Goal: Task Accomplishment & Management: Manage account settings

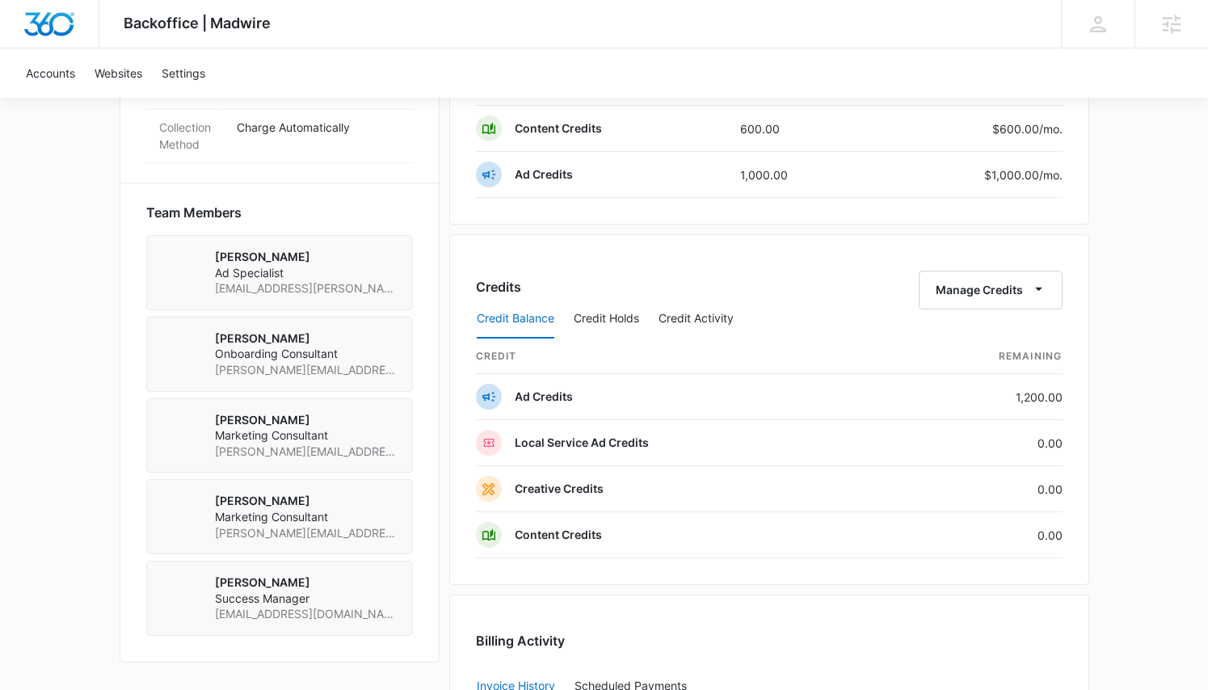
scroll to position [1064, 0]
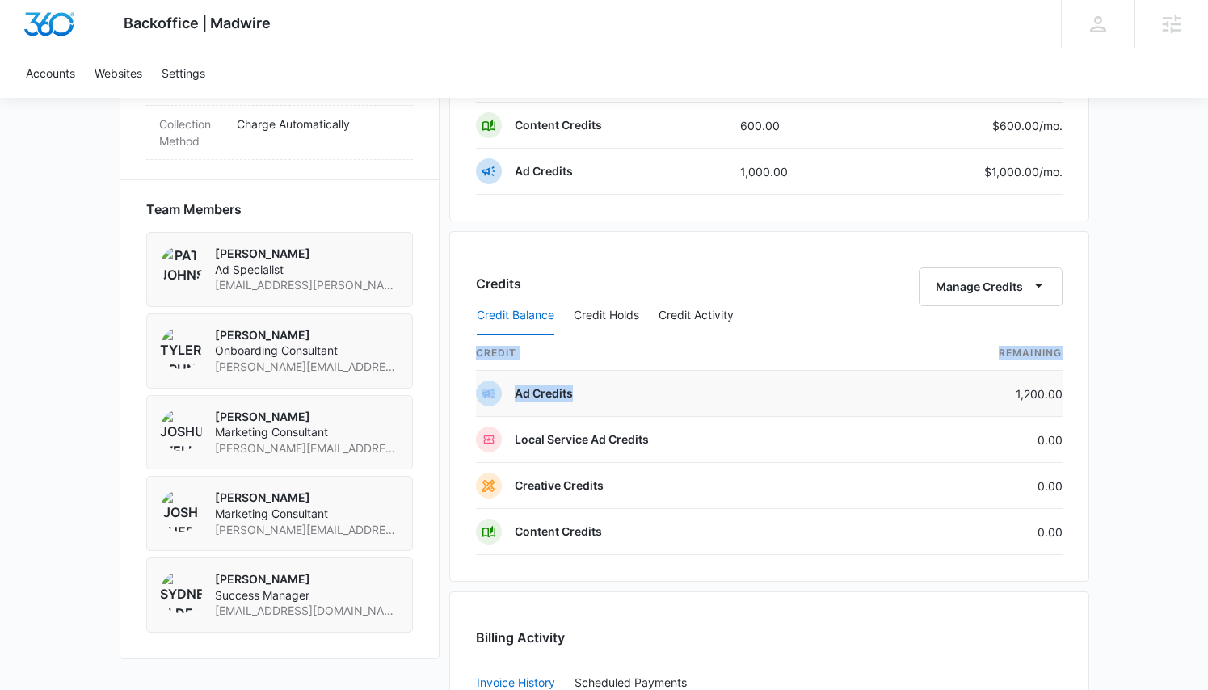
drag, startPoint x: 1076, startPoint y: 394, endPoint x: 1008, endPoint y: 395, distance: 67.9
click at [1008, 395] on div "Credits Manage Credits Credit Balance Credit Holds Credit Activity credit Remai…" at bounding box center [769, 406] width 640 height 351
click at [1008, 395] on td "1,200.00" at bounding box center [976, 394] width 171 height 46
drag, startPoint x: 1017, startPoint y: 391, endPoint x: 1061, endPoint y: 391, distance: 44.4
click at [1061, 391] on div "Credits Manage Credits Credit Balance Credit Holds Credit Activity credit Remai…" at bounding box center [769, 406] width 640 height 351
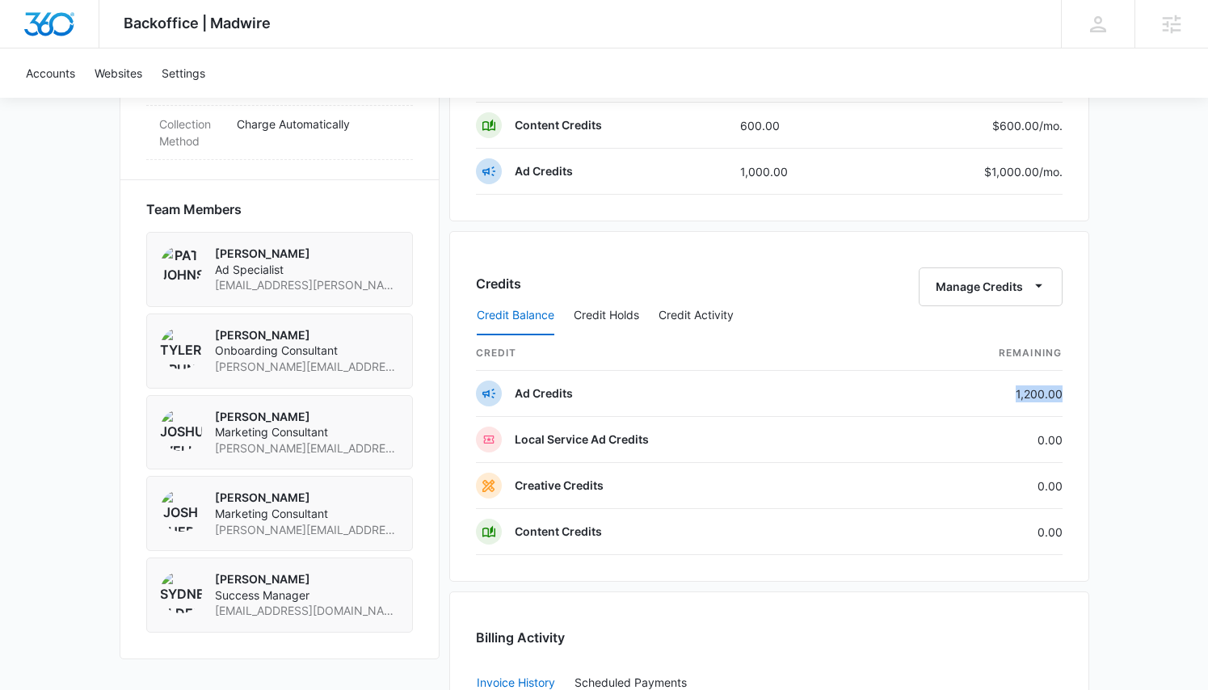
click at [1061, 391] on div "Credits Manage Credits Credit Balance Credit Holds Credit Activity credit Remai…" at bounding box center [769, 406] width 640 height 351
click at [1052, 394] on td "1,200.00" at bounding box center [976, 394] width 171 height 46
click at [1042, 396] on td "1,200.00" at bounding box center [976, 394] width 171 height 46
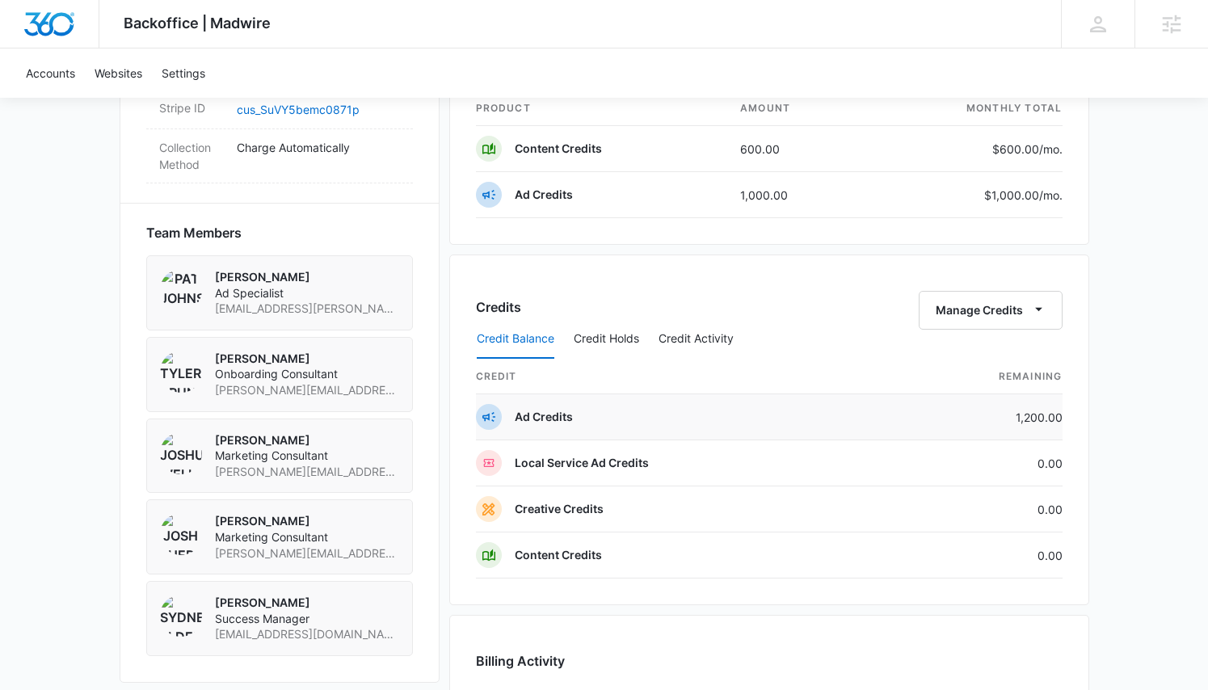
scroll to position [1041, 0]
drag, startPoint x: 1002, startPoint y: 418, endPoint x: 1066, endPoint y: 418, distance: 64.6
click at [1066, 418] on div "Credits Manage Credits Credit Balance Credit Holds Credit Activity credit Remai…" at bounding box center [769, 429] width 640 height 351
drag, startPoint x: 993, startPoint y: 195, endPoint x: 1037, endPoint y: 194, distance: 44.5
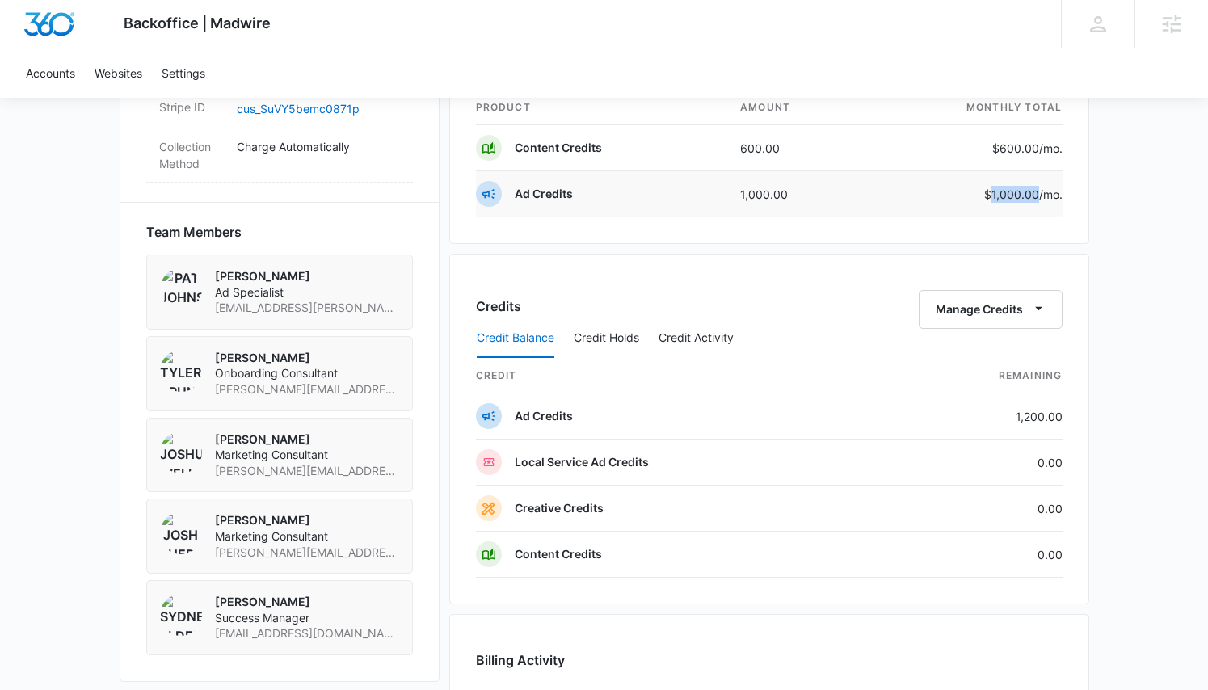
click at [1036, 194] on p "$1,000.00 /mo." at bounding box center [1023, 194] width 78 height 17
click at [1039, 194] on span "/mo." at bounding box center [1050, 194] width 23 height 14
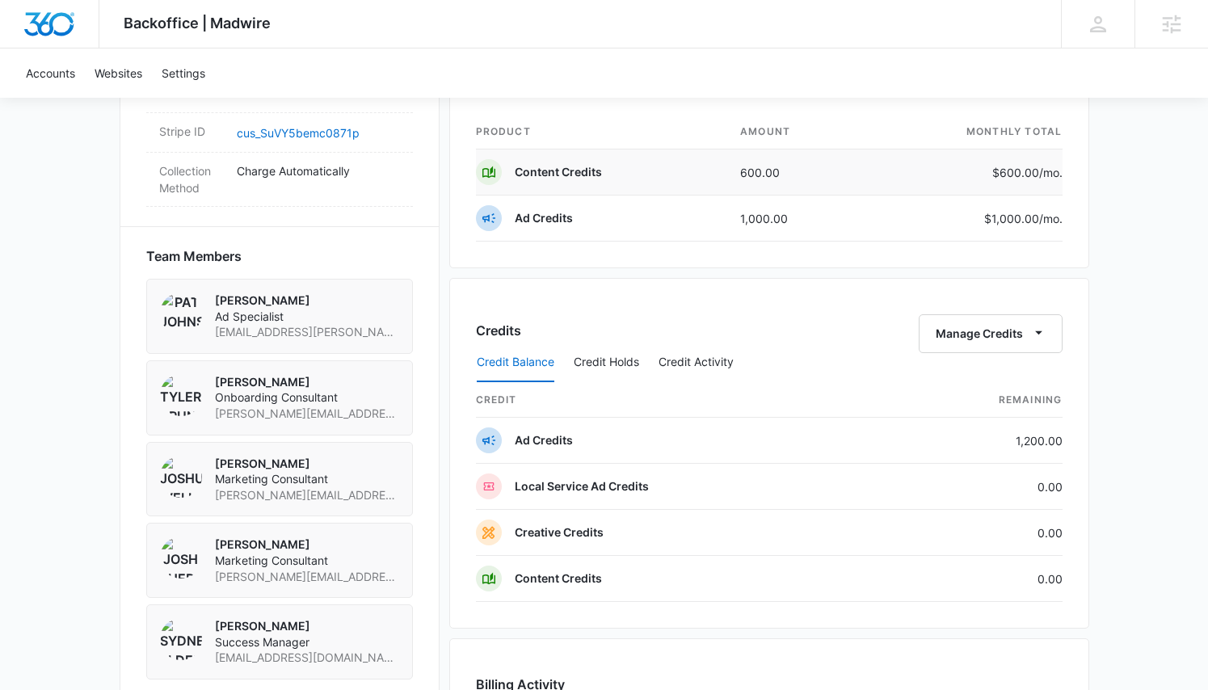
scroll to position [1015, 0]
drag, startPoint x: 1036, startPoint y: 170, endPoint x: 995, endPoint y: 168, distance: 40.5
click at [995, 168] on p "$600.00 /mo." at bounding box center [1024, 174] width 76 height 17
drag, startPoint x: 1063, startPoint y: 443, endPoint x: 1020, endPoint y: 442, distance: 42.8
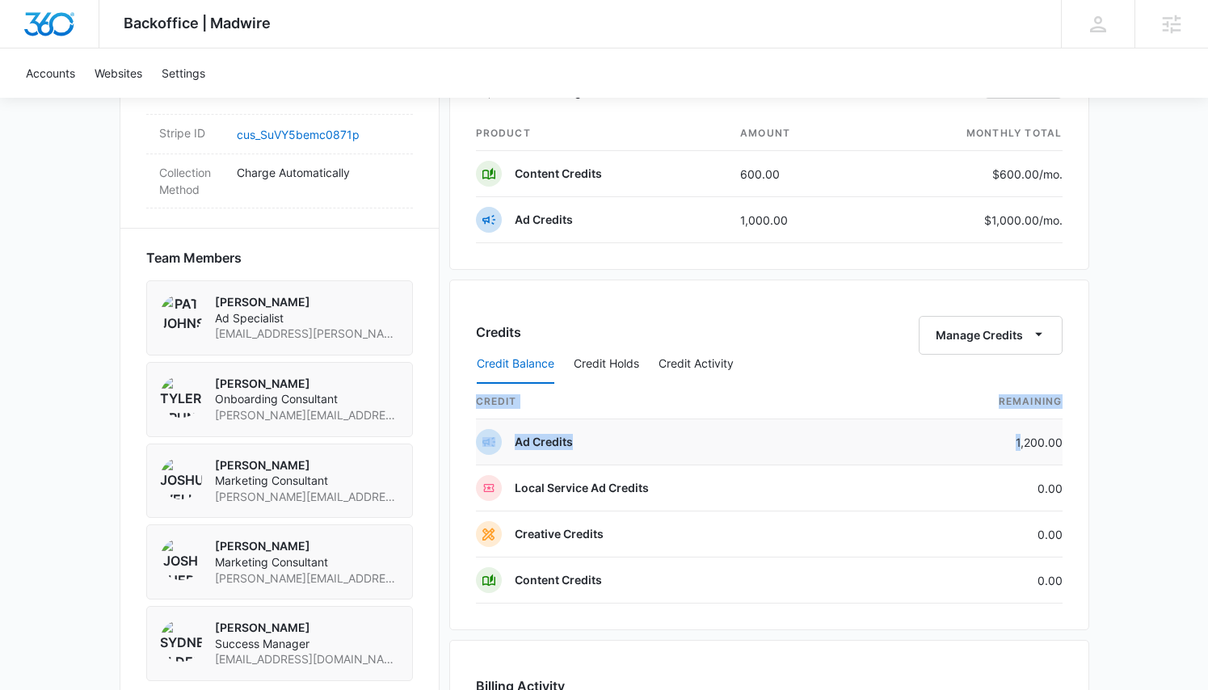
click at [1020, 442] on div "Credits Manage Credits Credit Balance Credit Holds Credit Activity credit Remai…" at bounding box center [769, 454] width 640 height 351
click at [1020, 442] on td "1,200.00" at bounding box center [976, 442] width 171 height 46
drag, startPoint x: 1027, startPoint y: 443, endPoint x: 1047, endPoint y: 439, distance: 19.8
click at [1047, 439] on td "1,200.00" at bounding box center [976, 442] width 171 height 46
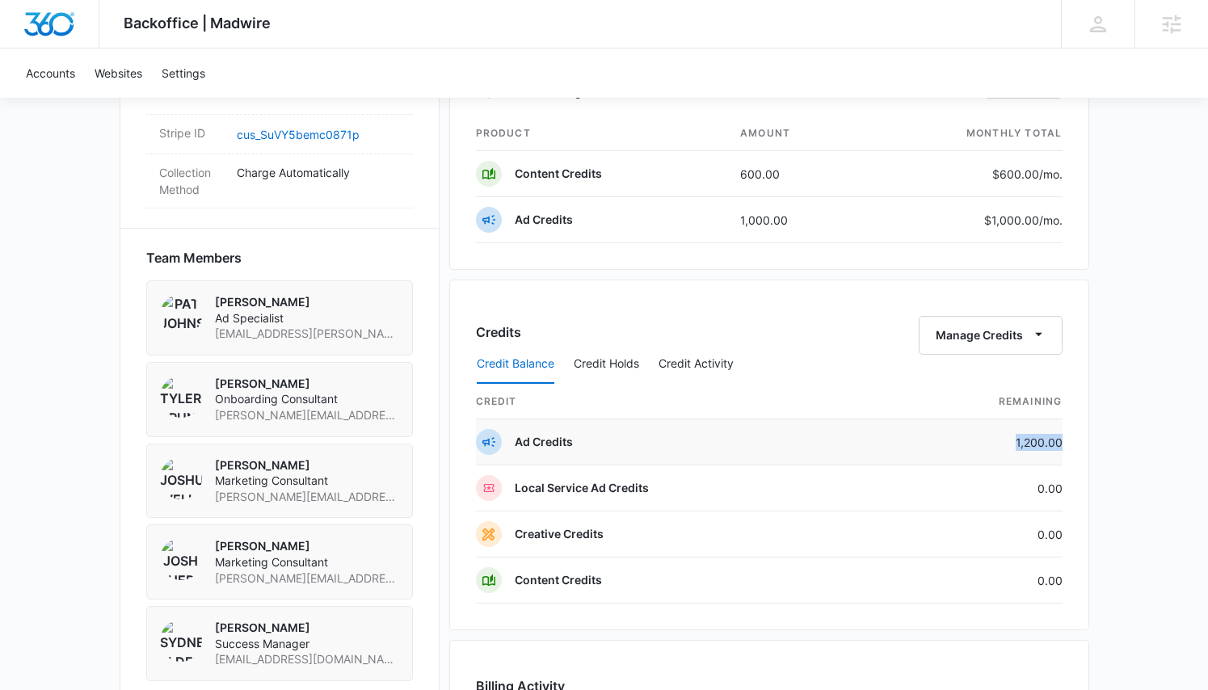
click at [1047, 439] on td "1,200.00" at bounding box center [976, 442] width 171 height 46
click at [1029, 440] on td "1,200.00" at bounding box center [976, 442] width 171 height 46
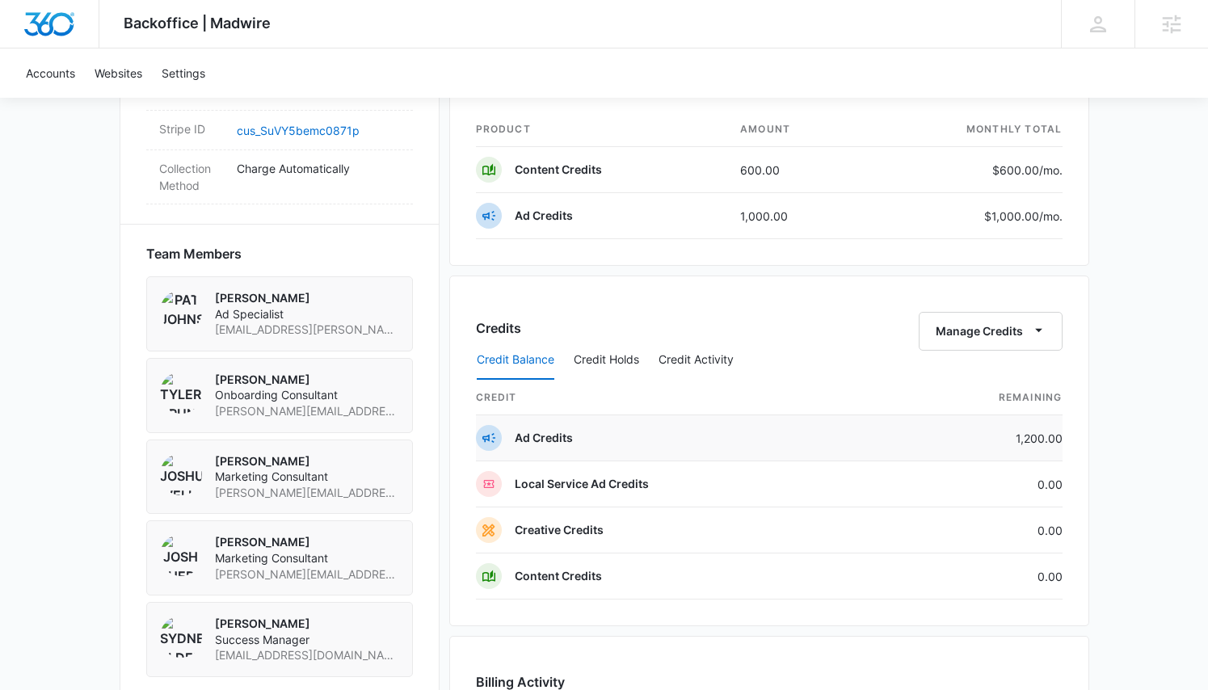
scroll to position [1022, 0]
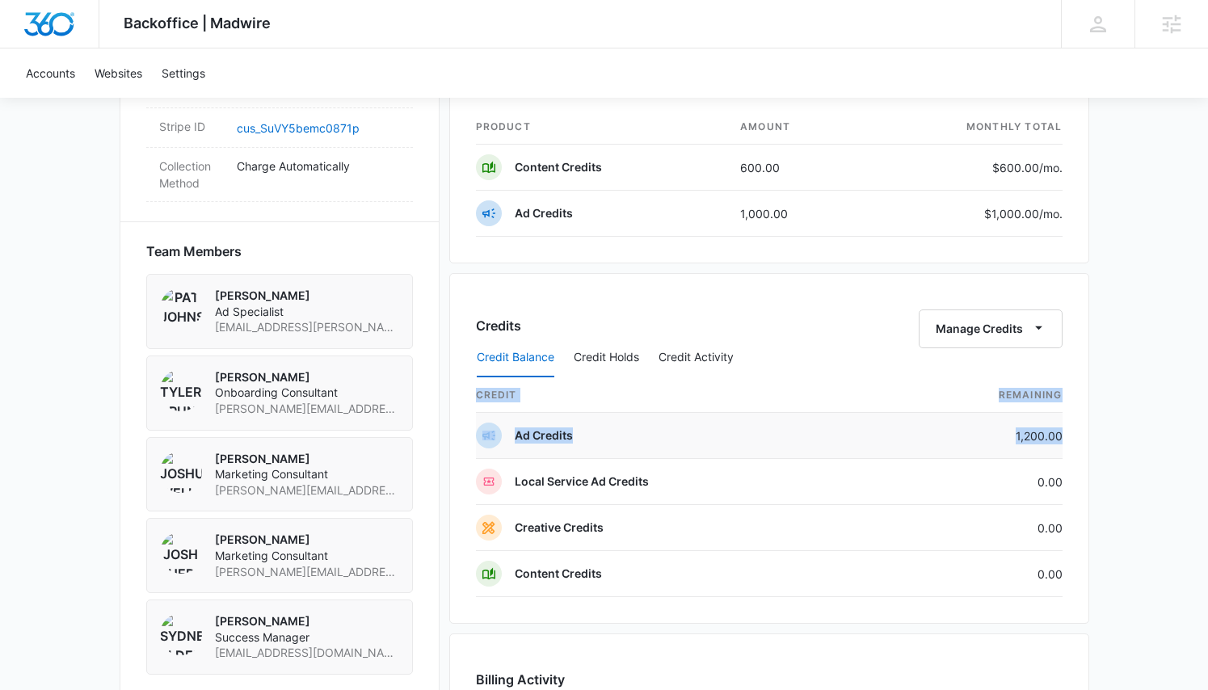
drag, startPoint x: 1070, startPoint y: 429, endPoint x: 1027, endPoint y: 444, distance: 46.2
click at [1027, 444] on div "Credits Manage Credits Credit Balance Credit Holds Credit Activity credit Remai…" at bounding box center [769, 448] width 640 height 351
click at [1025, 431] on td "1,200.00" at bounding box center [976, 436] width 171 height 46
drag, startPoint x: 1019, startPoint y: 432, endPoint x: 1055, endPoint y: 437, distance: 35.9
click at [1055, 437] on td "1,200.00" at bounding box center [976, 436] width 171 height 46
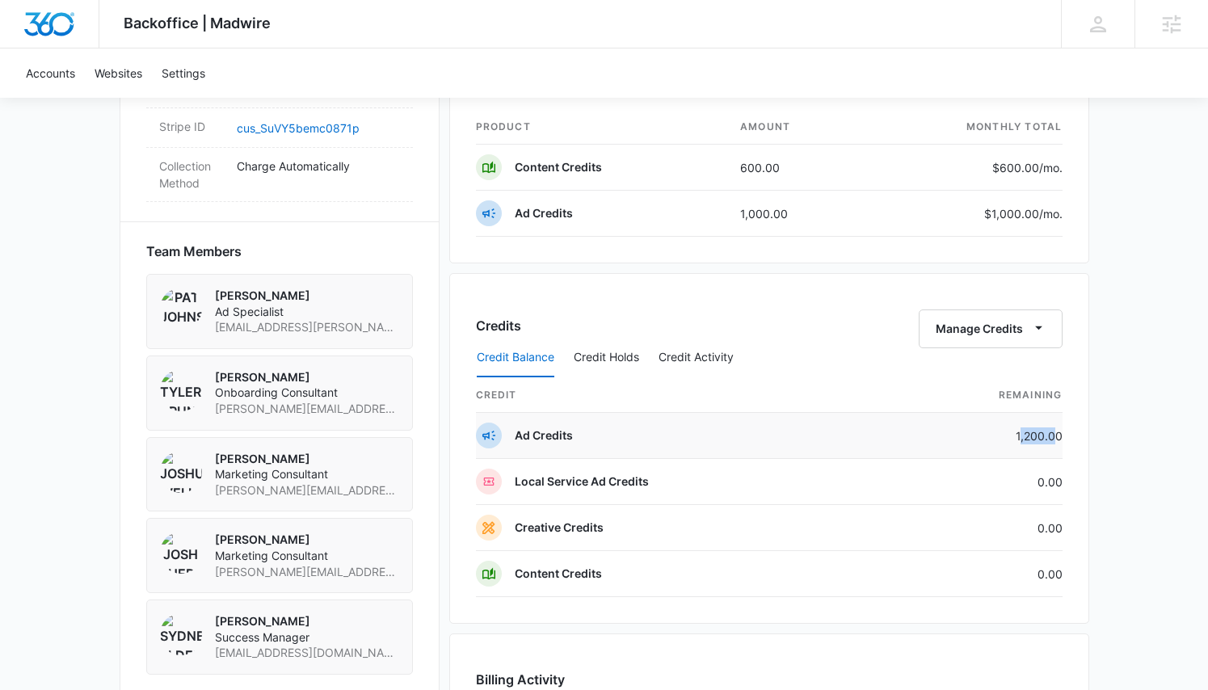
click at [1055, 437] on td "1,200.00" at bounding box center [976, 436] width 171 height 46
drag, startPoint x: 1058, startPoint y: 438, endPoint x: 1031, endPoint y: 442, distance: 27.8
click at [1031, 442] on td "1,200.00" at bounding box center [976, 436] width 171 height 46
click at [1027, 439] on td "1,200.00" at bounding box center [976, 436] width 171 height 46
drag, startPoint x: 1018, startPoint y: 440, endPoint x: 1064, endPoint y: 438, distance: 46.1
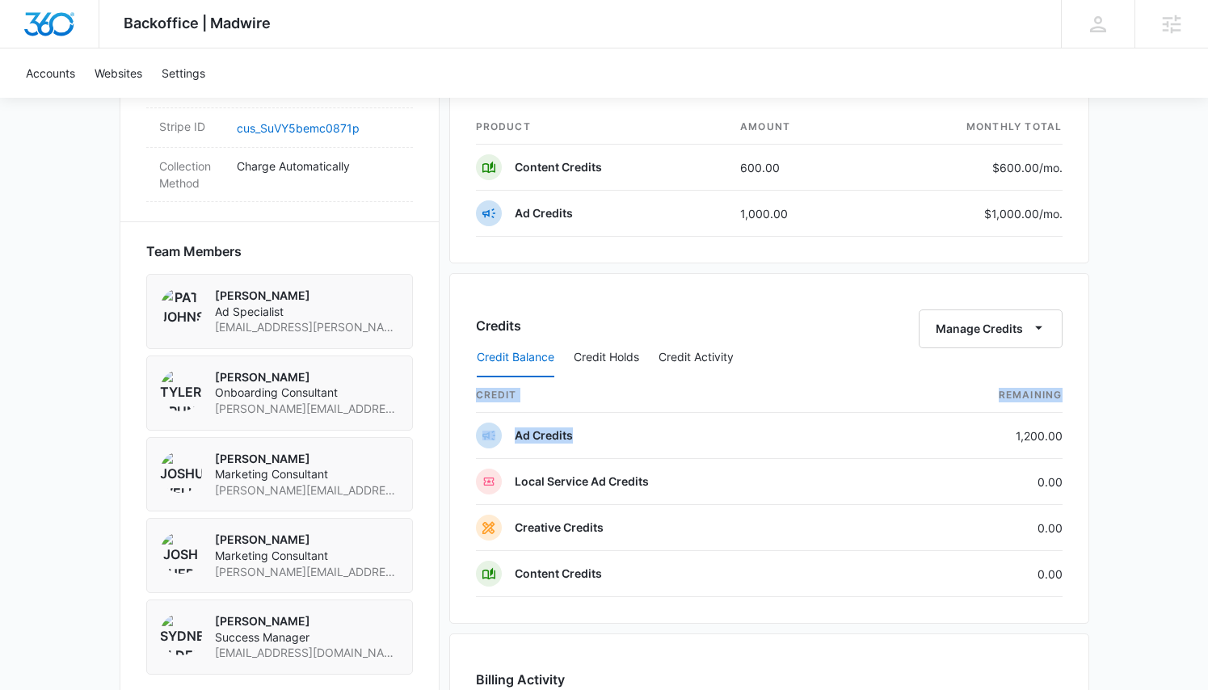
click at [1064, 438] on div "Credits Manage Credits Credit Balance Credit Holds Credit Activity credit Remai…" at bounding box center [769, 448] width 640 height 351
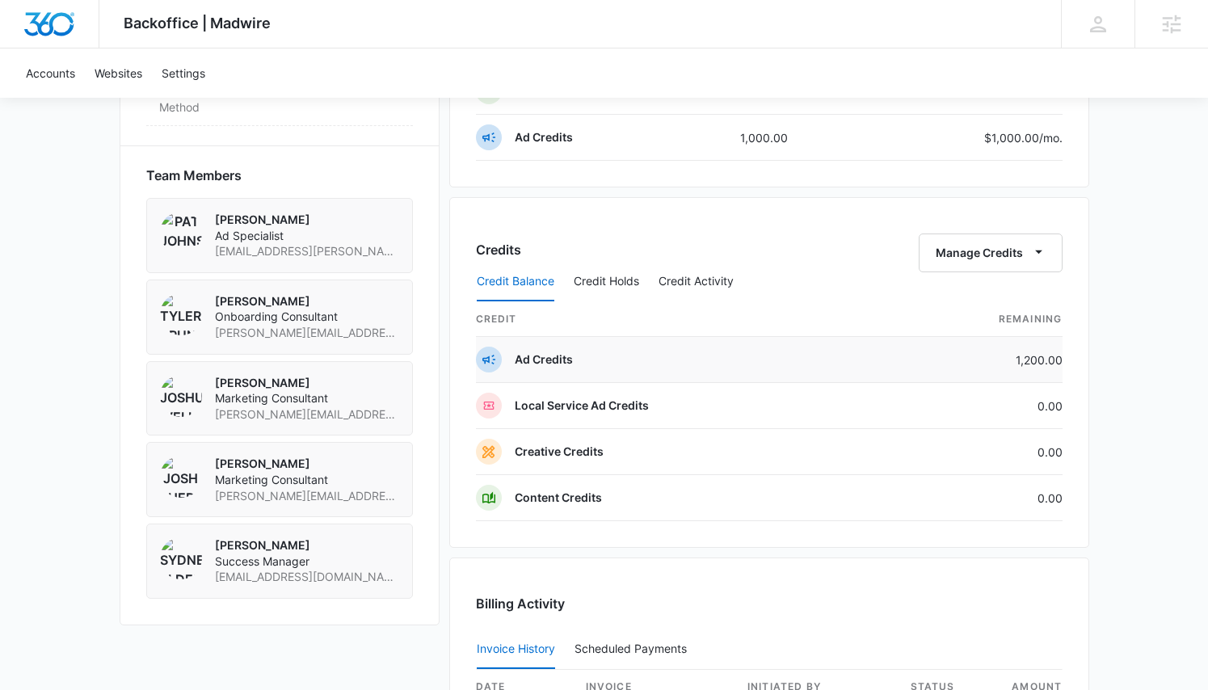
scroll to position [1101, 0]
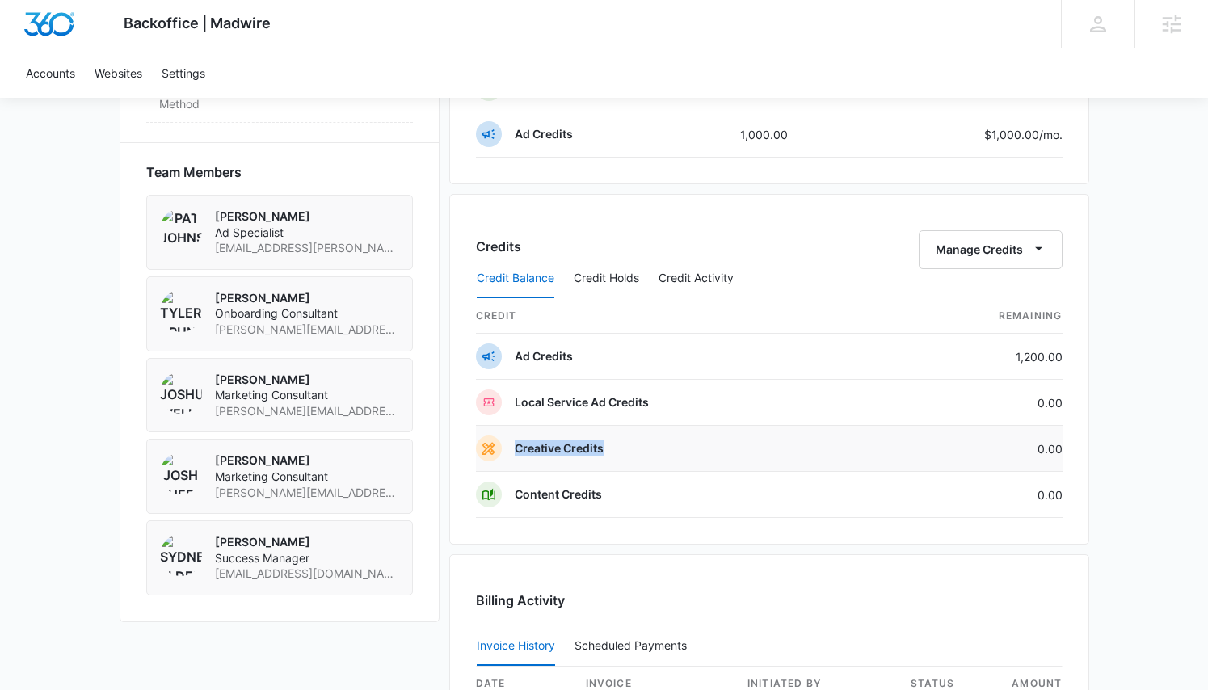
drag, startPoint x: 515, startPoint y: 447, endPoint x: 604, endPoint y: 447, distance: 89.7
click at [604, 447] on td "Creative Credits" at bounding box center [683, 449] width 415 height 46
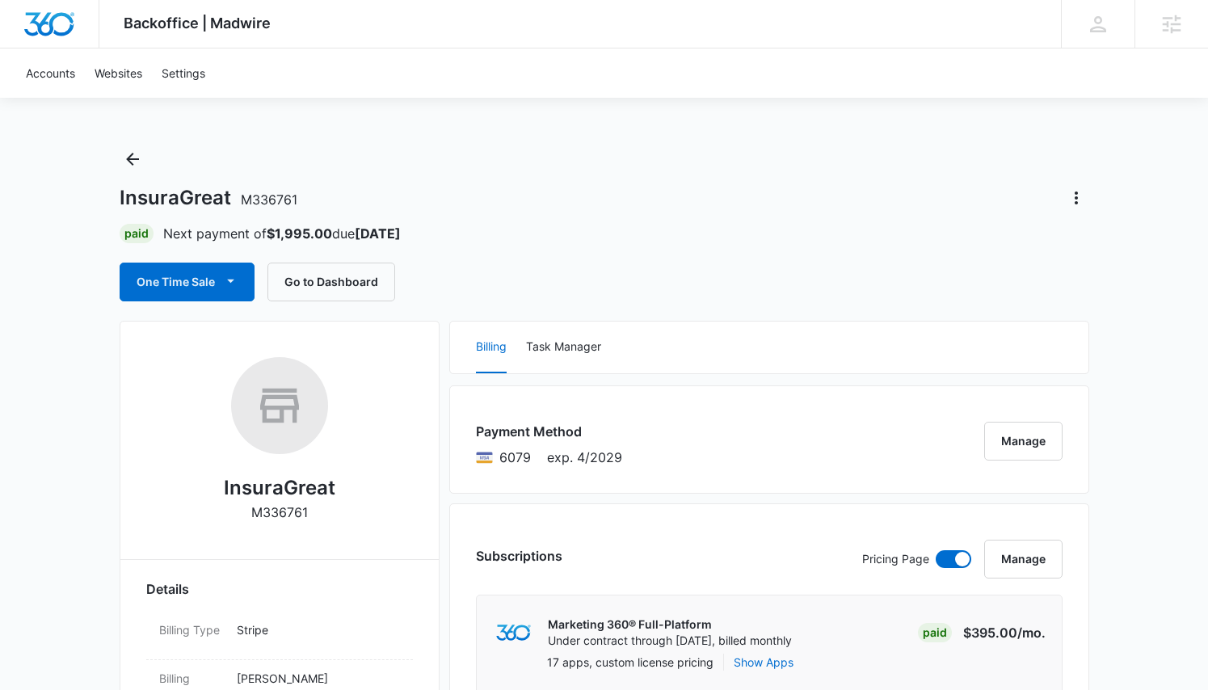
scroll to position [0, 0]
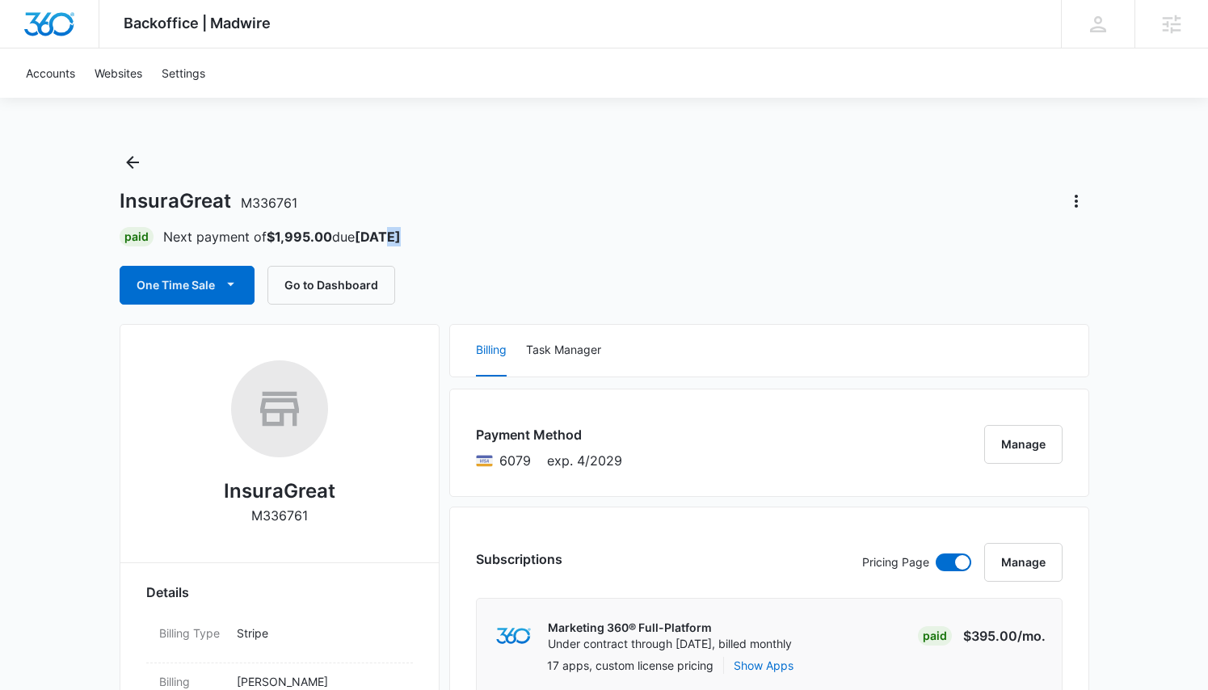
drag, startPoint x: 402, startPoint y: 239, endPoint x: 391, endPoint y: 237, distance: 11.4
click at [391, 237] on div "Paid Next payment of $1,995.00 due Sep 21" at bounding box center [604, 236] width 969 height 19
click at [391, 237] on strong "Sep 21" at bounding box center [378, 237] width 46 height 16
drag, startPoint x: 405, startPoint y: 234, endPoint x: 366, endPoint y: 241, distance: 39.3
click at [366, 241] on div "Paid Next payment of $1,995.00 due Sep 21" at bounding box center [604, 236] width 969 height 19
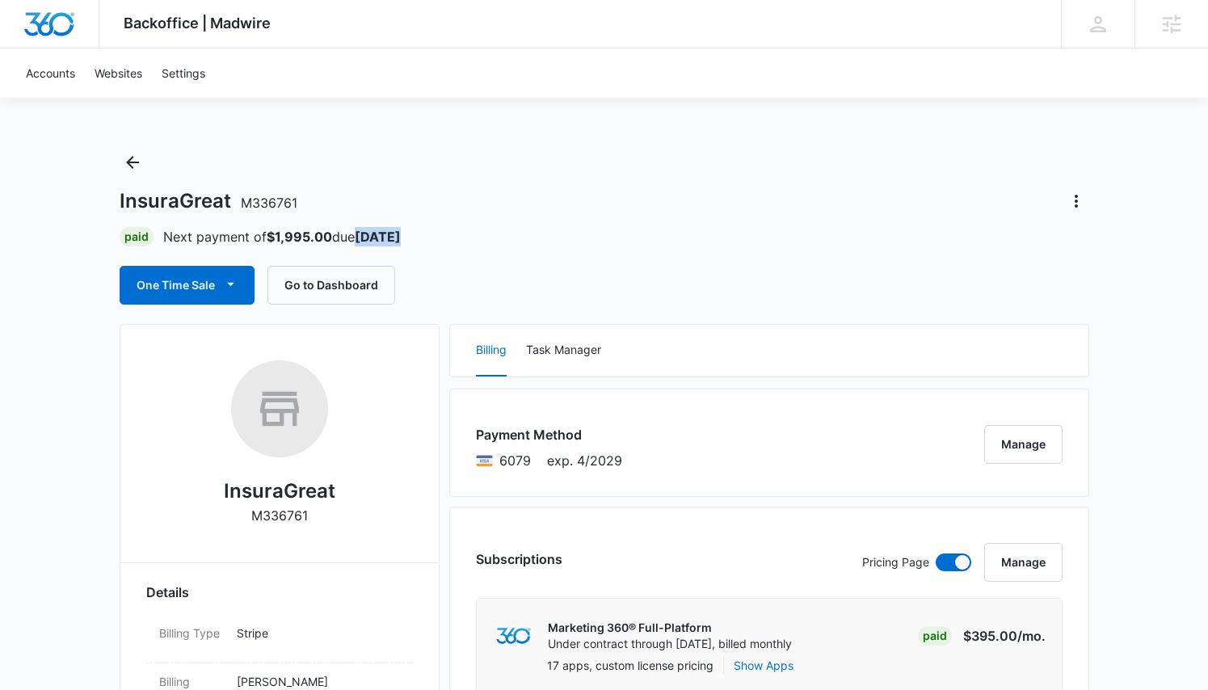
click at [366, 241] on strong "Sep 21" at bounding box center [378, 237] width 46 height 16
drag, startPoint x: 366, startPoint y: 237, endPoint x: 397, endPoint y: 233, distance: 31.1
click at [397, 233] on strong "Sep 21" at bounding box center [378, 237] width 46 height 16
drag, startPoint x: 410, startPoint y: 234, endPoint x: 365, endPoint y: 240, distance: 44.8
click at [365, 240] on div "Paid Next payment of $1,995.00 due Sep 21" at bounding box center [604, 236] width 969 height 19
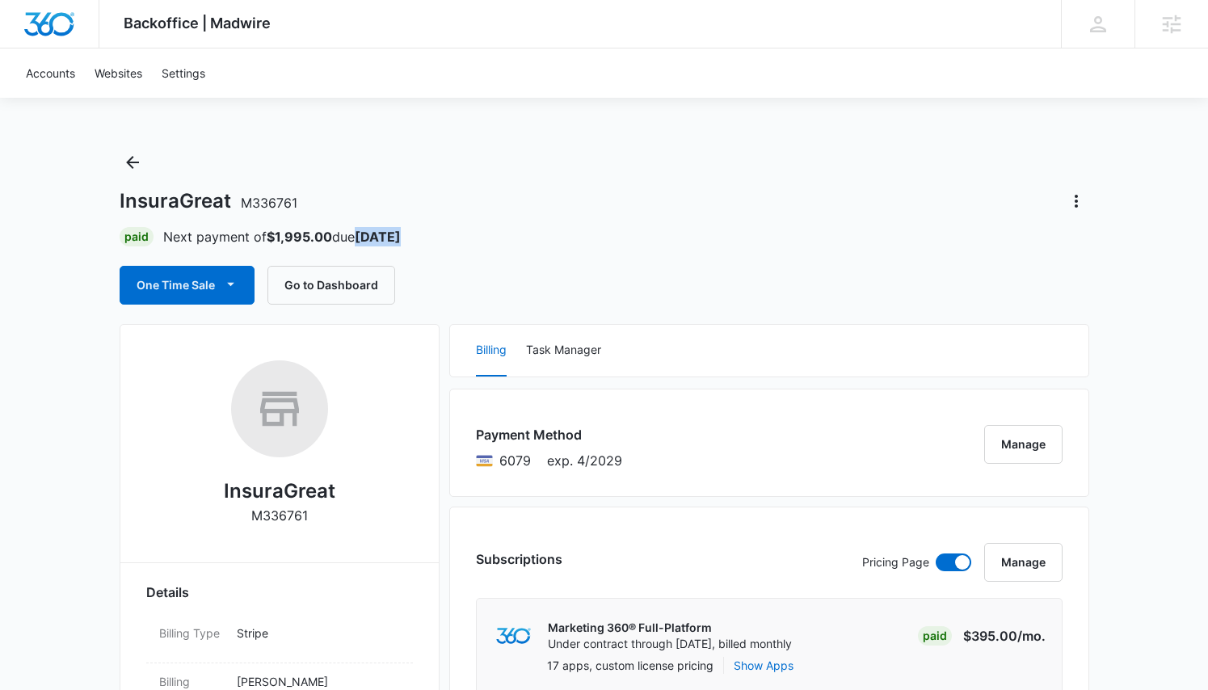
click at [367, 239] on strong "Sep 21" at bounding box center [378, 237] width 46 height 16
drag, startPoint x: 362, startPoint y: 236, endPoint x: 405, endPoint y: 235, distance: 42.8
click at [405, 235] on div "Paid Next payment of $1,995.00 due Sep 21" at bounding box center [604, 236] width 969 height 19
click at [435, 239] on div "Paid Next payment of $1,995.00 due Sep 21" at bounding box center [604, 236] width 969 height 19
drag, startPoint x: 422, startPoint y: 241, endPoint x: 365, endPoint y: 242, distance: 57.4
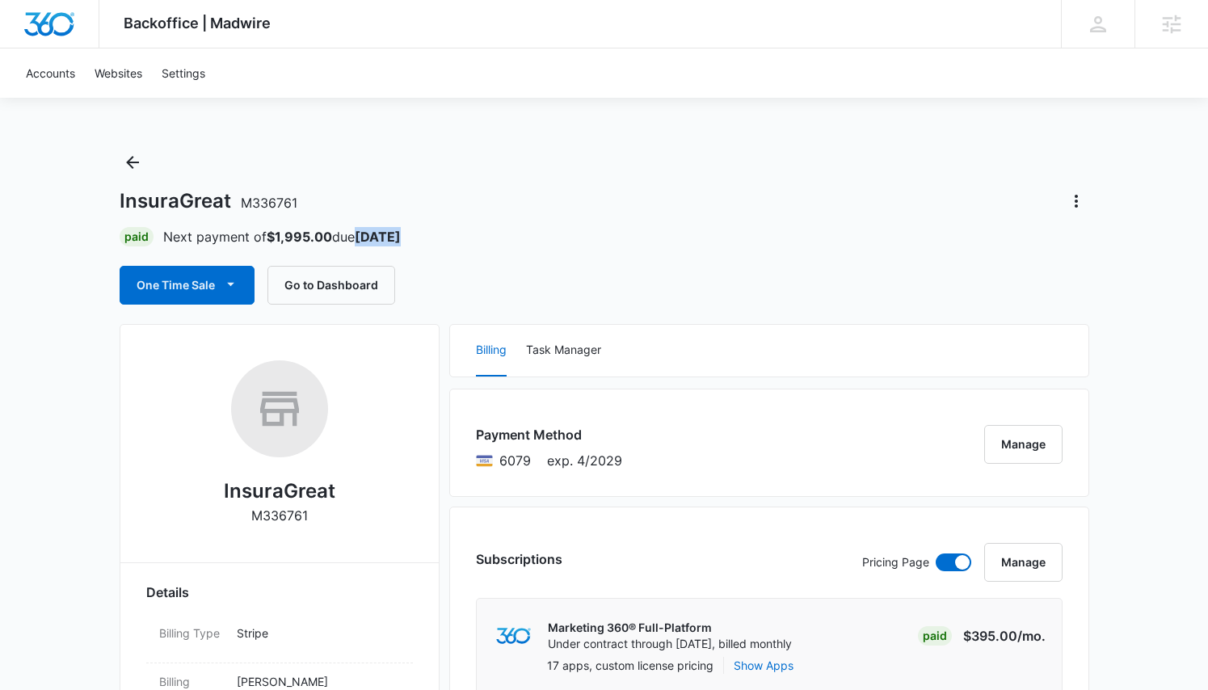
click at [365, 242] on div "Paid Next payment of $1,995.00 due Sep 21" at bounding box center [604, 236] width 969 height 19
click at [365, 242] on strong "Sep 21" at bounding box center [378, 237] width 46 height 16
drag, startPoint x: 403, startPoint y: 236, endPoint x: 363, endPoint y: 235, distance: 39.6
click at [363, 235] on strong "Sep 21" at bounding box center [378, 237] width 46 height 16
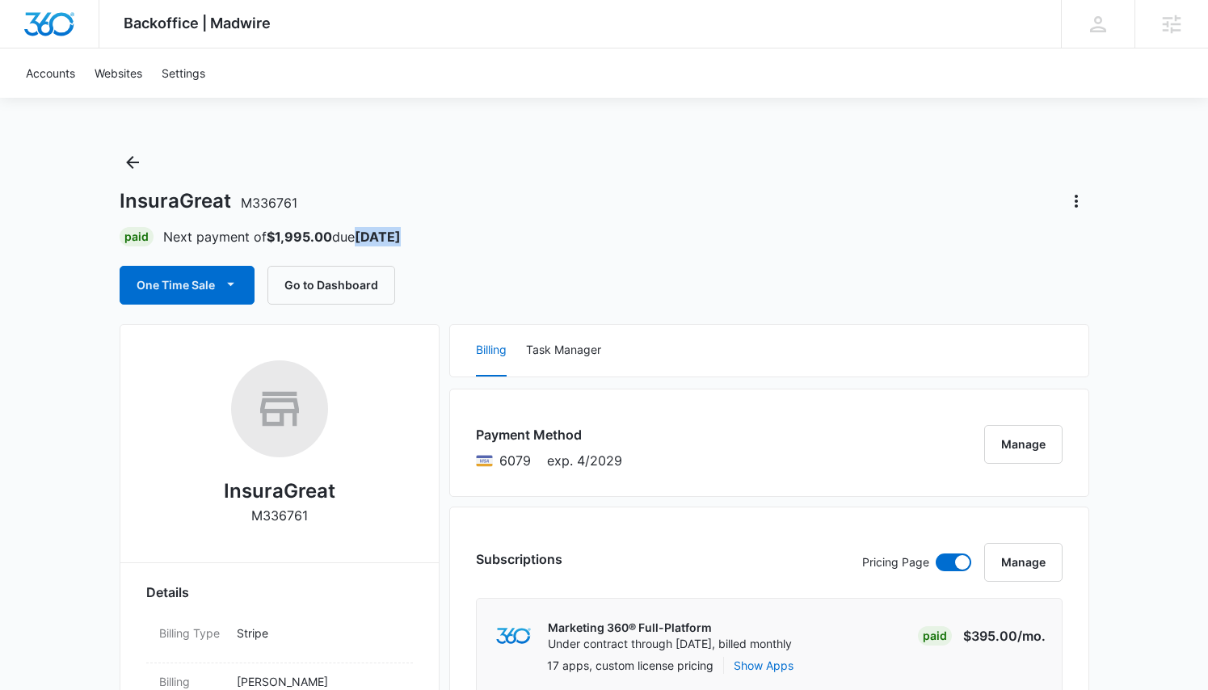
drag, startPoint x: 363, startPoint y: 235, endPoint x: 402, endPoint y: 233, distance: 38.8
click at [401, 233] on strong "Sep 21" at bounding box center [378, 237] width 46 height 16
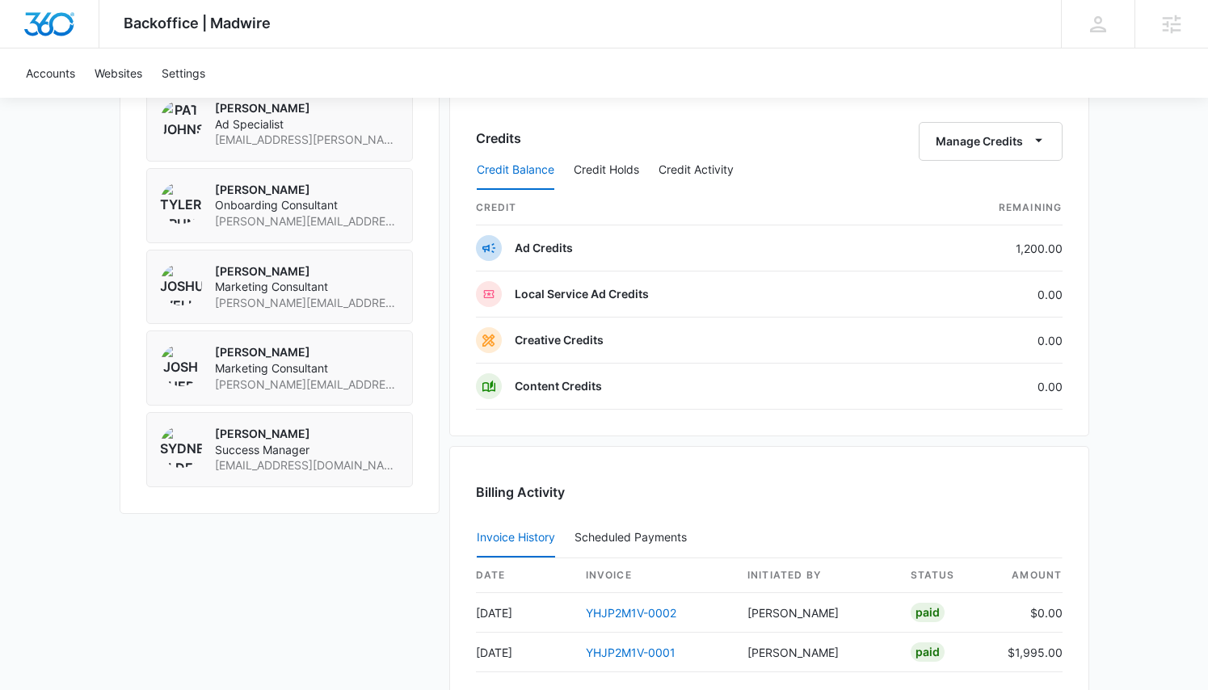
scroll to position [1212, 0]
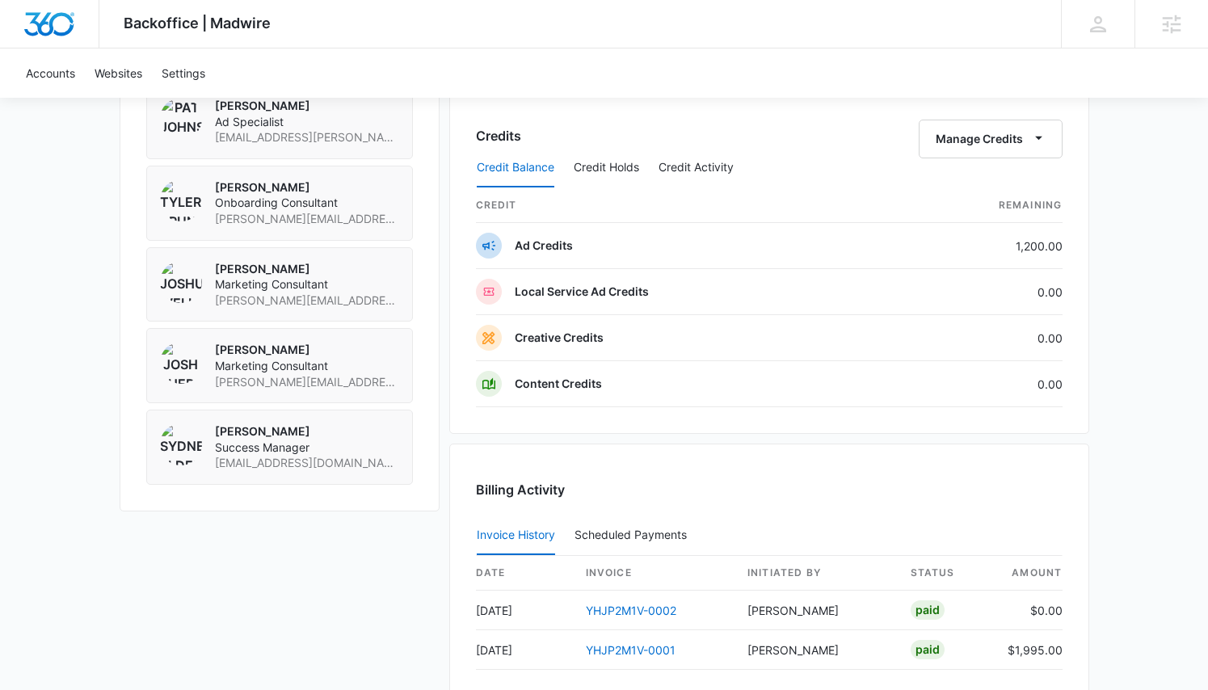
click at [1082, 258] on div "Credits Manage Credits Credit Balance Credit Holds Credit Activity credit Remai…" at bounding box center [769, 258] width 640 height 351
click at [953, 239] on td "1,200.00" at bounding box center [976, 246] width 171 height 46
click at [885, 252] on td "Ad Credits" at bounding box center [683, 246] width 415 height 46
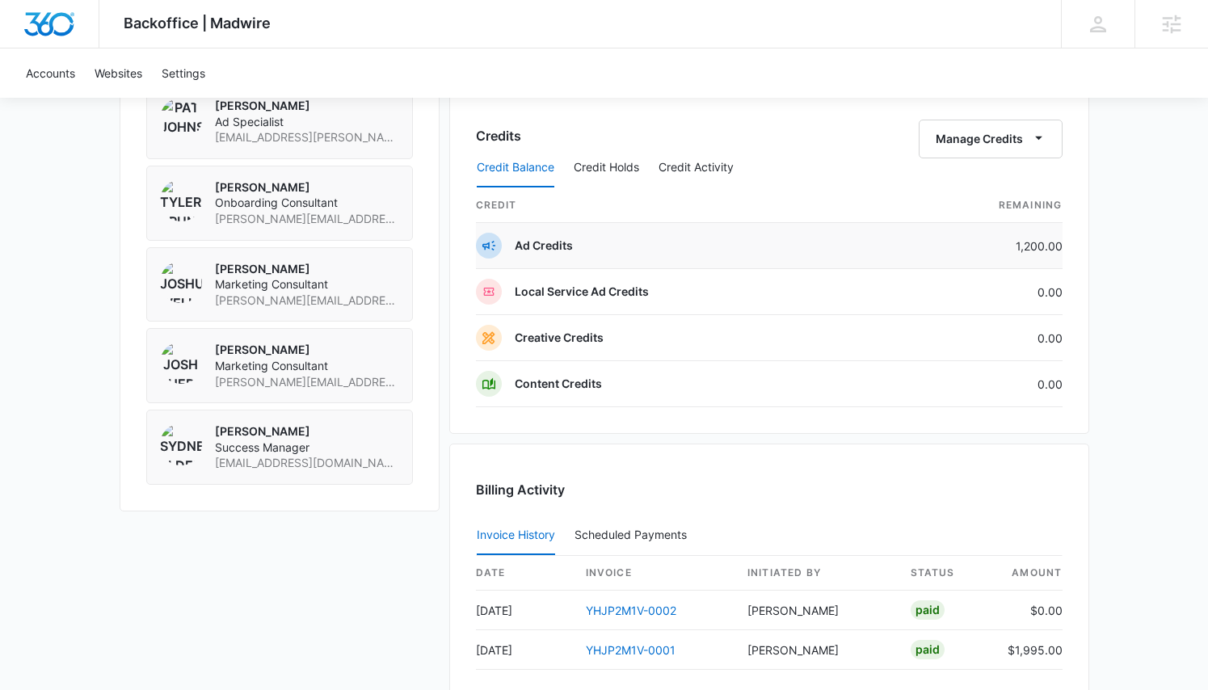
click at [885, 252] on td "Ad Credits" at bounding box center [683, 246] width 415 height 46
drag, startPoint x: 516, startPoint y: 247, endPoint x: 1105, endPoint y: 409, distance: 610.6
drag, startPoint x: 1091, startPoint y: 386, endPoint x: 510, endPoint y: 240, distance: 598.9
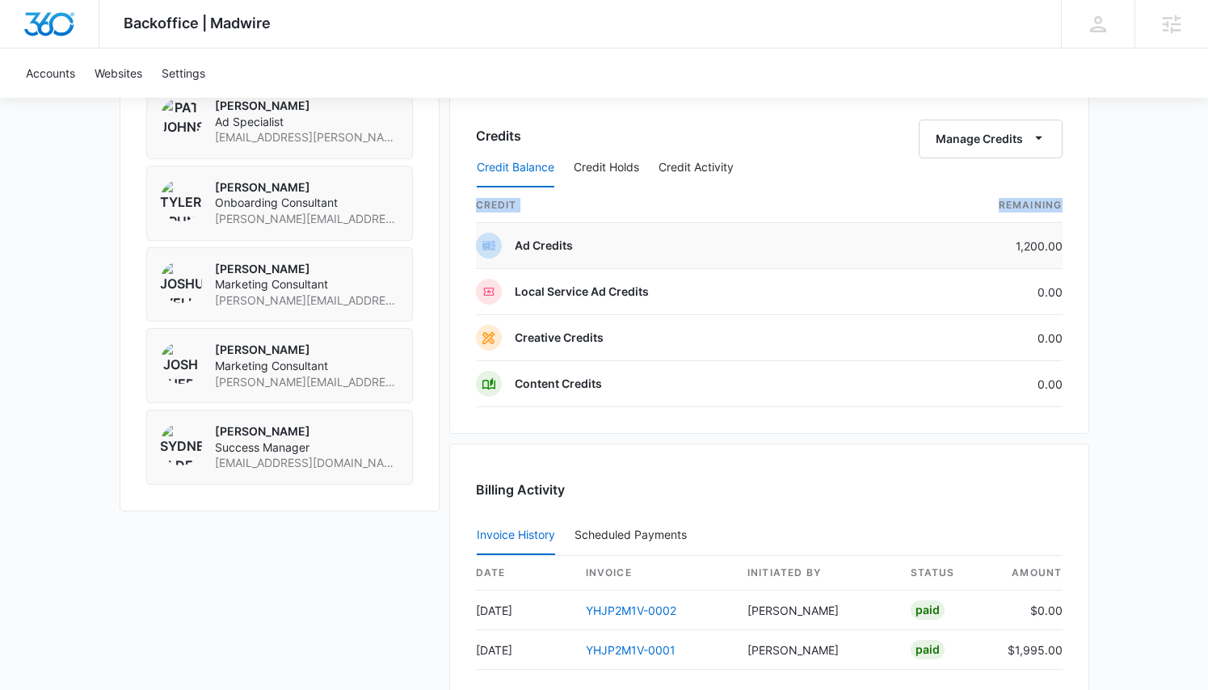
drag, startPoint x: 536, startPoint y: 214, endPoint x: 474, endPoint y: 204, distance: 63.1
click at [474, 204] on div "Credits Manage Credits Credit Balance Credit Holds Credit Activity credit Remai…" at bounding box center [769, 258] width 640 height 351
click at [452, 204] on div "Credits Manage Credits Credit Balance Credit Holds Credit Activity credit Remai…" at bounding box center [769, 258] width 640 height 351
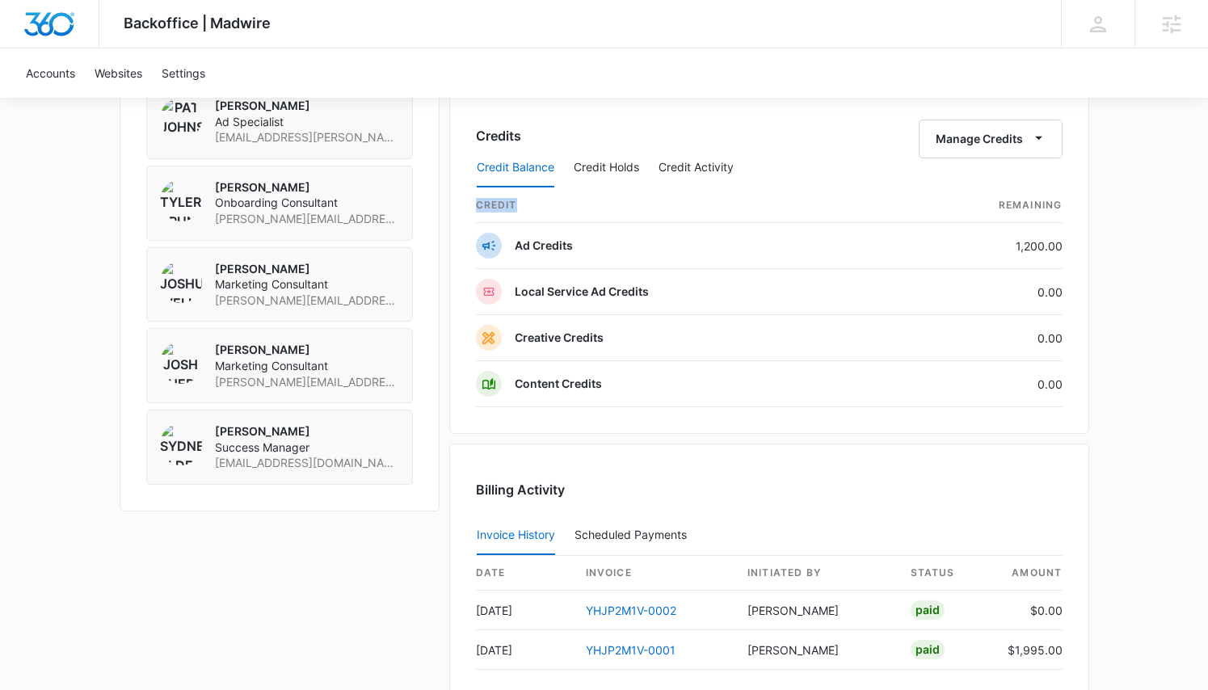
drag, startPoint x: 453, startPoint y: 204, endPoint x: 520, endPoint y: 200, distance: 67.1
click at [520, 200] on div "Credits Manage Credits Credit Balance Credit Holds Credit Activity credit Remai…" at bounding box center [769, 258] width 640 height 351
click at [520, 200] on th "credit" at bounding box center [683, 205] width 415 height 35
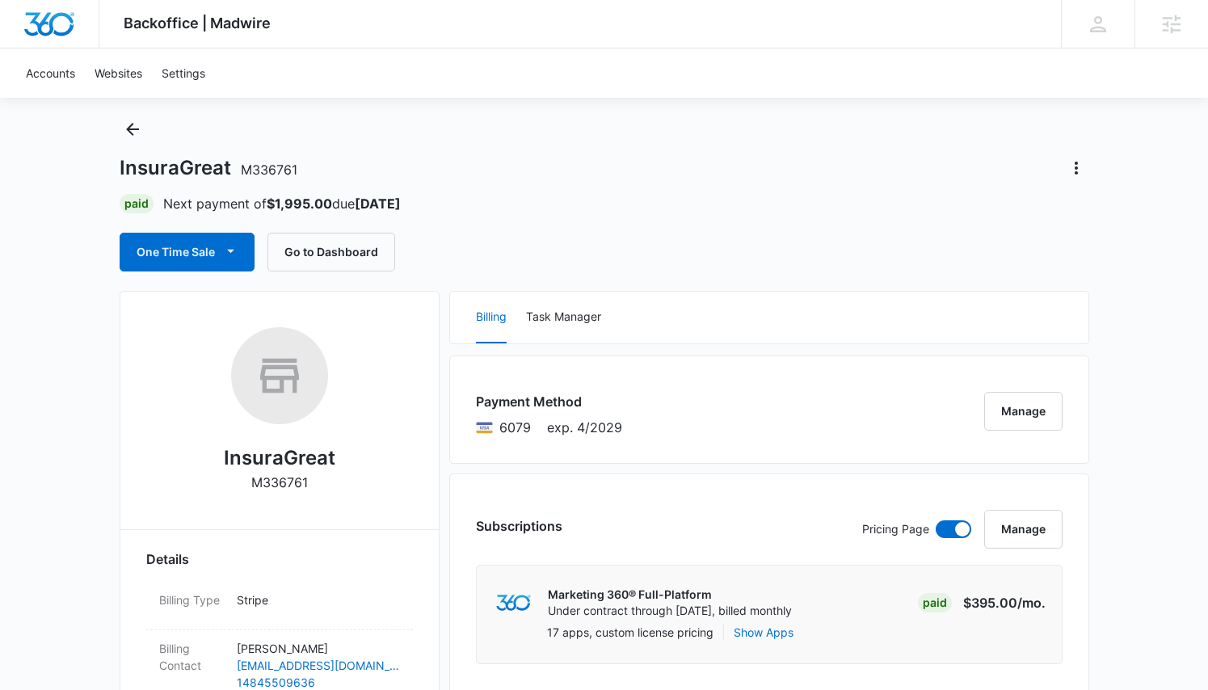
scroll to position [0, 0]
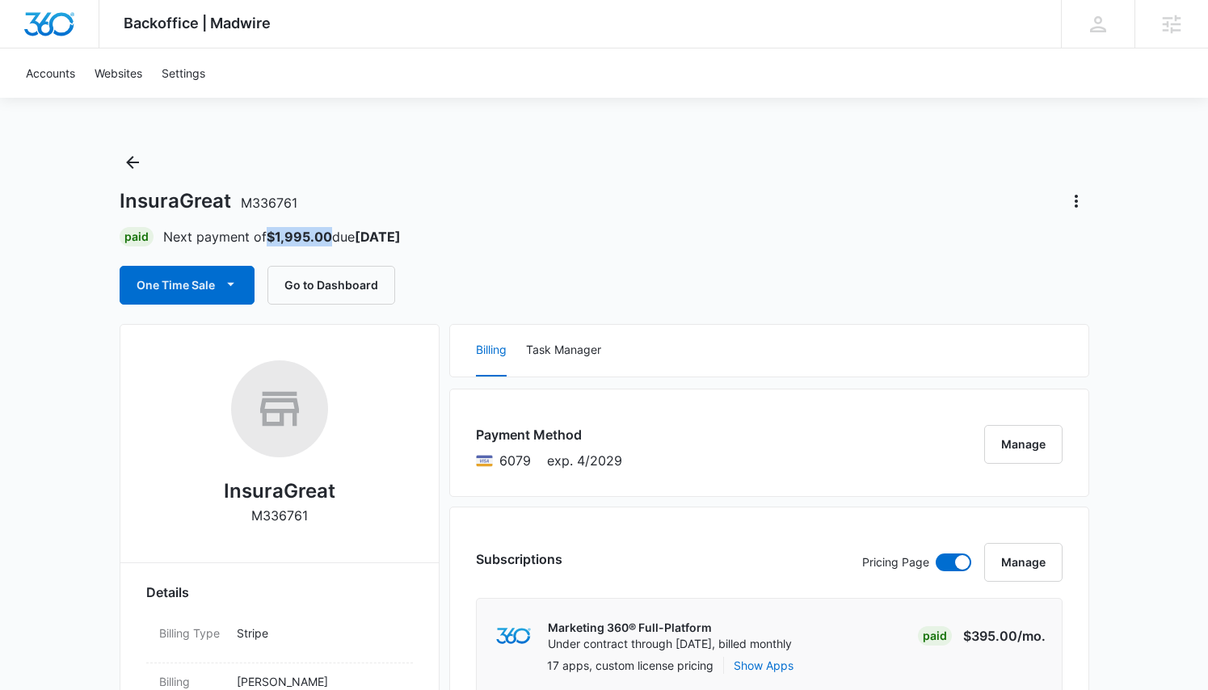
drag, startPoint x: 266, startPoint y: 239, endPoint x: 330, endPoint y: 239, distance: 63.8
click at [330, 239] on p "Next payment of $1,995.00 due Sep 21" at bounding box center [281, 236] width 237 height 19
click at [330, 239] on strong "$1,995.00" at bounding box center [299, 237] width 65 height 16
drag, startPoint x: 335, startPoint y: 237, endPoint x: 268, endPoint y: 239, distance: 67.1
click at [268, 239] on p "Next payment of $1,995.00 due Sep 21" at bounding box center [281, 236] width 237 height 19
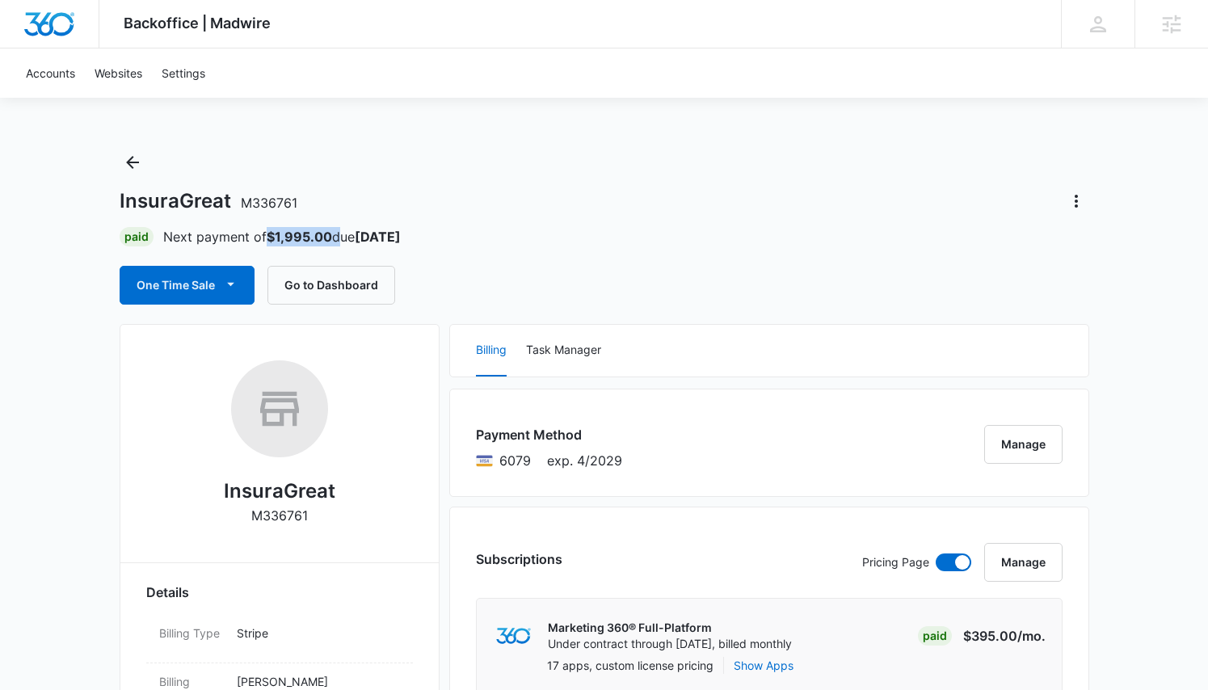
click at [268, 239] on strong "$1,995.00" at bounding box center [299, 237] width 65 height 16
drag, startPoint x: 443, startPoint y: 242, endPoint x: 111, endPoint y: 196, distance: 336.0
click at [120, 192] on h1 "InsuraGreat M336761" at bounding box center [209, 201] width 178 height 24
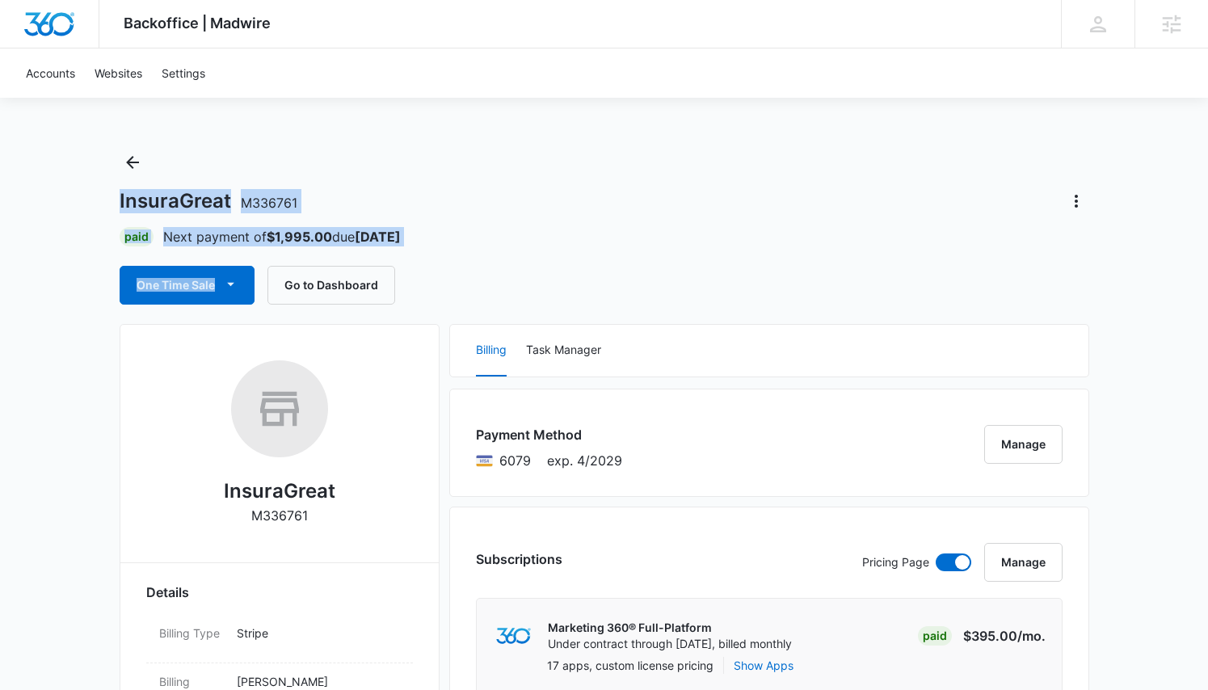
drag, startPoint x: 102, startPoint y: 197, endPoint x: 440, endPoint y: 241, distance: 341.2
click at [440, 240] on div "Paid Next payment of $1,995.00 due Sep 21" at bounding box center [604, 236] width 969 height 19
drag, startPoint x: 428, startPoint y: 240, endPoint x: 105, endPoint y: 193, distance: 326.5
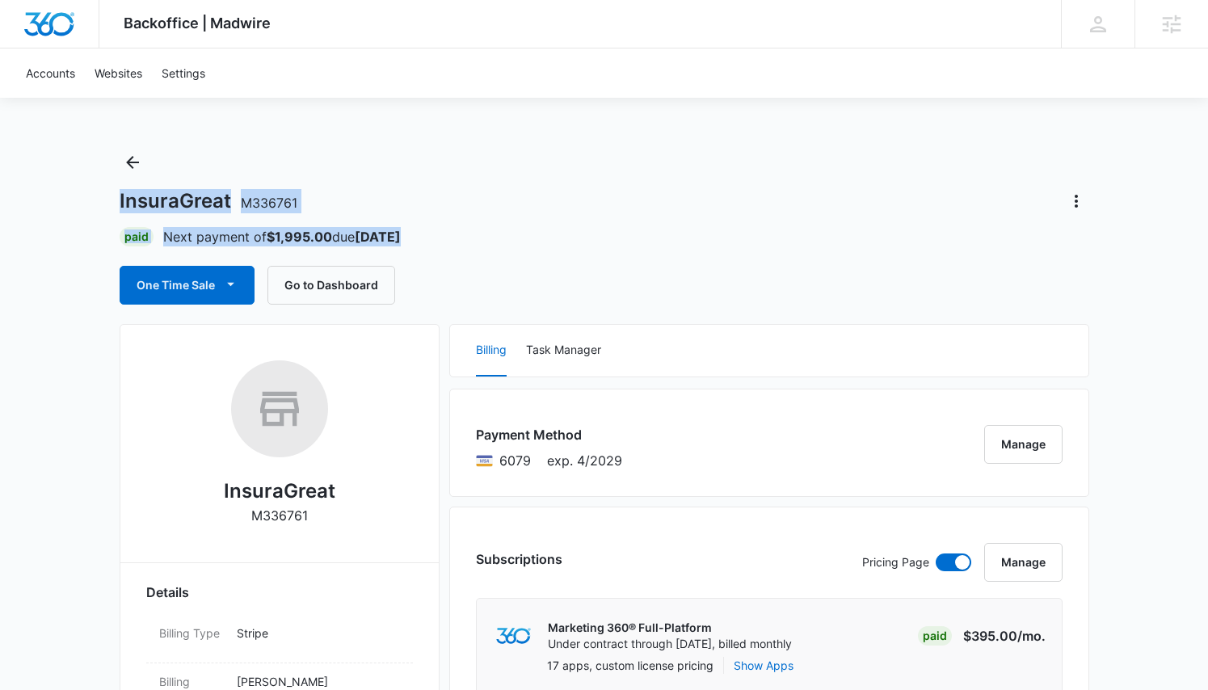
drag, startPoint x: 104, startPoint y: 194, endPoint x: 516, endPoint y: 246, distance: 415.2
click at [516, 246] on div "Paid Next payment of $1,995.00 due Sep 21" at bounding box center [604, 236] width 969 height 19
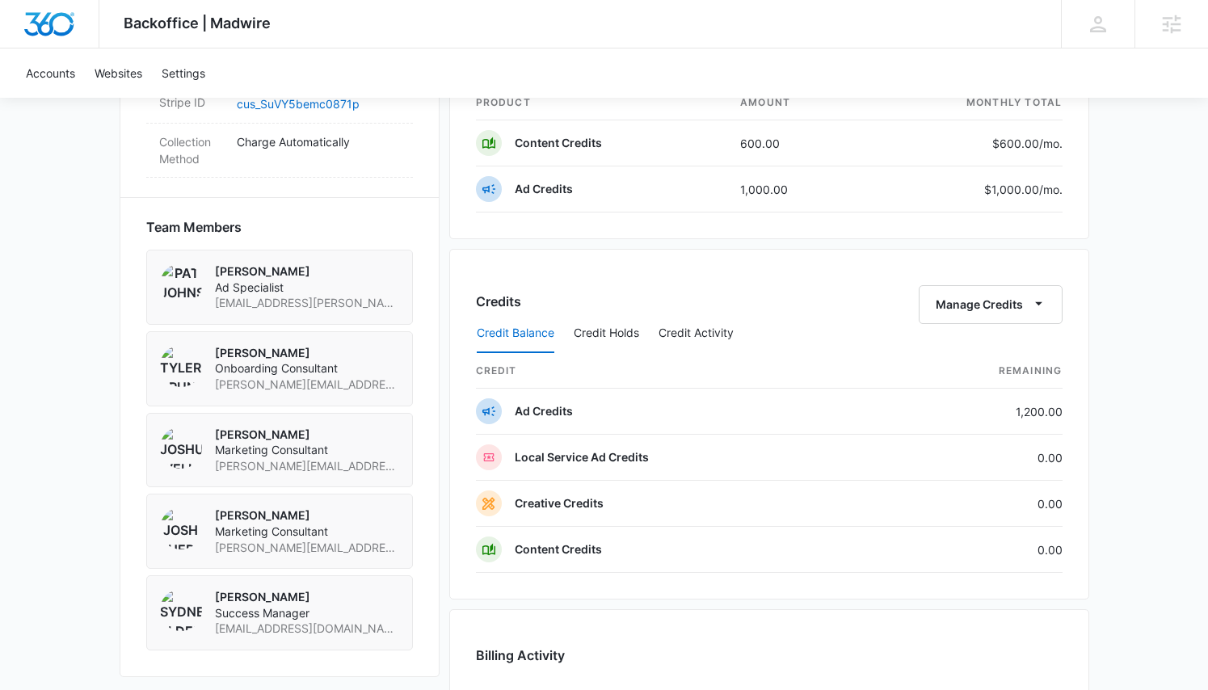
scroll to position [1059, 0]
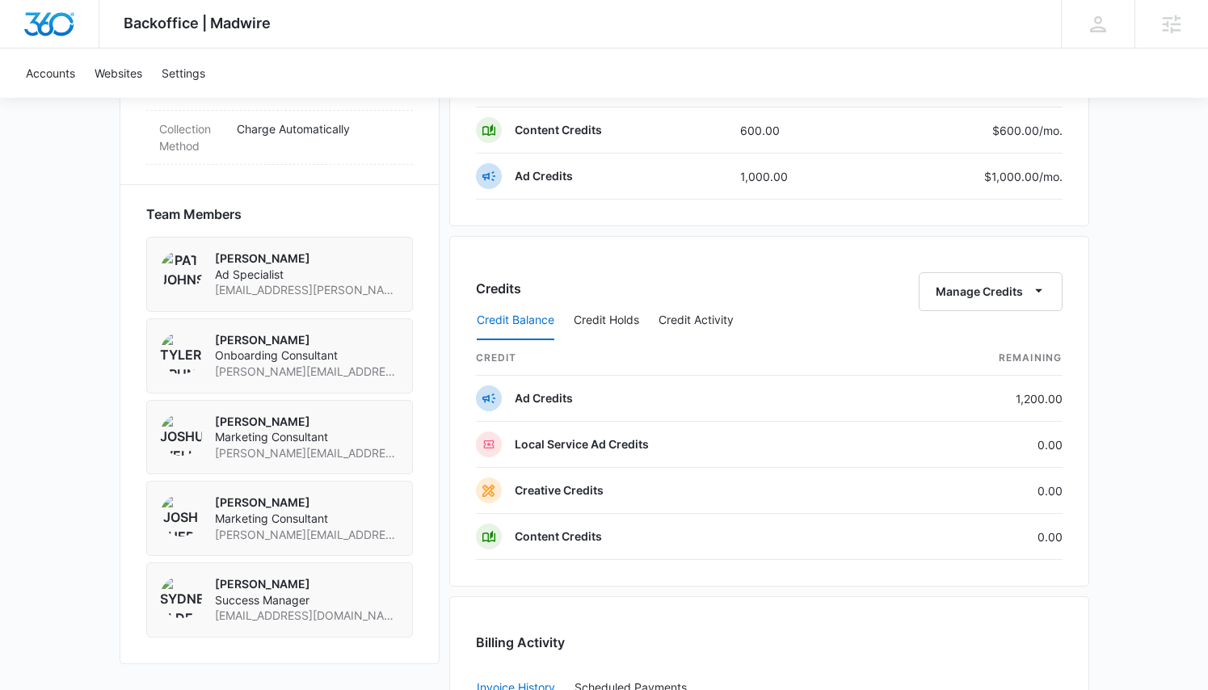
click at [444, 242] on div "InsuraGreat M336761 Details Billing Type Stripe Billing Contact Pascual Pena pa…" at bounding box center [604, 169] width 969 height 1809
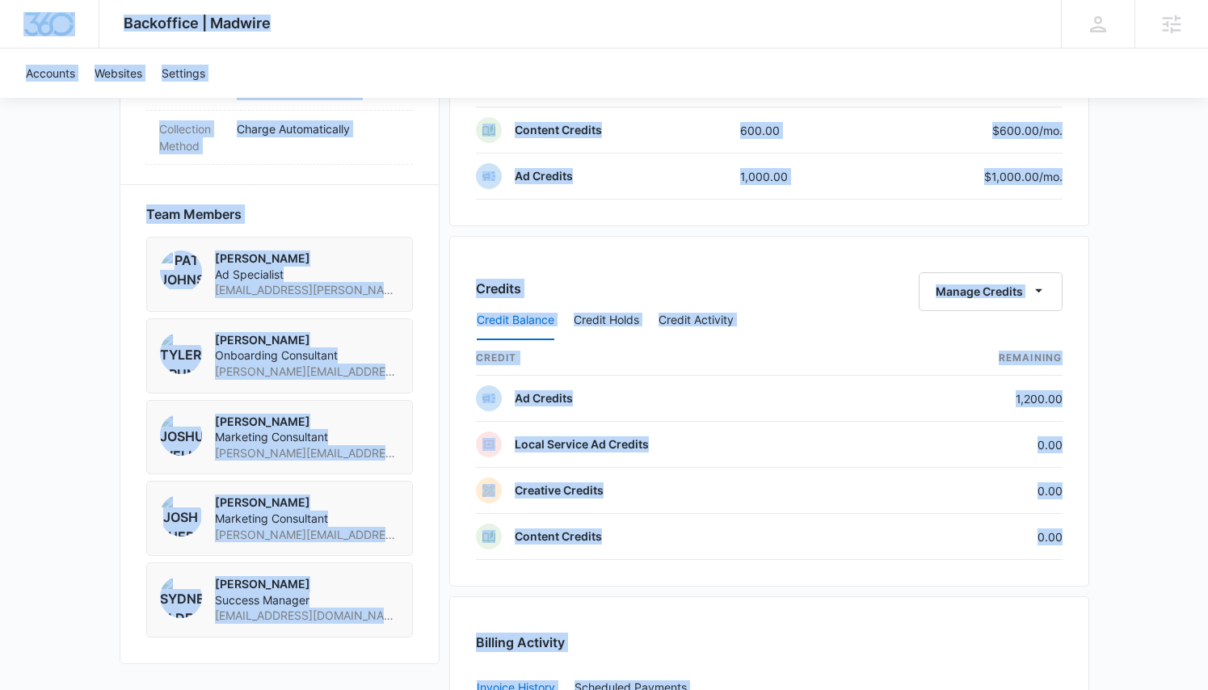
click at [445, 243] on div "InsuraGreat M336761 Details Billing Type Stripe Billing Contact Pascual Pena pa…" at bounding box center [604, 169] width 969 height 1809
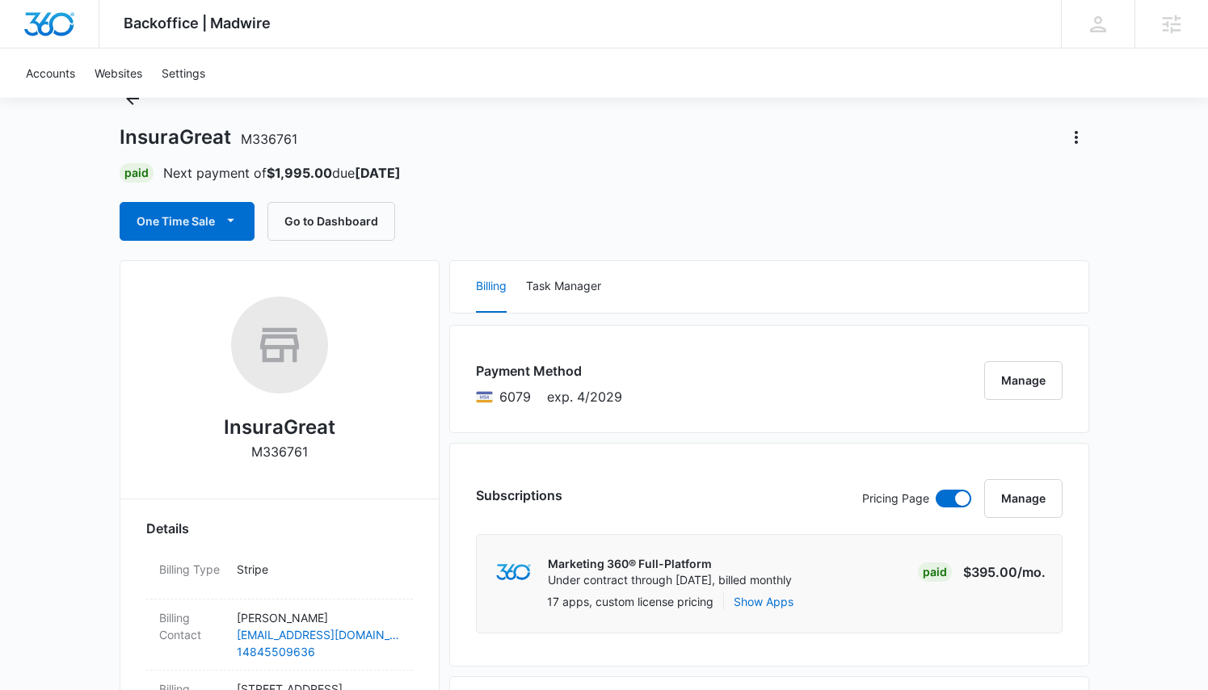
scroll to position [0, 0]
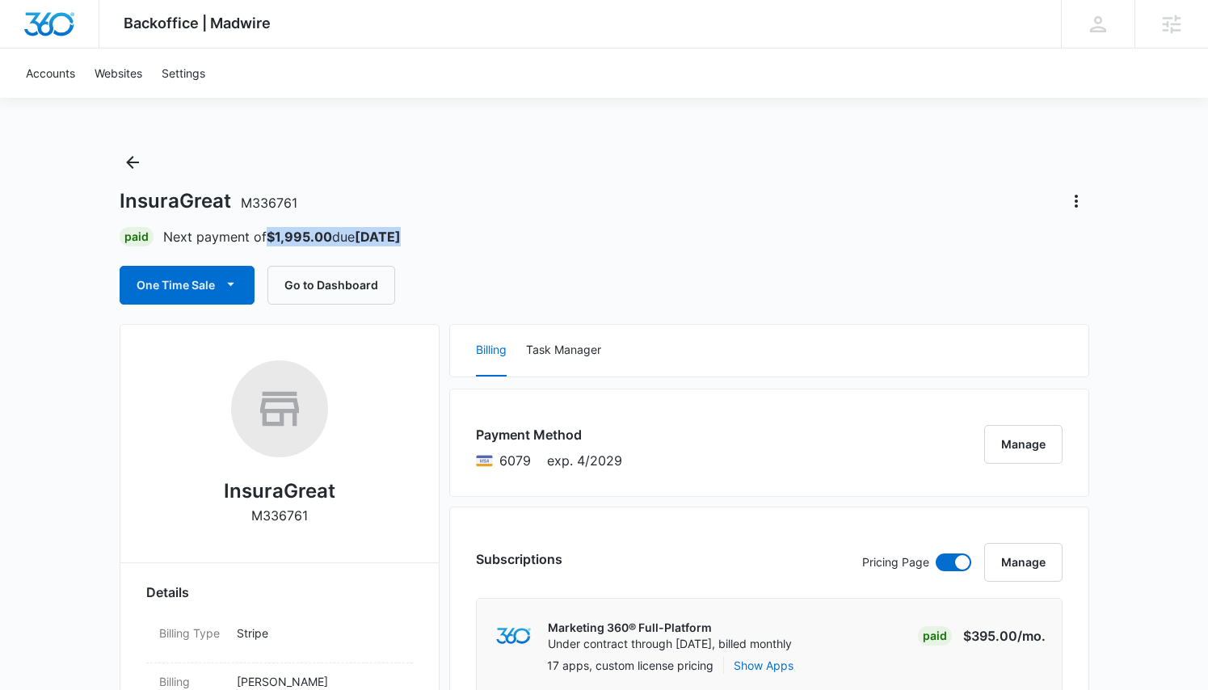
drag, startPoint x: 422, startPoint y: 240, endPoint x: 267, endPoint y: 240, distance: 155.1
click at [267, 240] on div "Paid Next payment of $1,995.00 due Sep 21" at bounding box center [604, 236] width 969 height 19
click at [267, 240] on strong "$1,995.00" at bounding box center [299, 237] width 65 height 16
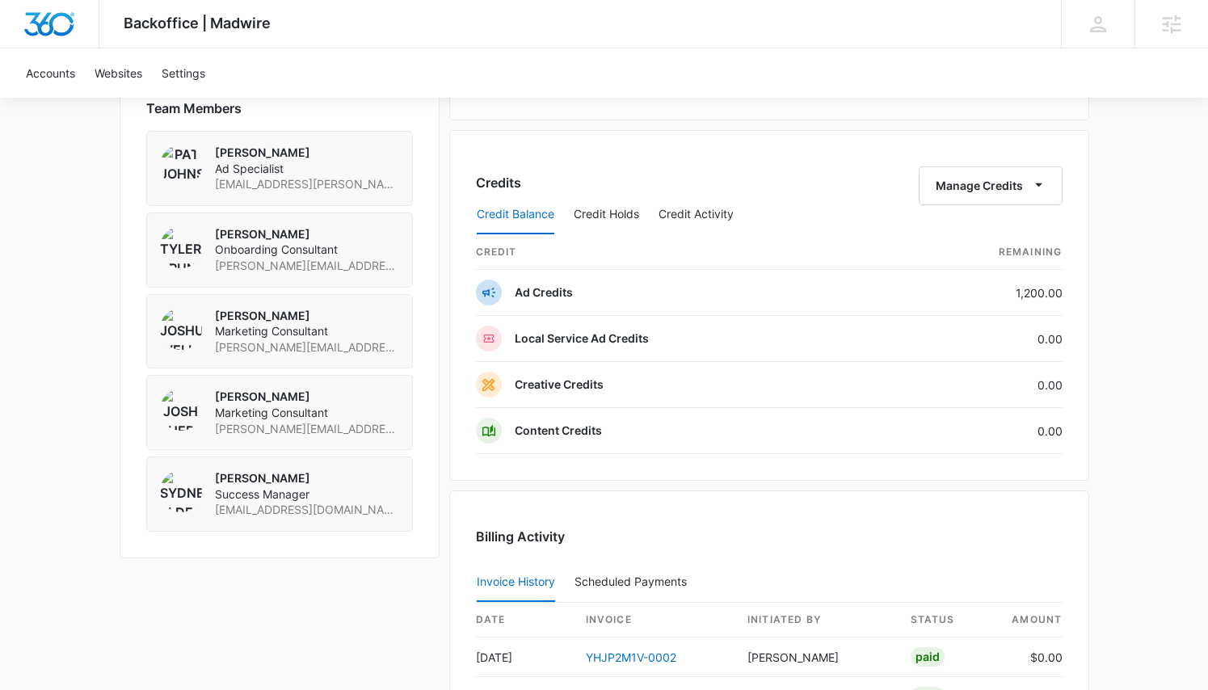
scroll to position [1185, 0]
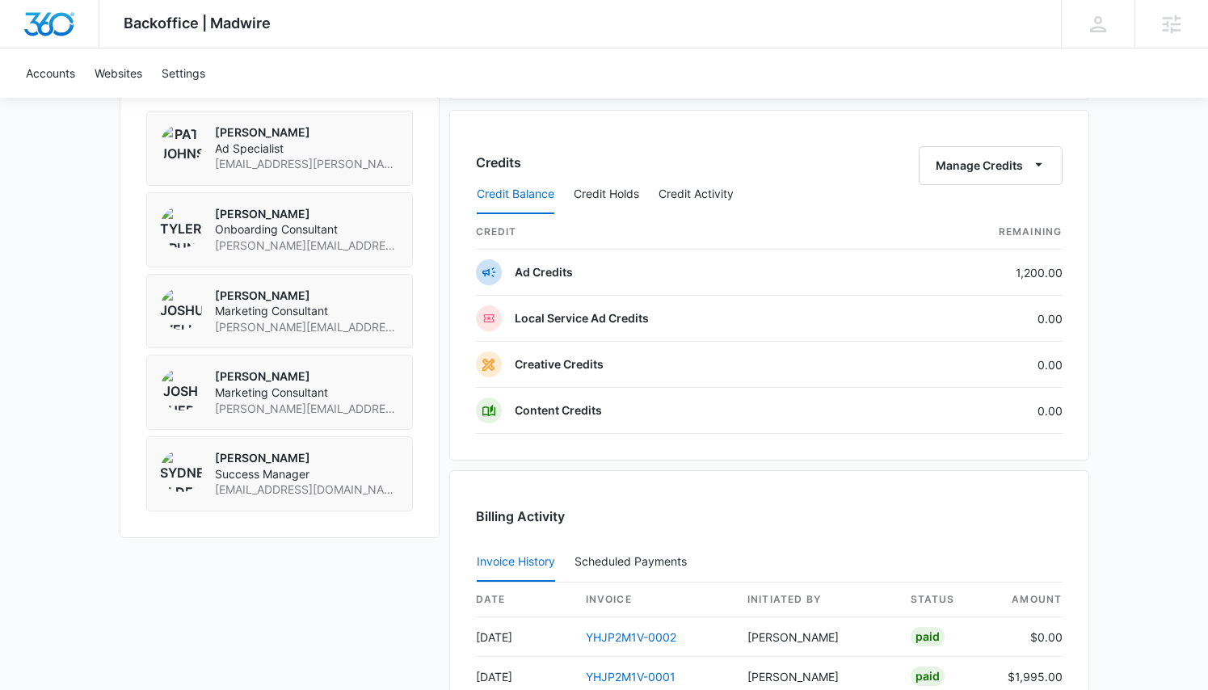
click at [444, 279] on div "InsuraGreat M336761 Details Billing Type Stripe Billing Contact Pascual Pena pa…" at bounding box center [604, 43] width 969 height 1809
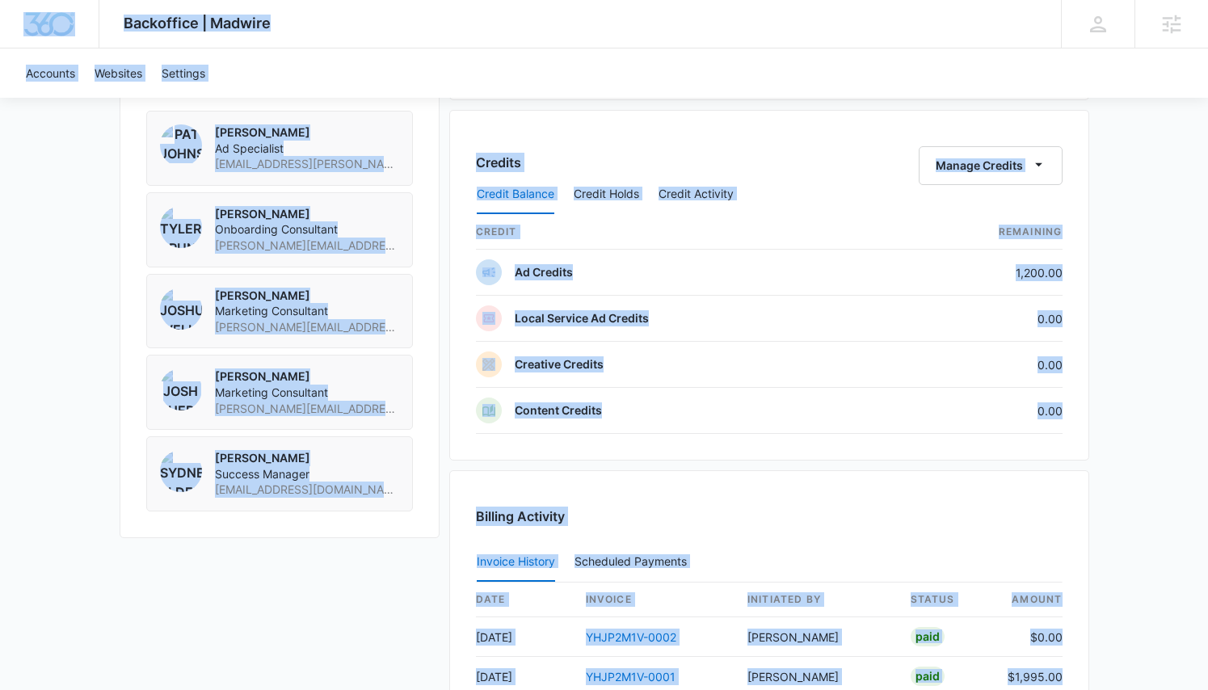
click at [445, 278] on div "InsuraGreat M336761 Details Billing Type Stripe Billing Contact Pascual Pena pa…" at bounding box center [604, 43] width 969 height 1809
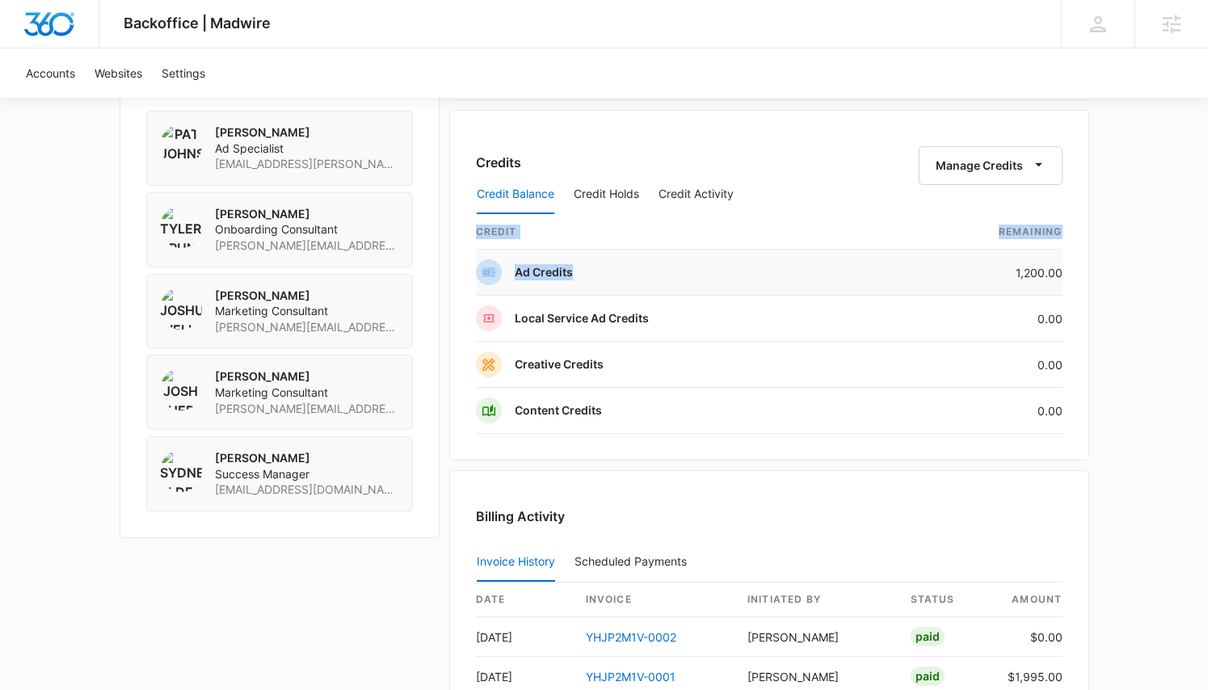
drag, startPoint x: 1078, startPoint y: 271, endPoint x: 1020, endPoint y: 263, distance: 58.8
click at [1020, 263] on div "Credits Manage Credits Credit Balance Credit Holds Credit Activity credit Remai…" at bounding box center [769, 285] width 640 height 351
click at [1018, 267] on td "1,200.00" at bounding box center [976, 273] width 171 height 46
drag, startPoint x: 1014, startPoint y: 269, endPoint x: 1060, endPoint y: 273, distance: 46.2
click at [1060, 273] on td "1,200.00" at bounding box center [976, 273] width 171 height 46
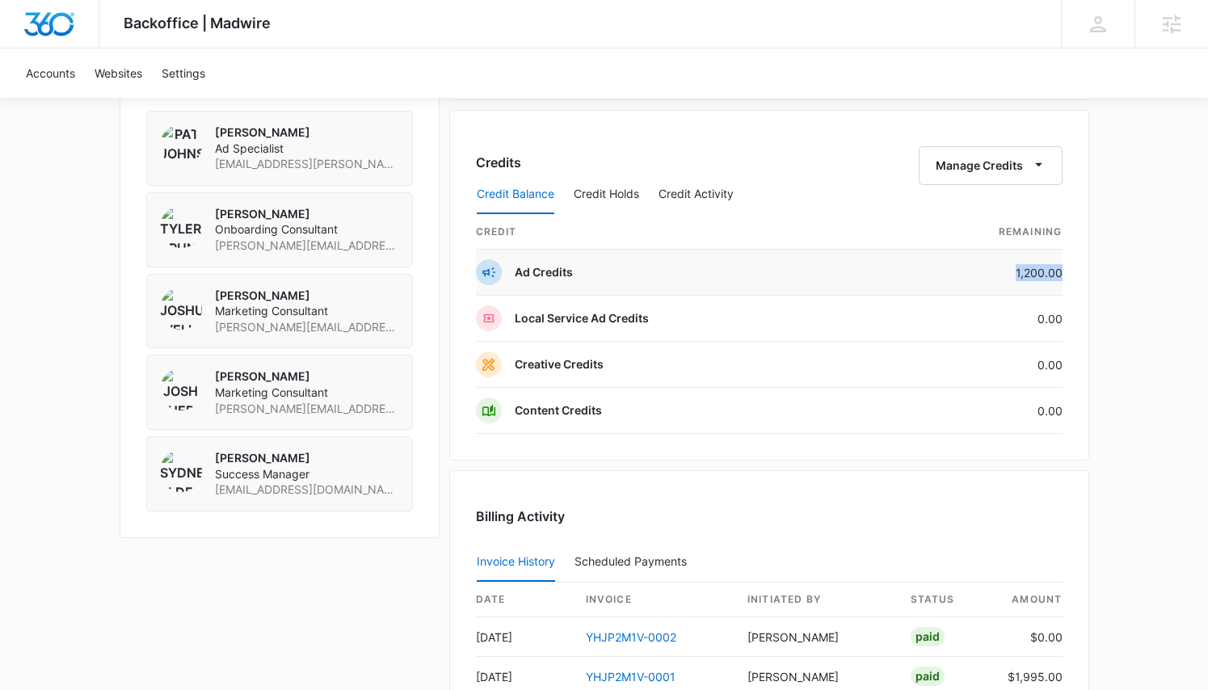
click at [1060, 273] on td "1,200.00" at bounding box center [976, 273] width 171 height 46
drag, startPoint x: 1060, startPoint y: 273, endPoint x: 1016, endPoint y: 273, distance: 43.6
click at [1016, 273] on td "1,200.00" at bounding box center [976, 273] width 171 height 46
drag, startPoint x: 1016, startPoint y: 273, endPoint x: 1061, endPoint y: 273, distance: 44.4
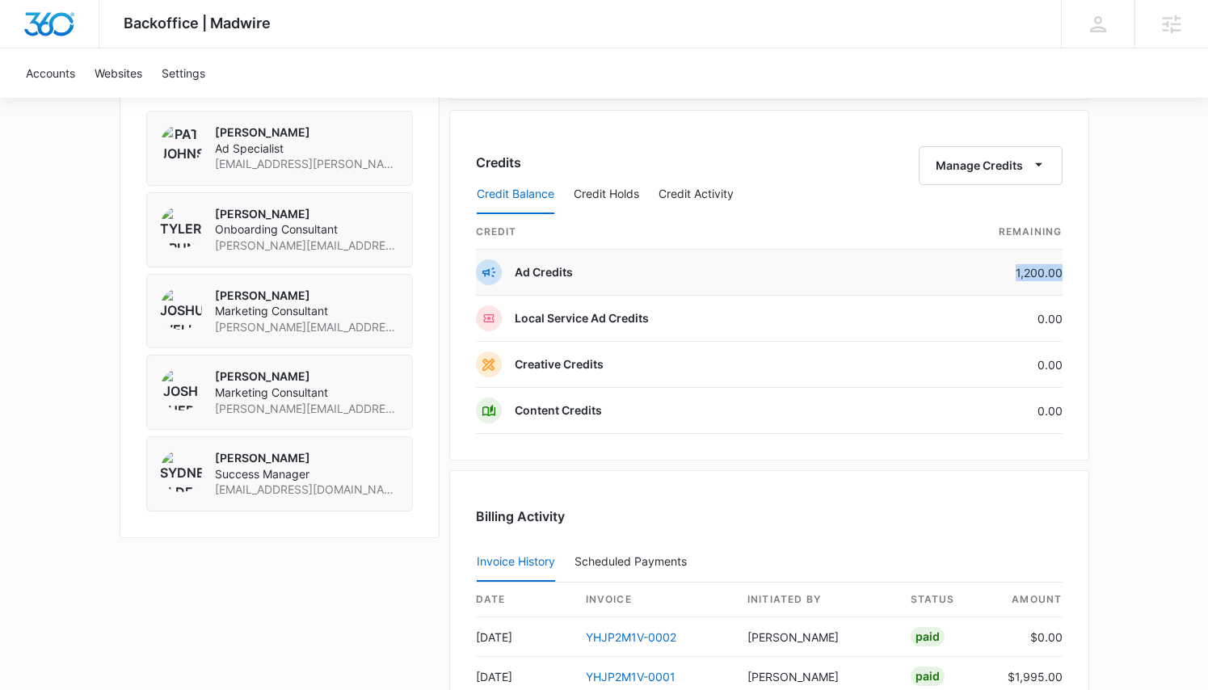
click at [1061, 273] on td "1,200.00" at bounding box center [976, 273] width 171 height 46
drag, startPoint x: 1015, startPoint y: 277, endPoint x: 1061, endPoint y: 271, distance: 47.3
click at [1061, 271] on div "Credits Manage Credits Credit Balance Credit Holds Credit Activity credit Remai…" at bounding box center [769, 285] width 640 height 351
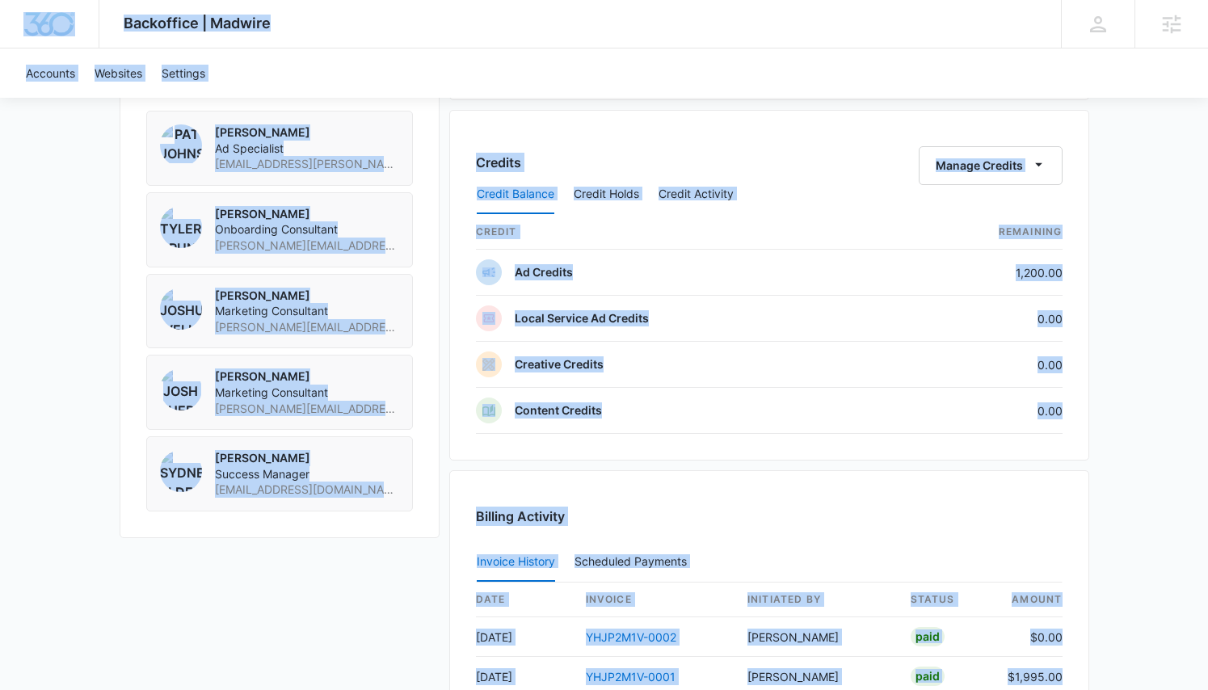
click at [920, 278] on td "1,200.00" at bounding box center [976, 273] width 171 height 46
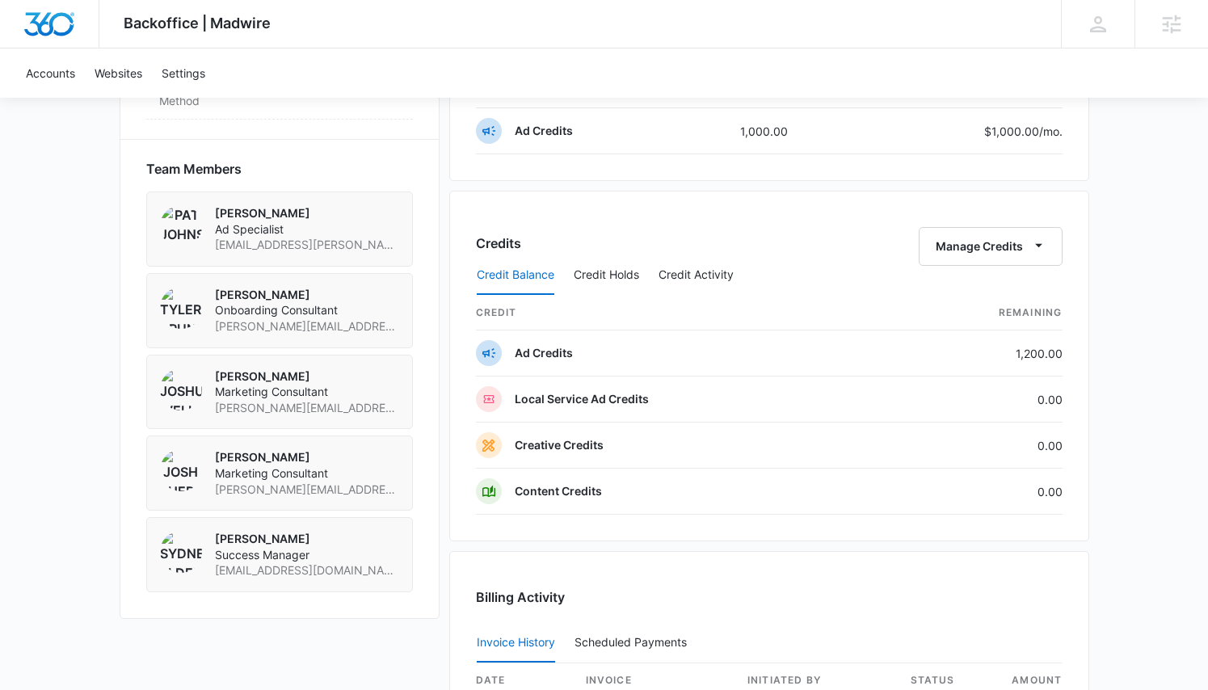
scroll to position [1262, 0]
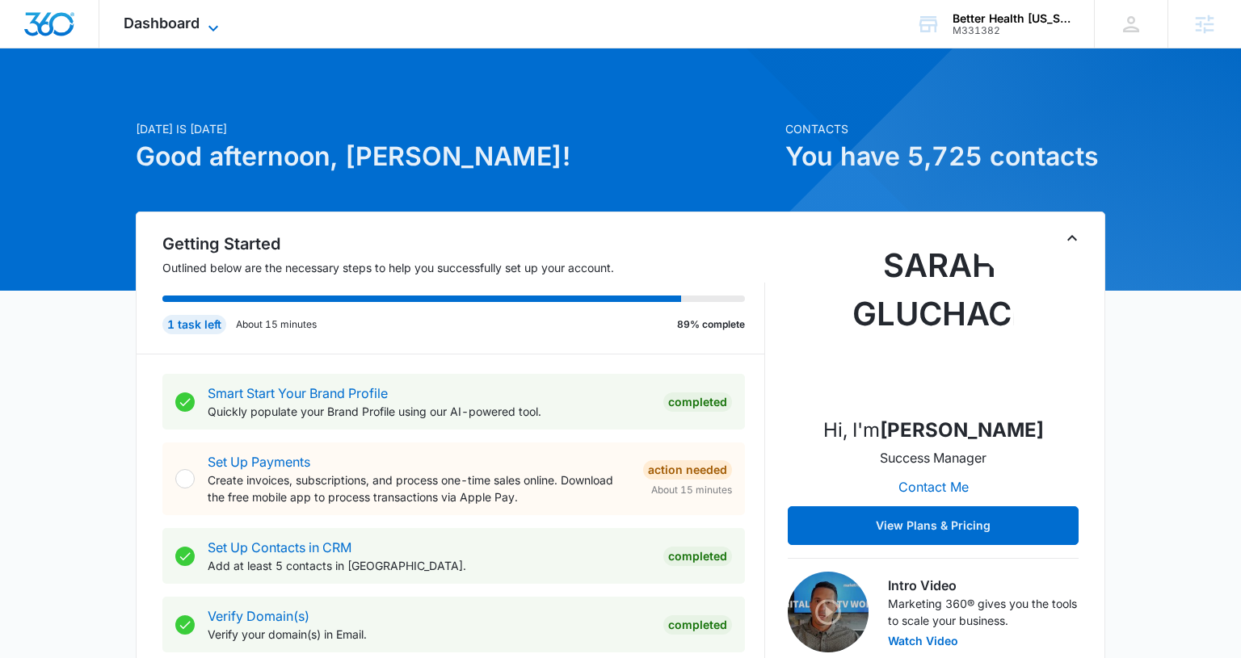
click at [163, 10] on div "Dashboard Apps Reputation Forms CRM Email Social POS Content Ads Intelligence F…" at bounding box center [173, 24] width 148 height 48
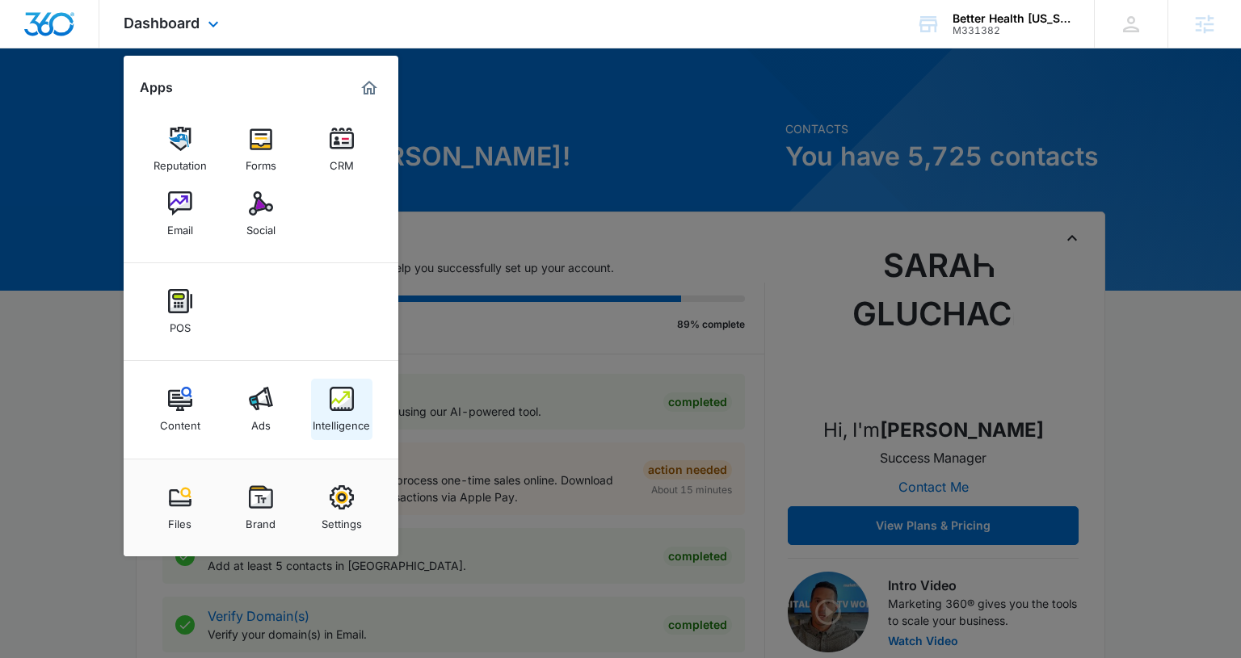
click at [338, 402] on img at bounding box center [342, 399] width 24 height 24
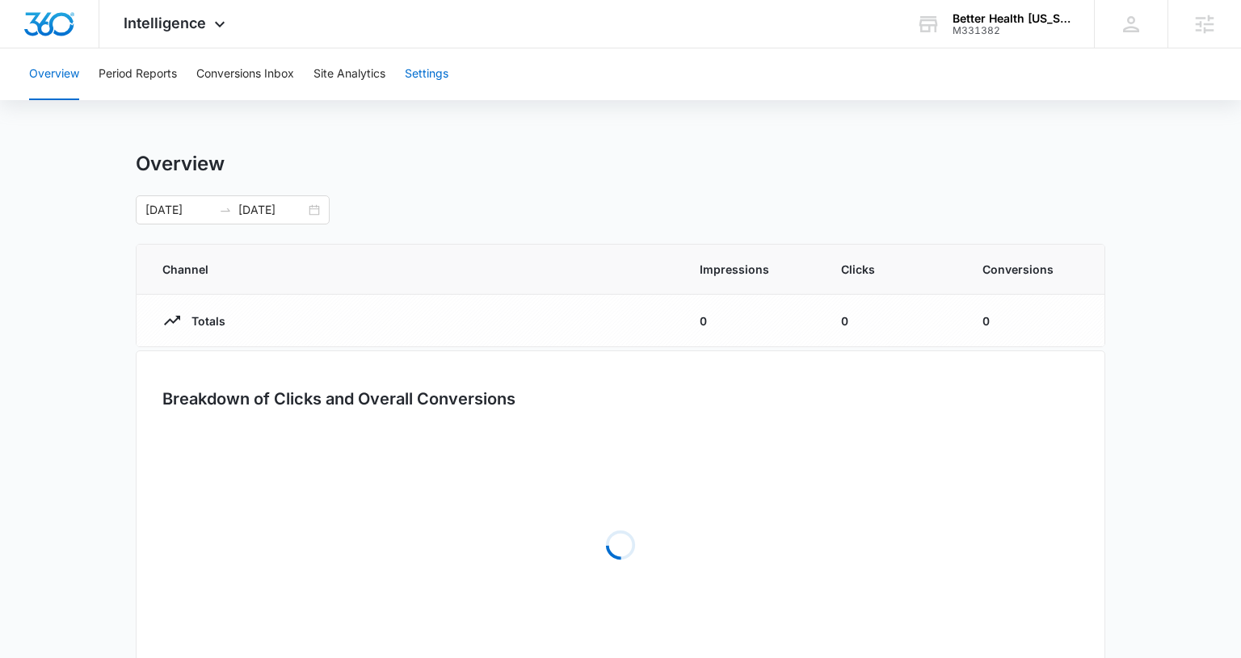
click at [448, 59] on button "Settings" at bounding box center [427, 74] width 44 height 52
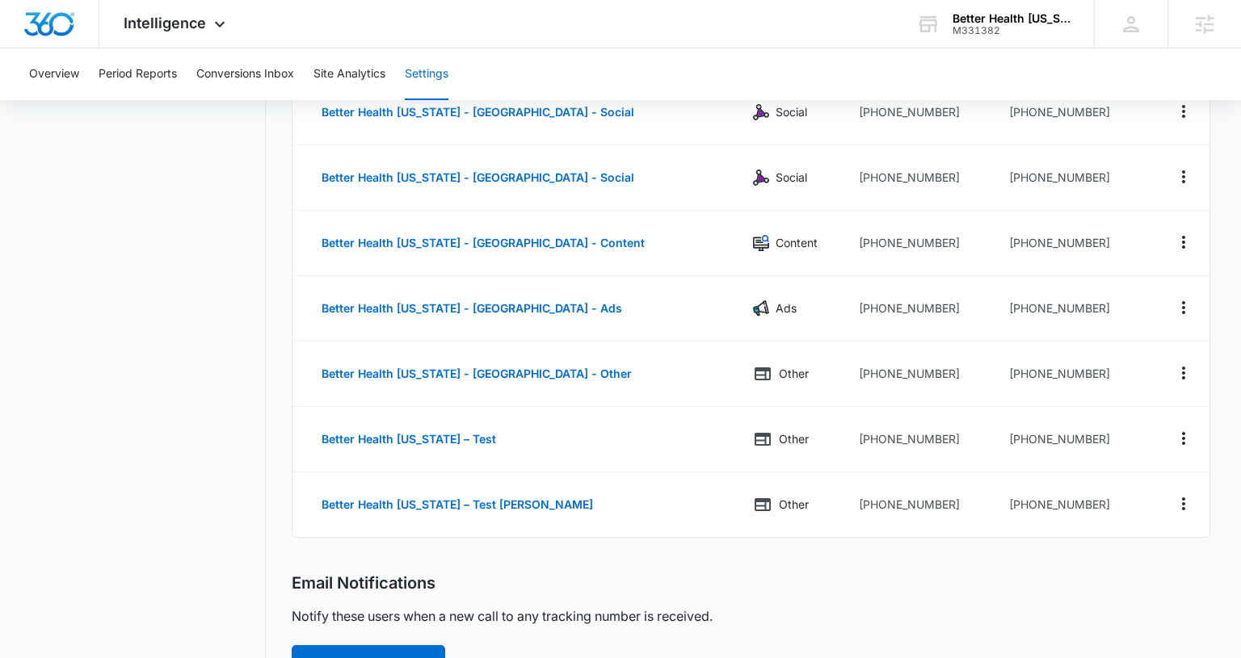
scroll to position [567, 0]
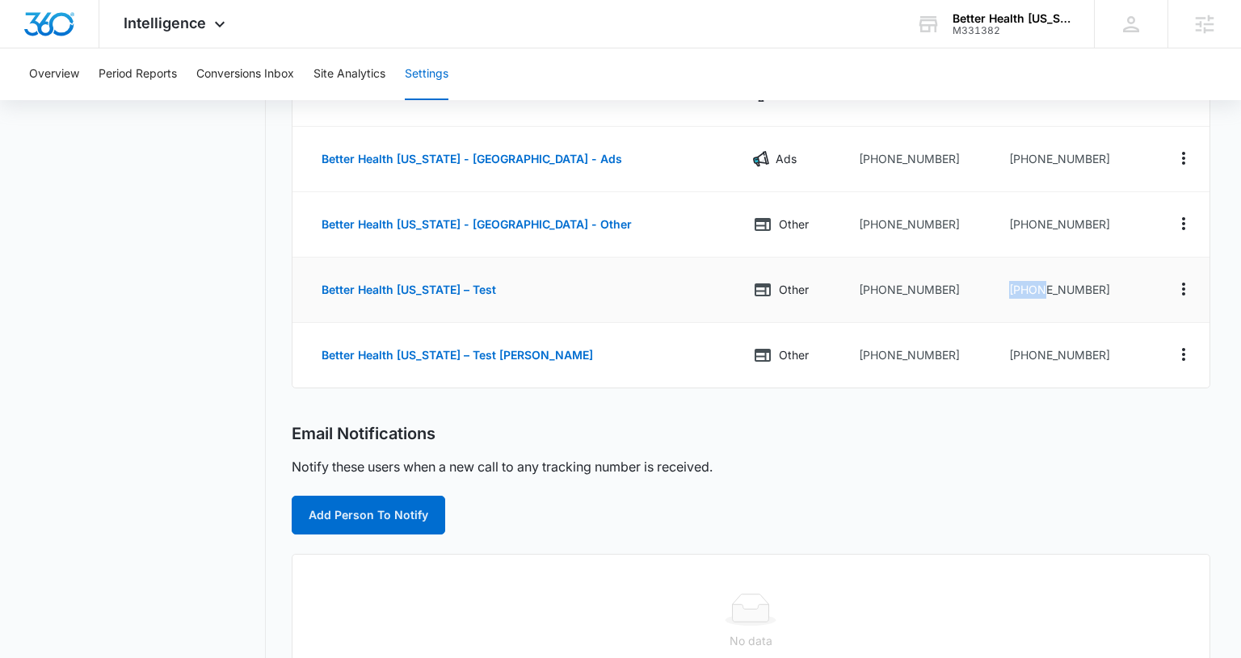
drag, startPoint x: 1086, startPoint y: 279, endPoint x: 1031, endPoint y: 288, distance: 56.4
click at [1029, 288] on td "+18336273217" at bounding box center [1072, 290] width 153 height 65
click at [1083, 289] on td "+18336273217" at bounding box center [1072, 290] width 153 height 65
drag, startPoint x: 1042, startPoint y: 290, endPoint x: 1007, endPoint y: 288, distance: 34.8
click at [1007, 288] on td "+18336273217" at bounding box center [1072, 290] width 153 height 65
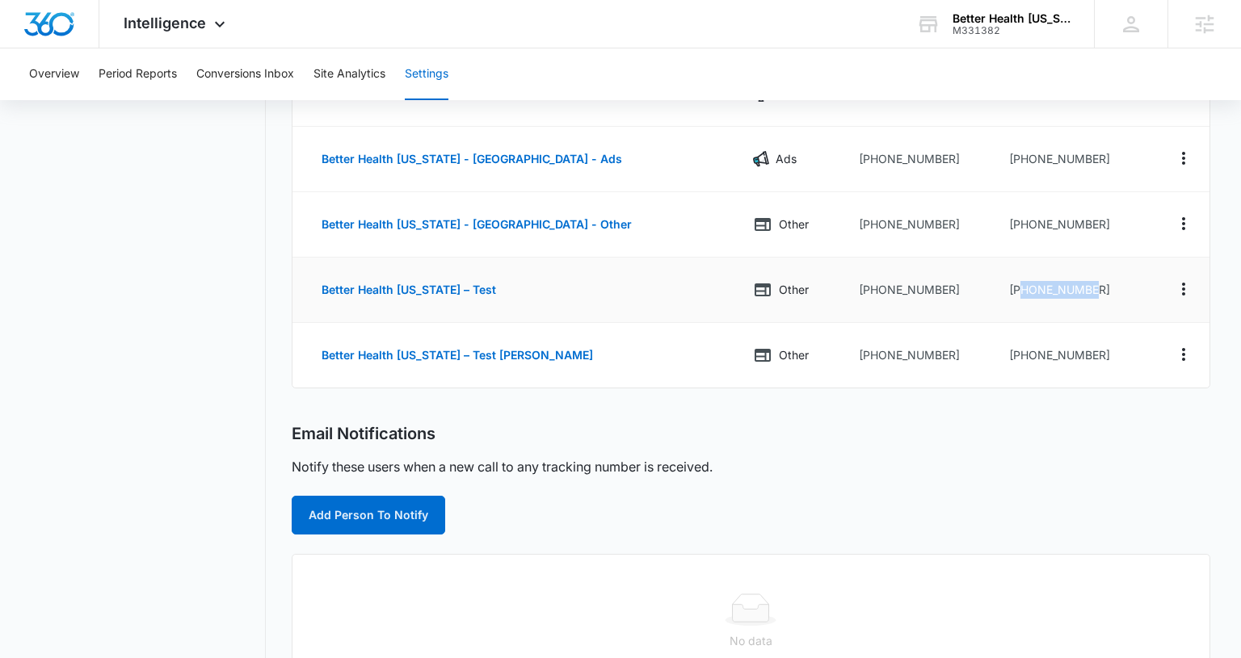
copy td "8336273217"
drag, startPoint x: 1090, startPoint y: 351, endPoint x: 1007, endPoint y: 352, distance: 82.4
click at [1007, 352] on td "+18336273226" at bounding box center [1072, 355] width 153 height 65
copy td "8336273226"
drag, startPoint x: 1088, startPoint y: 296, endPoint x: 1011, endPoint y: 295, distance: 76.8
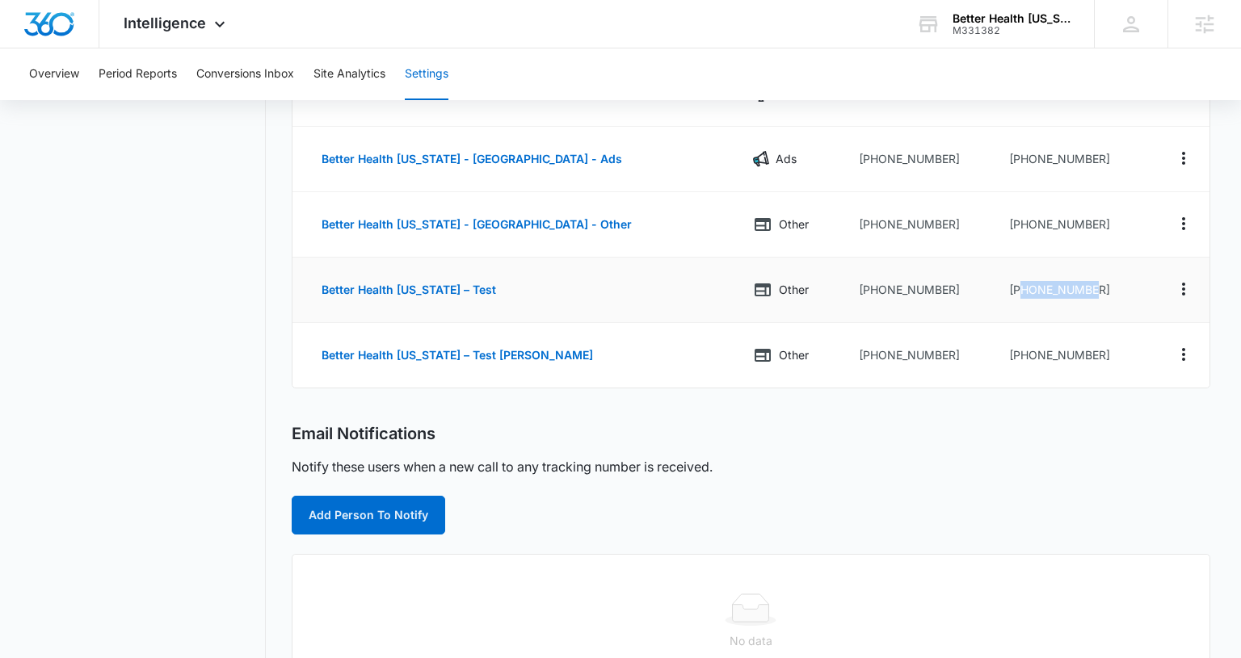
click at [1011, 295] on td "+18336273217" at bounding box center [1072, 290] width 153 height 65
copy td "8336273217"
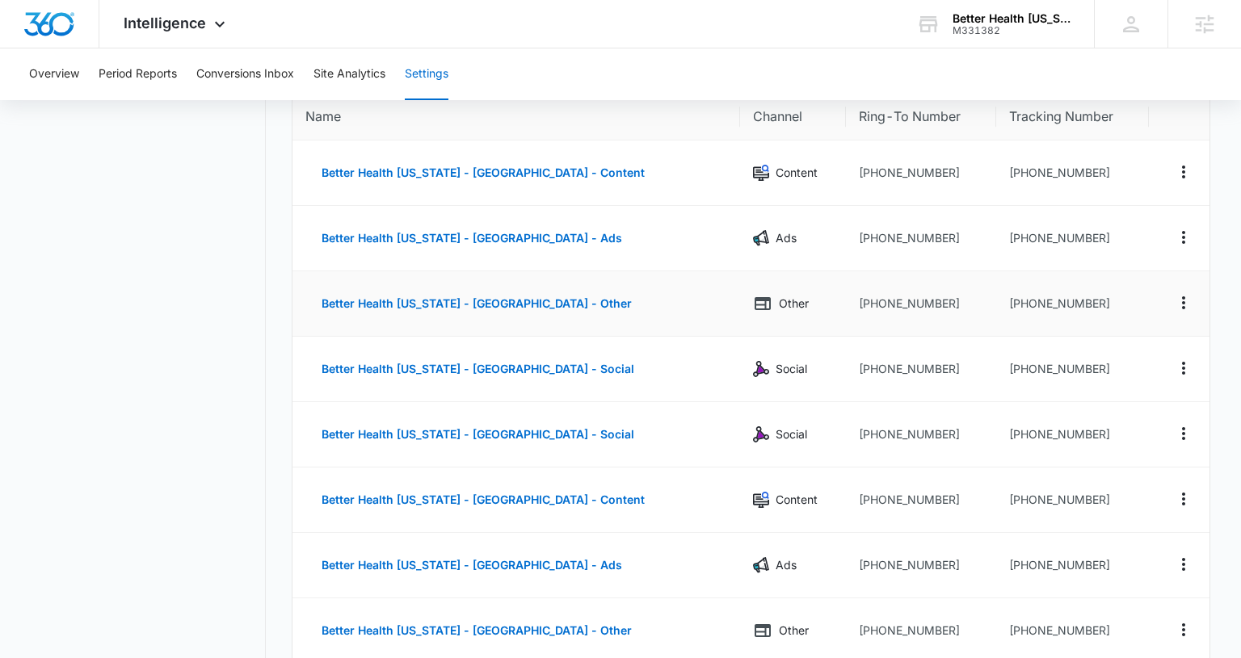
scroll to position [519, 0]
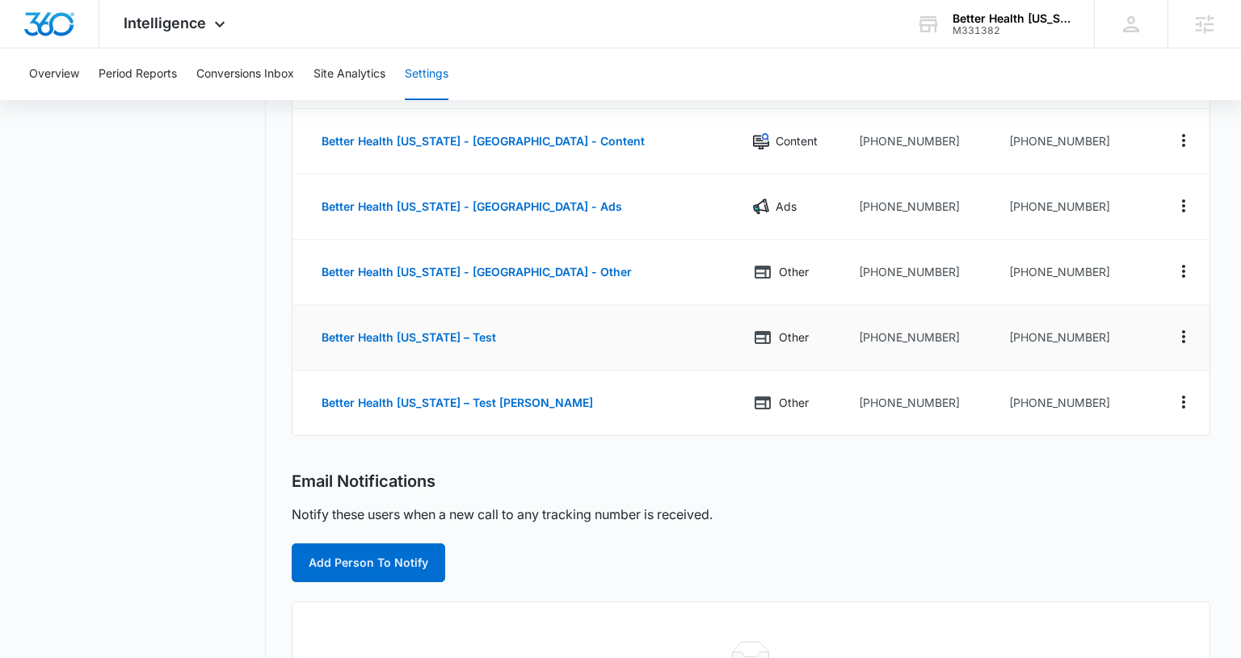
click at [914, 338] on td "[PHONE_NUMBER]" at bounding box center [920, 337] width 149 height 65
drag, startPoint x: 931, startPoint y: 334, endPoint x: 845, endPoint y: 344, distance: 86.2
click at [846, 344] on td "[PHONE_NUMBER]" at bounding box center [920, 337] width 149 height 65
copy td "9077430110"
click at [196, 301] on nav "Settings Call Tracking Connect Sales and Leads" at bounding box center [148, 294] width 235 height 1324
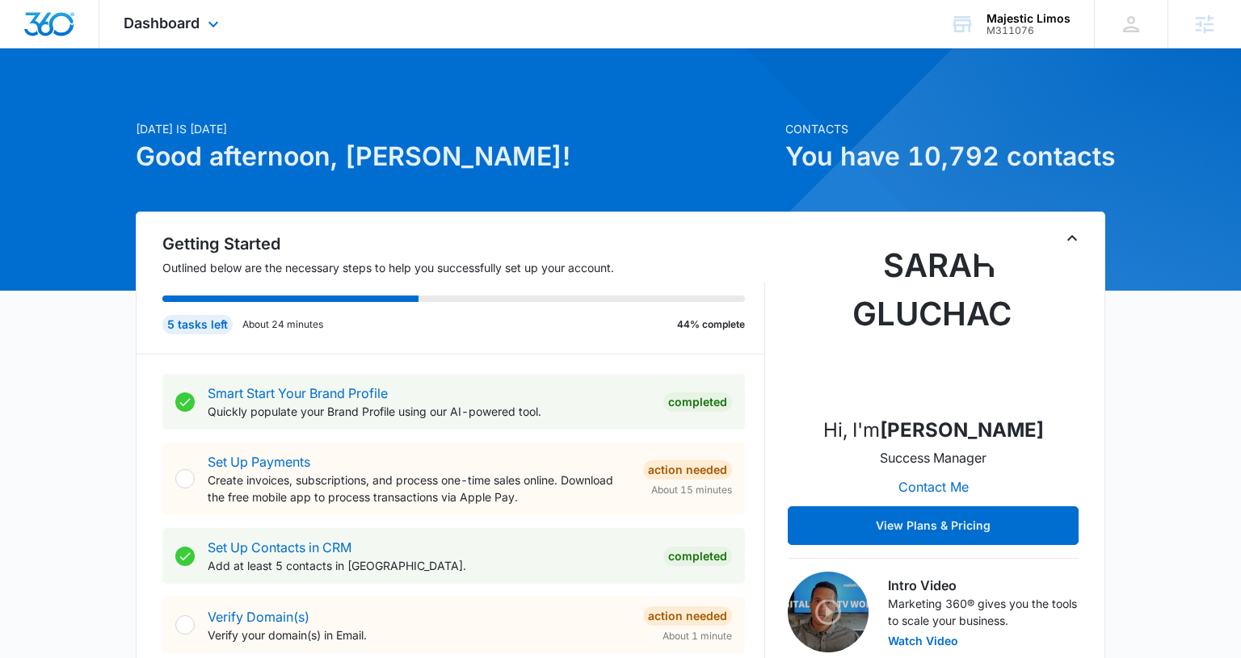
click at [179, 36] on div "Dashboard Apps Reputation Forms CRM Email Social Payments POS Content Ads Intel…" at bounding box center [173, 24] width 148 height 48
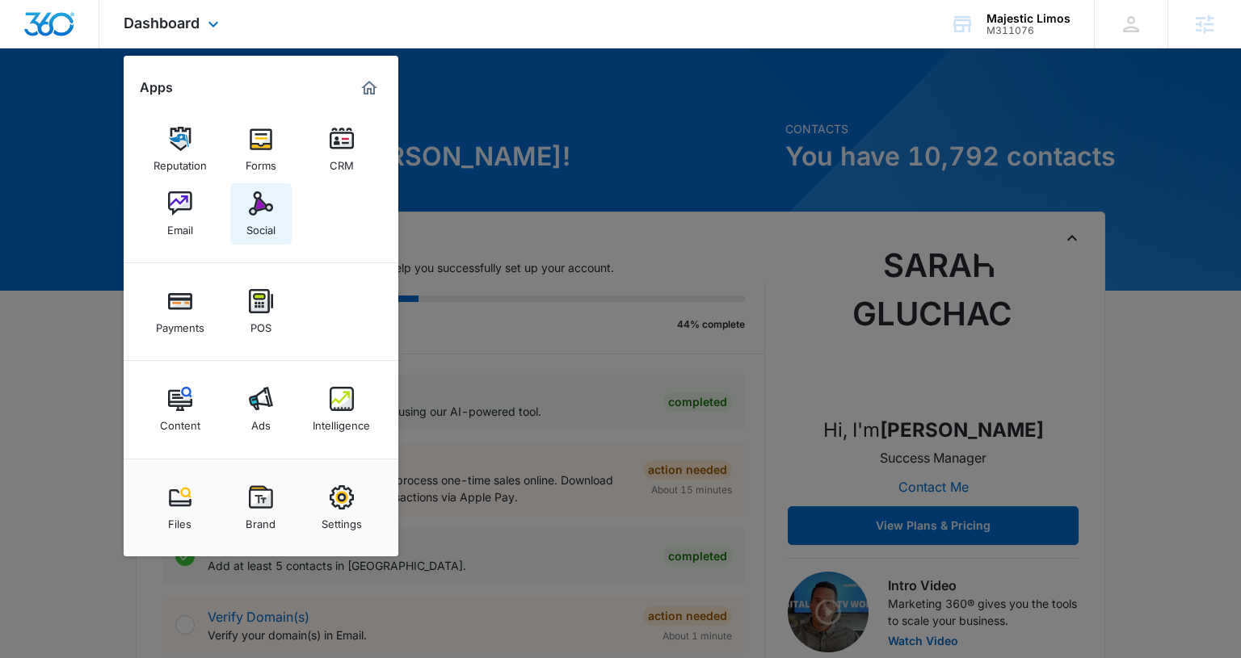
click at [234, 221] on link "Social" at bounding box center [260, 213] width 61 height 61
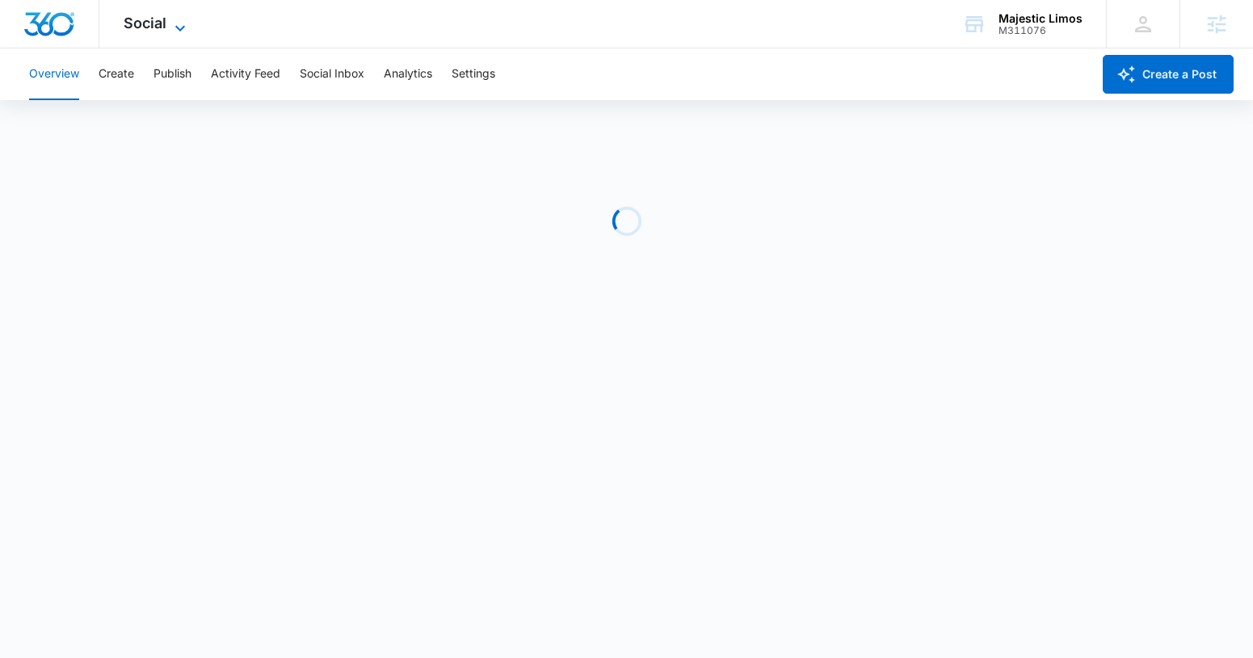
click at [137, 23] on span "Social" at bounding box center [145, 23] width 43 height 17
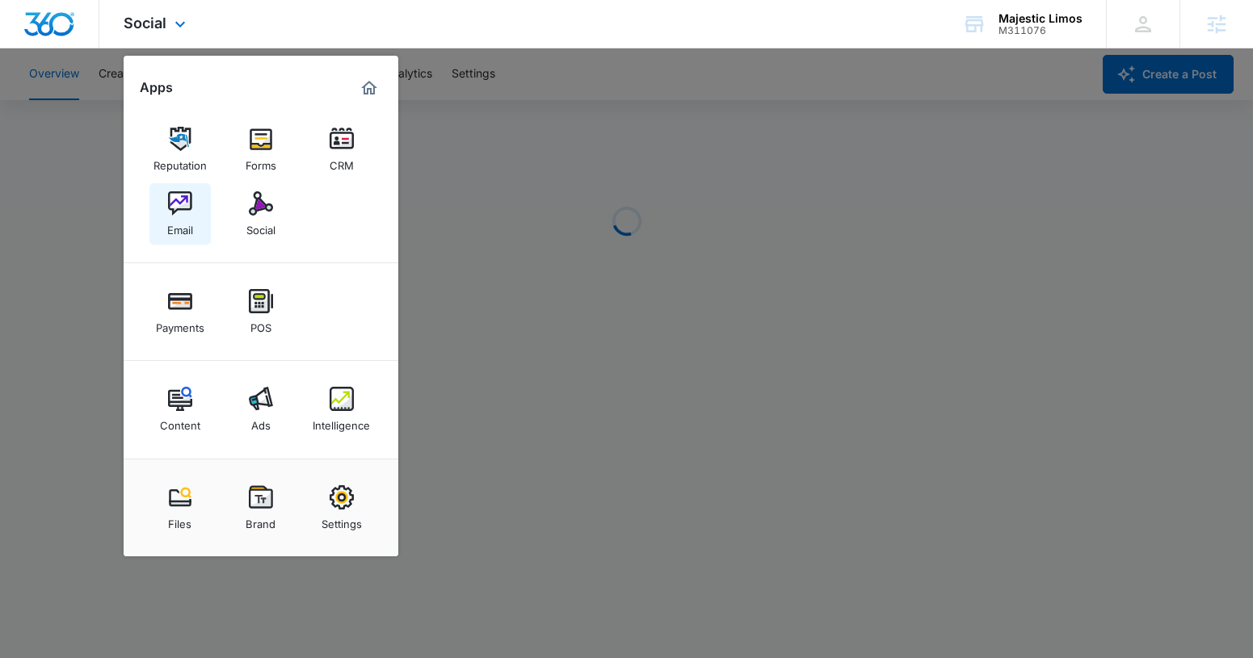
click at [177, 200] on img at bounding box center [180, 203] width 24 height 24
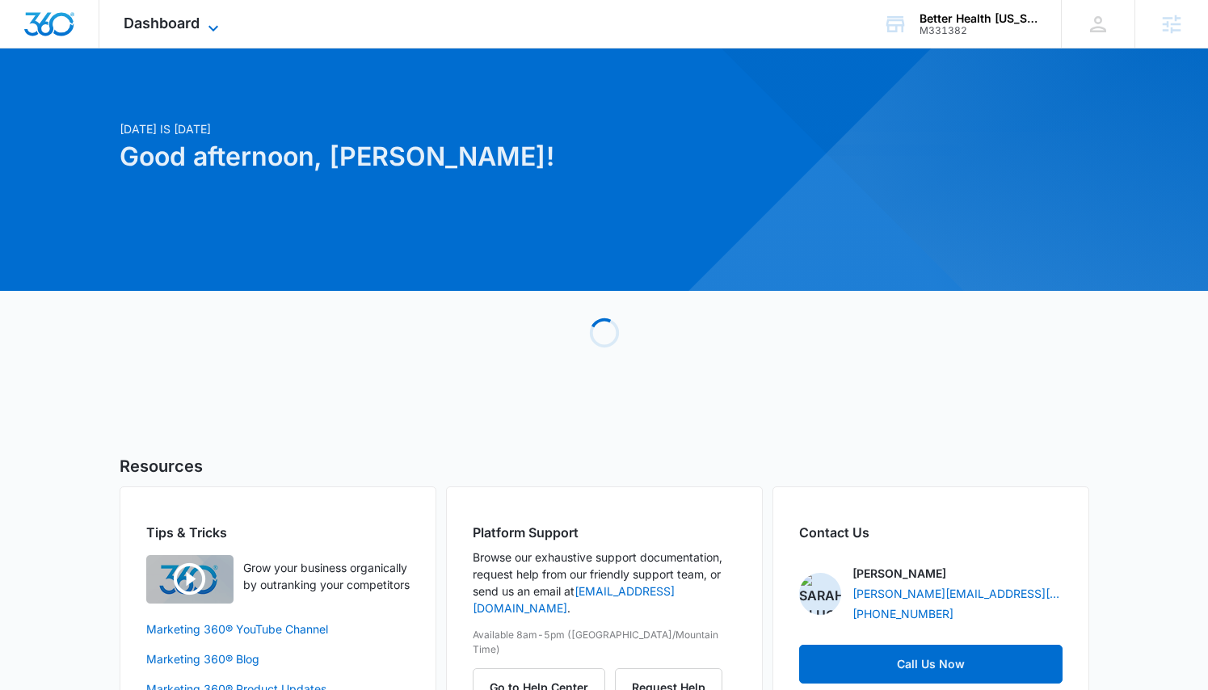
click at [149, 31] on span "Dashboard" at bounding box center [162, 23] width 76 height 17
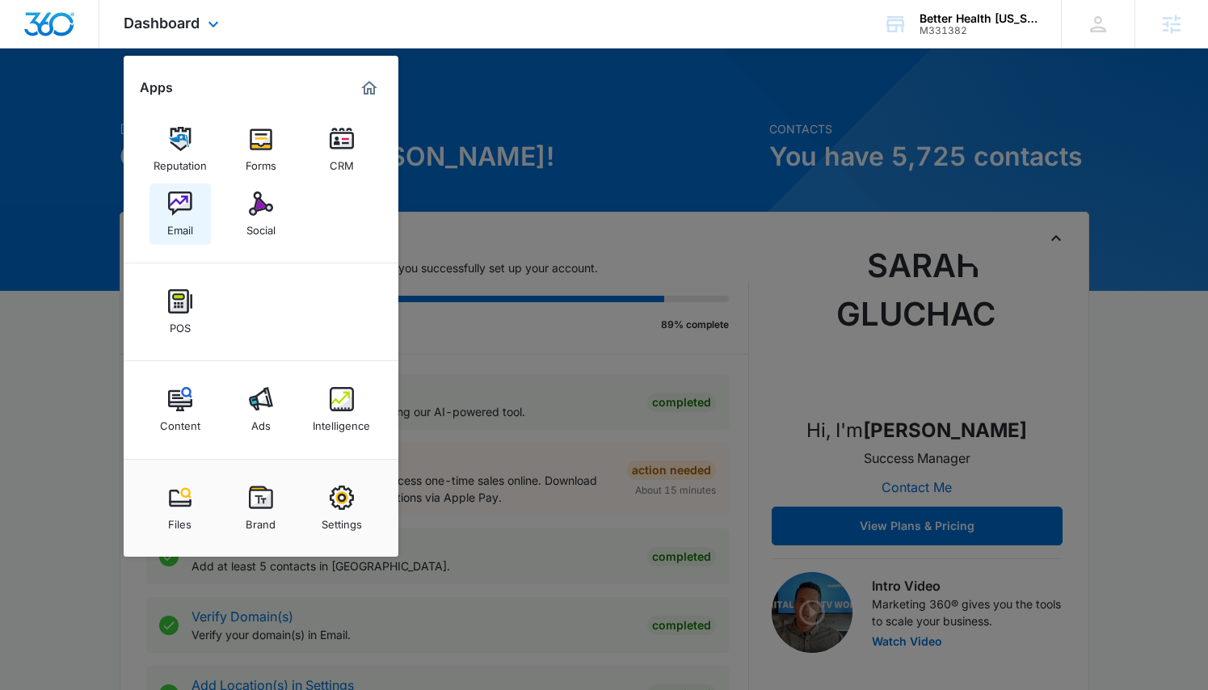
click at [181, 218] on div "Email" at bounding box center [180, 226] width 26 height 21
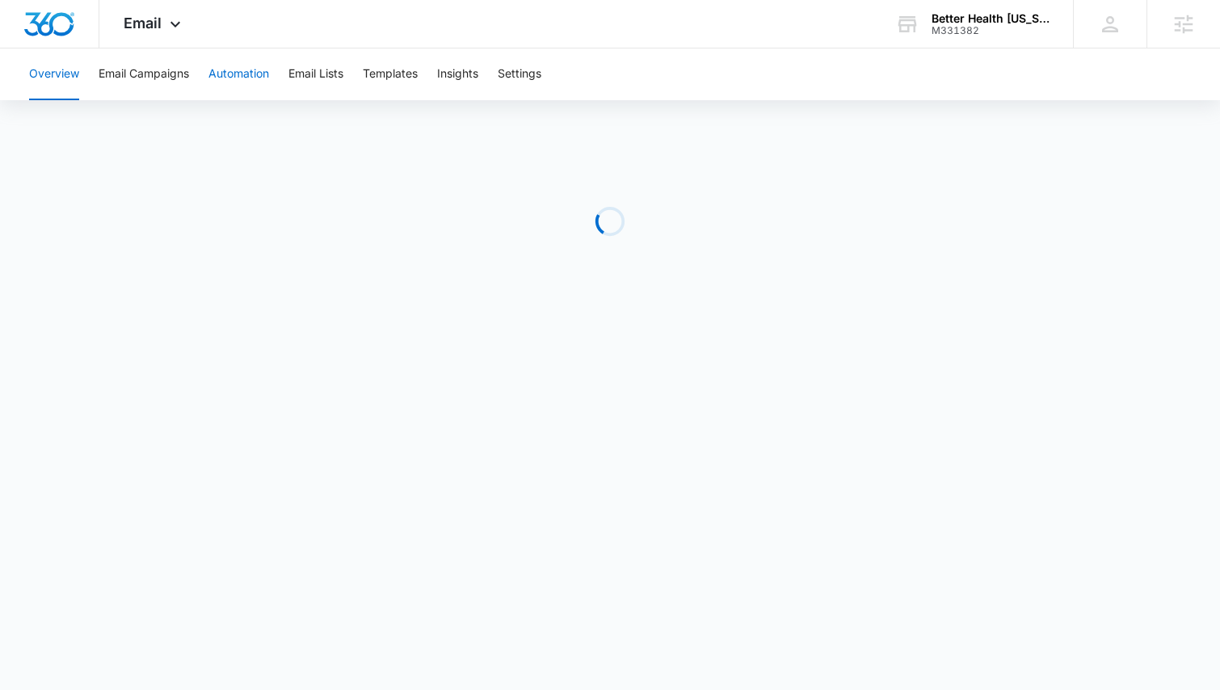
click at [246, 81] on button "Automation" at bounding box center [238, 74] width 61 height 52
click at [161, 19] on div "Email Apps Reputation Forms CRM Email Social POS Content Ads Intelligence Files…" at bounding box center [154, 24] width 110 height 48
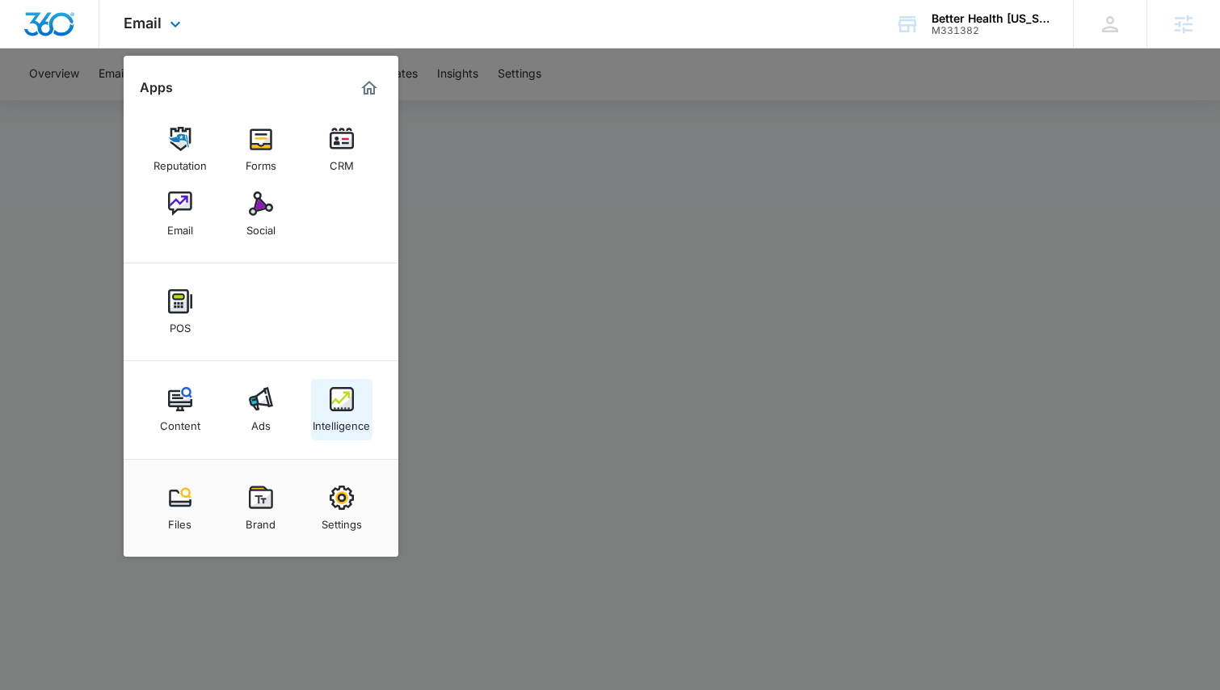
click at [363, 419] on div "Intelligence" at bounding box center [341, 421] width 57 height 21
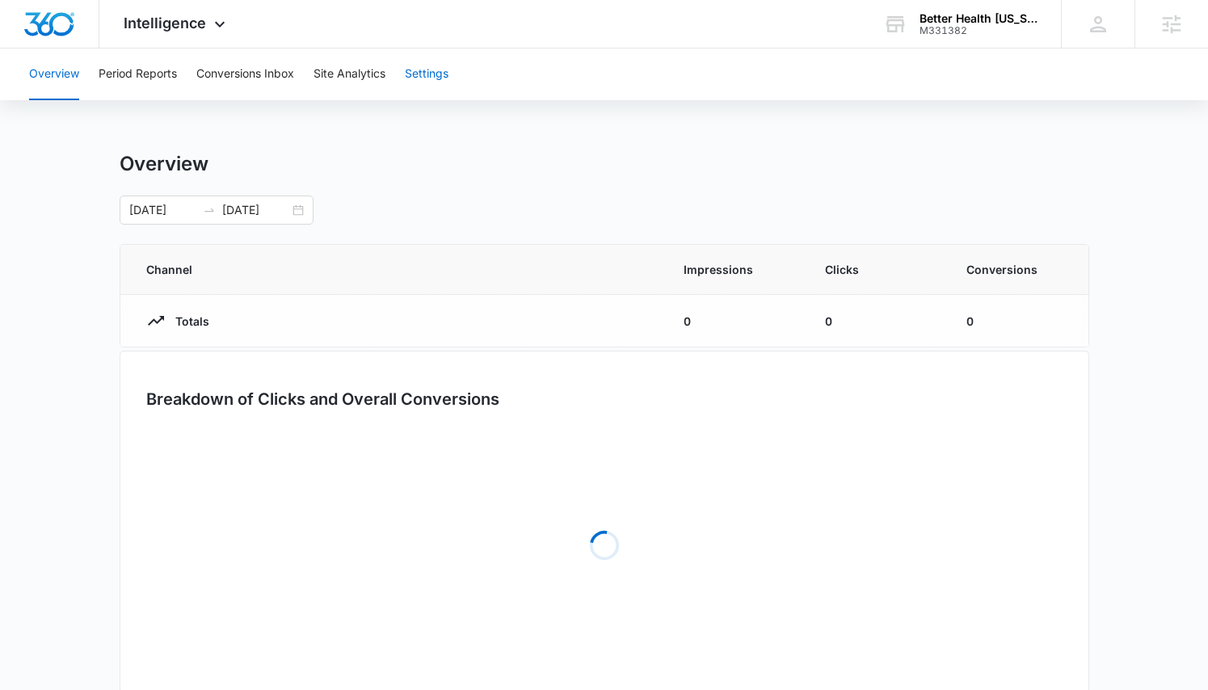
click at [422, 61] on button "Settings" at bounding box center [427, 74] width 44 height 52
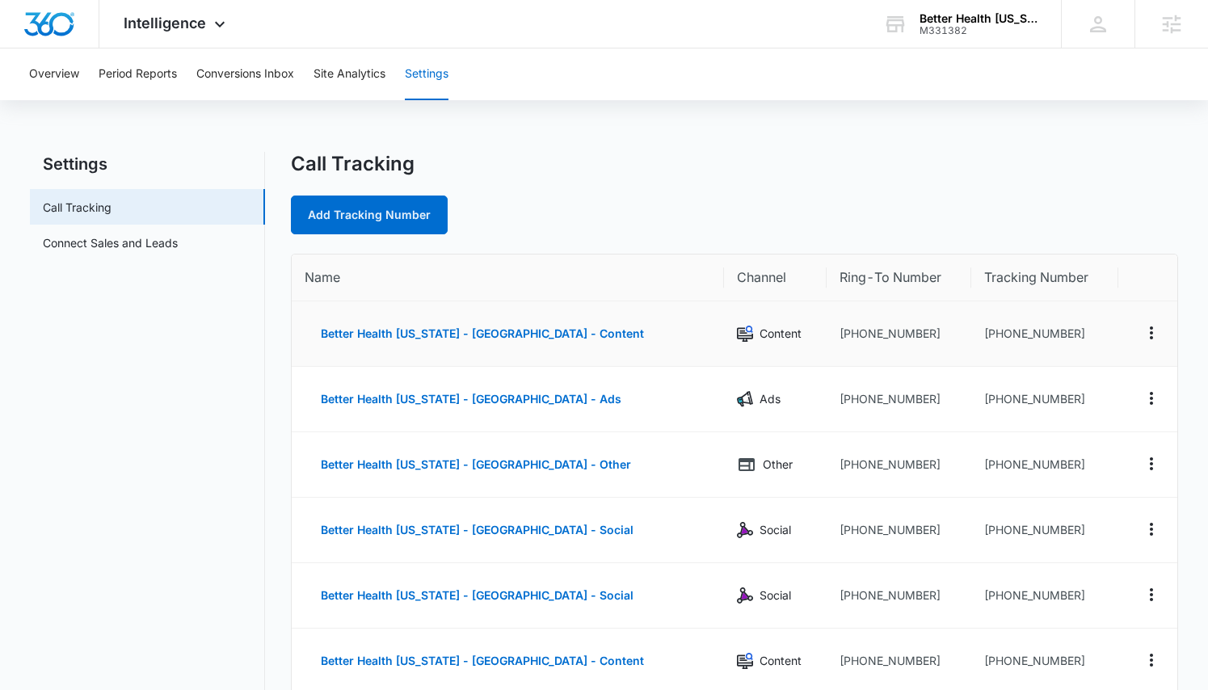
click at [1100, 344] on td "+18334673409" at bounding box center [1044, 333] width 147 height 65
drag, startPoint x: 1010, startPoint y: 334, endPoint x: 984, endPoint y: 337, distance: 26.9
click at [984, 337] on td "+18334673409" at bounding box center [1044, 333] width 147 height 65
copy td "8334673409"
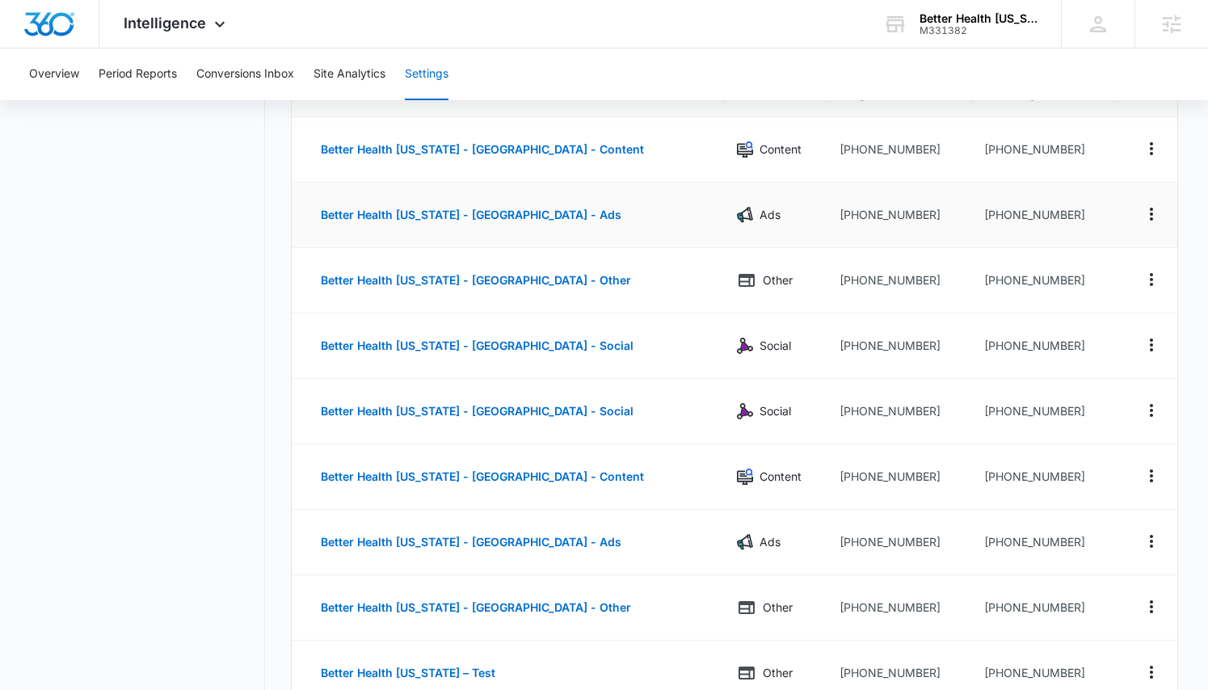
scroll to position [331, 0]
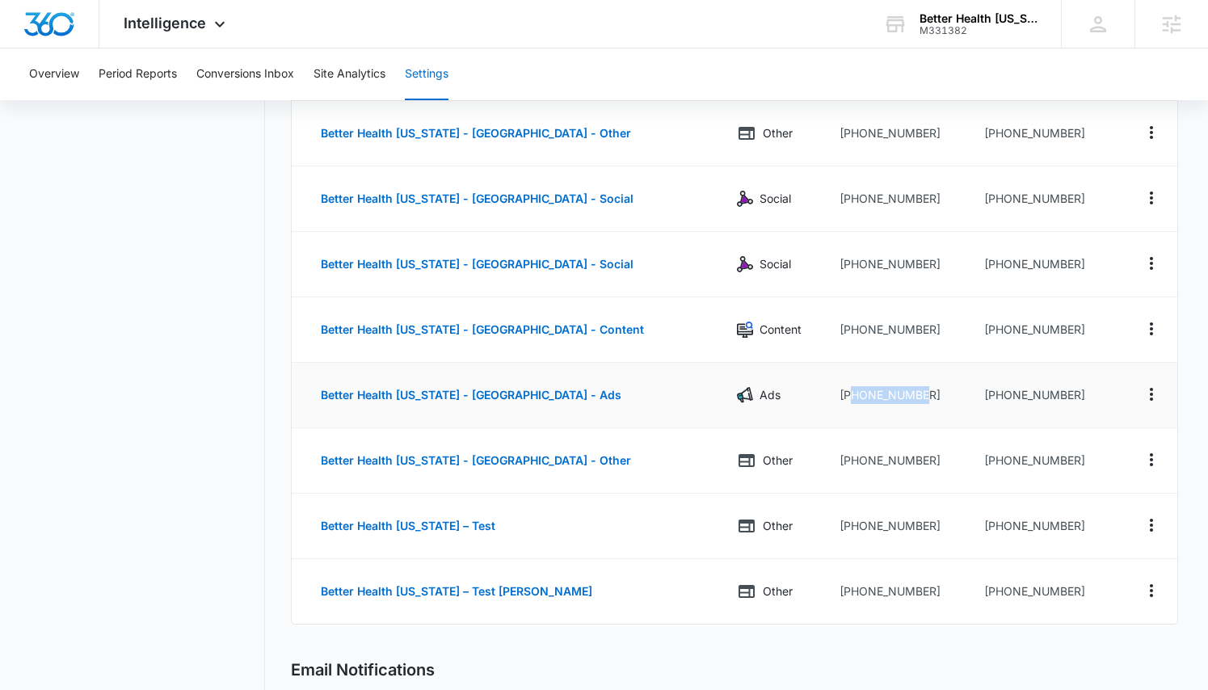
drag, startPoint x: 901, startPoint y: 396, endPoint x: 825, endPoint y: 401, distance: 76.9
click at [826, 401] on td "[PHONE_NUMBER]" at bounding box center [898, 395] width 145 height 65
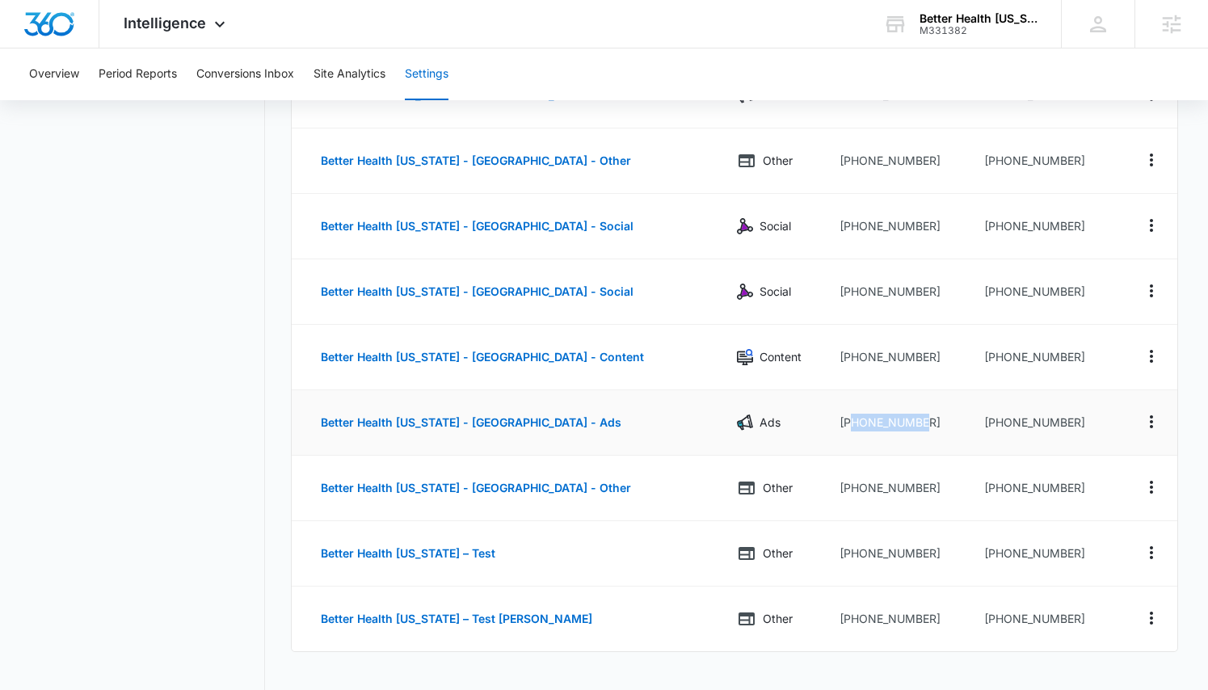
scroll to position [132, 0]
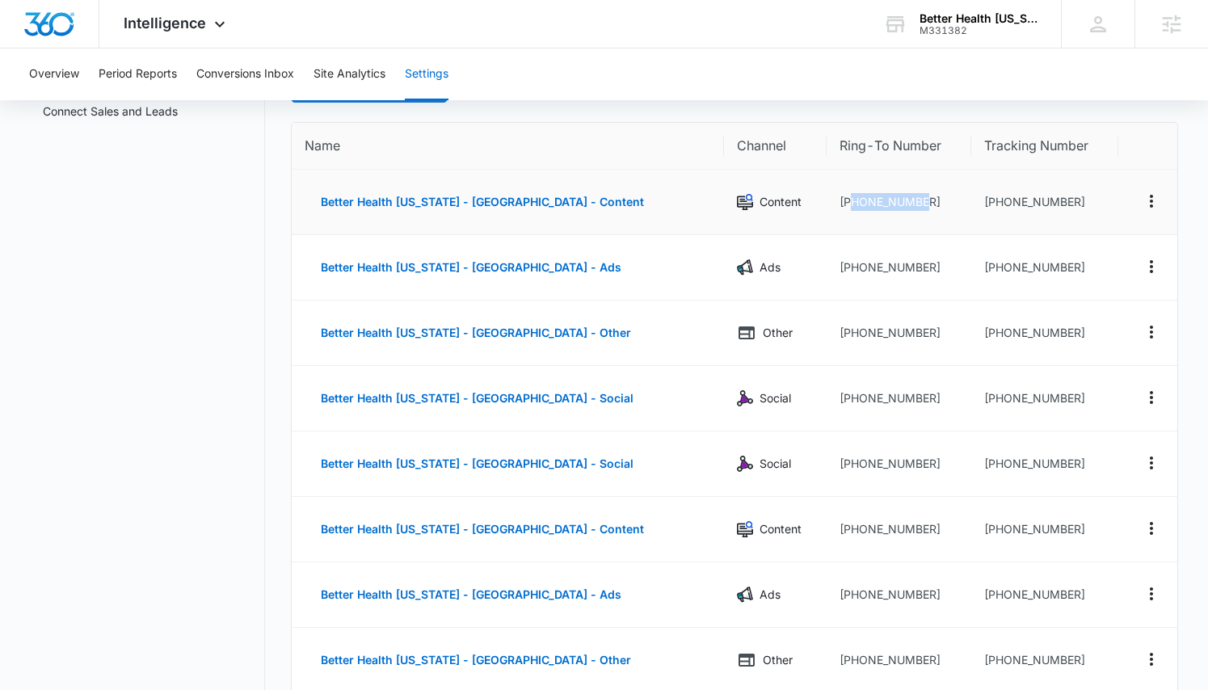
drag, startPoint x: 911, startPoint y: 199, endPoint x: 826, endPoint y: 206, distance: 85.1
click at [826, 206] on td "+19073465255" at bounding box center [898, 202] width 145 height 65
copy td "9073465255"
drag, startPoint x: 1044, startPoint y: 198, endPoint x: 984, endPoint y: 196, distance: 60.6
click at [984, 196] on td "+18334673409" at bounding box center [1044, 202] width 147 height 65
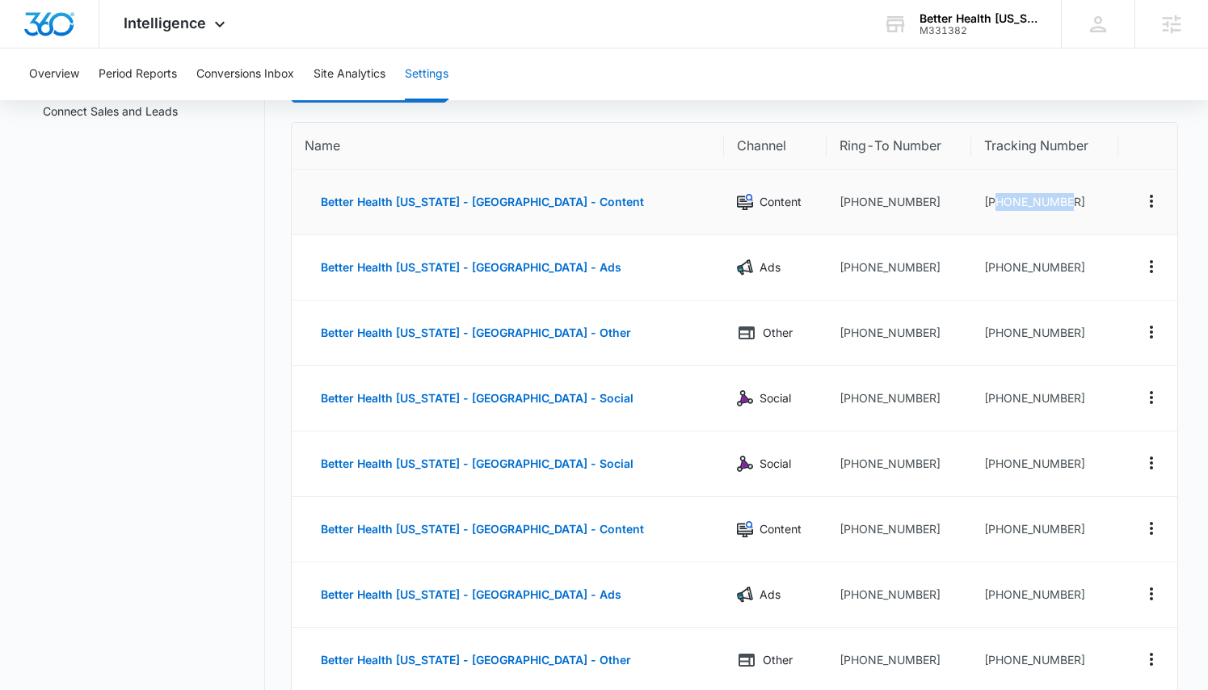
copy td "8334673409"
drag, startPoint x: 307, startPoint y: 198, endPoint x: 1088, endPoint y: 207, distance: 781.1
click at [1094, 161] on table "Name Channel Ring-To Number Tracking Number Better Health Alaska - South Anchor…" at bounding box center [734, 473] width 884 height 700
drag, startPoint x: 1089, startPoint y: 209, endPoint x: 315, endPoint y: 202, distance: 773.8
click at [316, 202] on tr "Better Health Alaska - South Anchorage - Content Content +19073465255 +18334673…" at bounding box center [734, 202] width 884 height 65
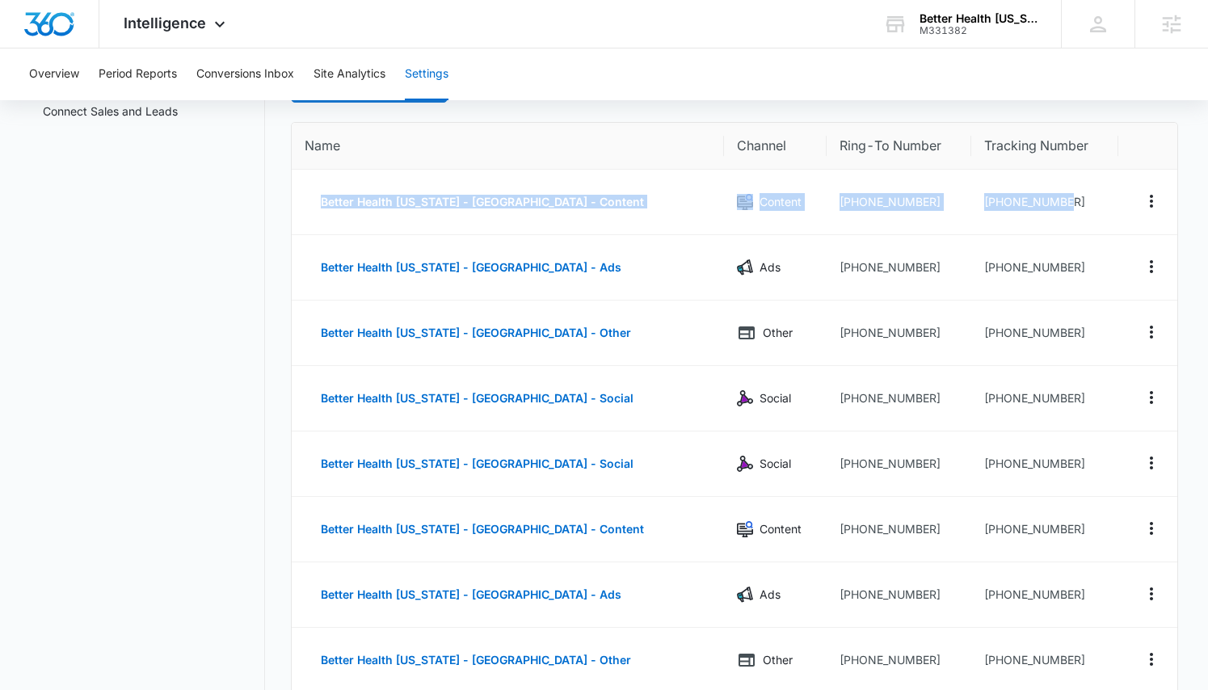
copy tr "Better Health Alaska - South Anchorage - Content Content +19073465255 +18334673…"
click at [927, 175] on td "+19073465255" at bounding box center [898, 202] width 145 height 65
drag, startPoint x: 907, startPoint y: 200, endPoint x: 830, endPoint y: 203, distance: 77.6
click at [830, 203] on td "+19073465255" at bounding box center [898, 202] width 145 height 65
copy td "9073465255"
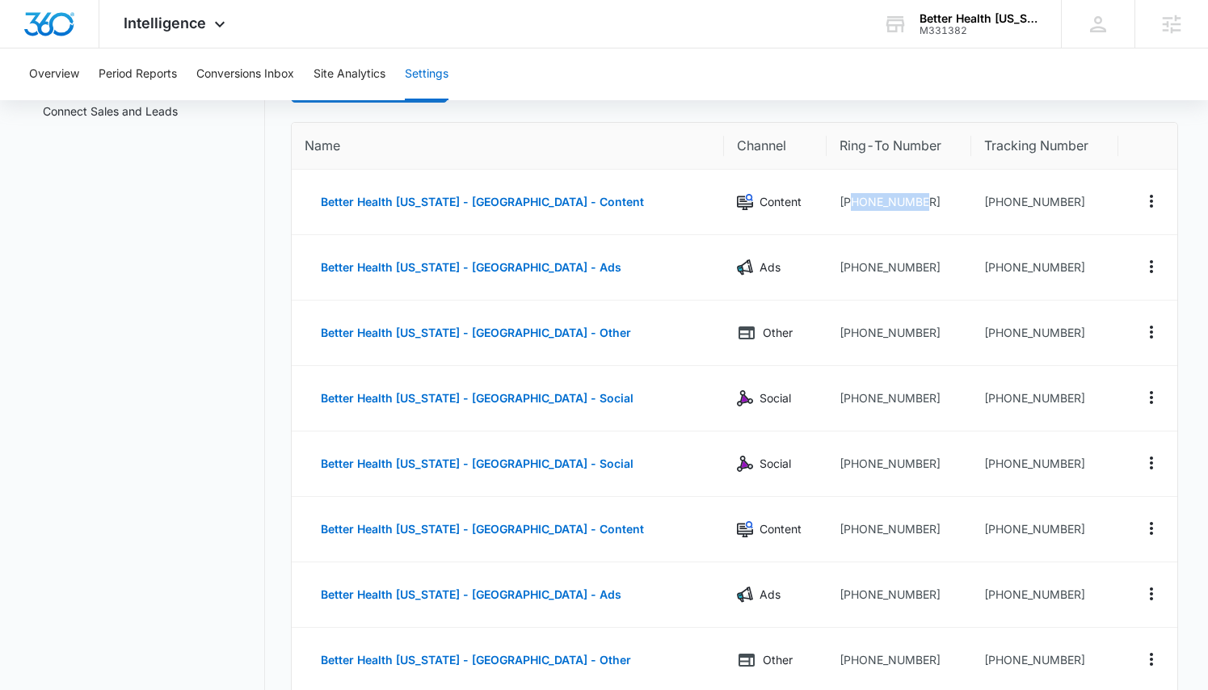
copy td "9073465255"
drag, startPoint x: 1061, startPoint y: 259, endPoint x: 988, endPoint y: 265, distance: 72.9
click at [988, 265] on td "+18334673410" at bounding box center [1044, 267] width 147 height 65
drag, startPoint x: 1065, startPoint y: 330, endPoint x: 984, endPoint y: 334, distance: 80.9
click at [984, 334] on td "+18334673412" at bounding box center [1044, 332] width 147 height 65
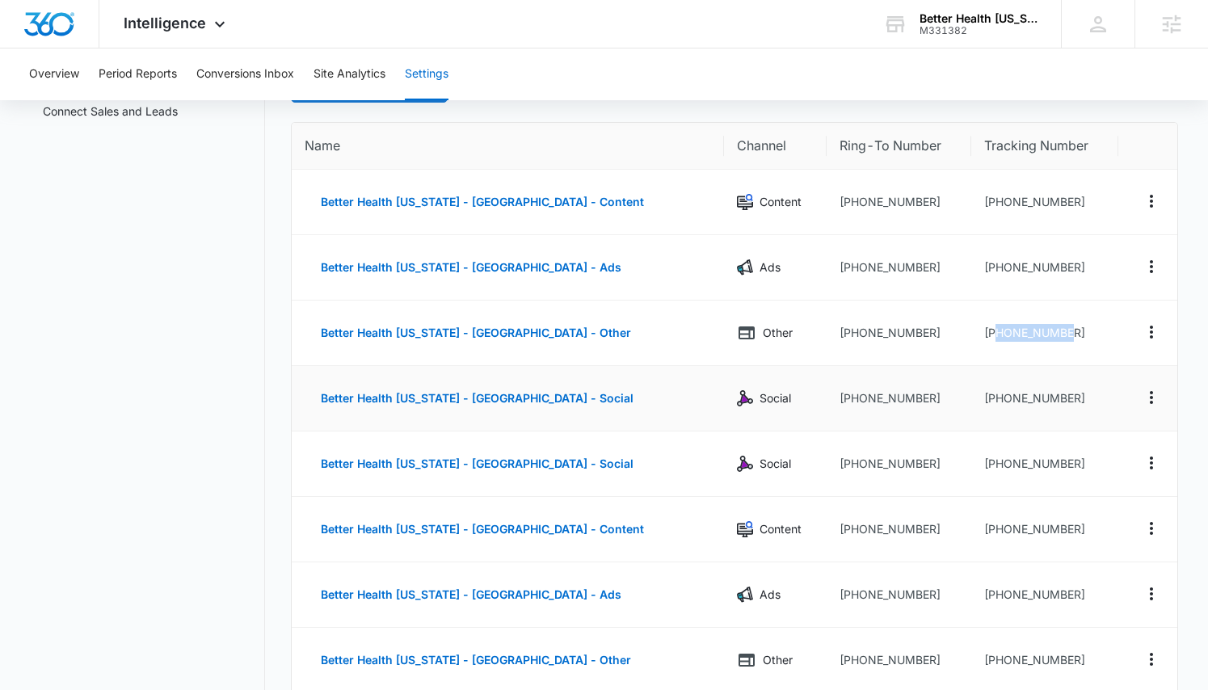
copy td "8334673412"
drag, startPoint x: 615, startPoint y: 332, endPoint x: 296, endPoint y: 331, distance: 319.1
click at [296, 331] on td "Better Health Alaska - South Anchorage - Other" at bounding box center [508, 332] width 432 height 65
copy button "Better Health Alaska - South Anchorage - Other"
drag, startPoint x: 922, startPoint y: 337, endPoint x: 541, endPoint y: 334, distance: 380.5
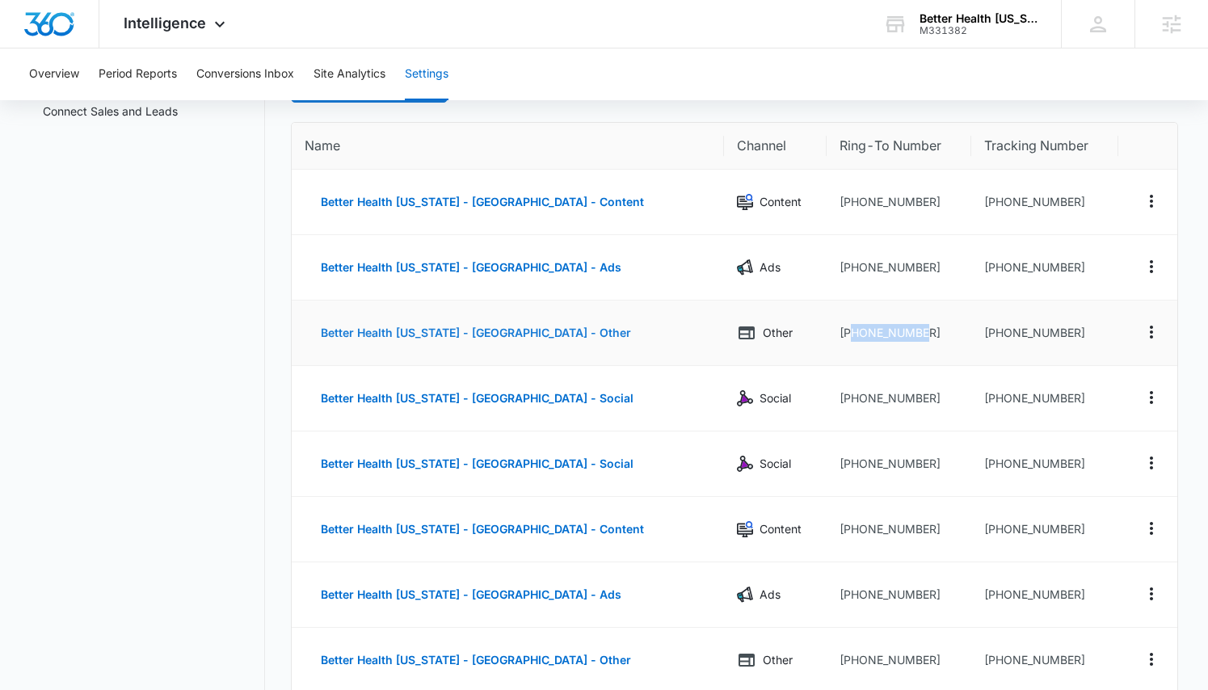
click at [826, 331] on td "+19073465255" at bounding box center [898, 332] width 145 height 65
copy td "9073465255"
click at [904, 396] on td "+19072585255" at bounding box center [898, 398] width 145 height 65
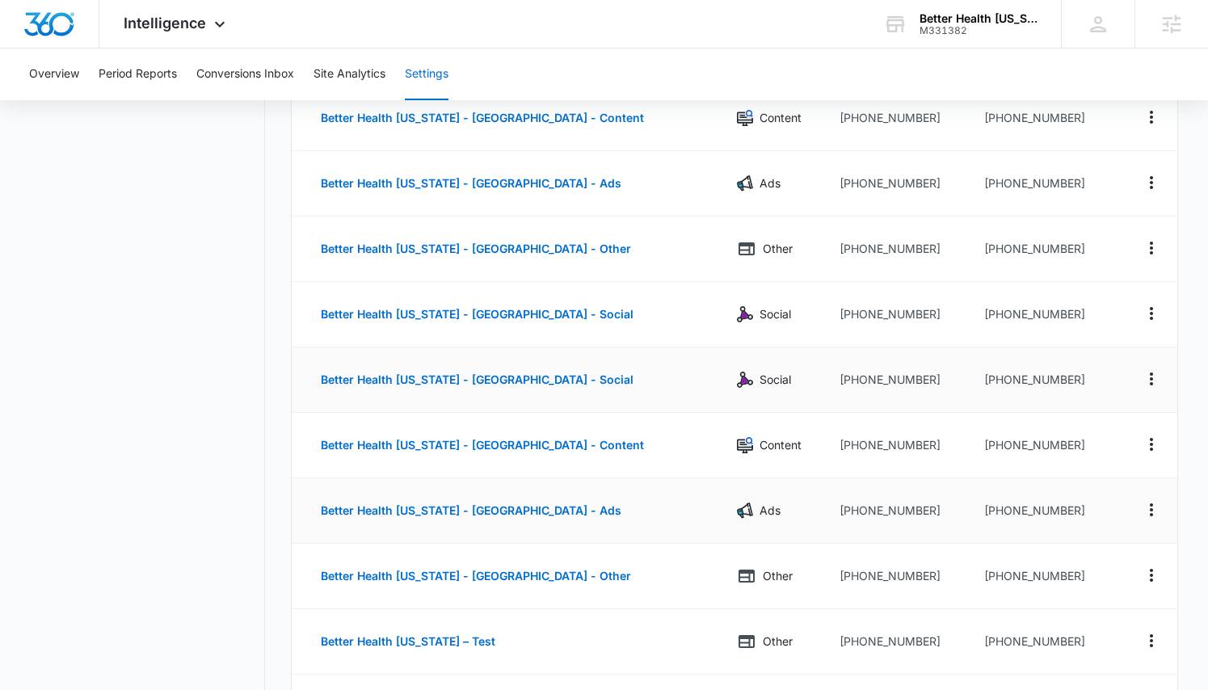
scroll to position [244, 0]
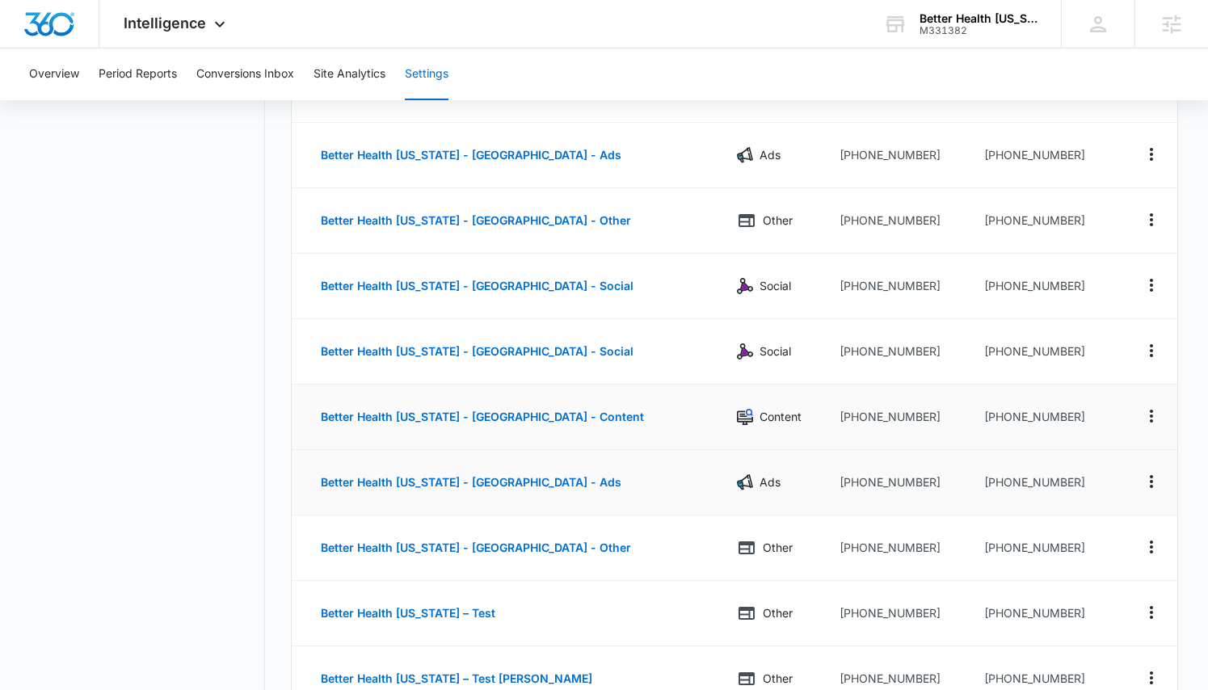
click at [1070, 408] on td "+18334673479" at bounding box center [1044, 416] width 147 height 65
drag, startPoint x: 1067, startPoint y: 411, endPoint x: 986, endPoint y: 419, distance: 81.2
click at [986, 419] on td "[PHONE_NUMBER]" at bounding box center [1044, 416] width 147 height 65
copy td "8334673479"
drag, startPoint x: 630, startPoint y: 422, endPoint x: 320, endPoint y: 418, distance: 310.2
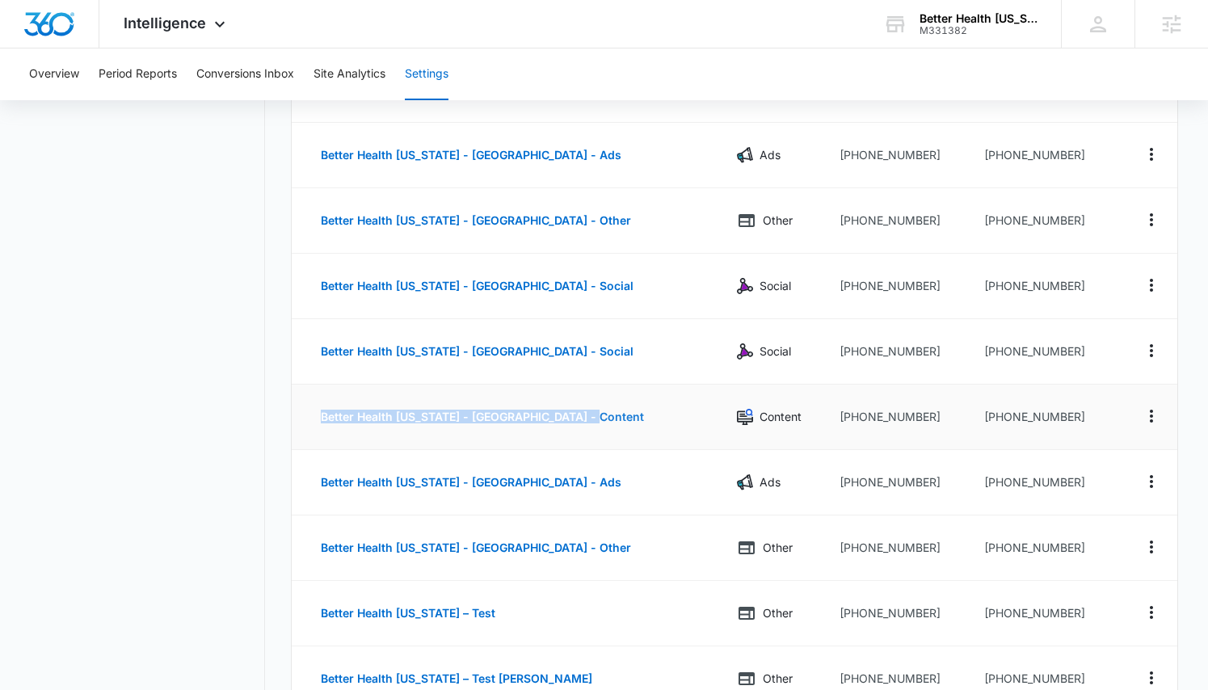
click at [320, 418] on td "Better Health [US_STATE] - [GEOGRAPHIC_DATA] - Content" at bounding box center [508, 416] width 432 height 65
copy button "Better Health [US_STATE] - [GEOGRAPHIC_DATA] - Content"
drag, startPoint x: 1081, startPoint y: 481, endPoint x: 983, endPoint y: 482, distance: 97.7
click at [983, 482] on td "[PHONE_NUMBER]" at bounding box center [1044, 482] width 147 height 65
click at [1015, 413] on td "[PHONE_NUMBER]" at bounding box center [1044, 416] width 147 height 65
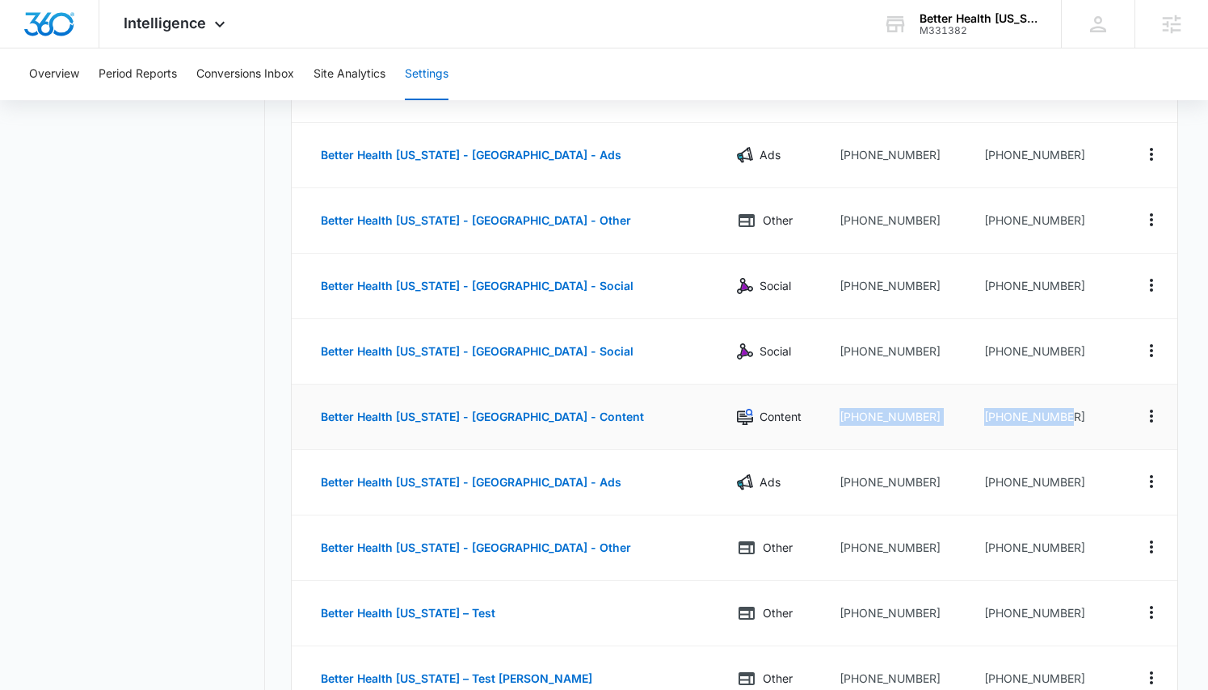
drag, startPoint x: 1073, startPoint y: 414, endPoint x: 782, endPoint y: 414, distance: 290.8
click at [782, 414] on tr "Better Health Alaska - East Anchorage - Content Content +19072585255 +183346734…" at bounding box center [734, 416] width 884 height 65
click at [1019, 427] on td "[PHONE_NUMBER]" at bounding box center [1044, 416] width 147 height 65
drag, startPoint x: 1067, startPoint y: 486, endPoint x: 986, endPoint y: 482, distance: 80.9
click at [986, 482] on td "[PHONE_NUMBER]" at bounding box center [1044, 482] width 147 height 65
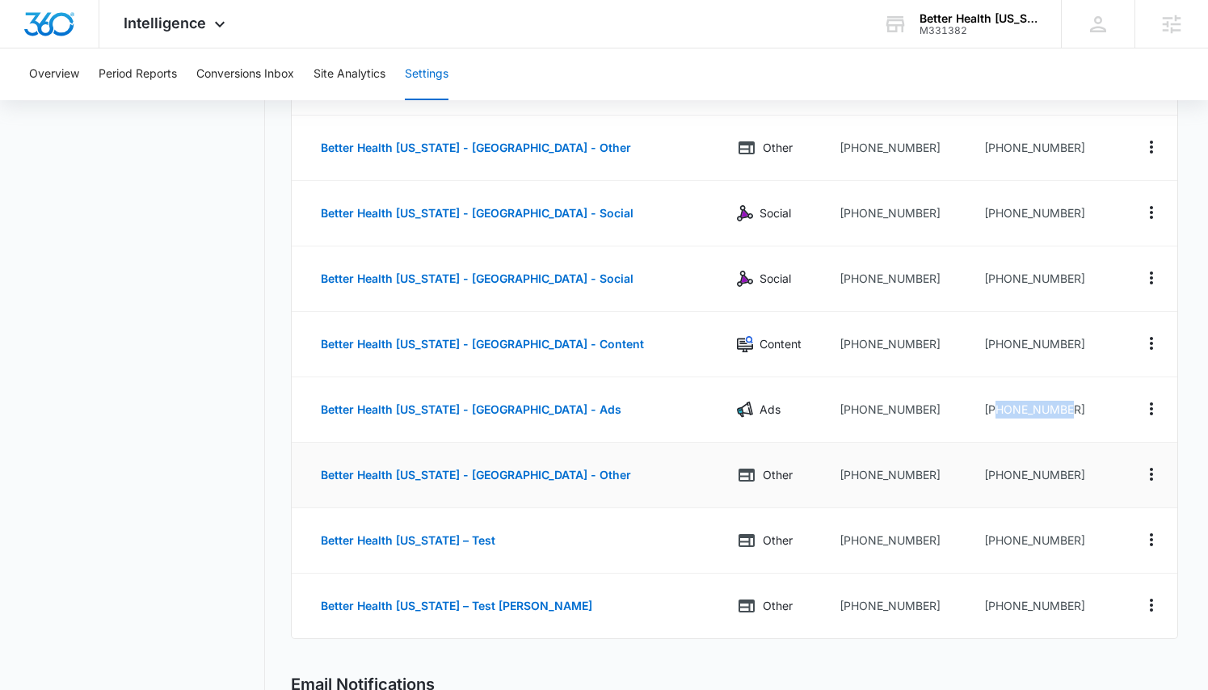
scroll to position [317, 0]
drag, startPoint x: 1078, startPoint y: 477, endPoint x: 983, endPoint y: 477, distance: 94.5
click at [983, 477] on td "[PHONE_NUMBER]" at bounding box center [1044, 474] width 147 height 65
drag, startPoint x: 508, startPoint y: 478, endPoint x: 314, endPoint y: 475, distance: 193.9
click at [314, 475] on td "Better Health [US_STATE] - [GEOGRAPHIC_DATA] - Other" at bounding box center [508, 474] width 432 height 65
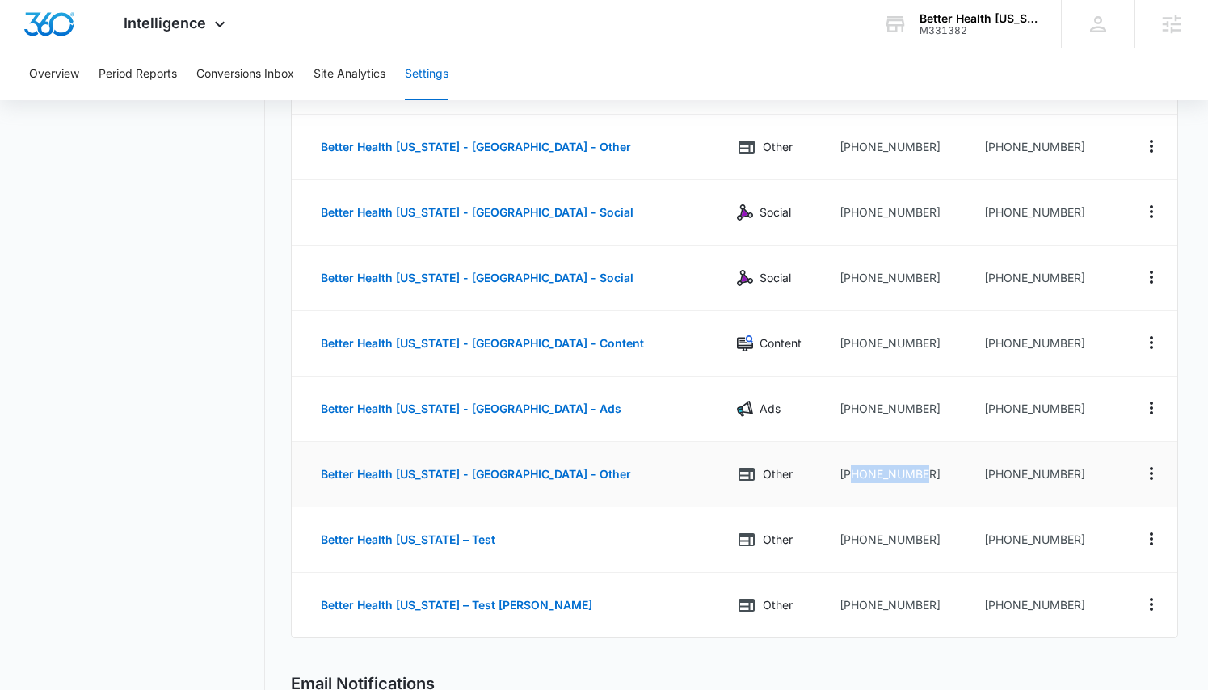
drag, startPoint x: 917, startPoint y: 477, endPoint x: 828, endPoint y: 469, distance: 89.1
click at [828, 469] on td "[PHONE_NUMBER]" at bounding box center [898, 474] width 145 height 65
click at [273, 227] on div "Settings Call Tracking Connect Sales and Leads Call Tracking Add Tracking Numbe…" at bounding box center [603, 496] width 1147 height 1324
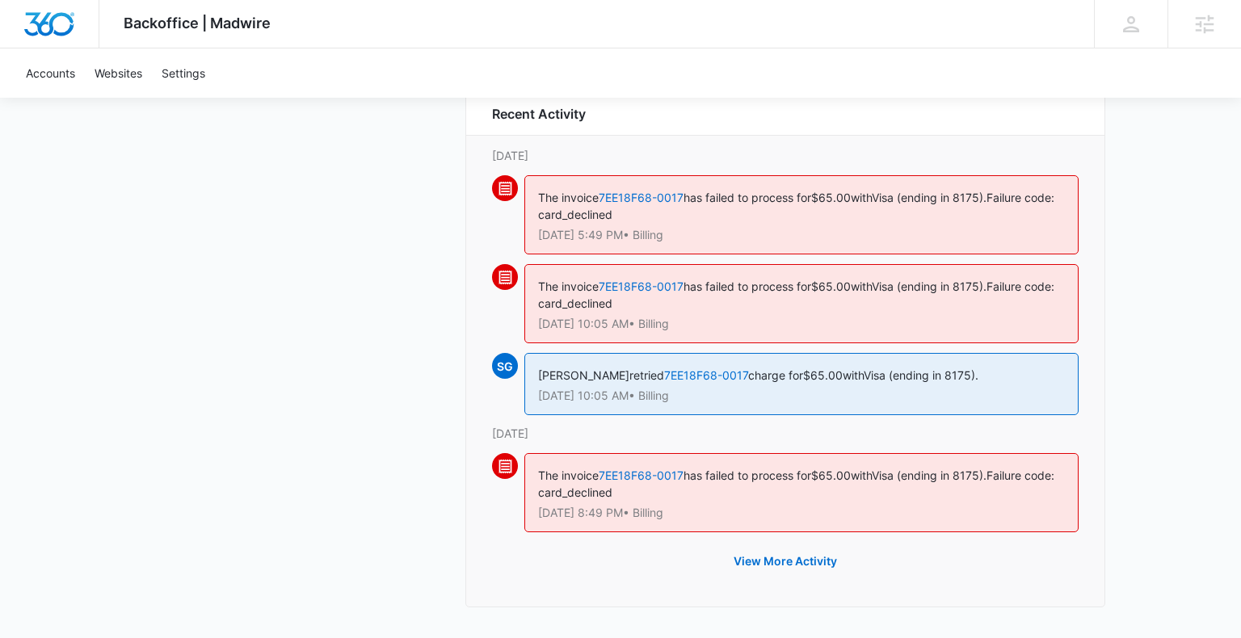
scroll to position [1463, 0]
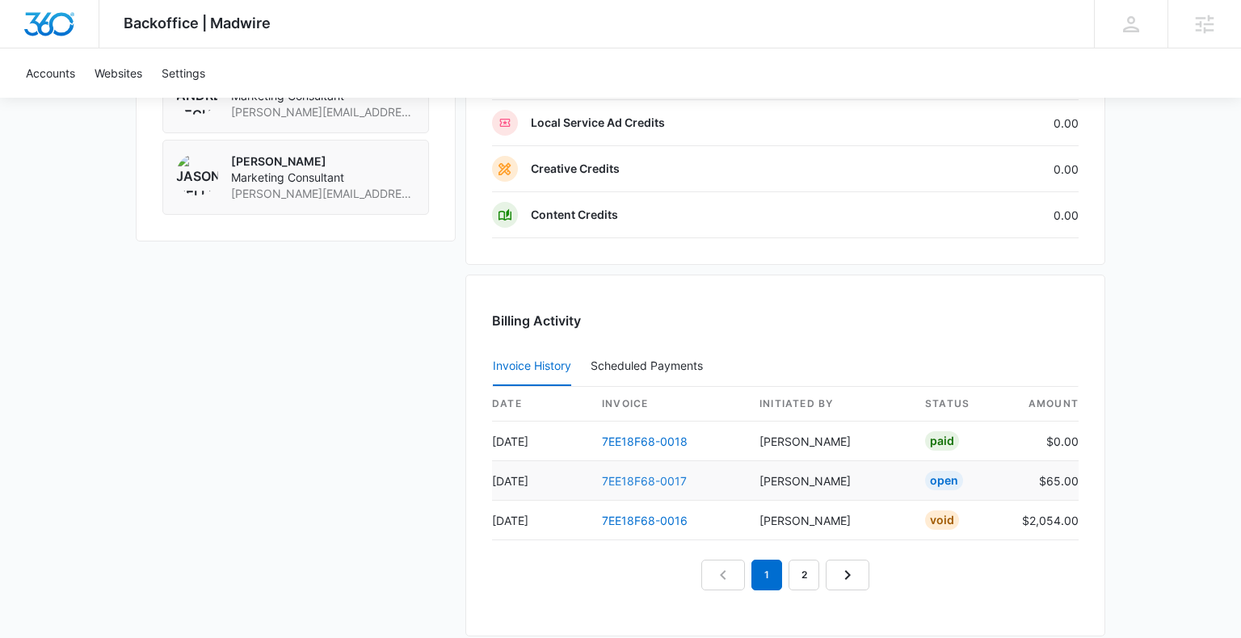
click at [653, 477] on link "7EE18F68-0017" at bounding box center [644, 481] width 85 height 14
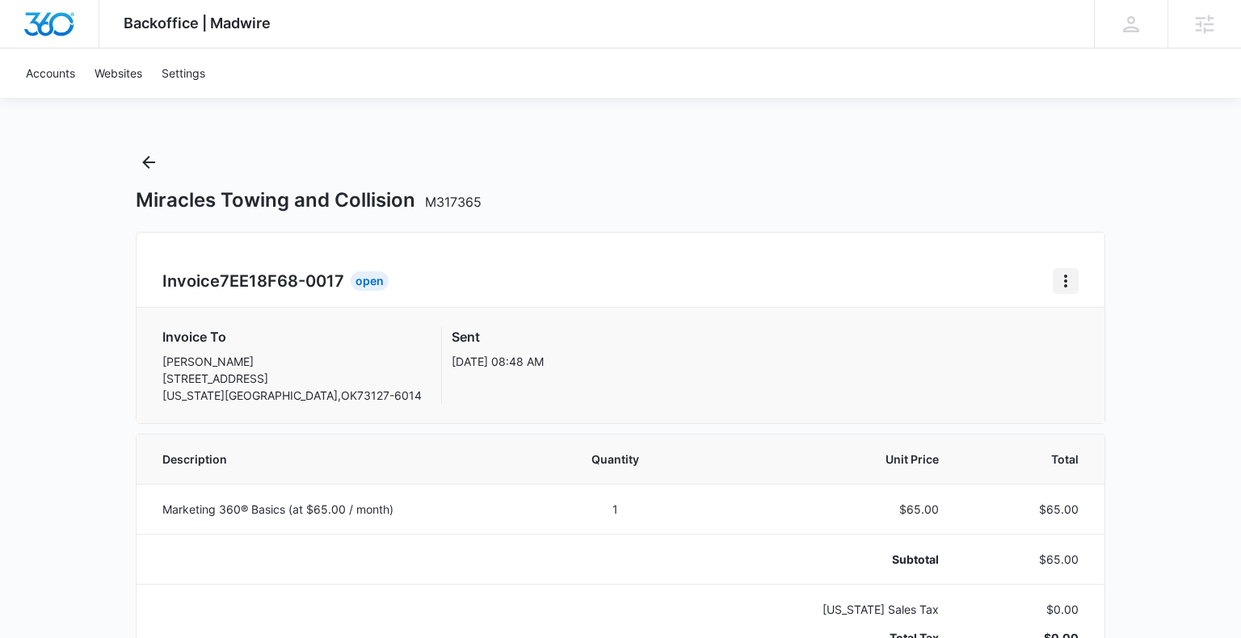
click at [1052, 284] on button "Home" at bounding box center [1065, 281] width 26 height 26
click at [1090, 347] on div "Retry Payment" at bounding box center [1120, 350] width 94 height 11
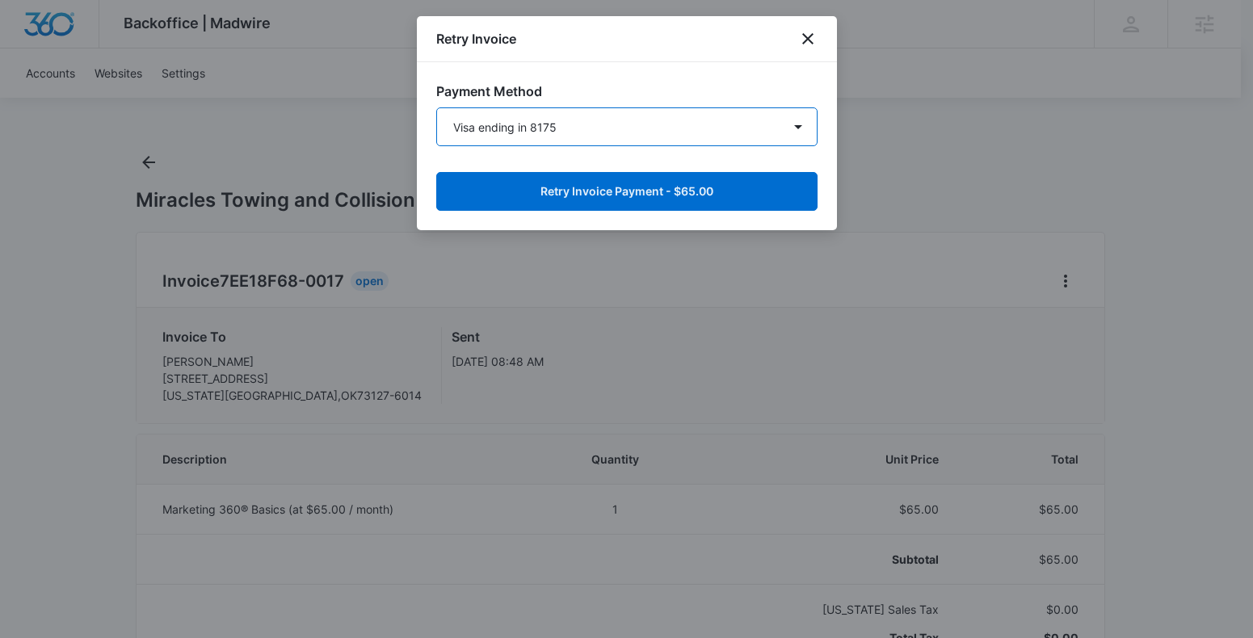
click at [523, 134] on select "Visa ending in 4885 Visa ending in 8175 New Payment Method" at bounding box center [626, 126] width 381 height 39
click at [554, 120] on select "Visa ending in 4885 Visa ending in 8175 New Payment Method" at bounding box center [626, 126] width 381 height 39
select select "pm_1S5rzbA4n8RTgNjUE4Uzyj0R"
click at [436, 107] on select "Visa ending in 4885 Visa ending in 8175 New Payment Method" at bounding box center [626, 126] width 381 height 39
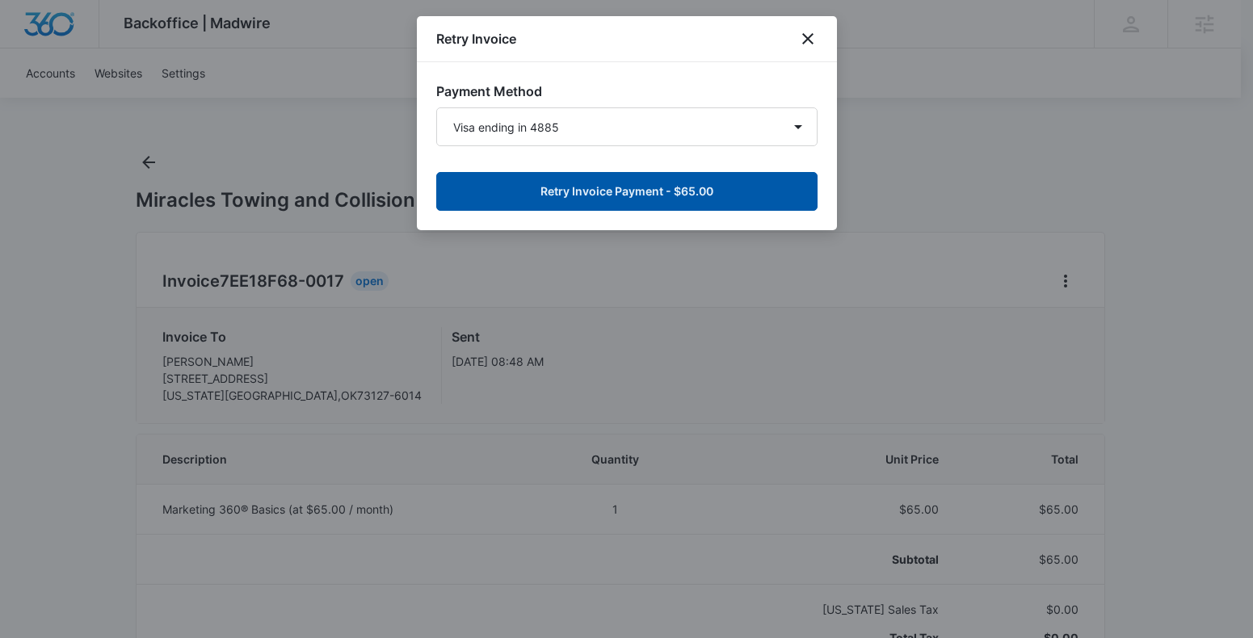
click at [657, 174] on button "Retry Invoice Payment - $65.00" at bounding box center [626, 191] width 381 height 39
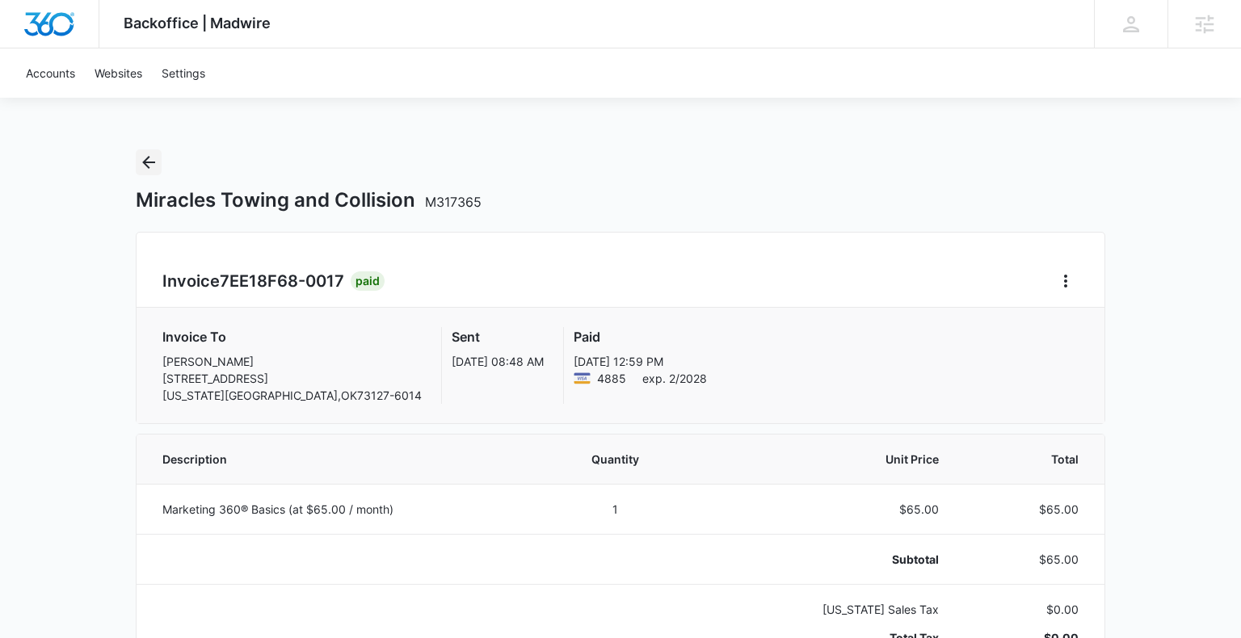
click at [150, 158] on icon "Back" at bounding box center [148, 162] width 19 height 19
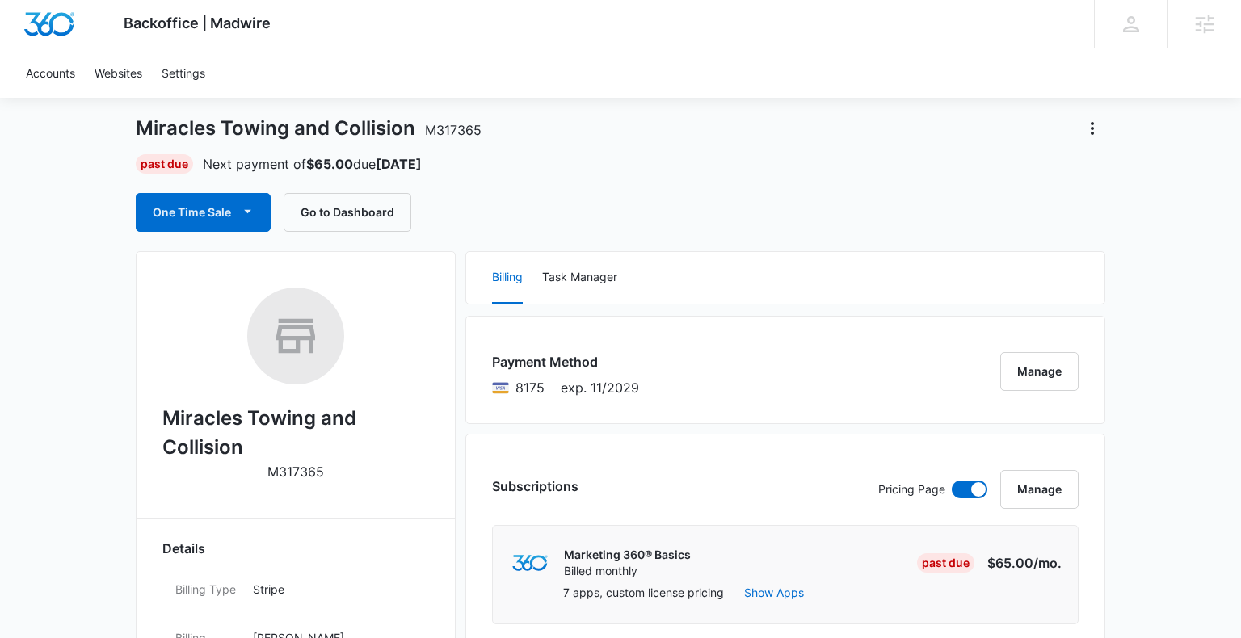
scroll to position [142, 0]
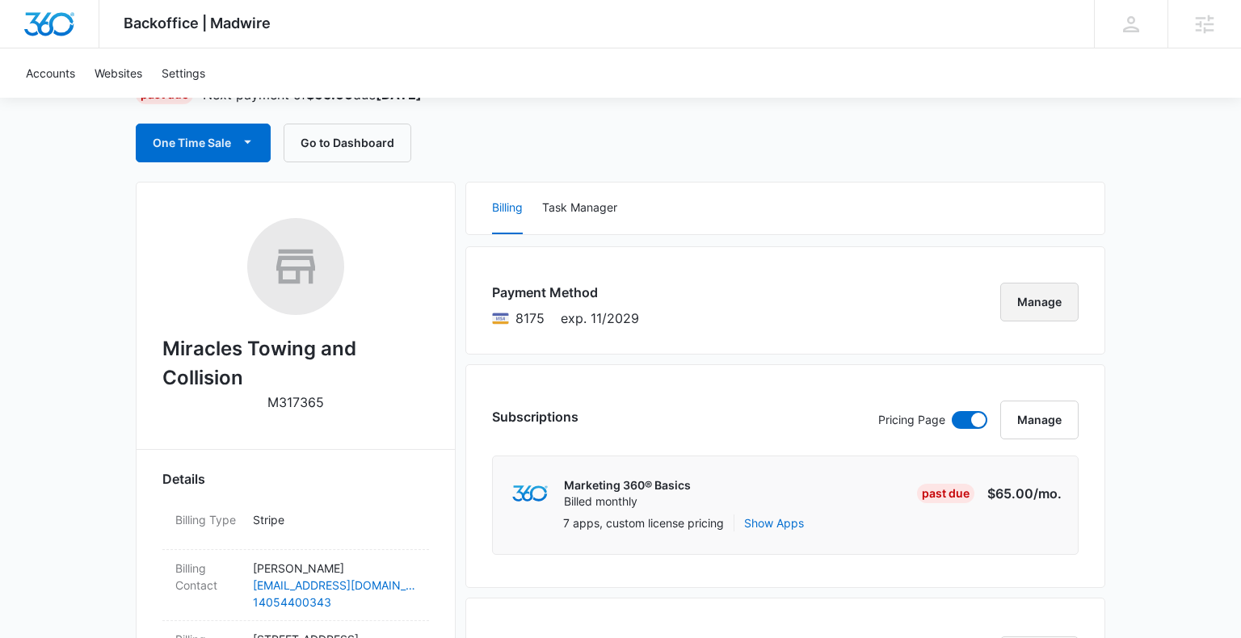
click at [1034, 300] on button "Manage" at bounding box center [1039, 302] width 78 height 39
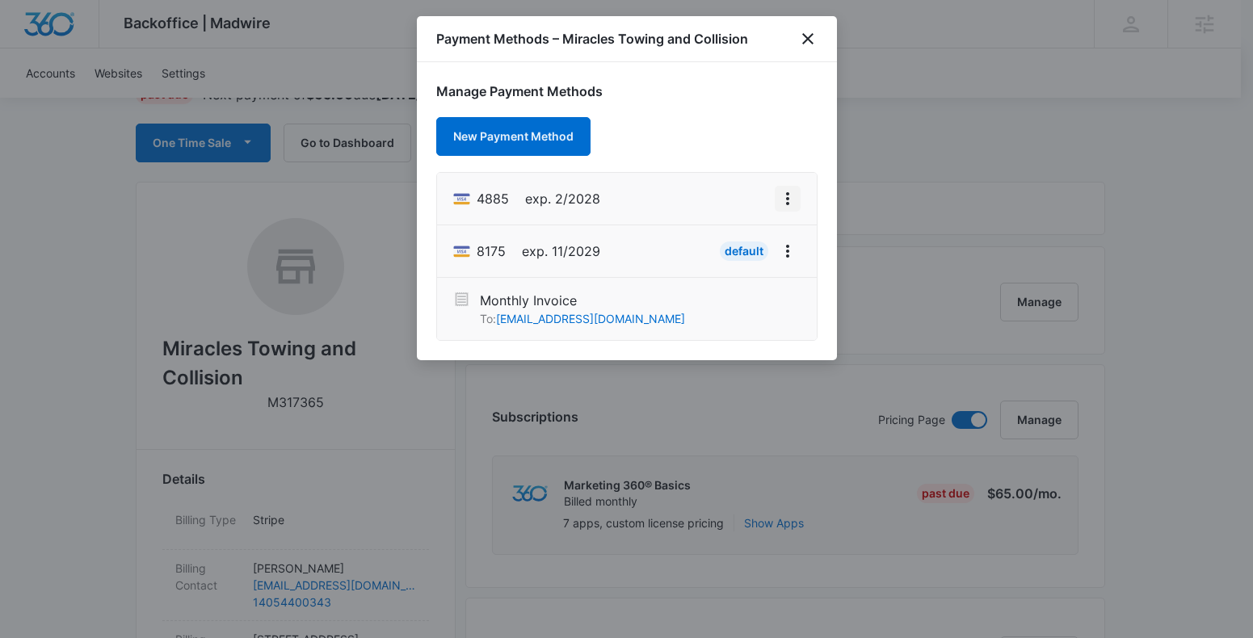
click at [792, 196] on icon "View More" at bounding box center [787, 198] width 19 height 19
click at [726, 263] on div "Set As Default" at bounding box center [723, 268] width 75 height 11
click at [812, 37] on icon "close" at bounding box center [807, 38] width 19 height 19
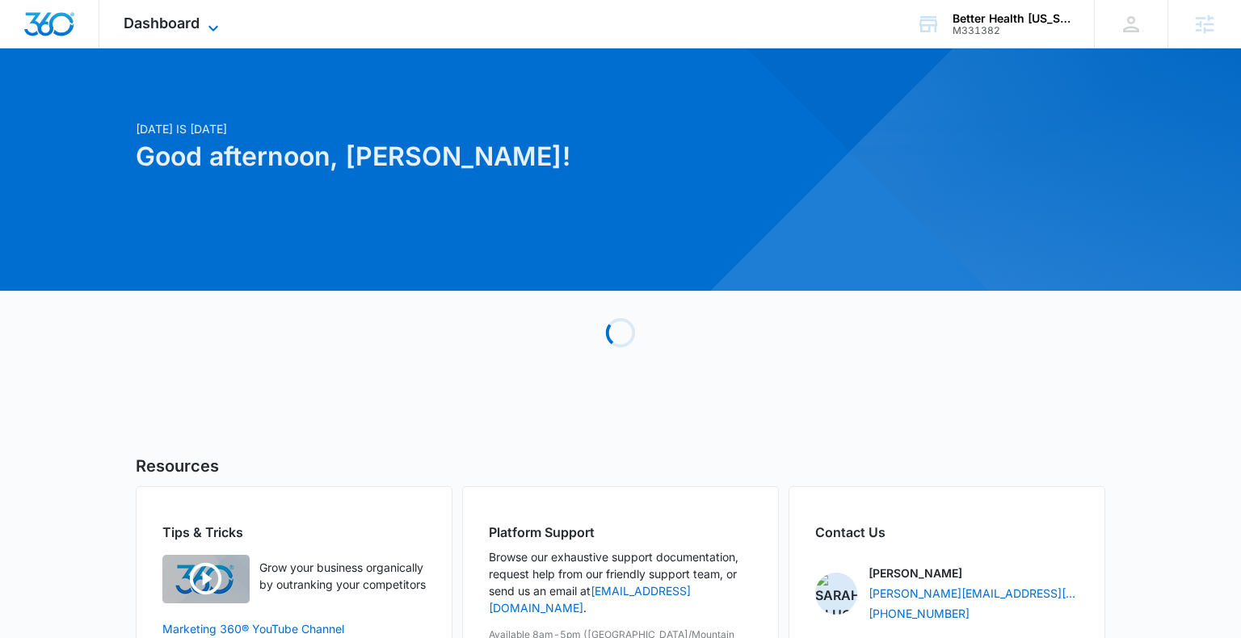
click at [183, 25] on span "Dashboard" at bounding box center [162, 23] width 76 height 17
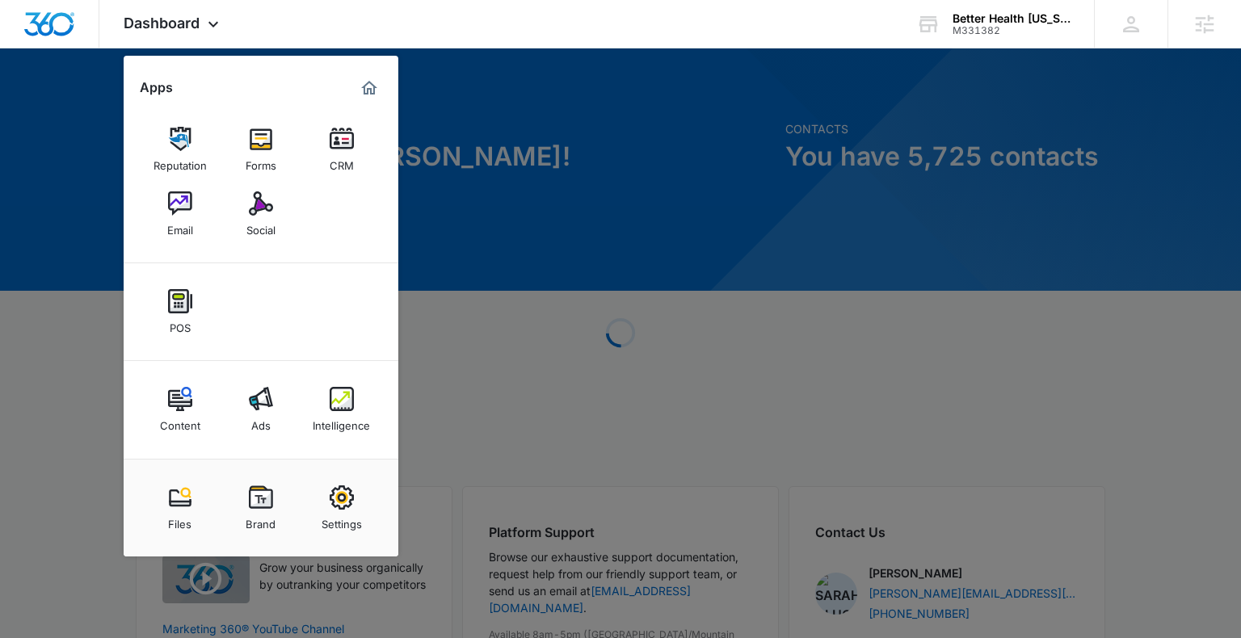
click at [336, 428] on div "Intelligence" at bounding box center [341, 421] width 57 height 21
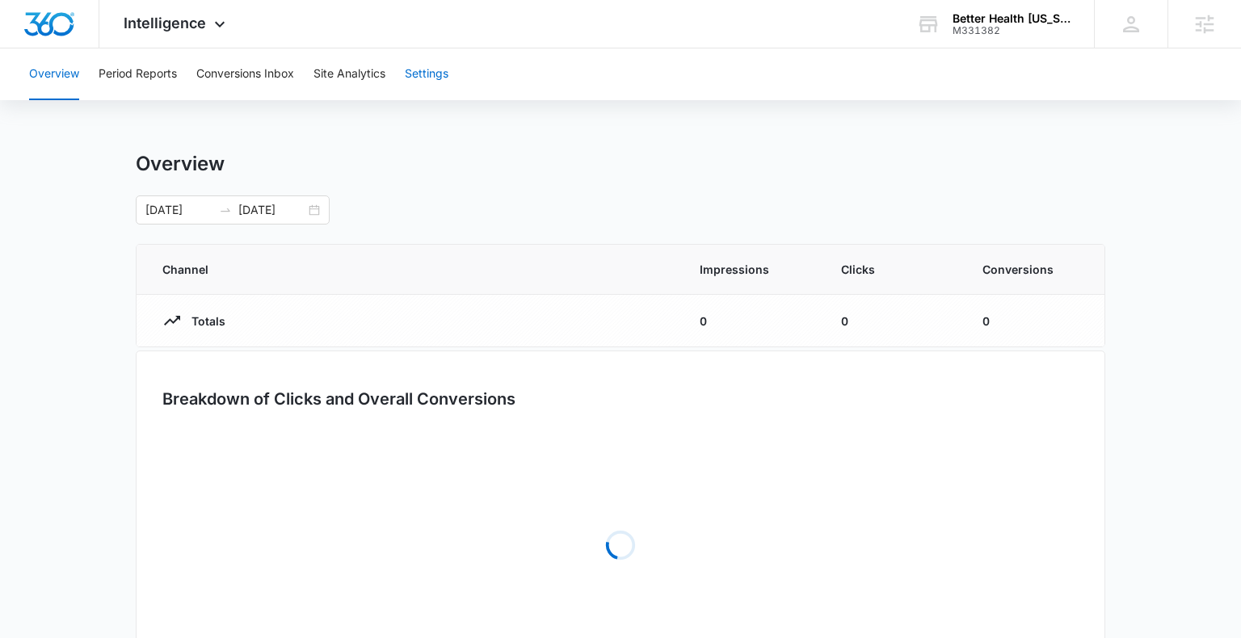
click at [407, 89] on button "Settings" at bounding box center [427, 74] width 44 height 52
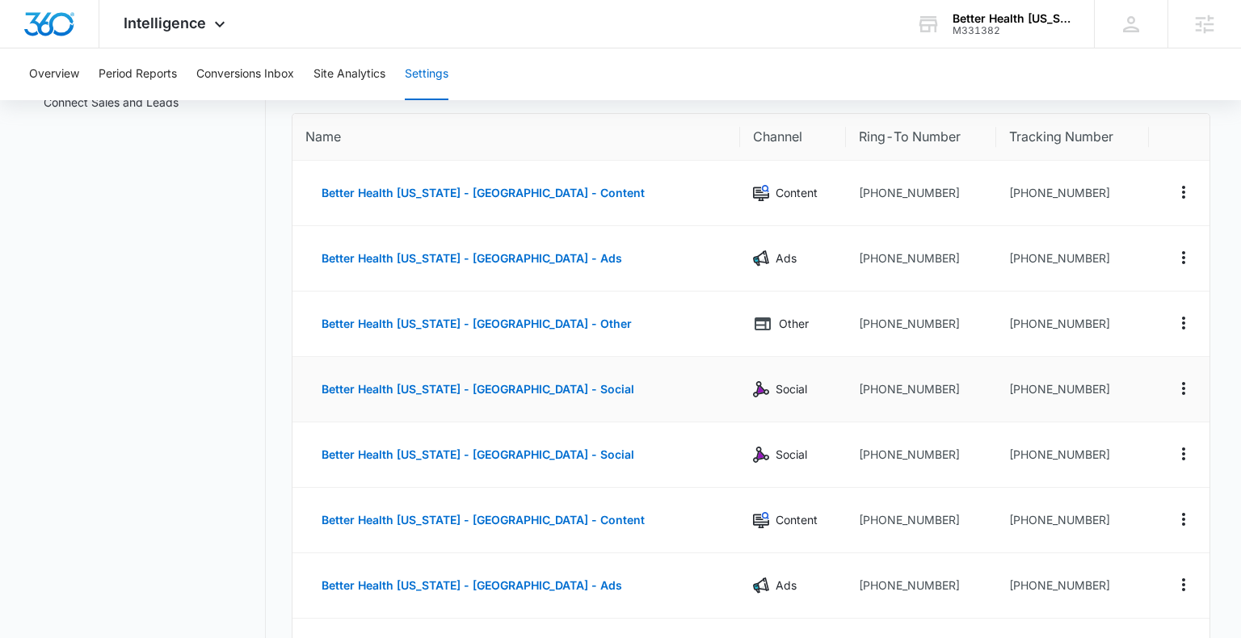
scroll to position [104, 0]
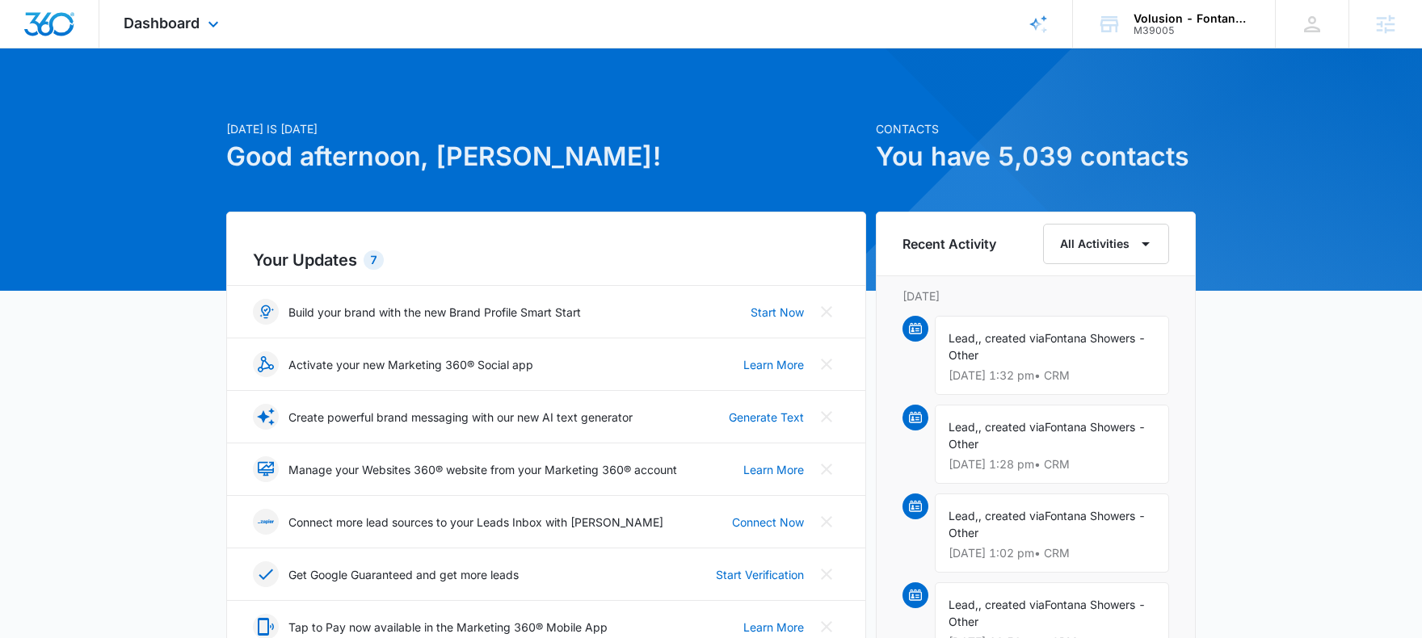
click at [137, 32] on div "Dashboard Apps Reputation Forms CRM Email Social Payments POS Content Ads Intel…" at bounding box center [173, 24] width 148 height 48
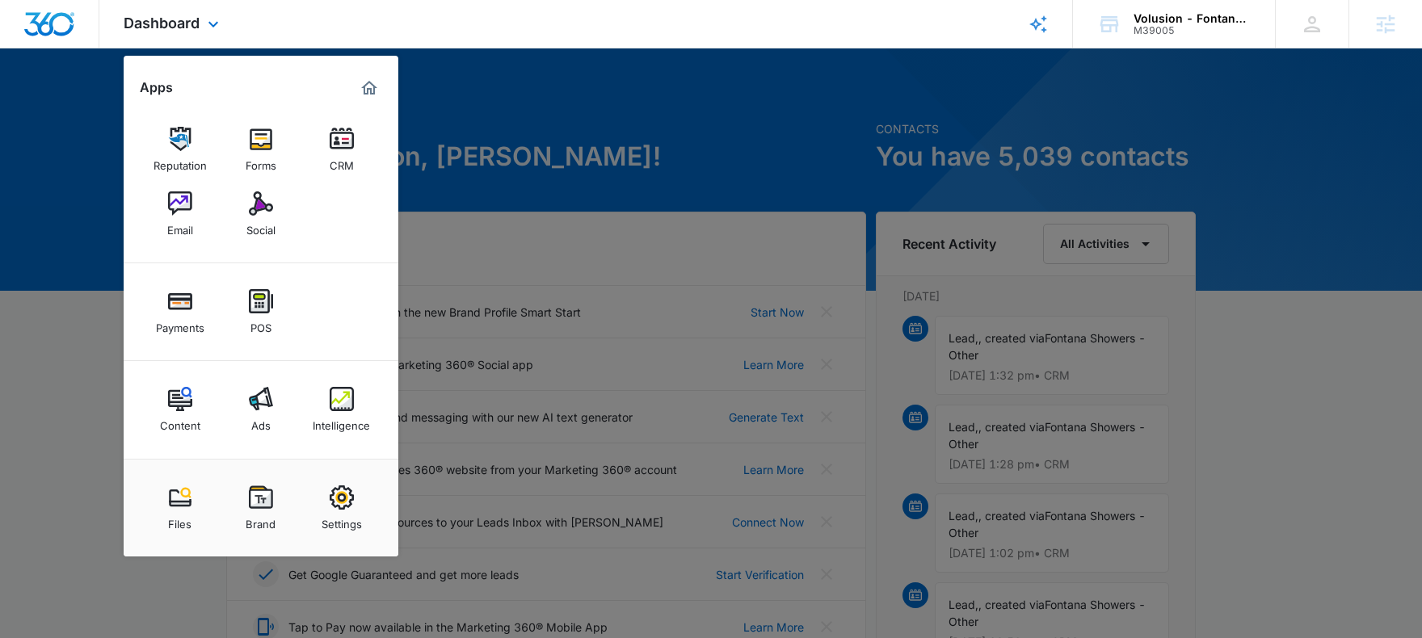
click at [248, 376] on div "Content Ads Intelligence" at bounding box center [261, 410] width 275 height 98
click at [258, 405] on img at bounding box center [261, 399] width 24 height 24
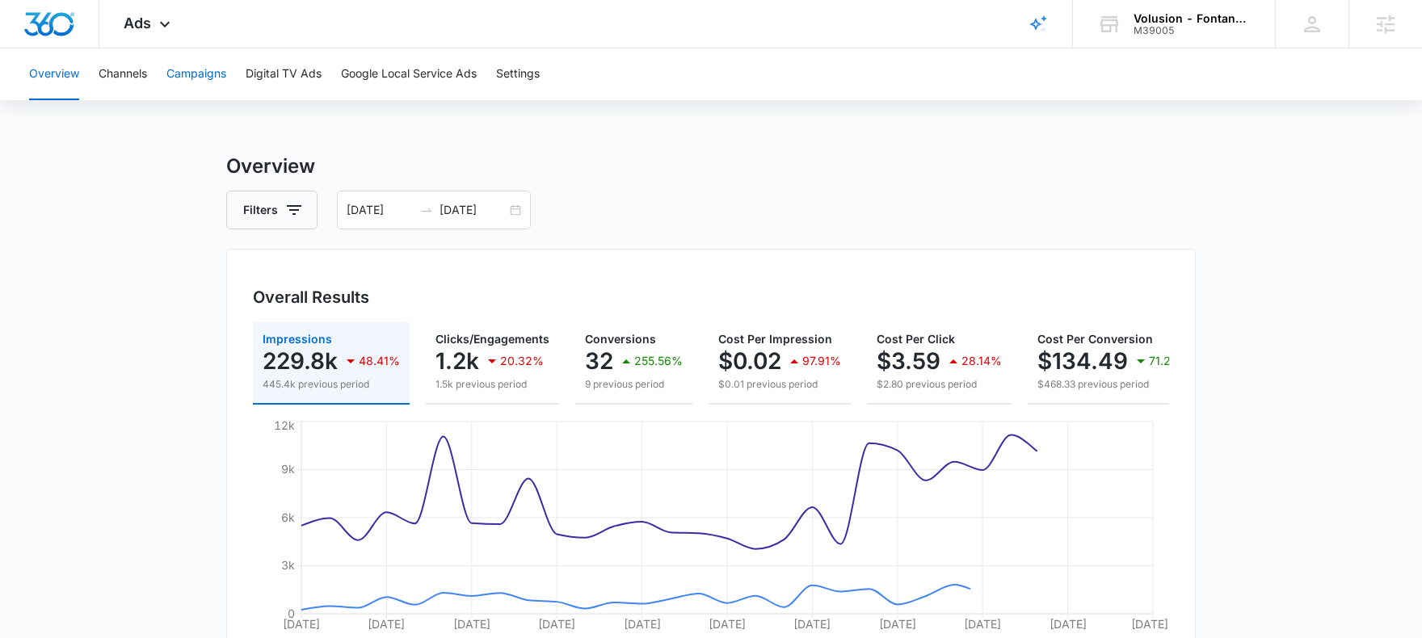
click at [215, 68] on button "Campaigns" at bounding box center [196, 74] width 60 height 52
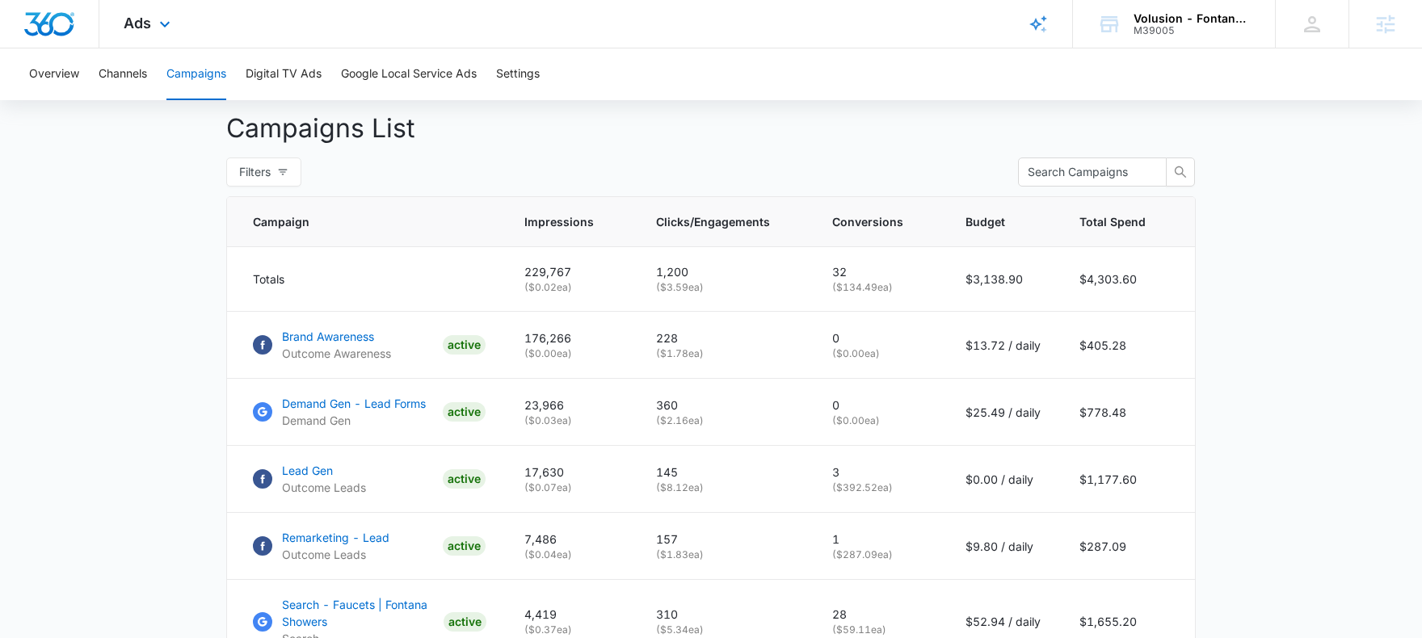
scroll to position [241, 0]
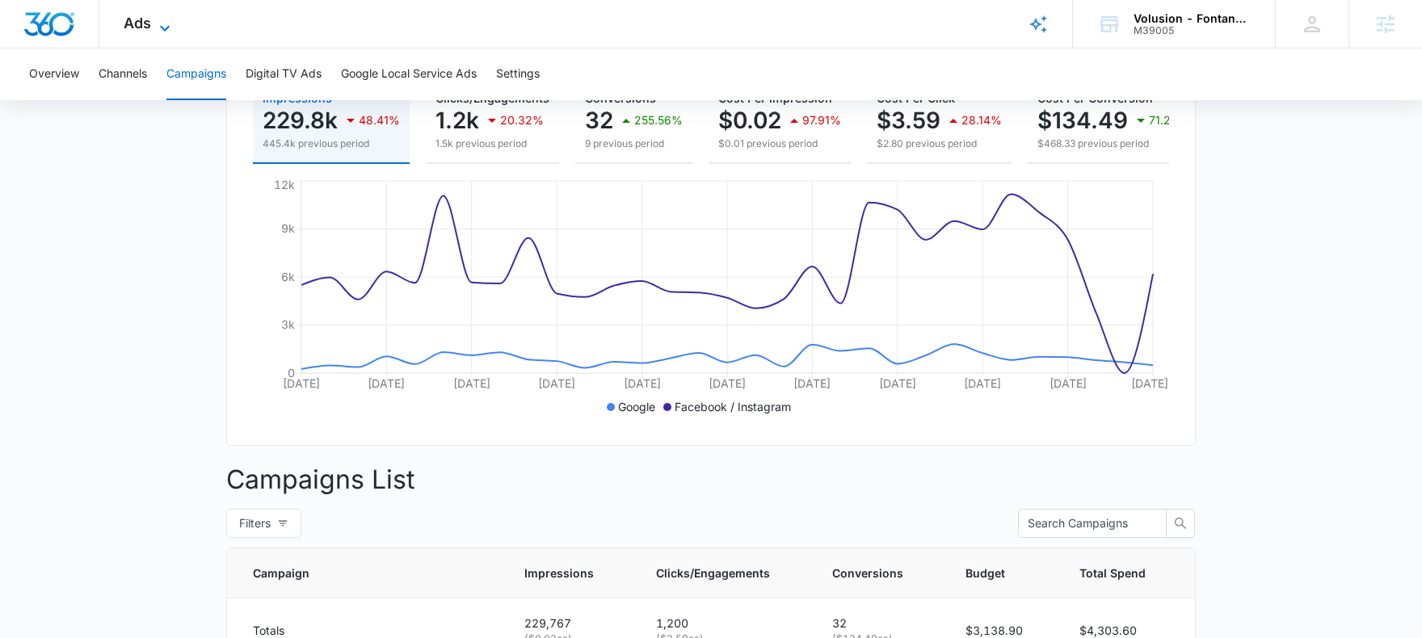
click at [127, 15] on span "Ads" at bounding box center [137, 23] width 27 height 17
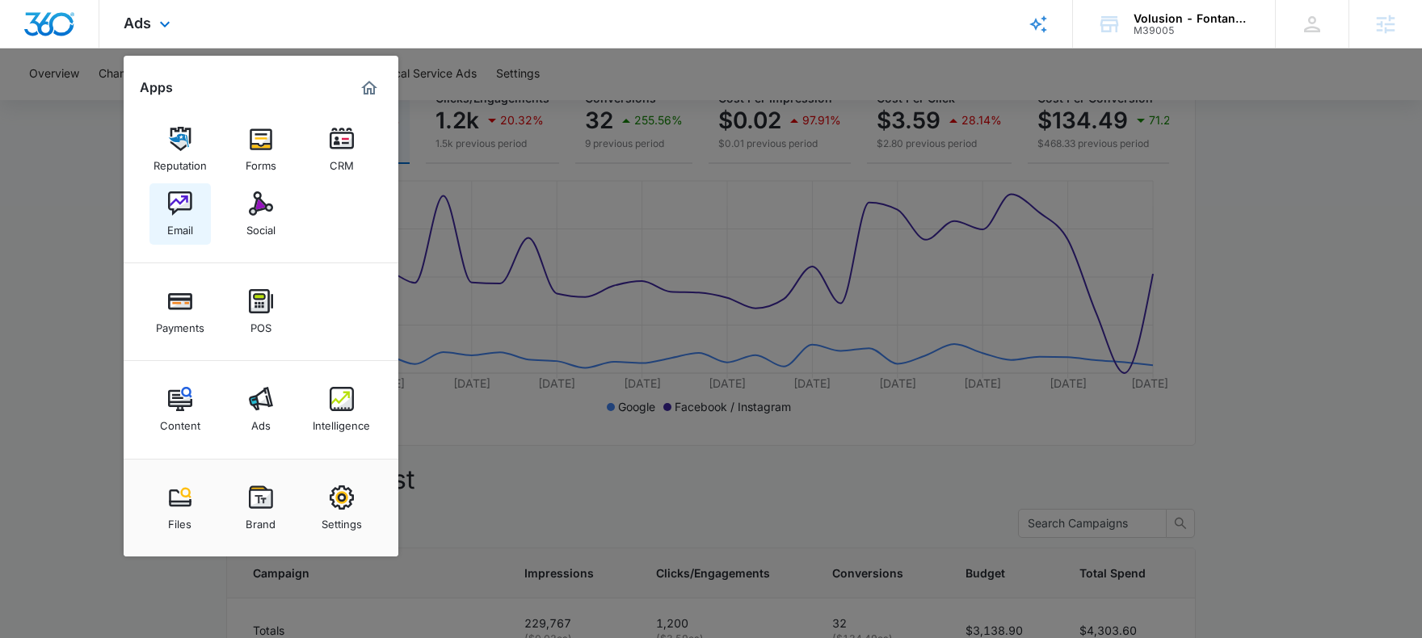
click at [183, 204] on img at bounding box center [180, 203] width 24 height 24
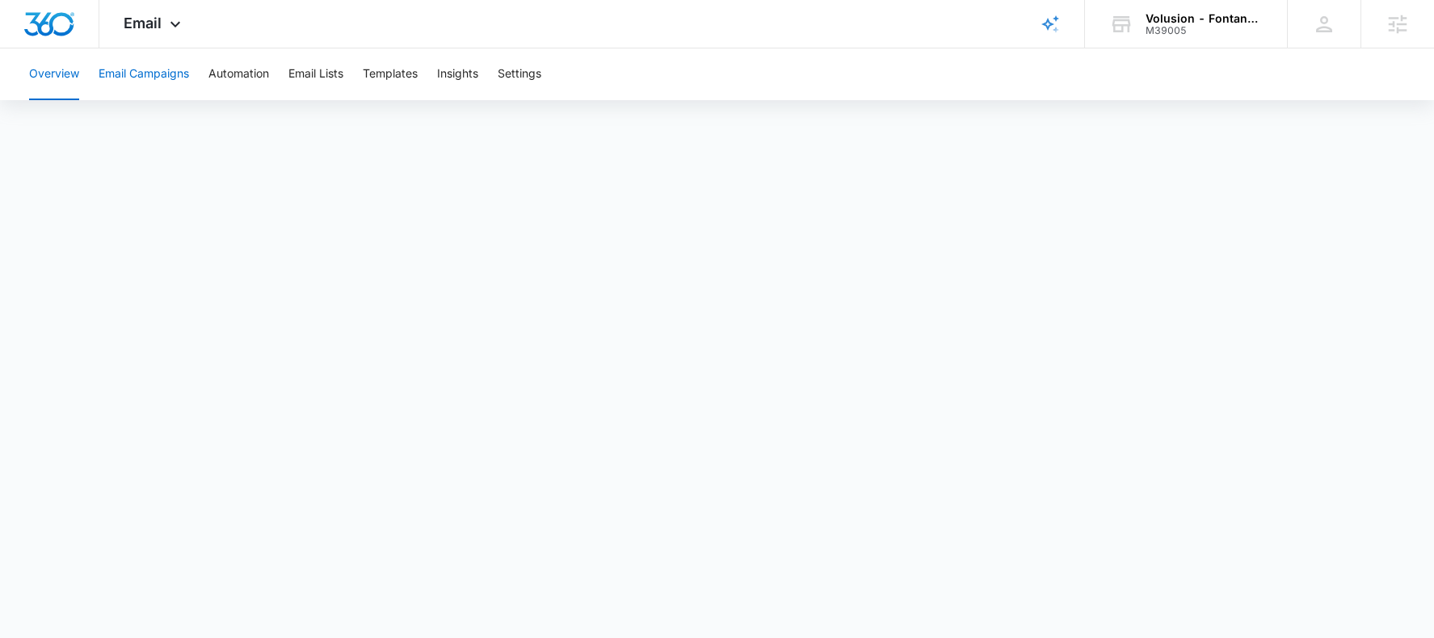
click at [160, 71] on button "Email Campaigns" at bounding box center [144, 74] width 90 height 52
click at [239, 80] on button "Automation" at bounding box center [238, 74] width 61 height 52
click at [141, 38] on div "Email Apps Reputation Forms CRM Email Social Payments POS Content Ads Intellige…" at bounding box center [154, 24] width 110 height 48
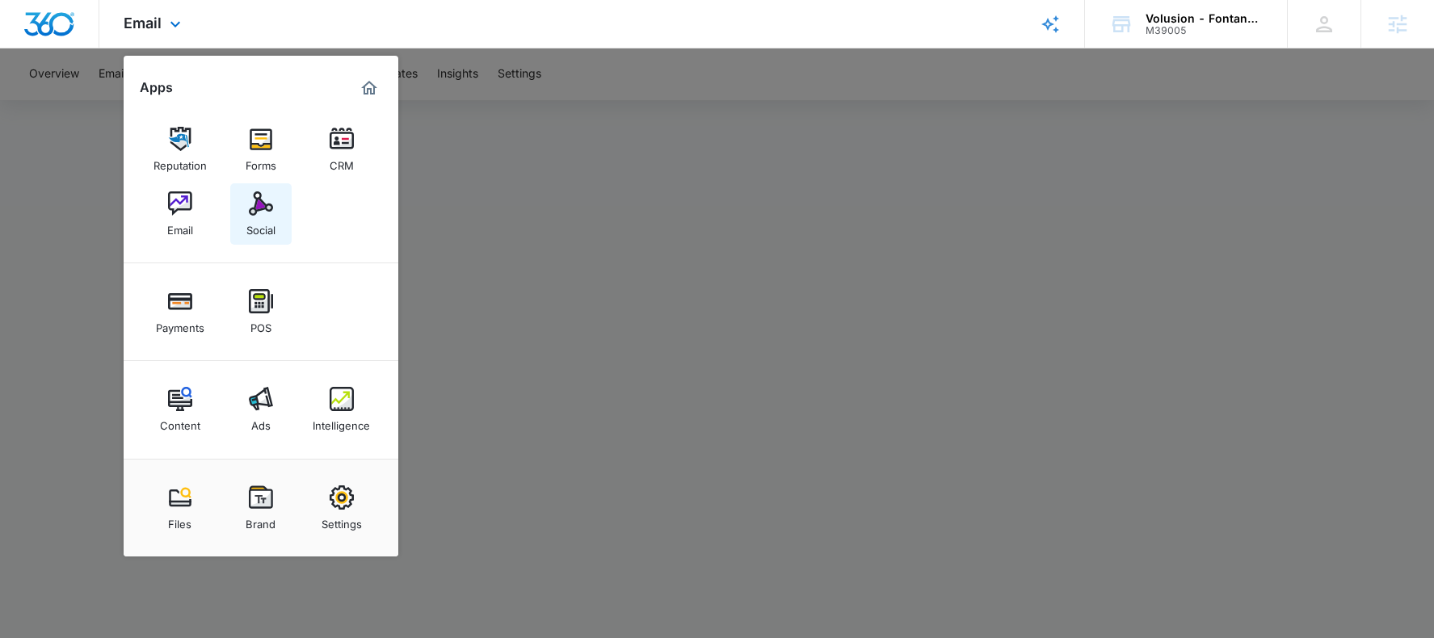
click at [241, 207] on link "Social" at bounding box center [260, 213] width 61 height 61
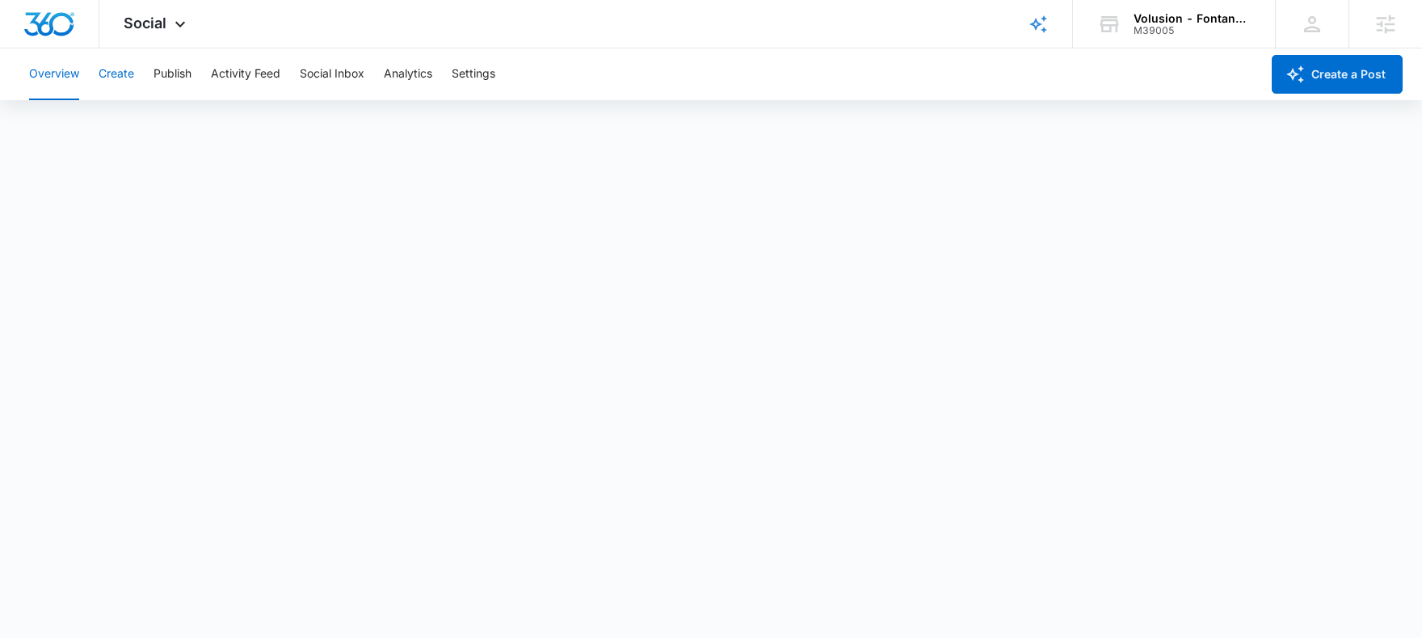
click at [115, 72] on button "Create" at bounding box center [117, 74] width 36 height 52
click at [171, 74] on button "Publish" at bounding box center [172, 74] width 38 height 52
click at [172, 20] on icon at bounding box center [179, 28] width 19 height 19
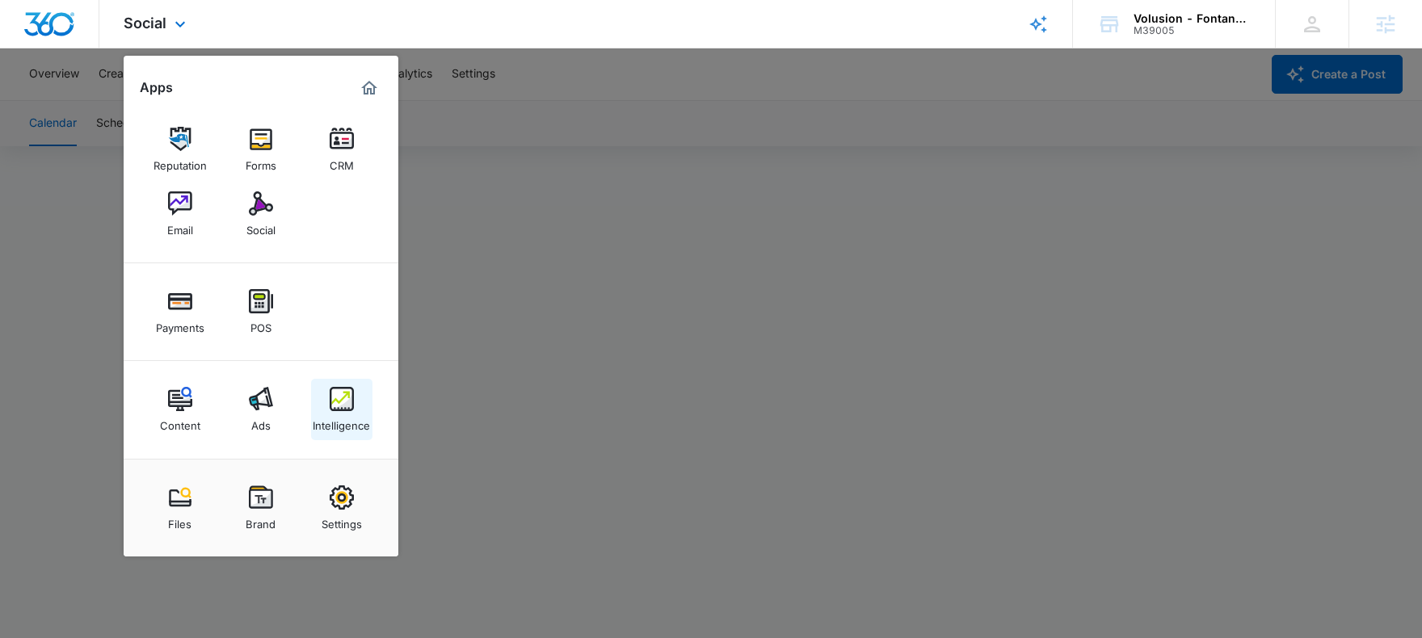
click at [337, 405] on img at bounding box center [342, 399] width 24 height 24
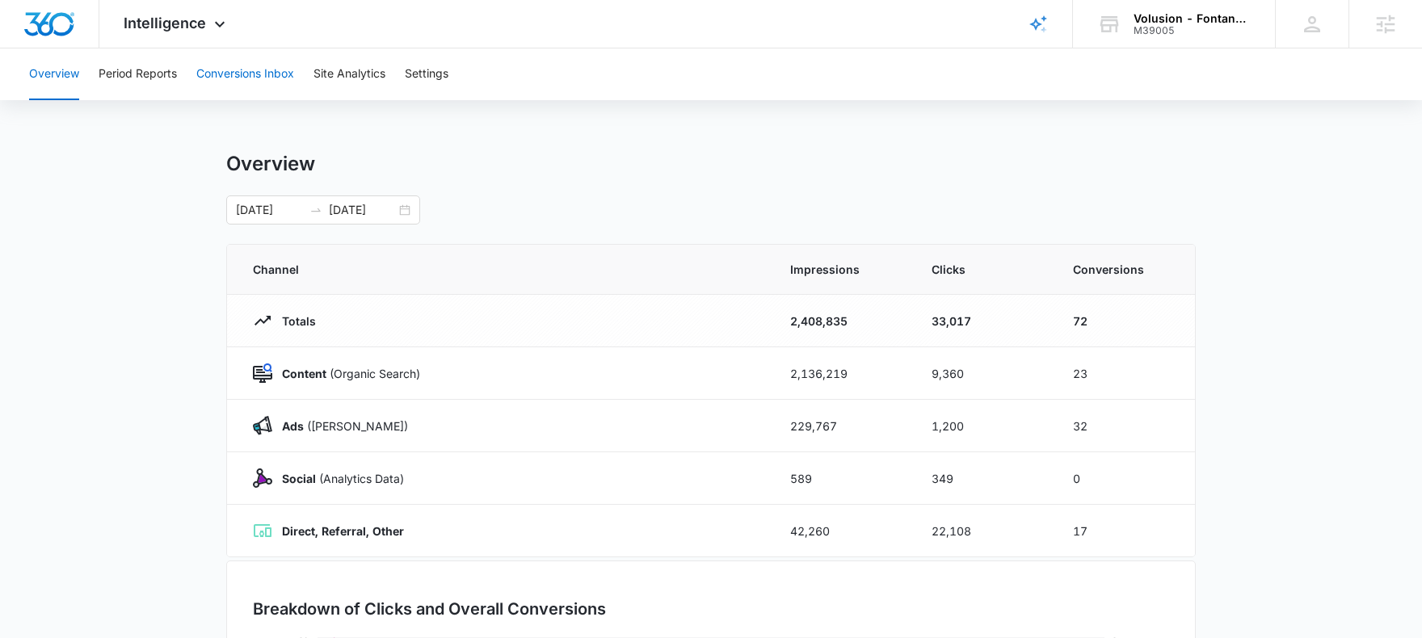
click at [269, 81] on button "Conversions Inbox" at bounding box center [245, 74] width 98 height 52
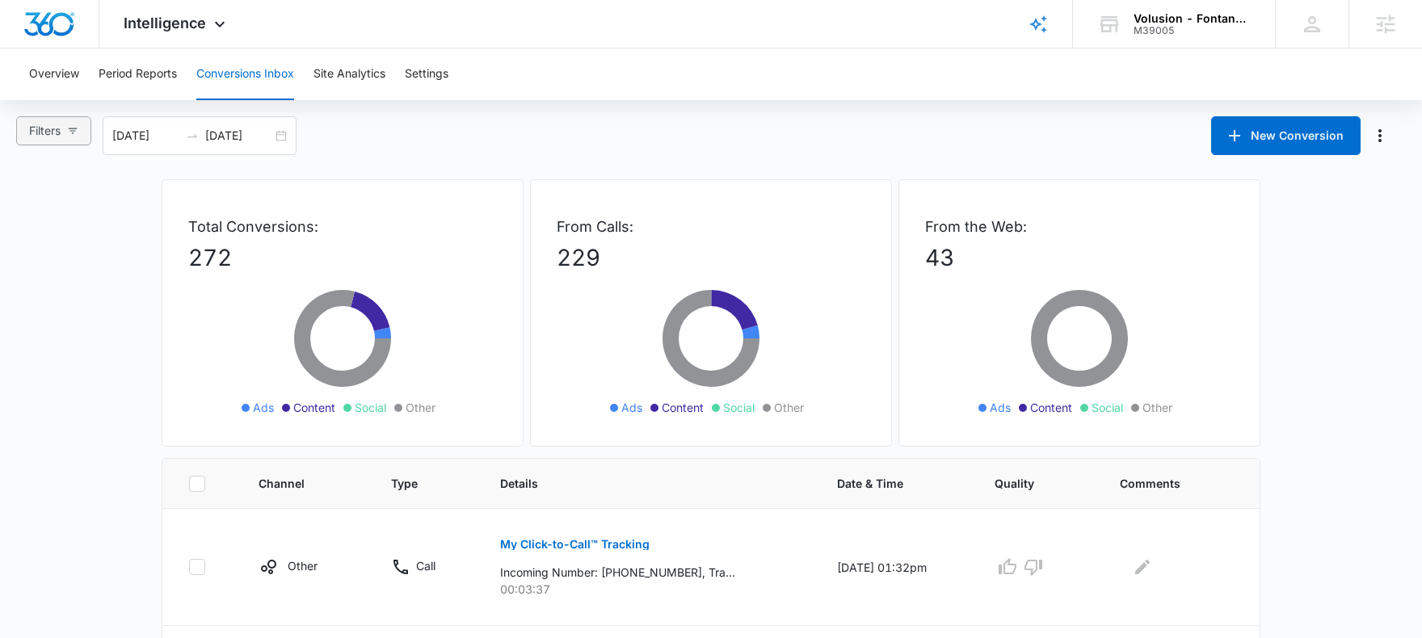
click at [75, 125] on icon "button" at bounding box center [72, 130] width 11 height 11
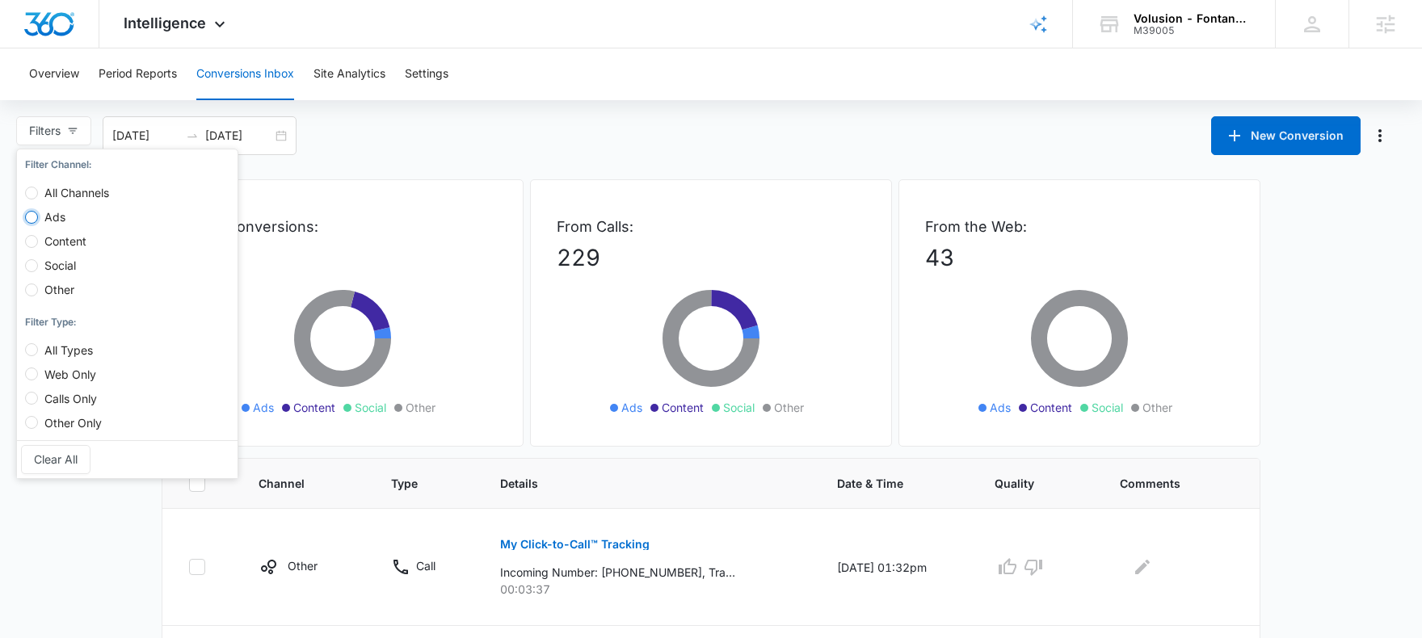
click at [25, 219] on input "Ads" at bounding box center [31, 217] width 13 height 13
radio input "true"
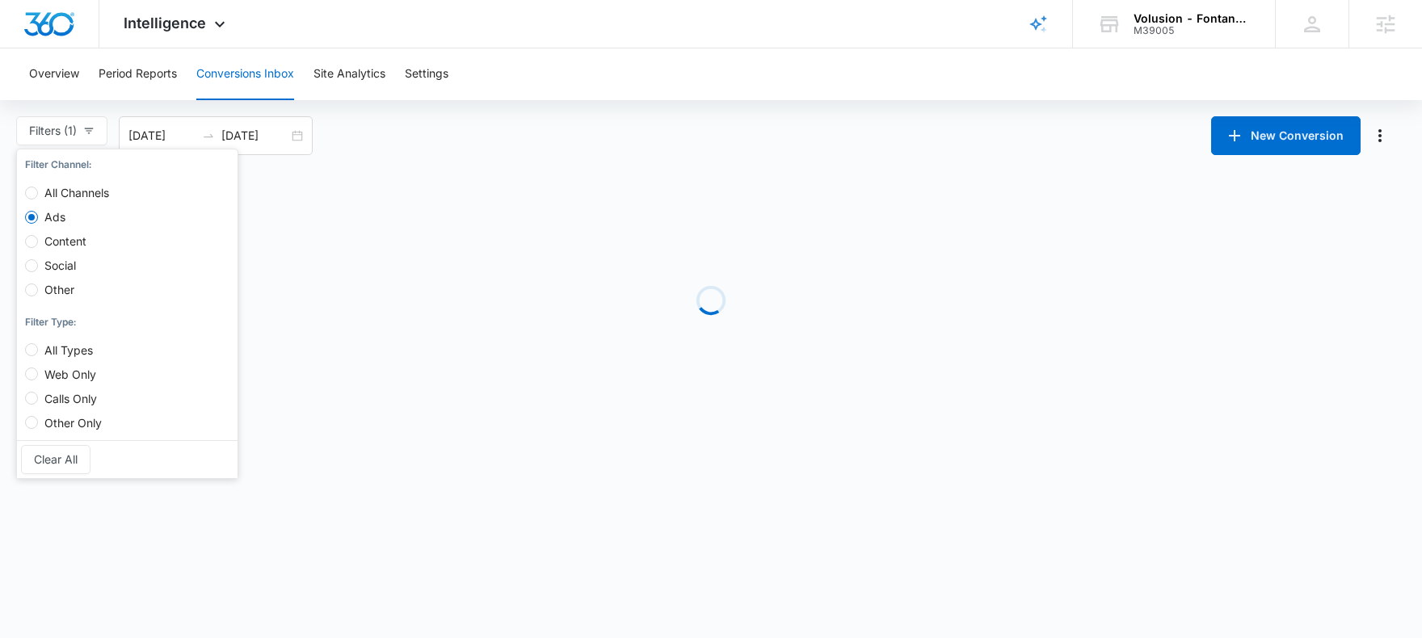
click at [387, 149] on div "Filters (1) Filter Channel : All Channels Ads Content Social Other Filter Type …" at bounding box center [711, 135] width 1422 height 39
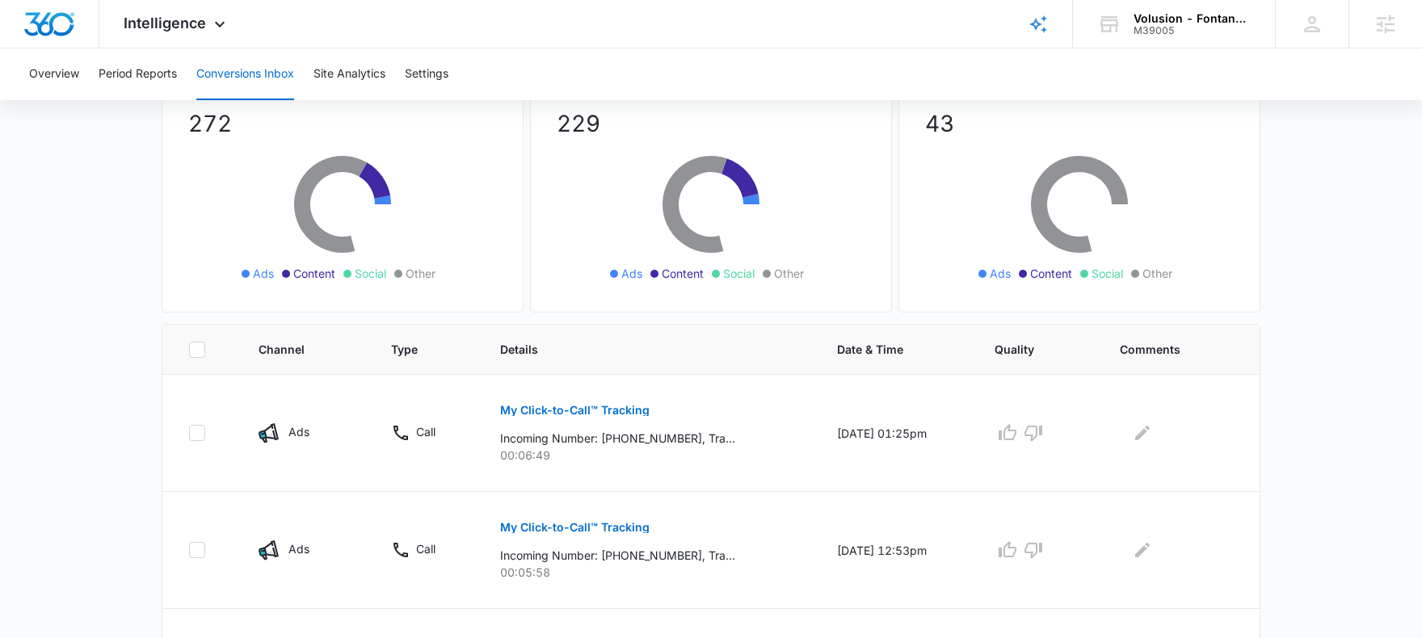
scroll to position [158, 0]
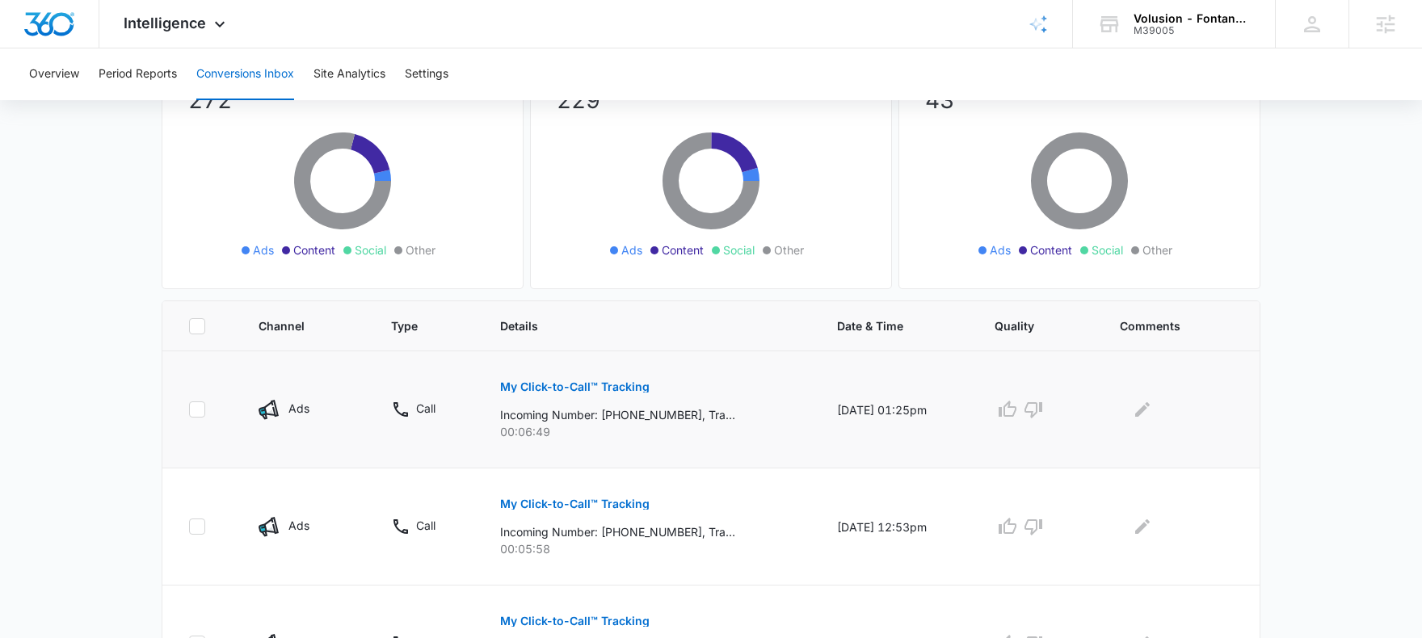
click at [1161, 413] on div at bounding box center [1177, 410] width 114 height 26
click at [1151, 412] on icon "Edit Comments" at bounding box center [1141, 409] width 19 height 19
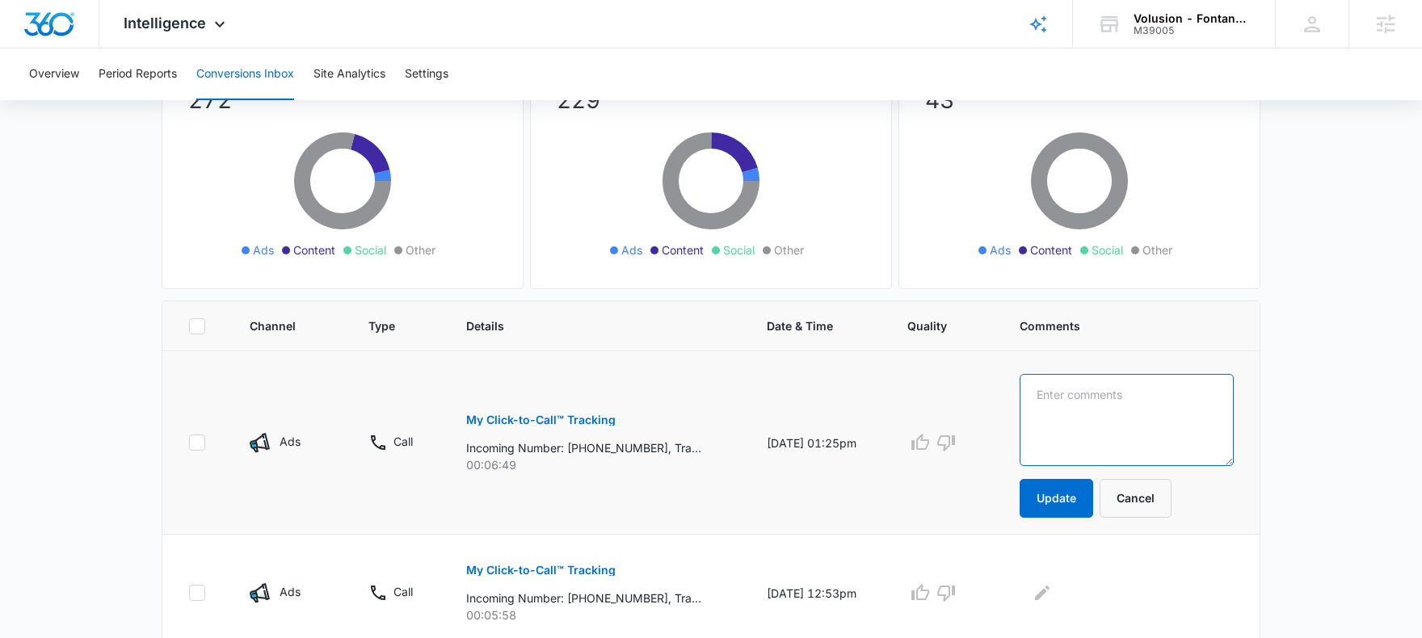
click at [1097, 407] on textarea at bounding box center [1126, 420] width 214 height 92
click at [1160, 496] on button "Cancel" at bounding box center [1135, 498] width 72 height 39
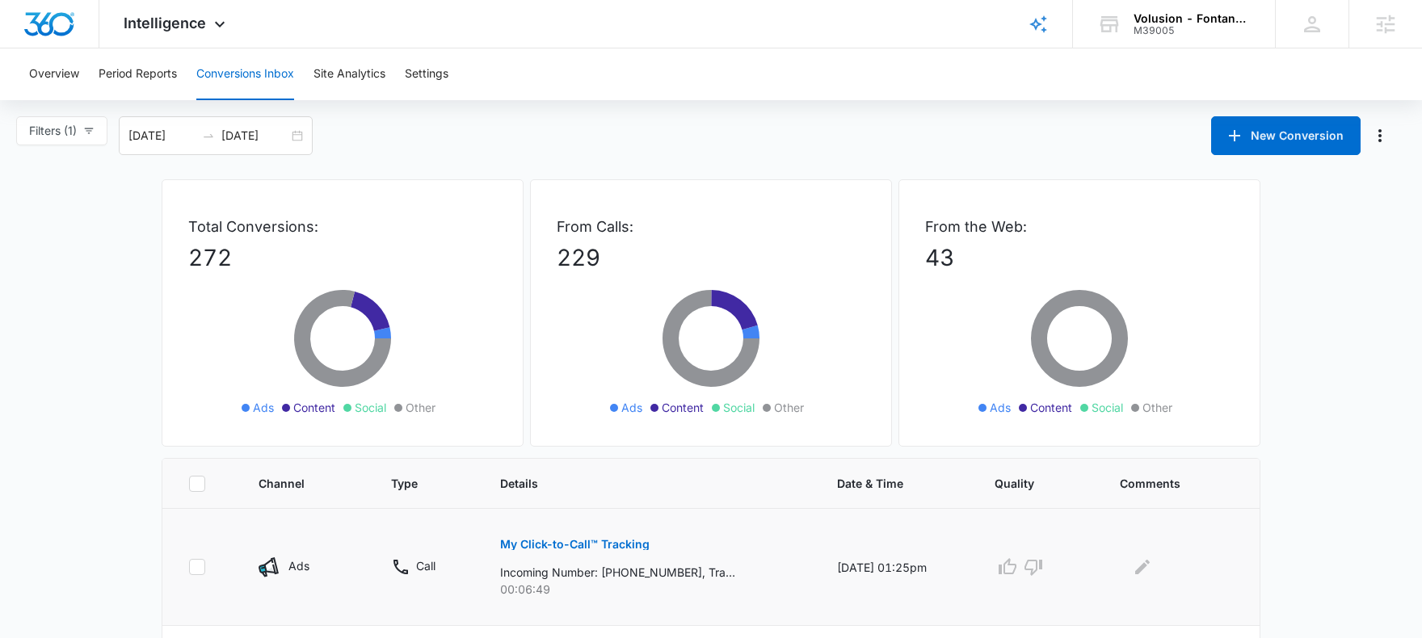
scroll to position [307, 0]
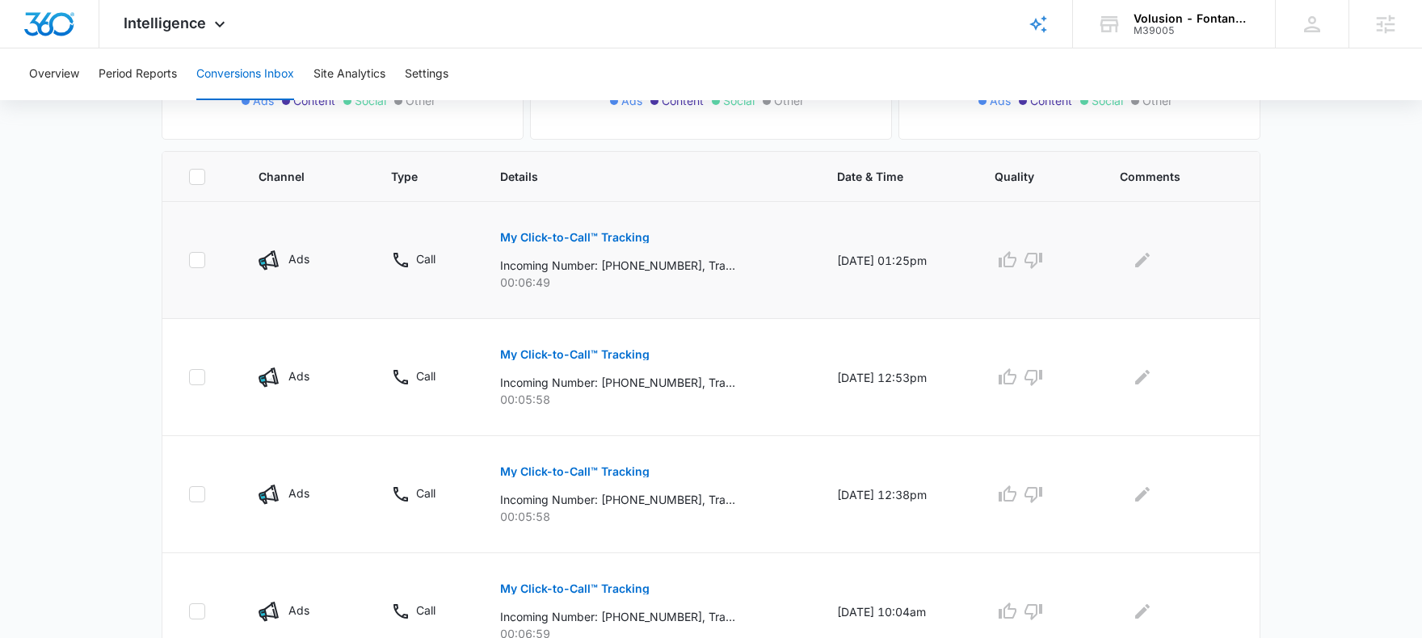
click at [585, 229] on button "My Click-to-Call™ Tracking" at bounding box center [574, 237] width 149 height 39
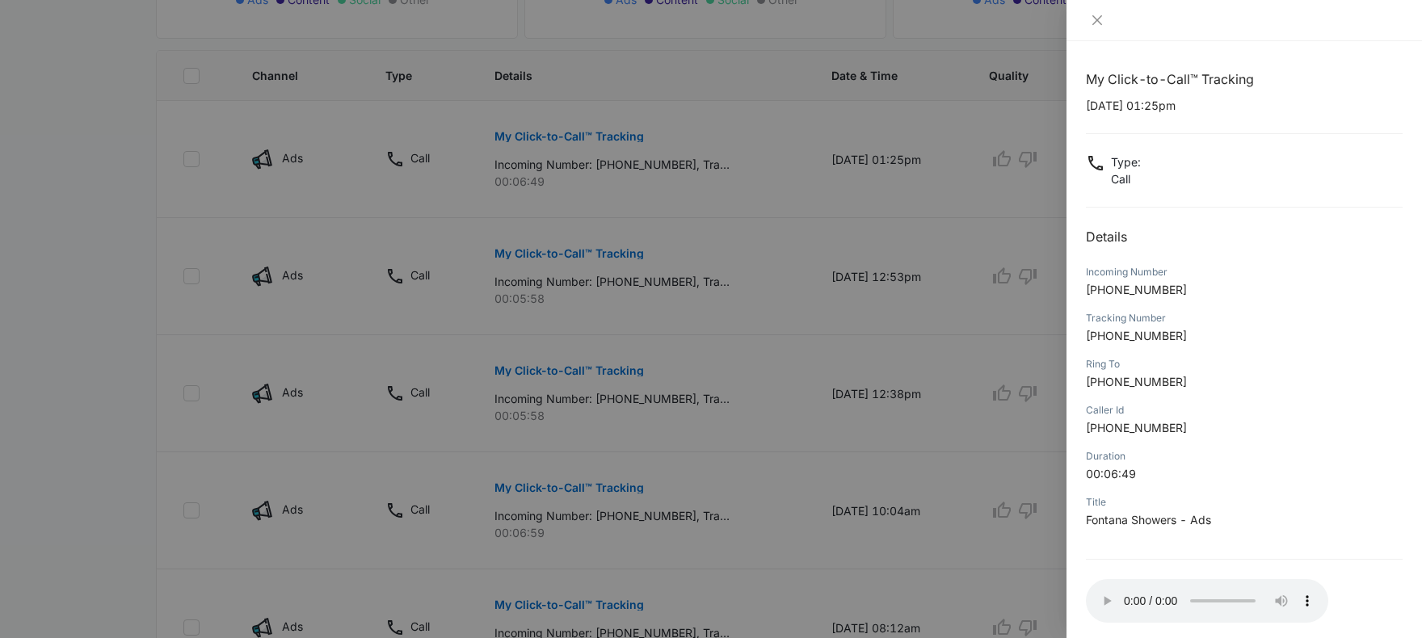
scroll to position [411, 0]
drag, startPoint x: 1183, startPoint y: 288, endPoint x: 1102, endPoint y: 289, distance: 80.8
click at [1102, 289] on p "+13057496207" at bounding box center [1244, 289] width 317 height 17
copy span "3057496207"
click at [783, 370] on div at bounding box center [711, 319] width 1422 height 638
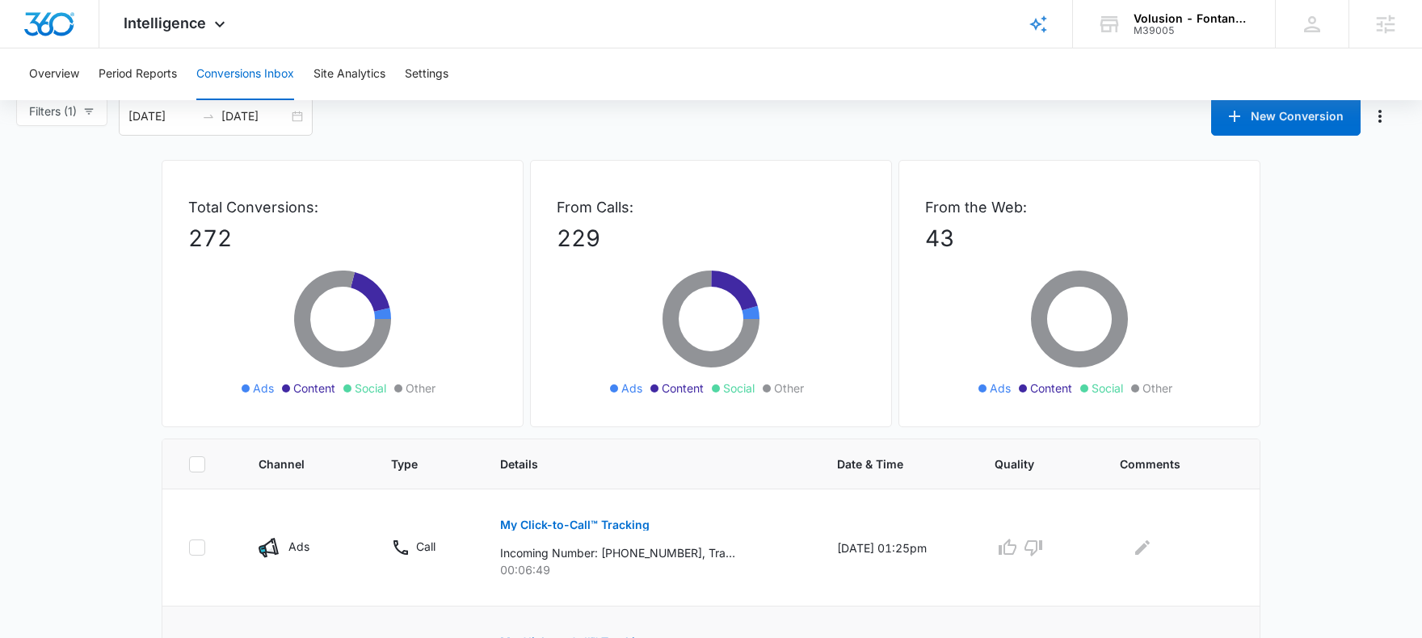
scroll to position [0, 0]
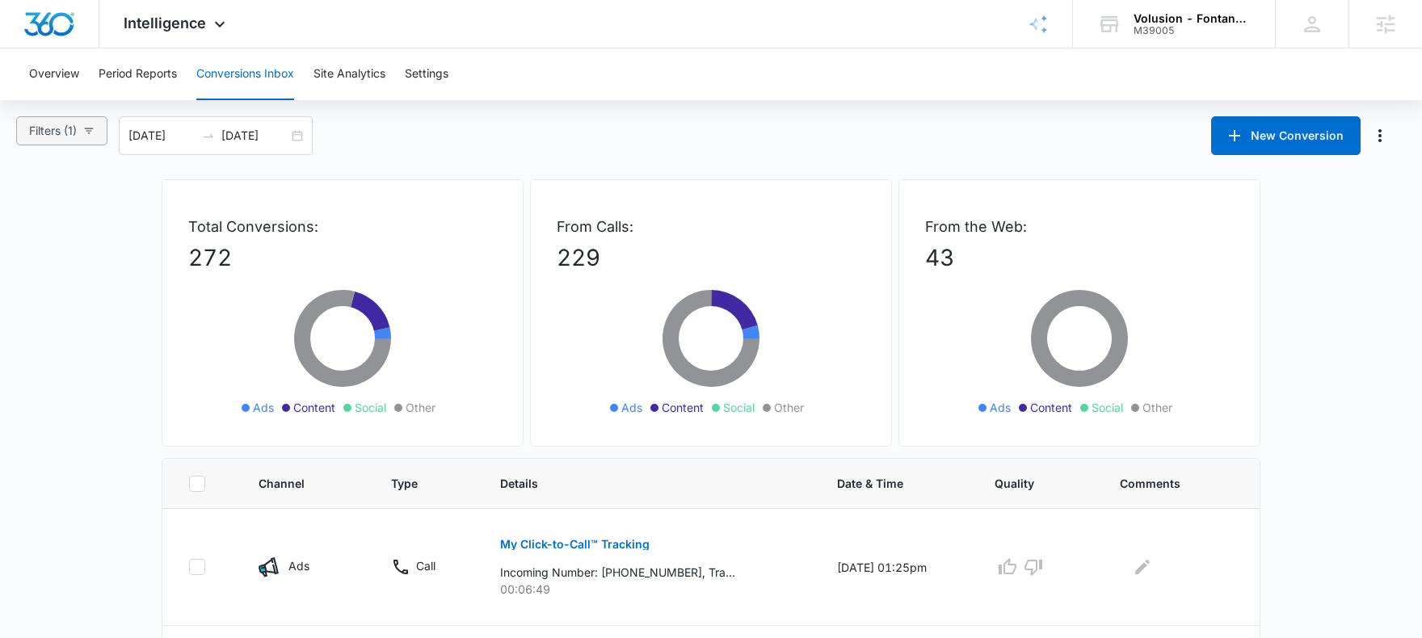
click at [95, 129] on icon "button" at bounding box center [88, 130] width 11 height 11
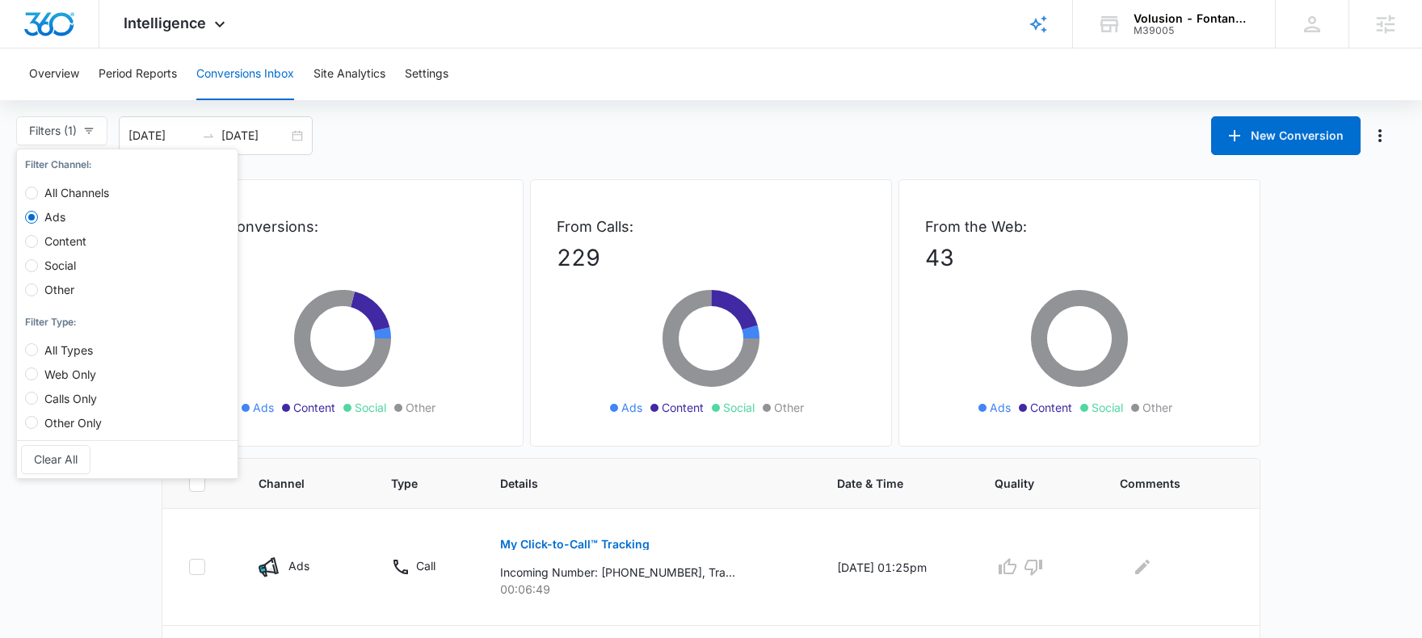
click at [565, 142] on div "Filters (1) Filter Channel : All Channels Ads Content Social Other Filter Type …" at bounding box center [711, 135] width 1422 height 39
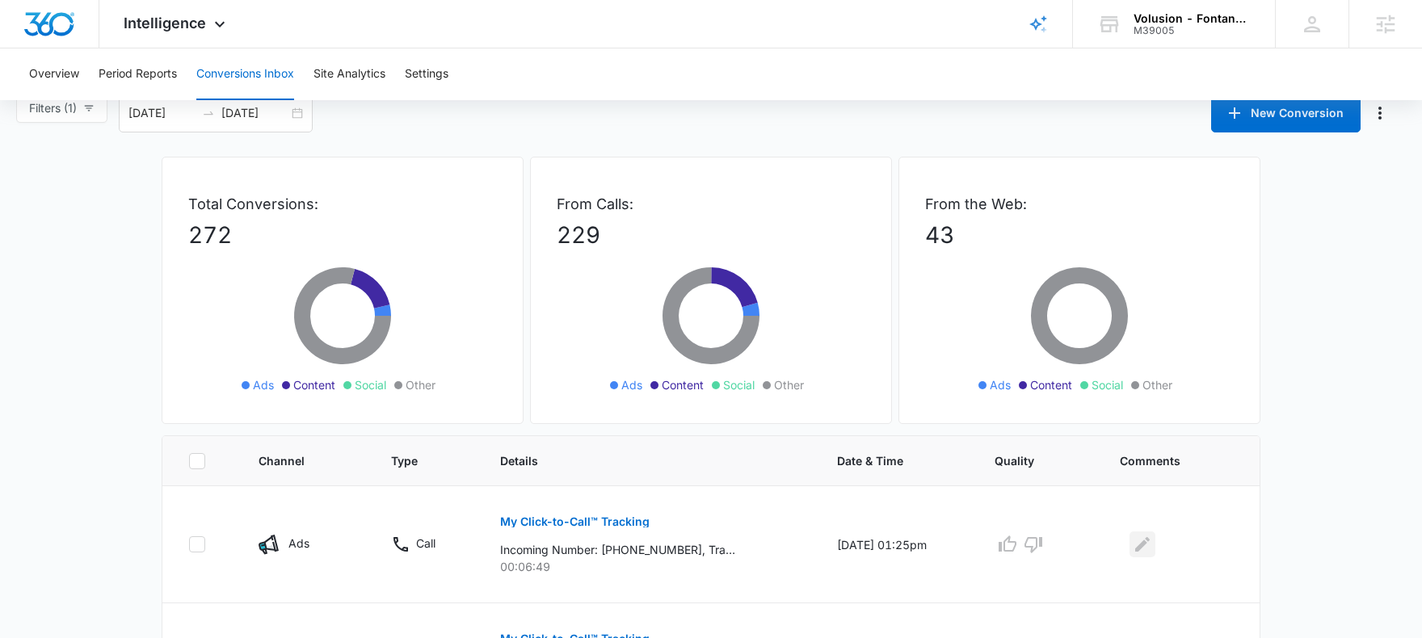
scroll to position [23, 0]
click at [1152, 540] on icon "Edit Comments" at bounding box center [1141, 543] width 19 height 19
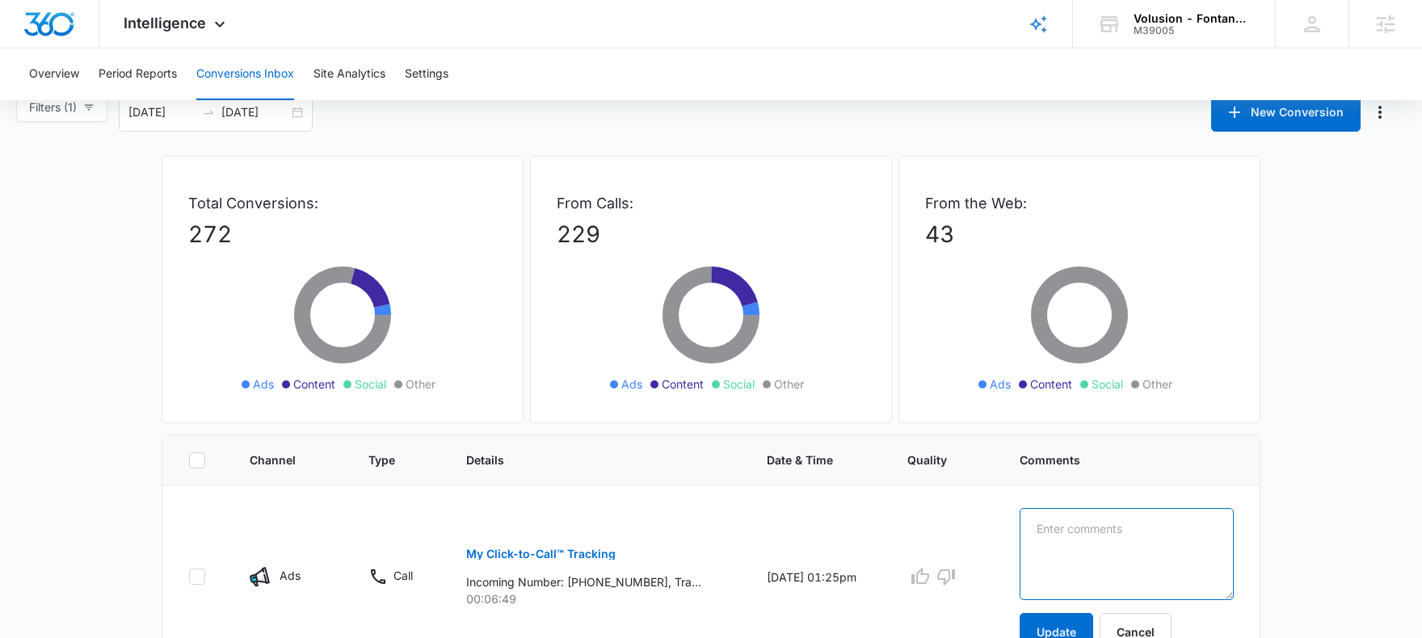
click at [1122, 544] on textarea at bounding box center [1126, 554] width 214 height 92
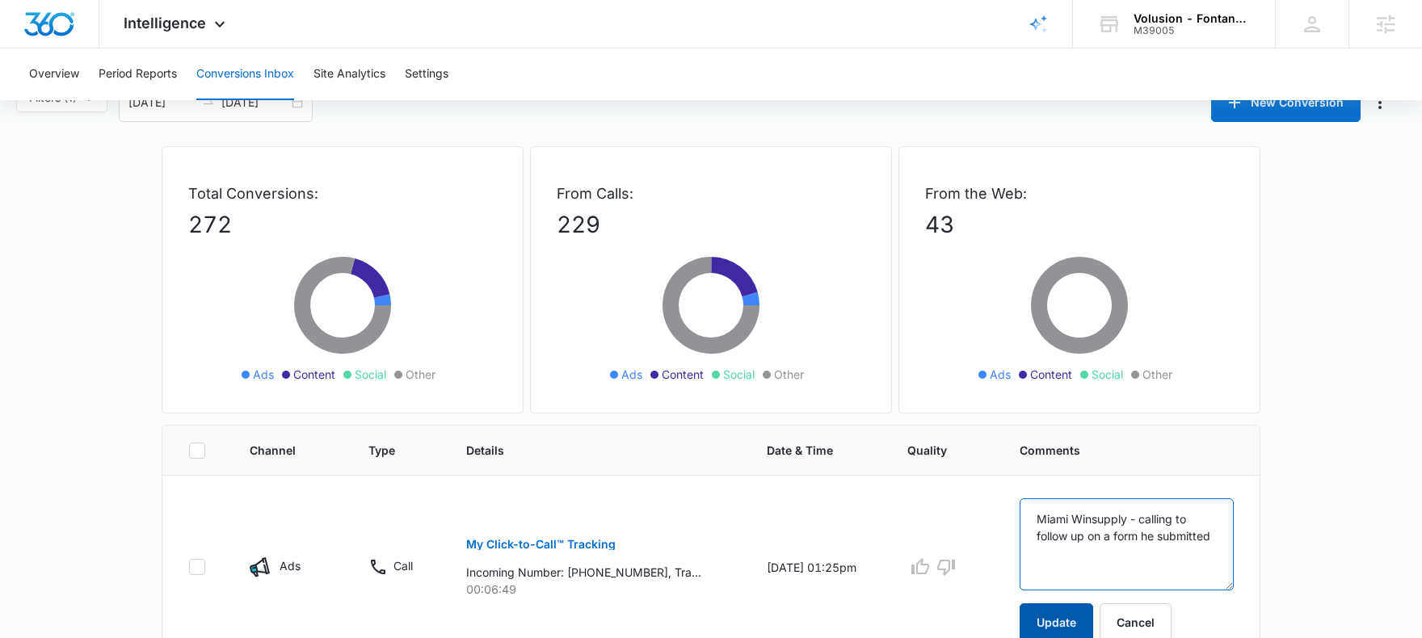
scroll to position [42, 0]
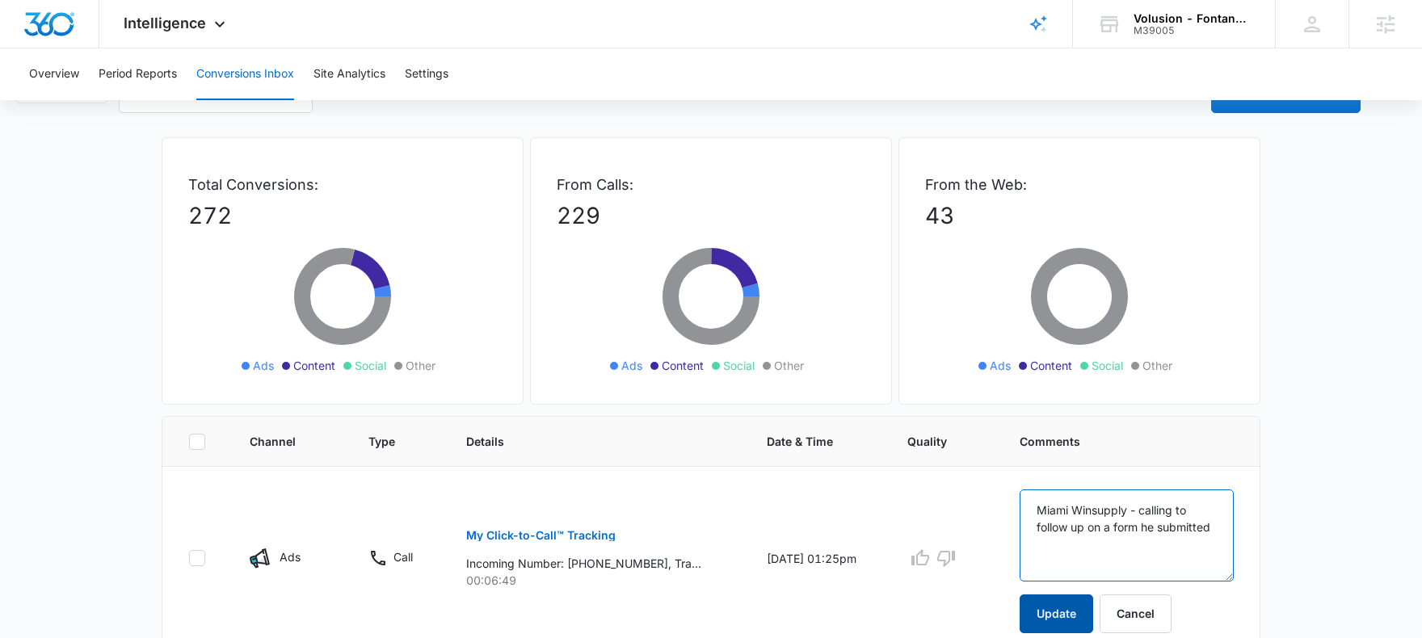
type textarea "Miami Winsupply - calling to follow up on a form he submitted"
click at [1091, 611] on button "Update" at bounding box center [1056, 613] width 74 height 39
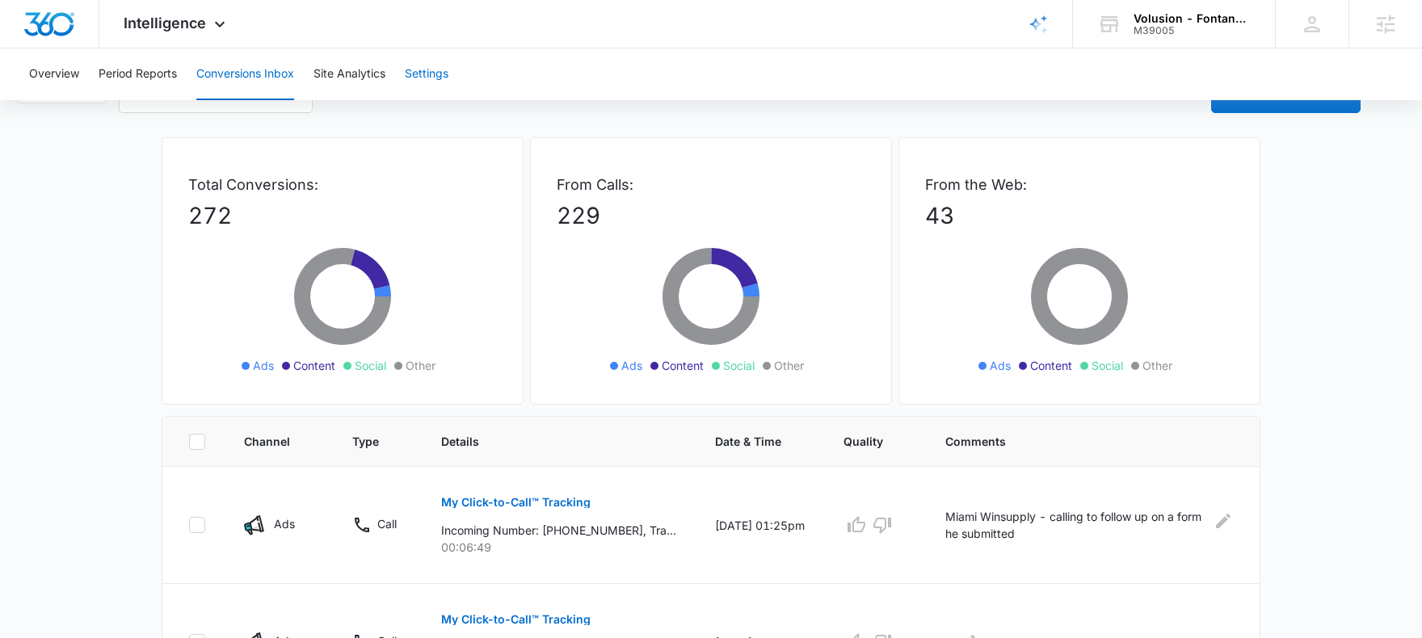
click at [420, 71] on button "Settings" at bounding box center [427, 74] width 44 height 52
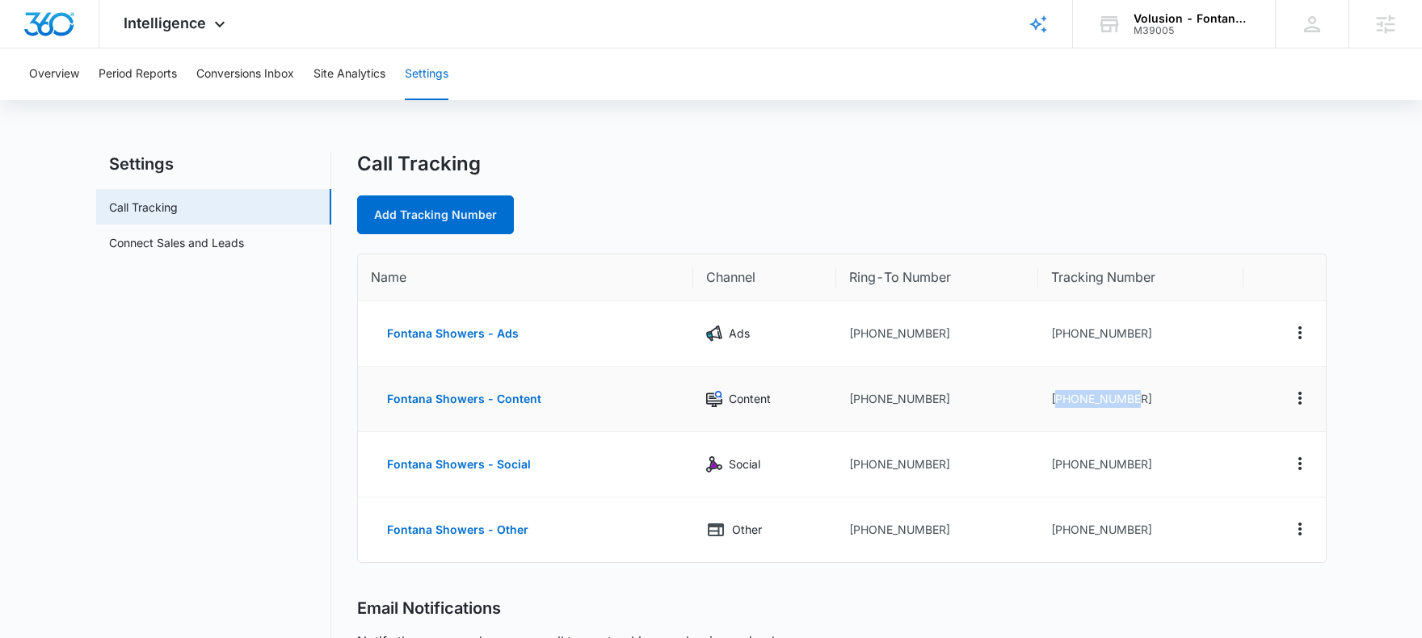
drag, startPoint x: 1160, startPoint y: 397, endPoint x: 1058, endPoint y: 397, distance: 101.8
click at [1058, 397] on td "+18337464796" at bounding box center [1140, 399] width 205 height 65
click at [1170, 394] on td "+18337464796" at bounding box center [1140, 399] width 205 height 65
drag, startPoint x: 1155, startPoint y: 400, endPoint x: 1074, endPoint y: 404, distance: 80.9
click at [1073, 404] on td "+18337464796" at bounding box center [1140, 399] width 205 height 65
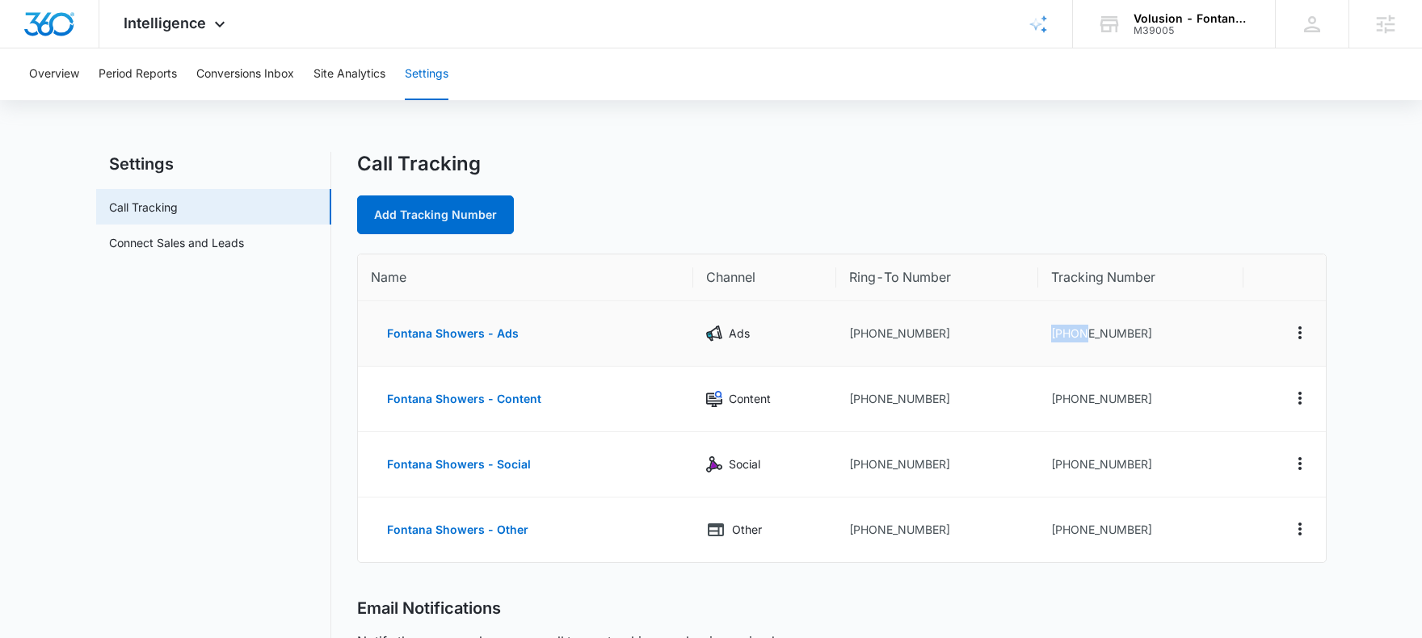
drag, startPoint x: 1141, startPoint y: 323, endPoint x: 1152, endPoint y: 334, distance: 16.0
click at [1089, 330] on td "+18337464794" at bounding box center [1140, 333] width 205 height 65
drag, startPoint x: 1164, startPoint y: 334, endPoint x: 1064, endPoint y: 331, distance: 100.2
click at [1064, 331] on td "+18337464794" at bounding box center [1140, 333] width 205 height 65
copy td "8337464794"
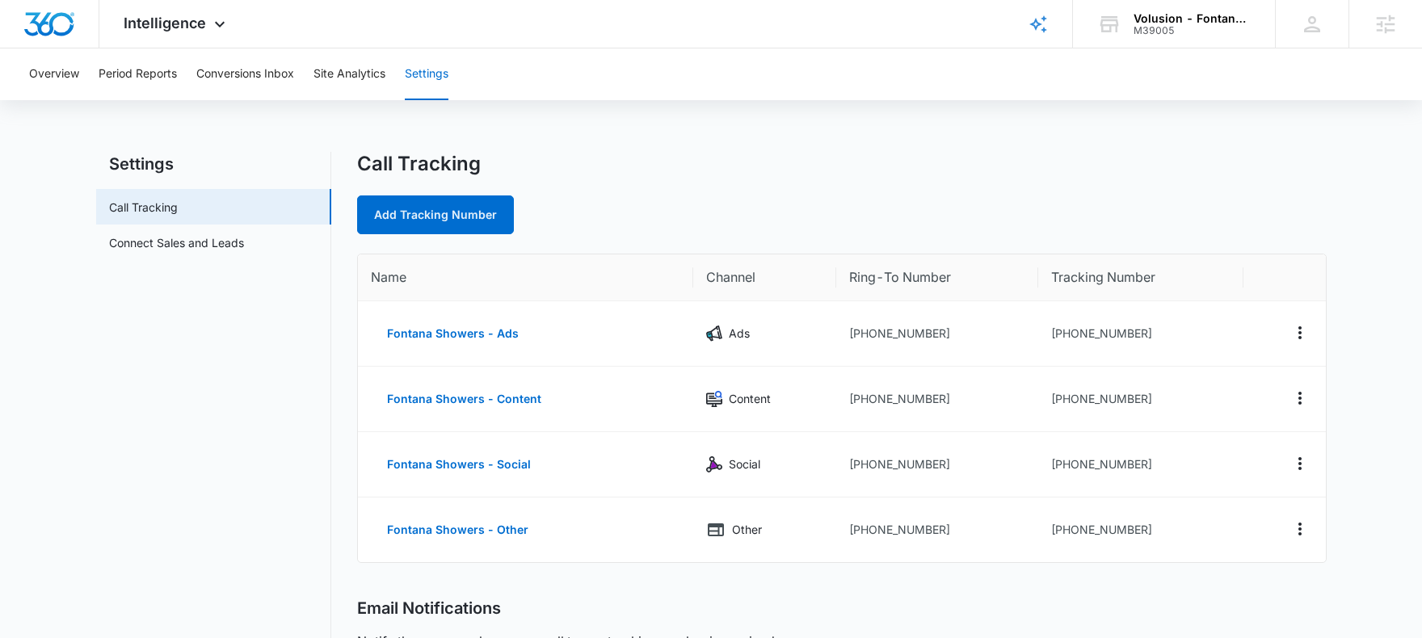
click at [742, 138] on div "Overview Period Reports Conversions Inbox Site Analytics Settings Settings Call…" at bounding box center [711, 575] width 1422 height 1054
click at [254, 59] on button "Conversions Inbox" at bounding box center [245, 74] width 98 height 52
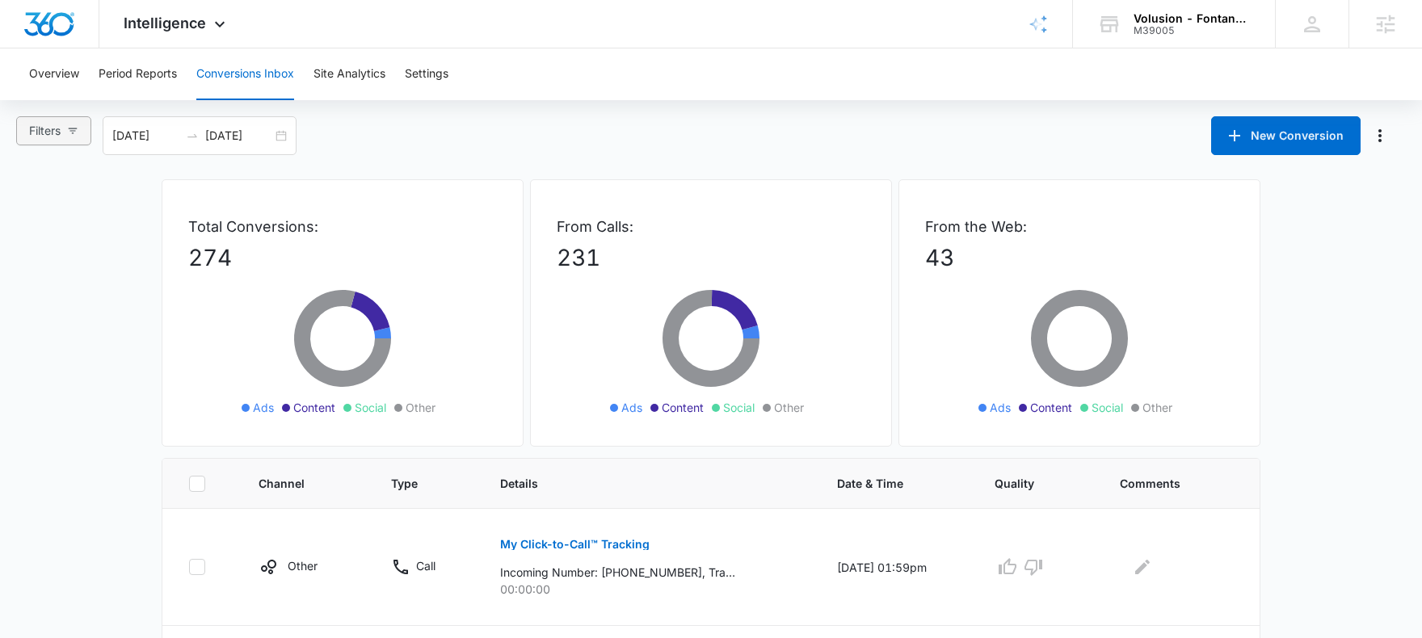
click at [37, 124] on span "Filters" at bounding box center [45, 131] width 32 height 18
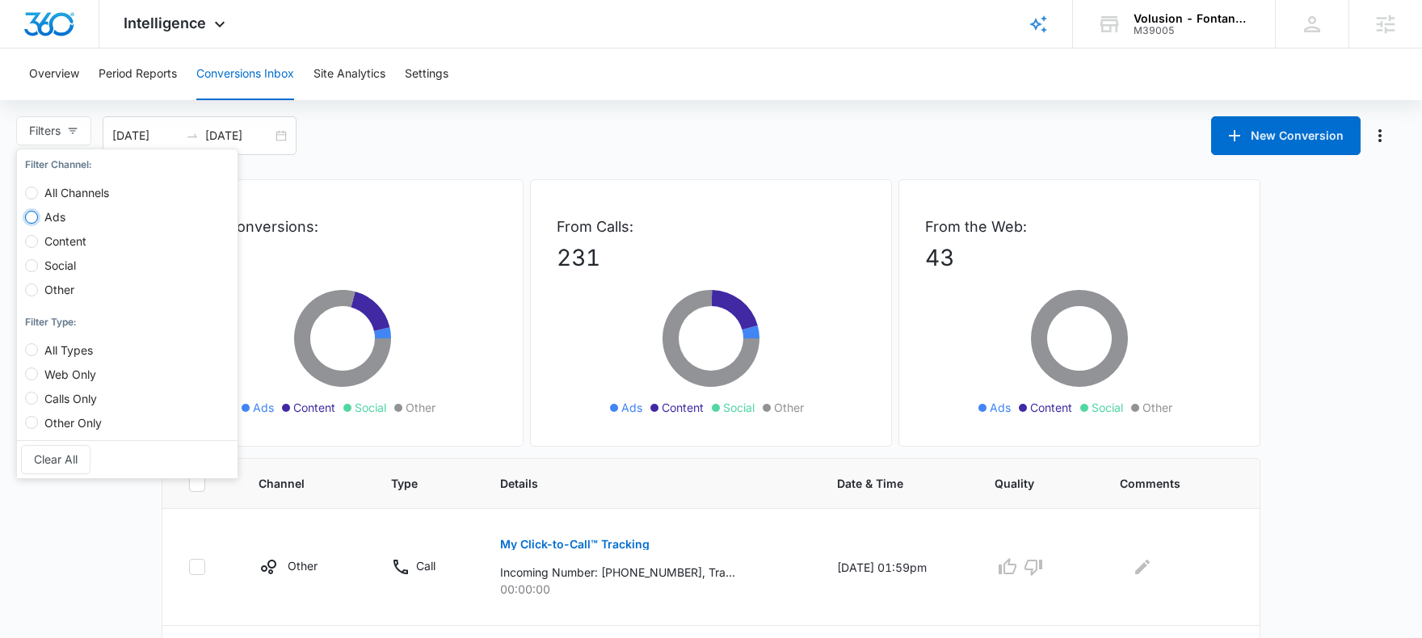
click at [30, 213] on input "Ads" at bounding box center [31, 217] width 13 height 13
radio input "true"
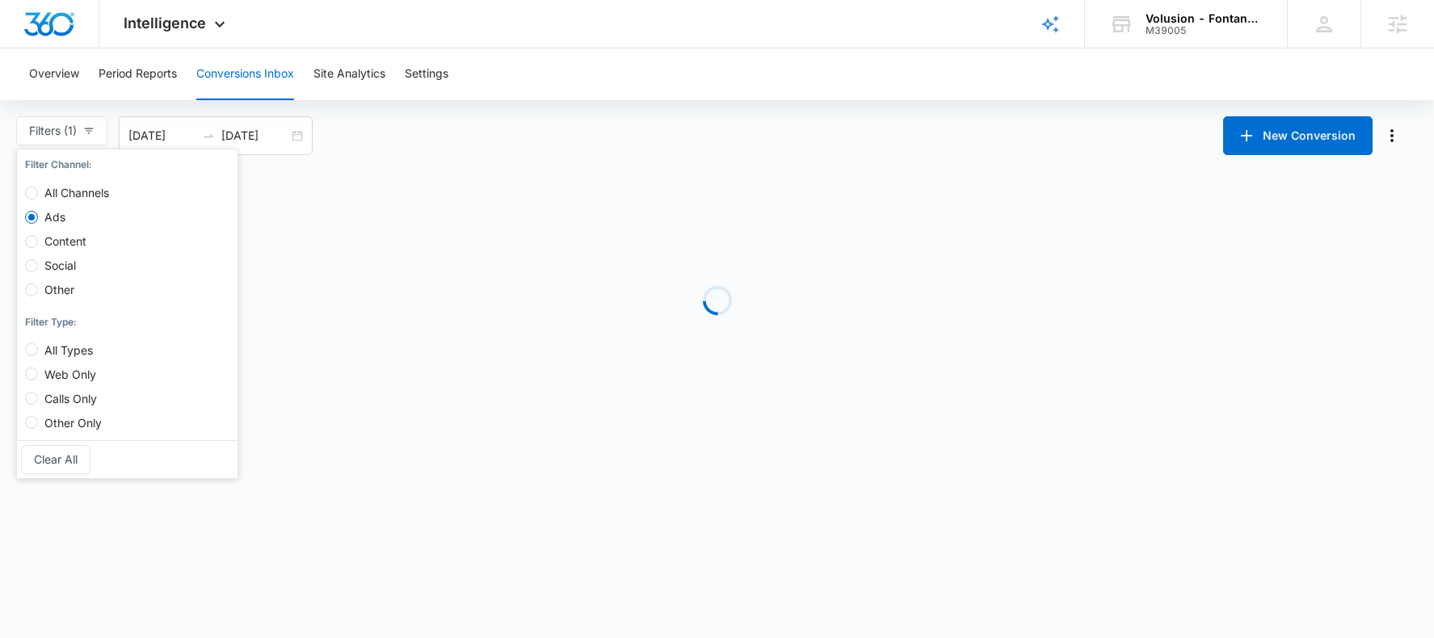
click at [406, 136] on div "Filters (1) Filter Channel : All Channels Ads Content Social Other Filter Type …" at bounding box center [717, 135] width 1434 height 39
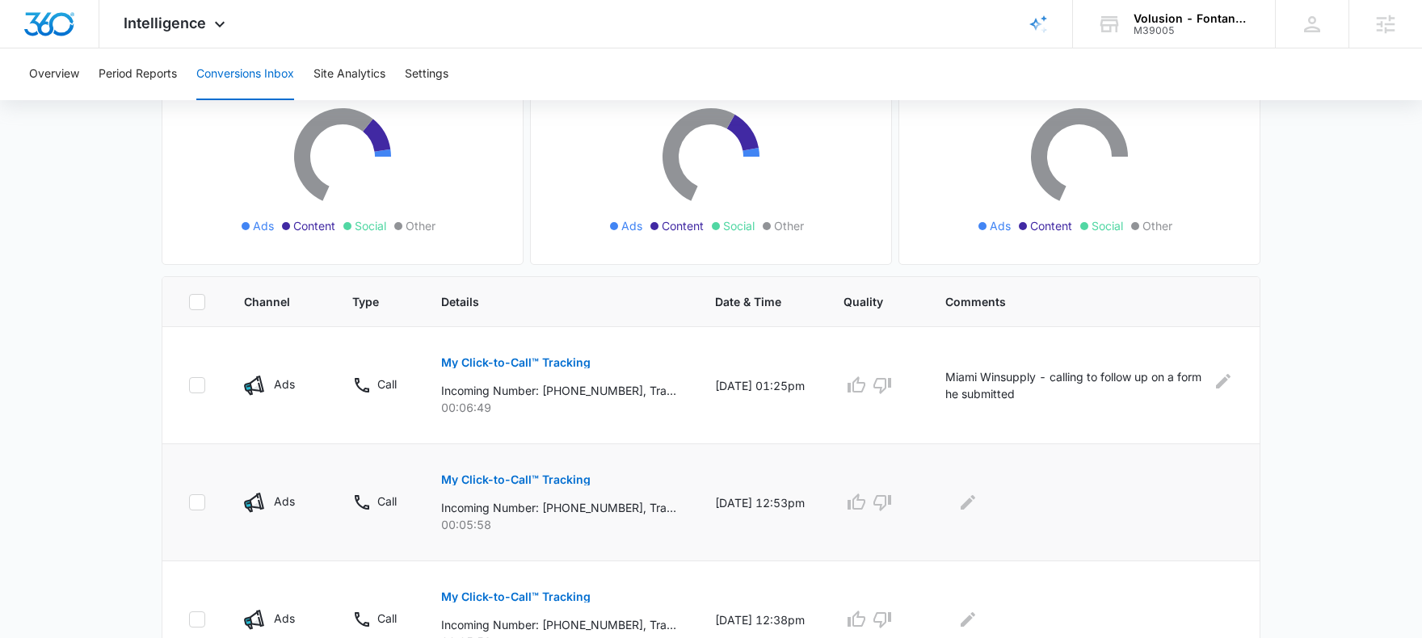
scroll to position [261, 0]
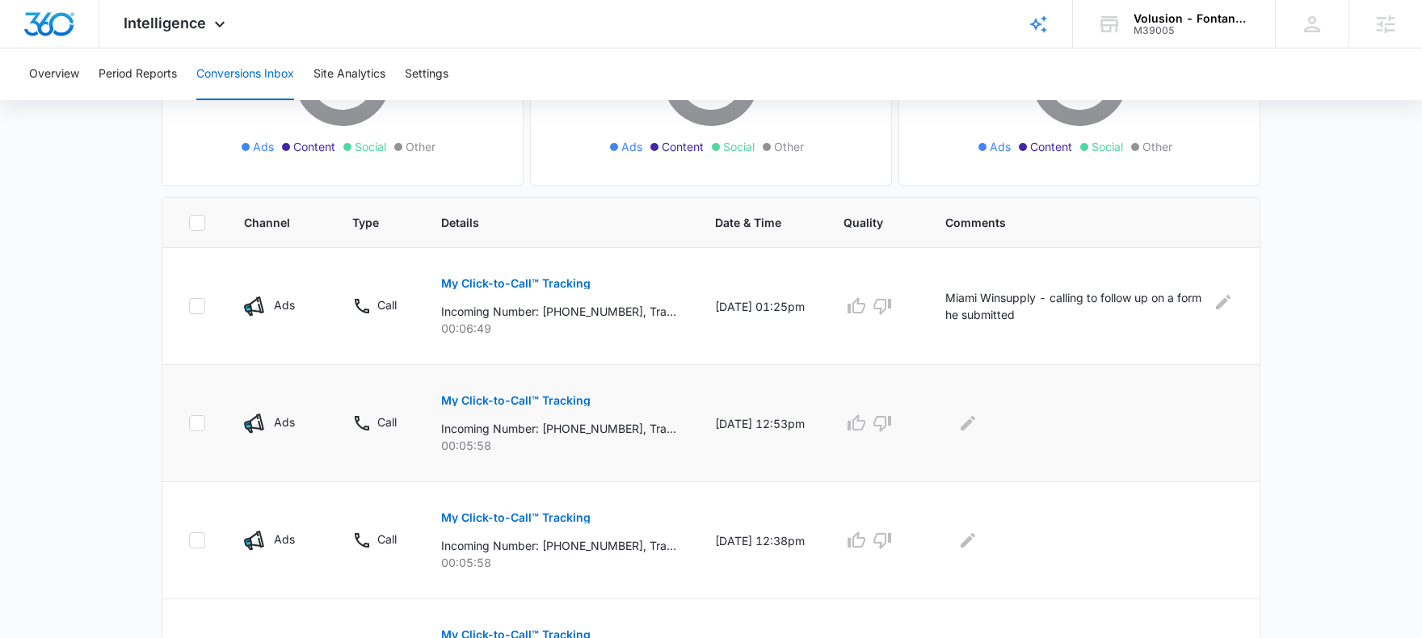
click at [552, 399] on p "My Click-to-Call™ Tracking" at bounding box center [515, 400] width 149 height 11
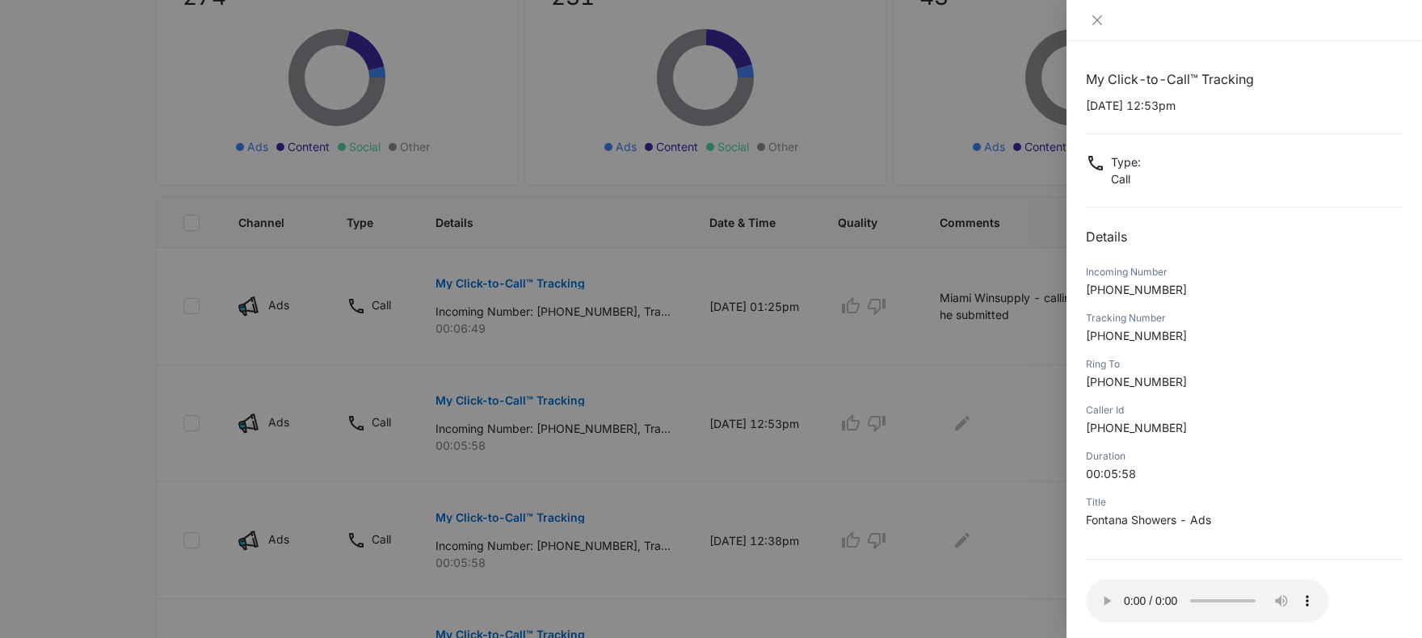
click at [968, 425] on div at bounding box center [711, 319] width 1422 height 638
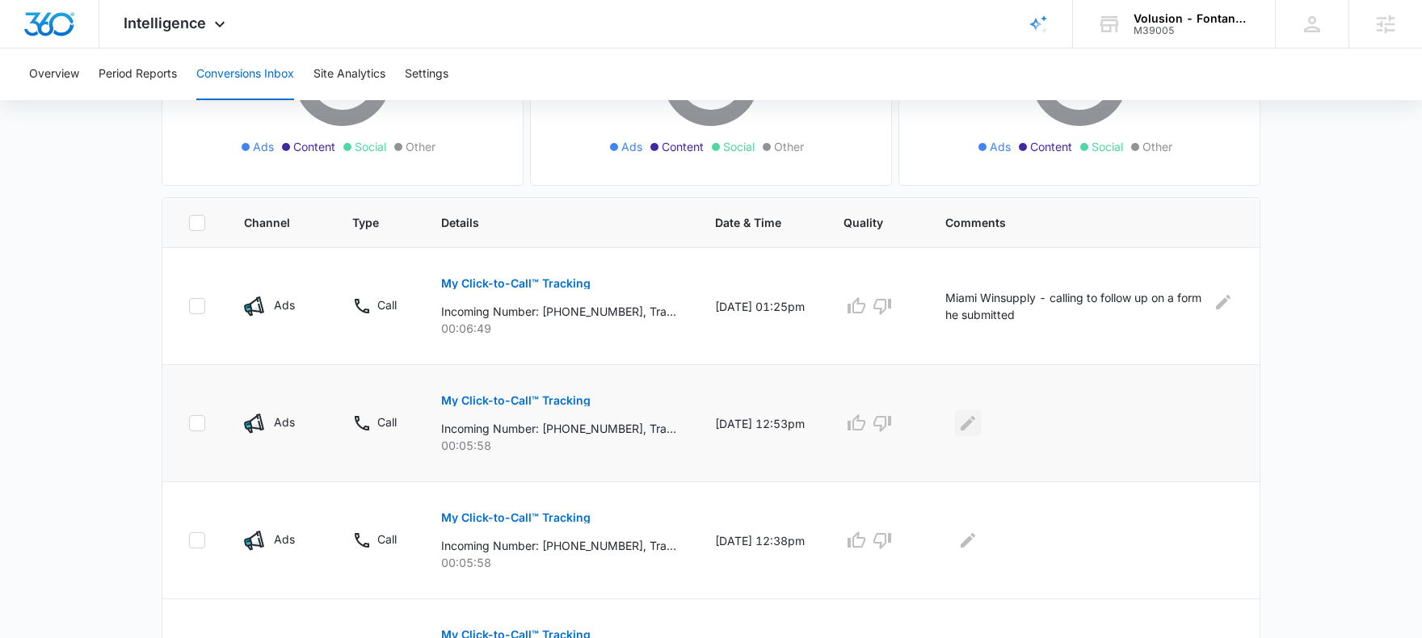
click at [972, 430] on button "Edit Comments" at bounding box center [968, 423] width 26 height 26
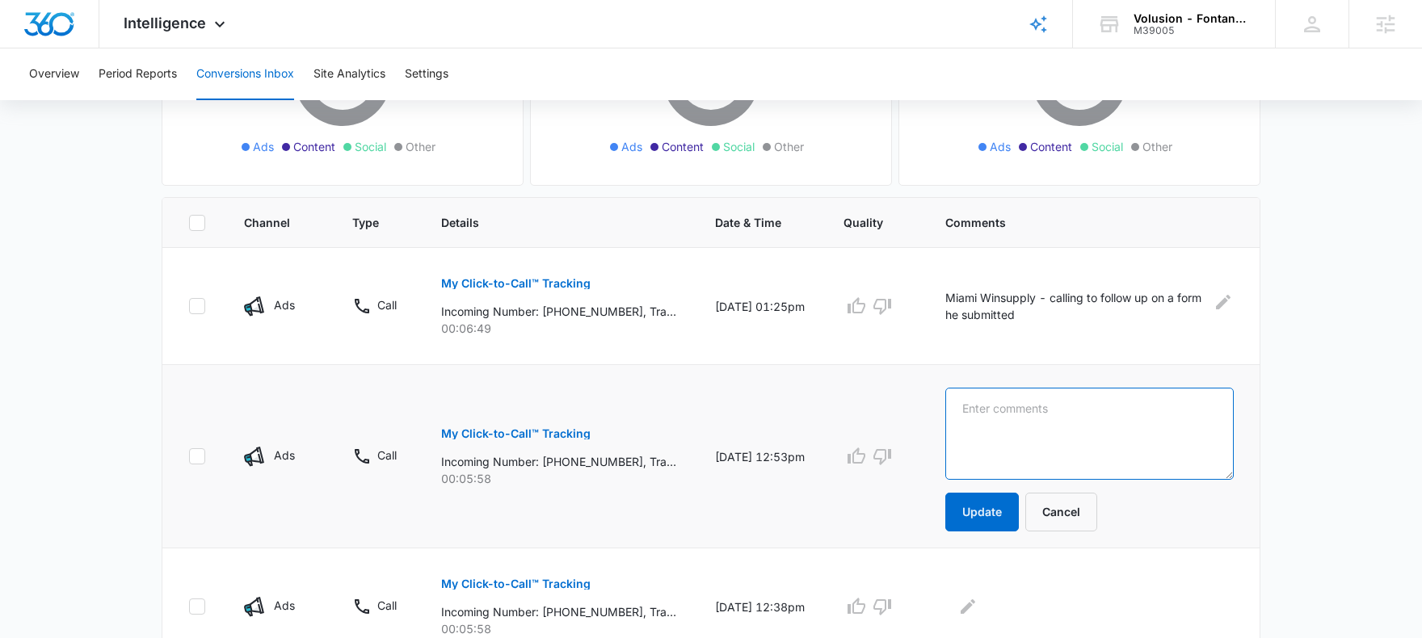
click at [1047, 441] on textarea at bounding box center [1089, 434] width 288 height 92
click at [977, 410] on textarea ""No support agents are currently available to take your call."" at bounding box center [1089, 434] width 288 height 92
type textarea "Reached VM after 6 minutes - "No support agents are currently available to take…"
click at [996, 519] on button "Update" at bounding box center [982, 512] width 74 height 39
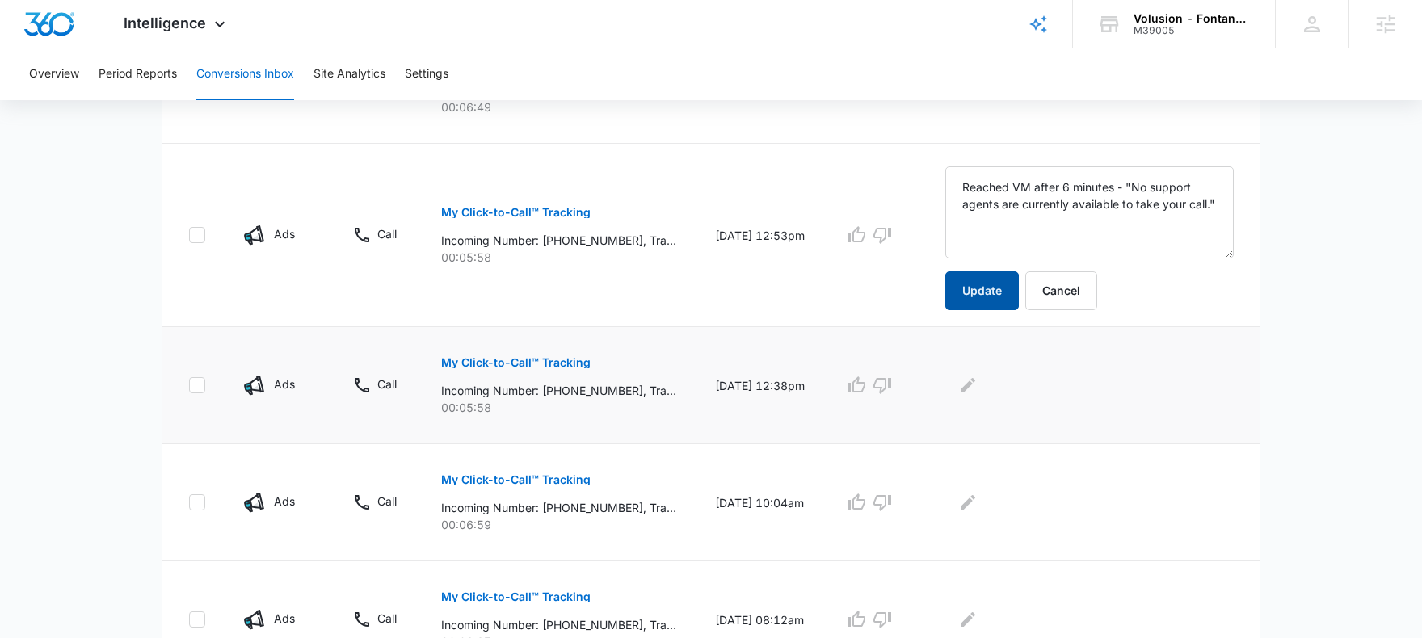
scroll to position [485, 0]
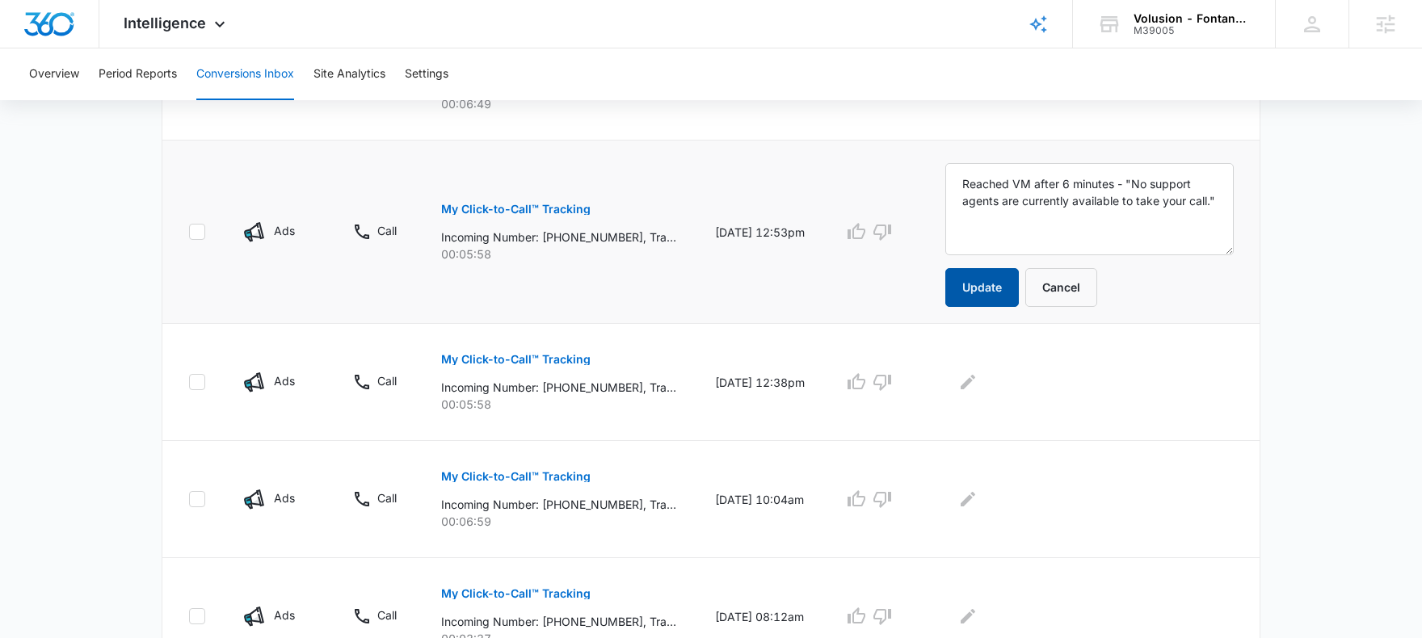
click at [984, 275] on button "Update" at bounding box center [982, 287] width 74 height 39
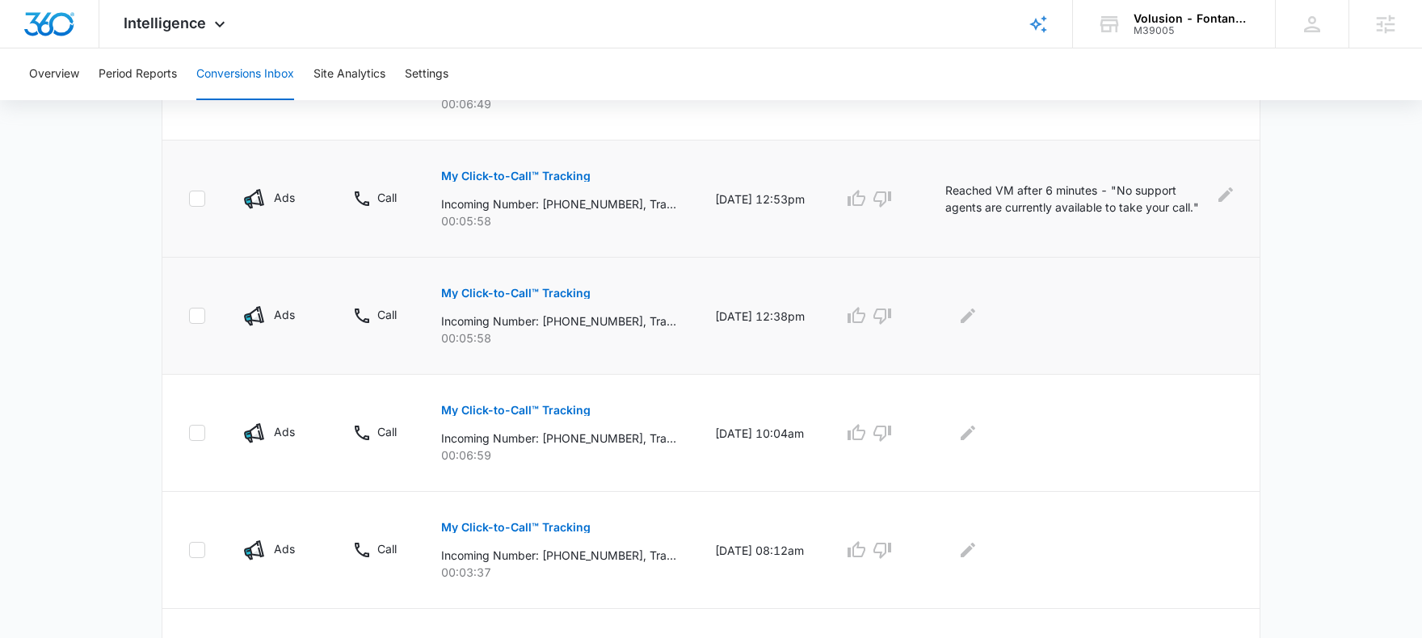
click at [515, 283] on button "My Click-to-Call™ Tracking" at bounding box center [515, 293] width 149 height 39
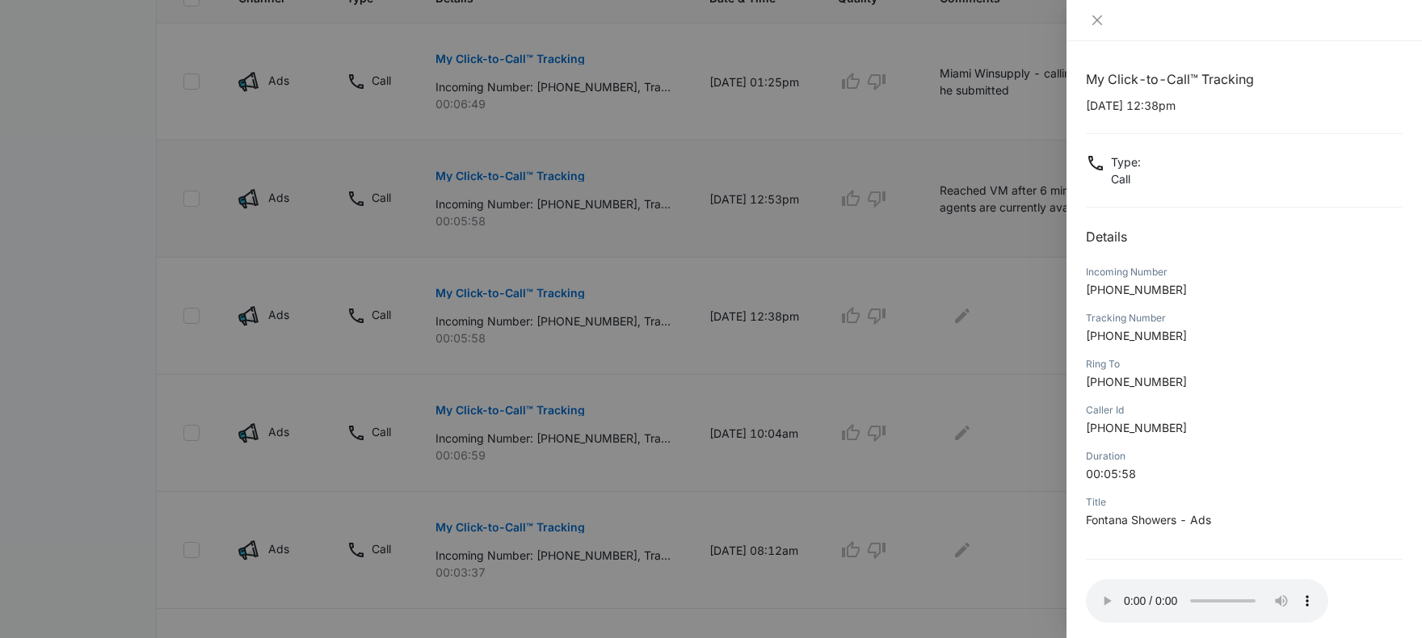
click at [935, 408] on div at bounding box center [711, 319] width 1422 height 638
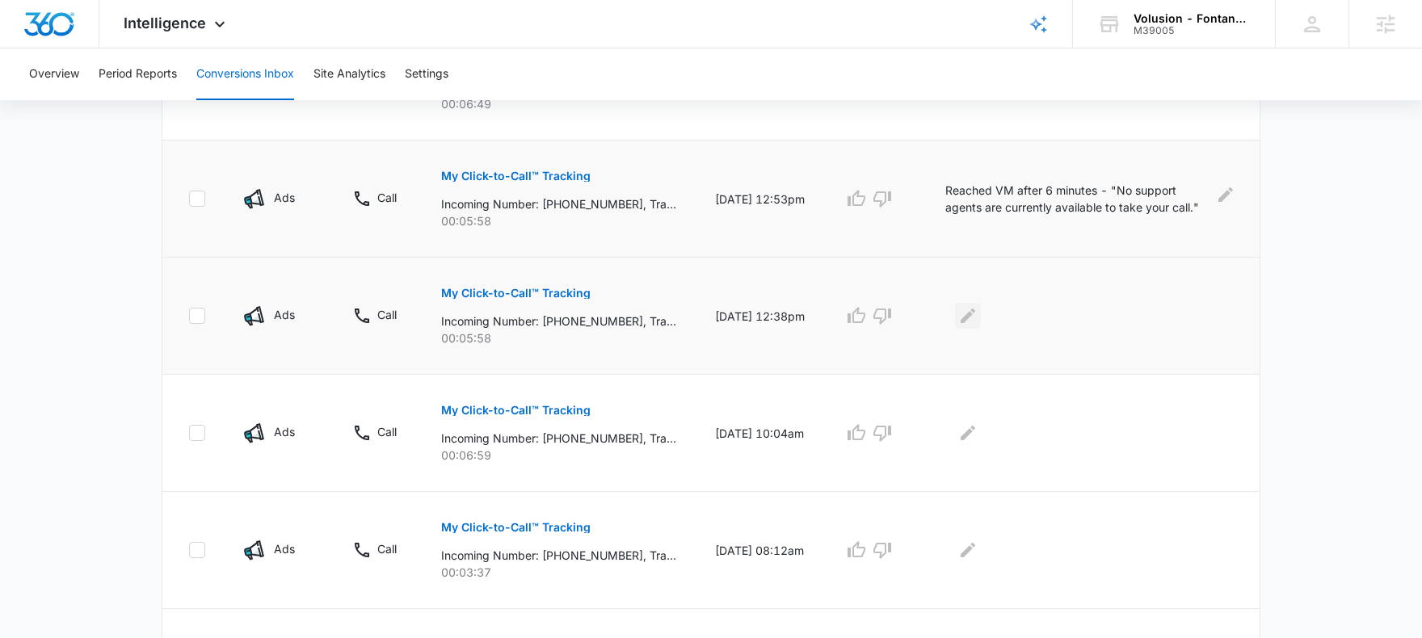
click at [972, 313] on icon "Edit Comments" at bounding box center [967, 315] width 19 height 19
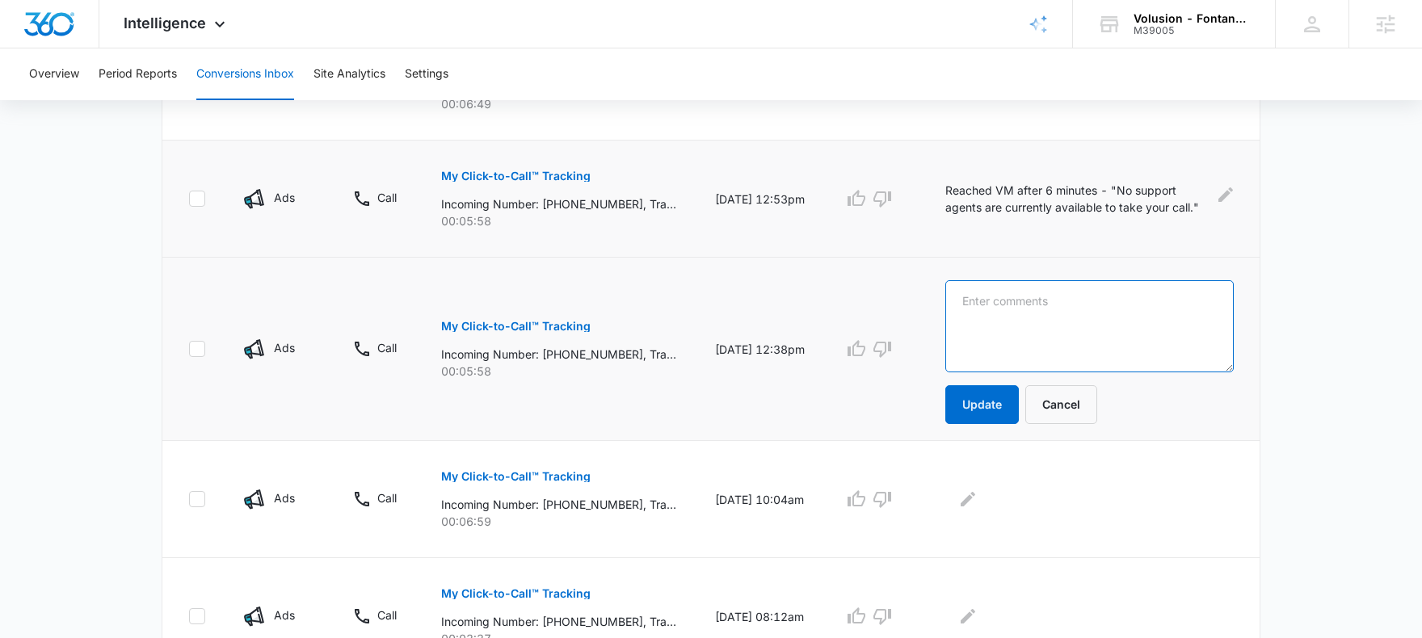
click at [1005, 334] on textarea at bounding box center [1089, 326] width 288 height 92
paste textarea "Reached VM after 6 minutes - "No support agents are currently available to take…"
type textarea "Reached VM after 6 minutes - "No support agents are currently available to take…"
click at [1019, 411] on button "Update" at bounding box center [982, 404] width 74 height 39
click at [991, 390] on button "Update" at bounding box center [982, 404] width 74 height 39
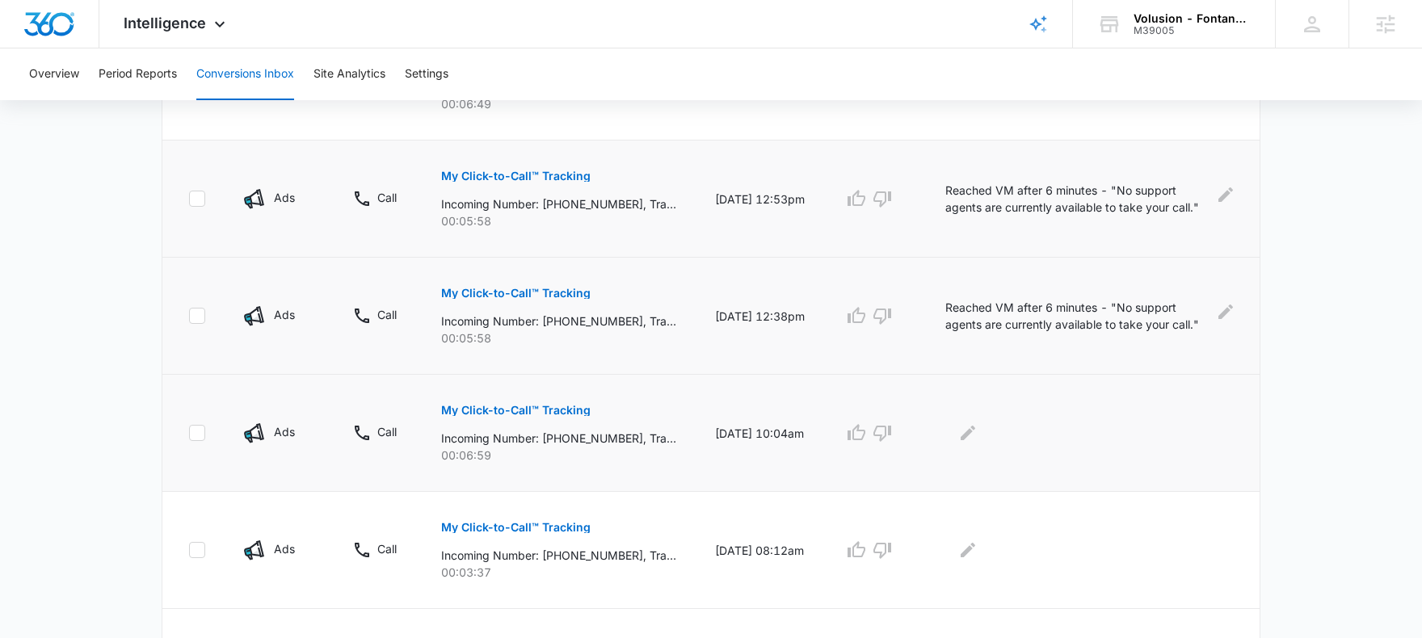
click at [527, 397] on button "My Click-to-Call™ Tracking" at bounding box center [515, 410] width 149 height 39
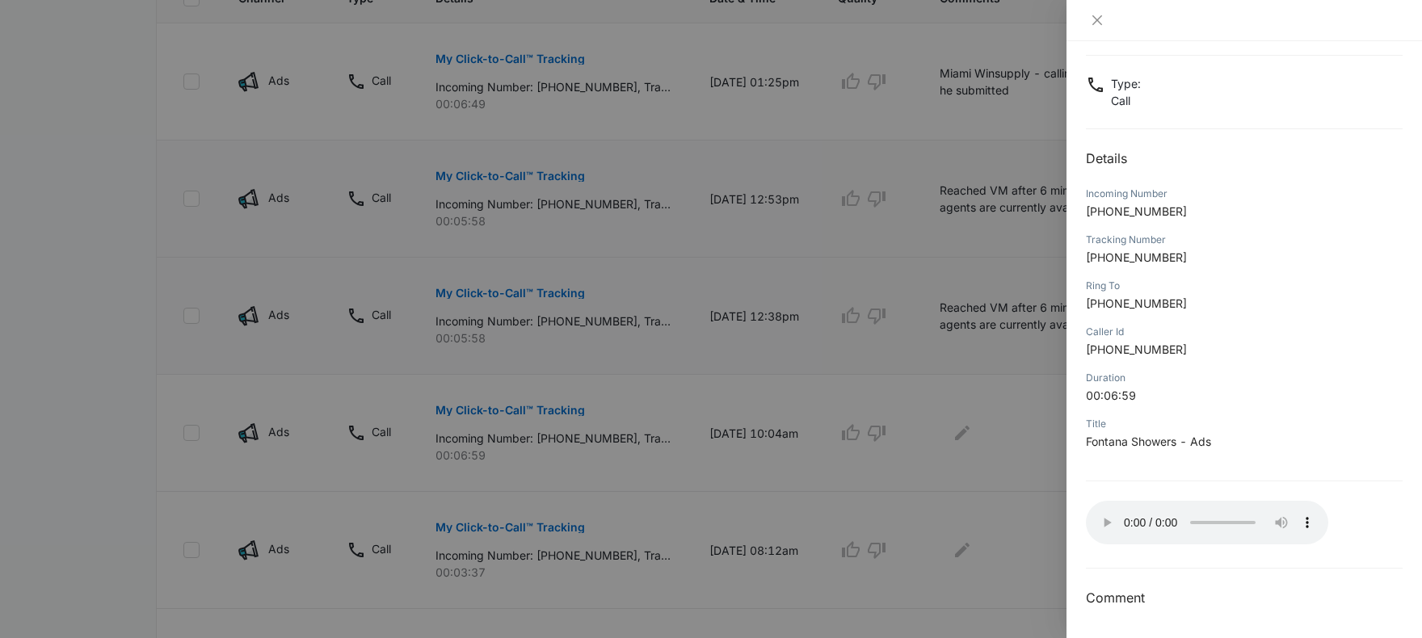
scroll to position [0, 0]
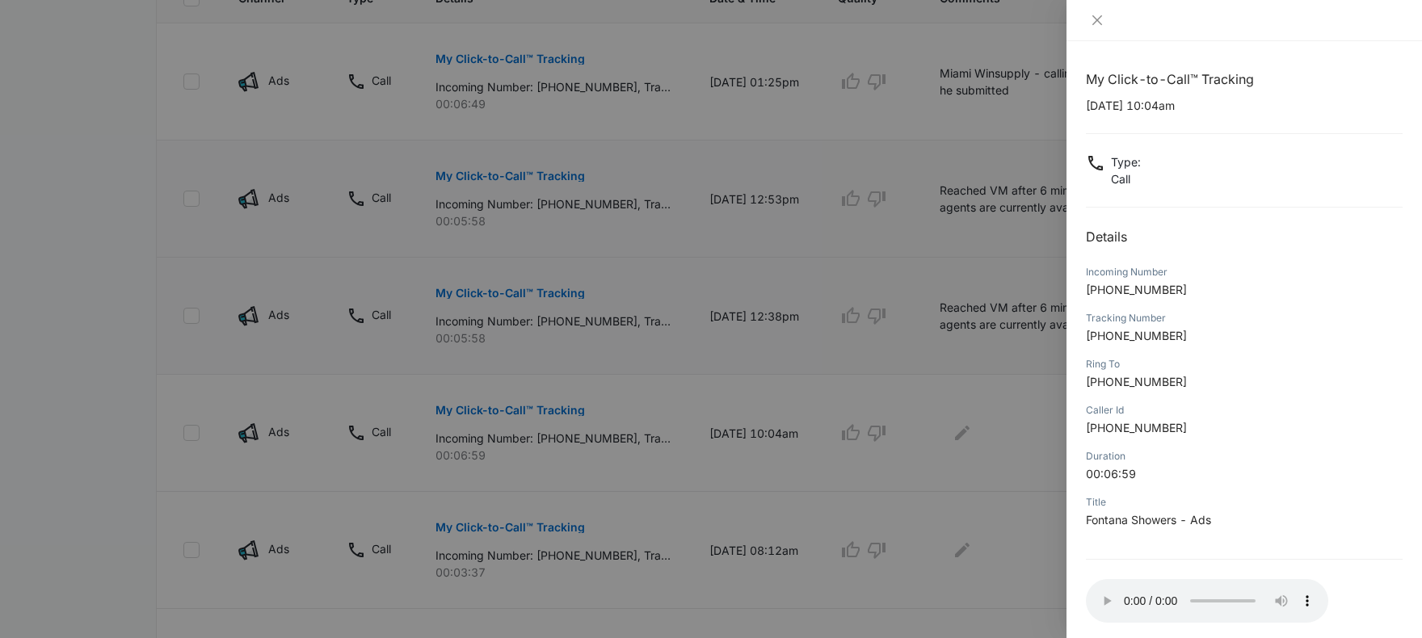
click at [969, 431] on div at bounding box center [711, 319] width 1422 height 638
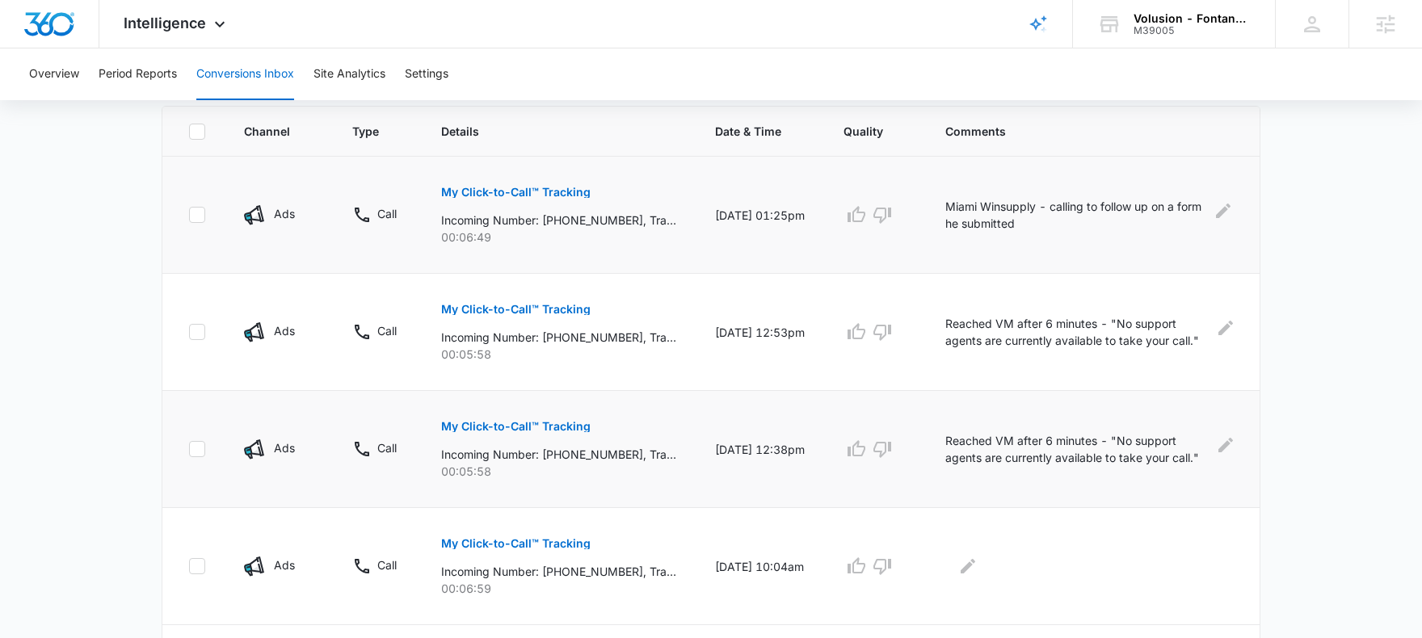
scroll to position [349, 0]
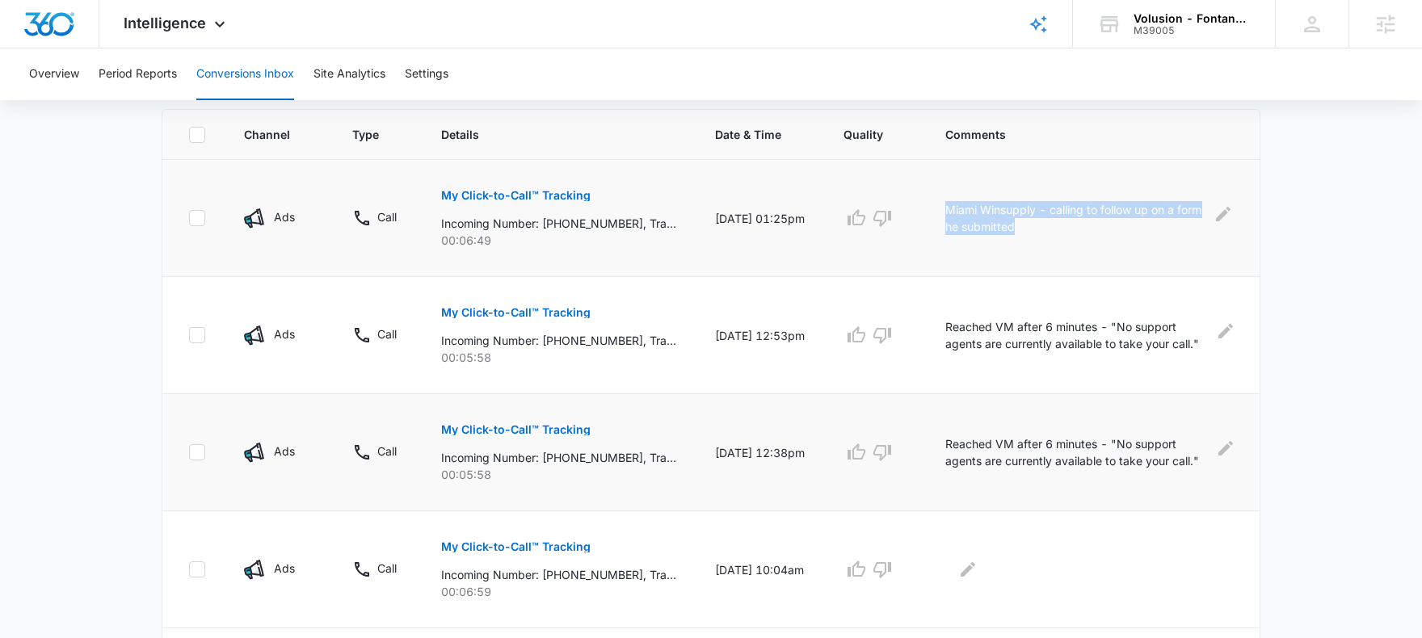
drag, startPoint x: 1076, startPoint y: 237, endPoint x: 952, endPoint y: 213, distance: 126.7
click at [952, 213] on td "Miami Winsupply - calling to follow up on a form he submitted" at bounding box center [1093, 218] width 334 height 117
copy p "Miami Winsupply - calling to follow up on a form he submitted"
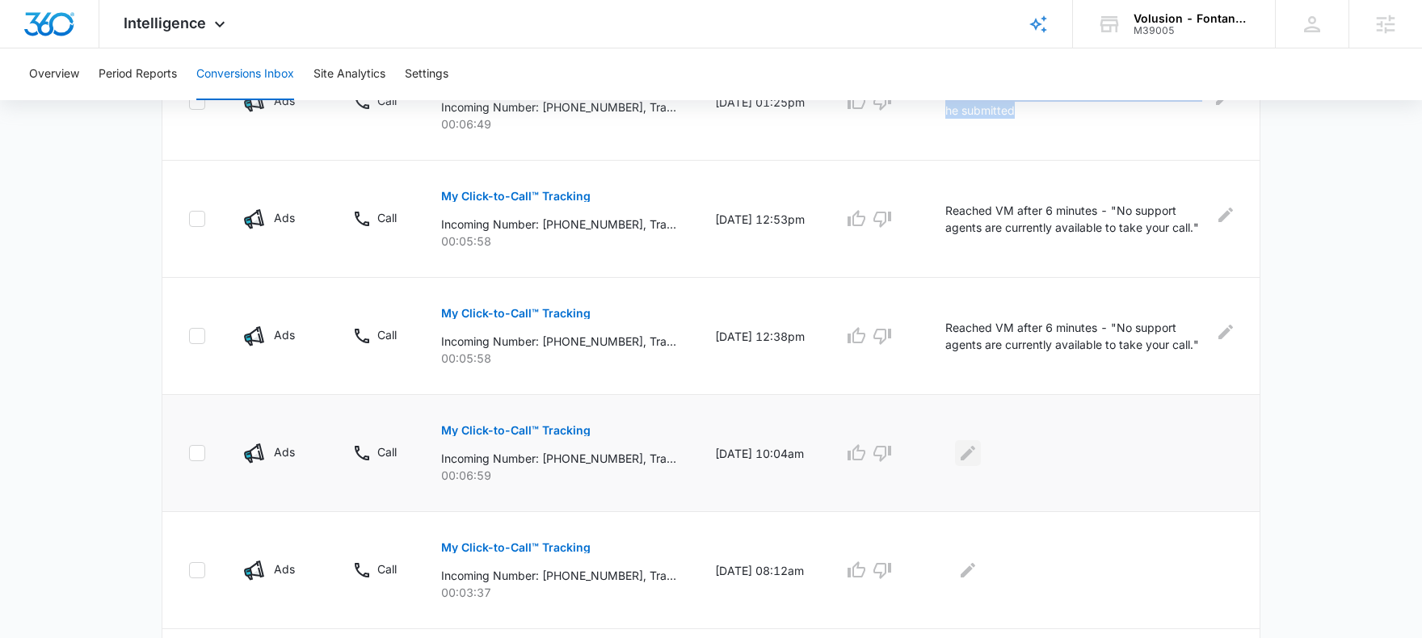
scroll to position [479, 0]
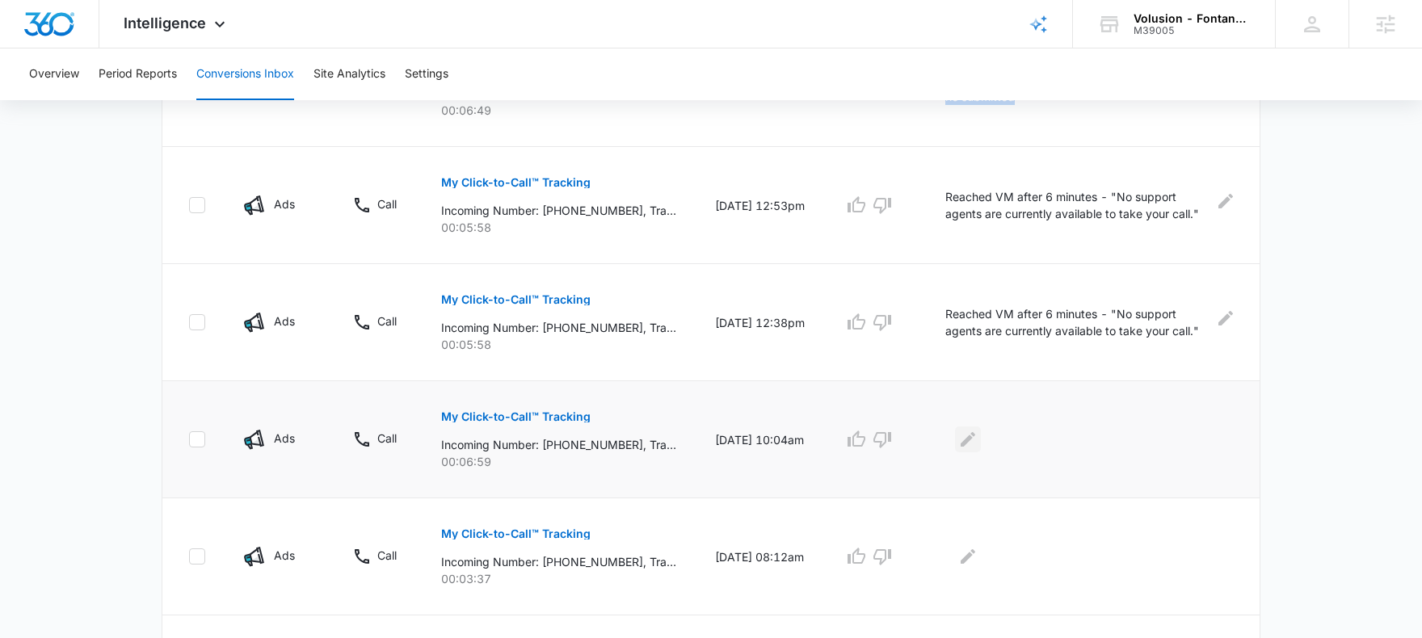
click at [977, 431] on icon "Edit Comments" at bounding box center [967, 439] width 19 height 19
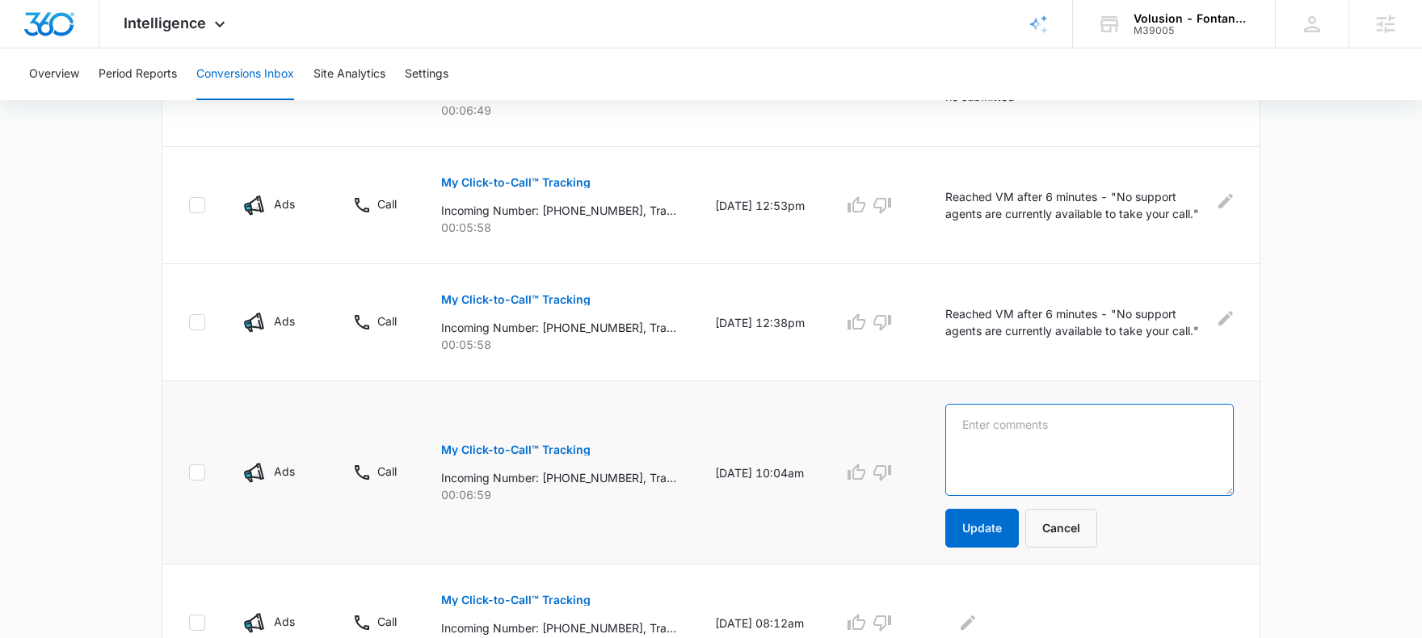
click at [1044, 455] on textarea at bounding box center [1089, 450] width 288 height 92
paste textarea "Miami Winsupply - calling to follow up on a form he submitted"
click at [980, 437] on textarea "Miami Winsupply - calling to follow up on a form he submitted" at bounding box center [1089, 450] width 288 height 92
type textarea "Miami Winsupply - calling to follow up on a quote request he submitted"
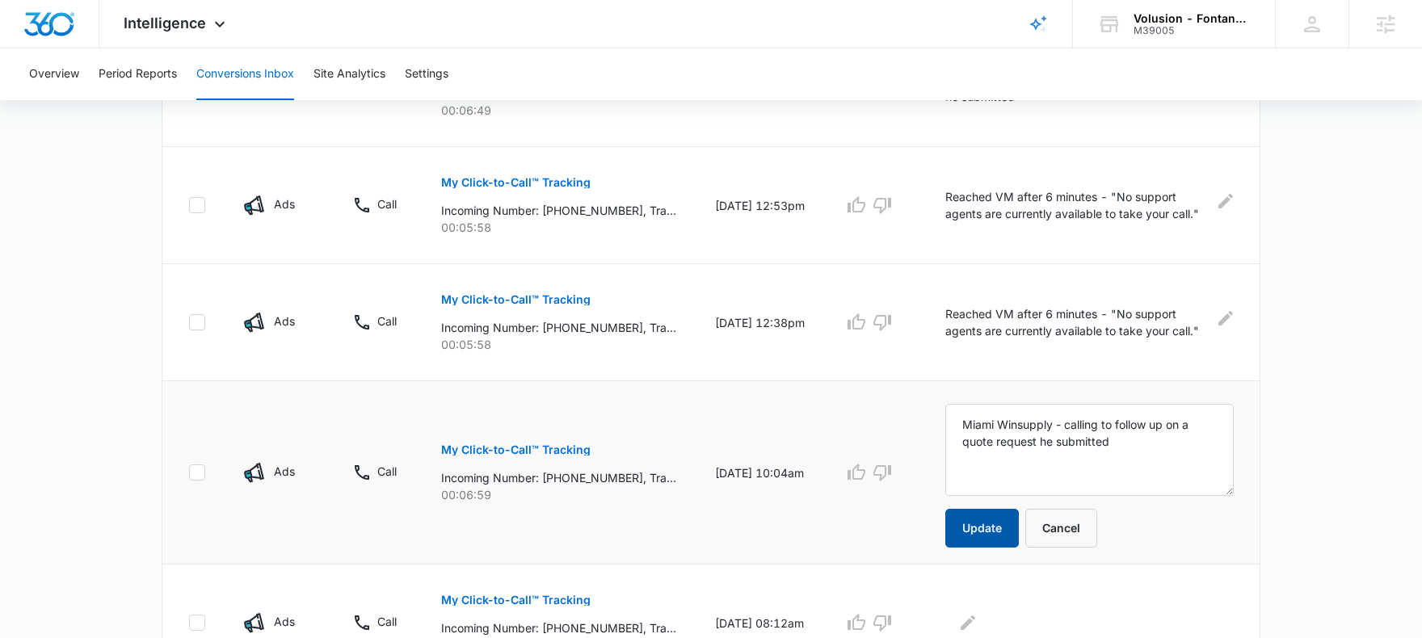
click at [1010, 535] on button "Update" at bounding box center [982, 528] width 74 height 39
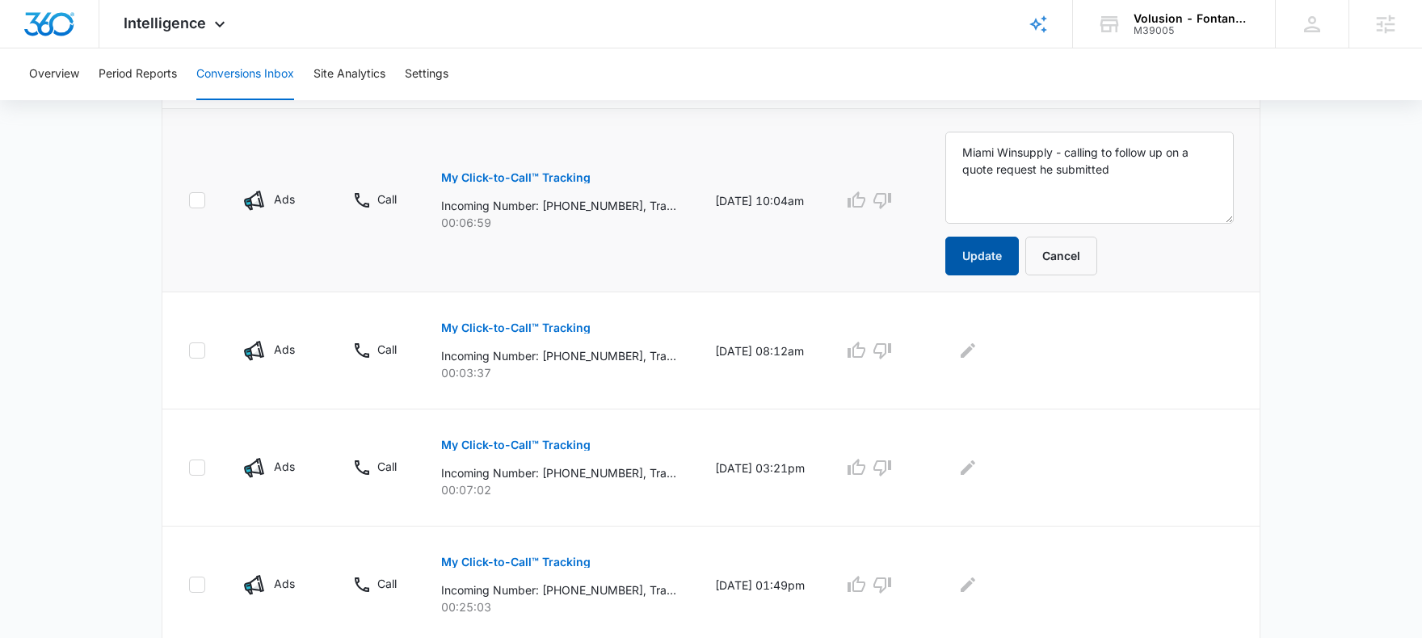
scroll to position [754, 0]
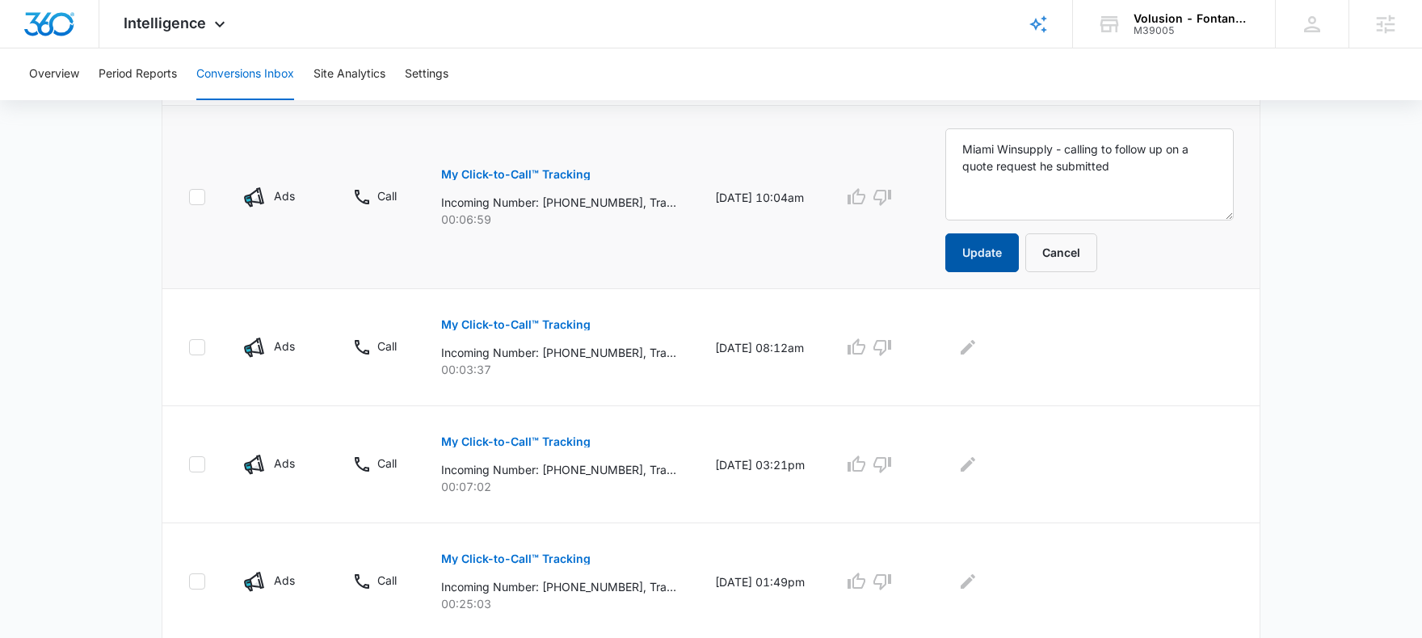
click at [986, 252] on button "Update" at bounding box center [982, 252] width 74 height 39
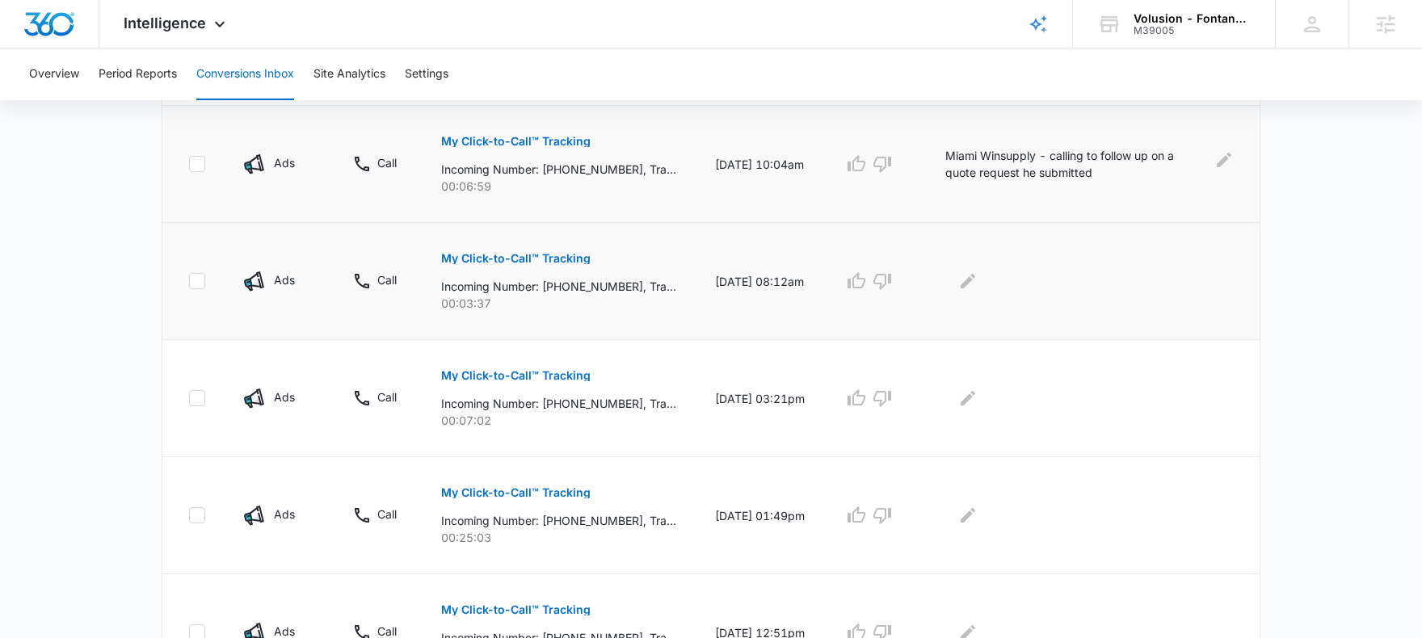
click at [515, 317] on td "My Click-to-Call™ Tracking Incoming Number: +13057496207, Tracking Number: +183…" at bounding box center [559, 281] width 274 height 117
click at [513, 266] on button "My Click-to-Call™ Tracking" at bounding box center [515, 258] width 149 height 39
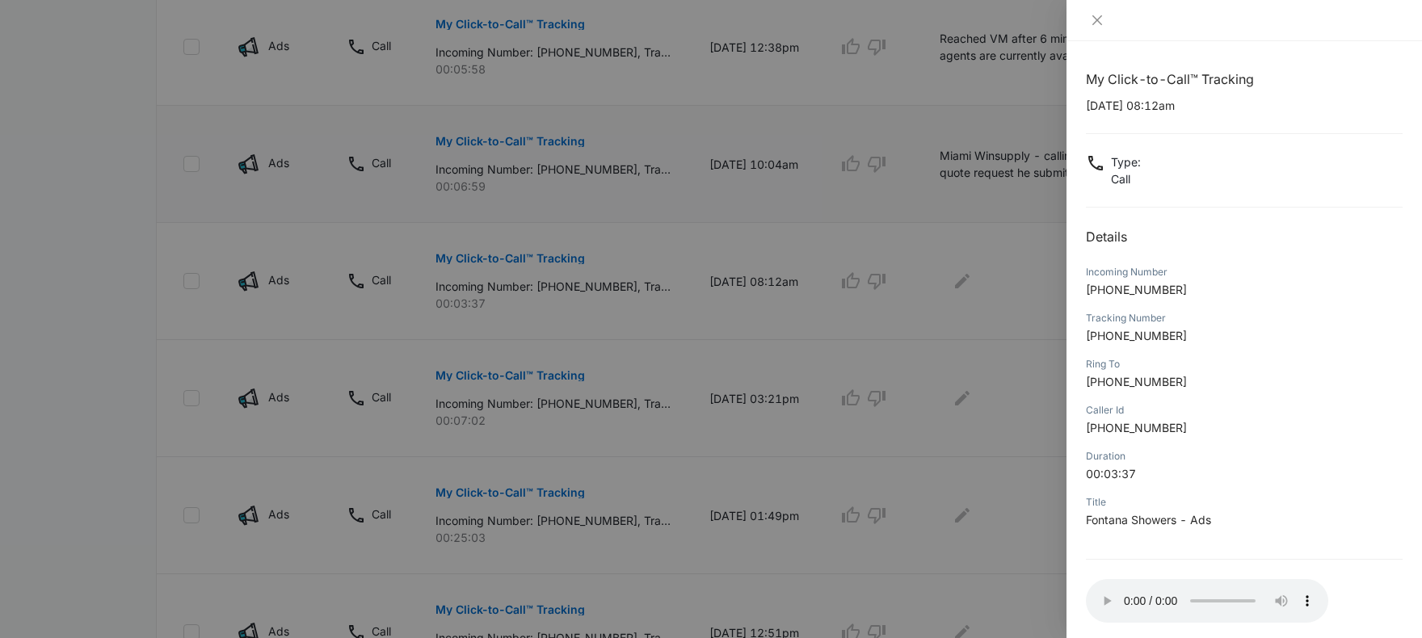
click at [851, 380] on div at bounding box center [711, 319] width 1422 height 638
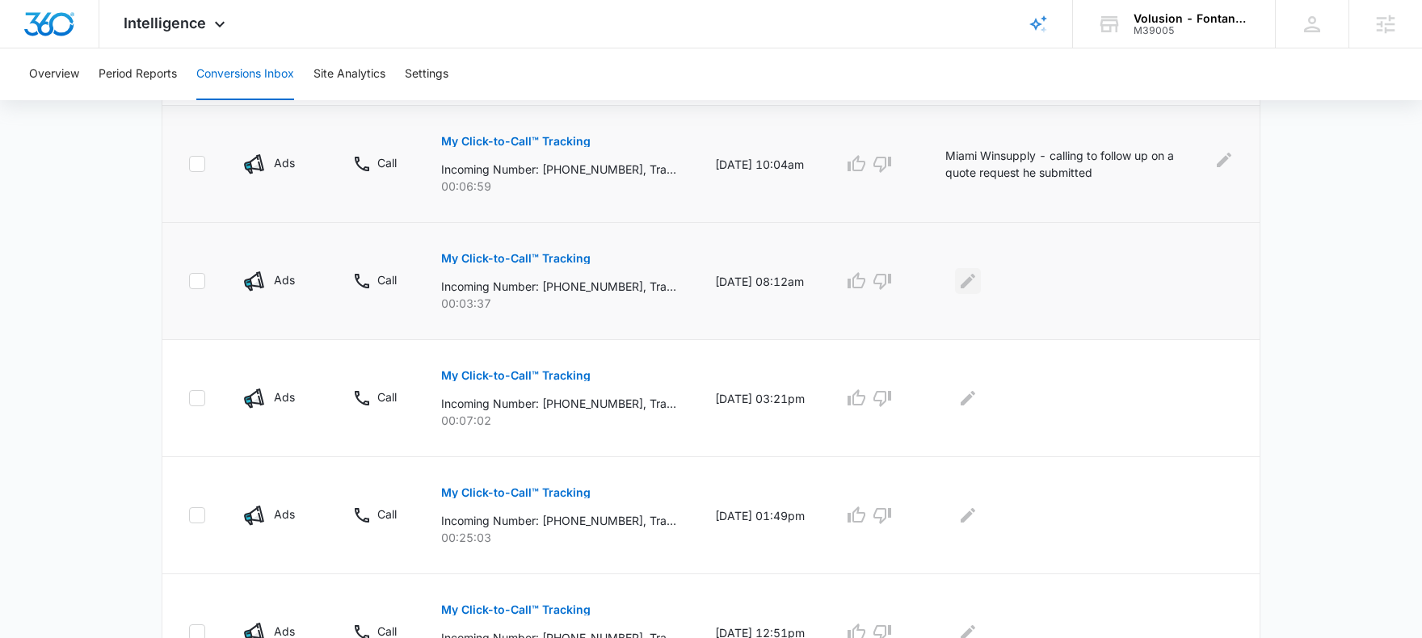
click at [970, 279] on icon "Edit Comments" at bounding box center [967, 280] width 19 height 19
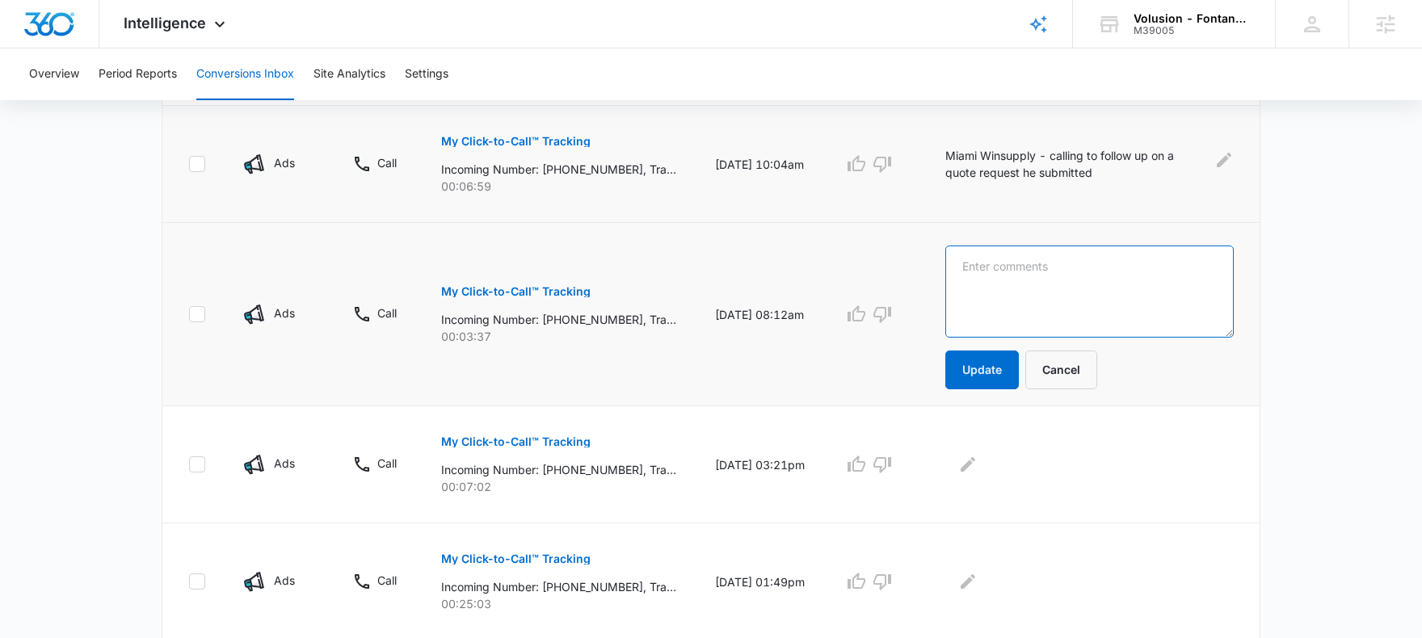
click at [1052, 289] on textarea at bounding box center [1089, 292] width 288 height 92
paste textarea "Miami Winsupply - calling to follow up on a quote request he submitted"
click at [1078, 267] on textarea "Miami Winsupply - calling to follow up on a quote request he submitted" at bounding box center [1089, 292] width 288 height 92
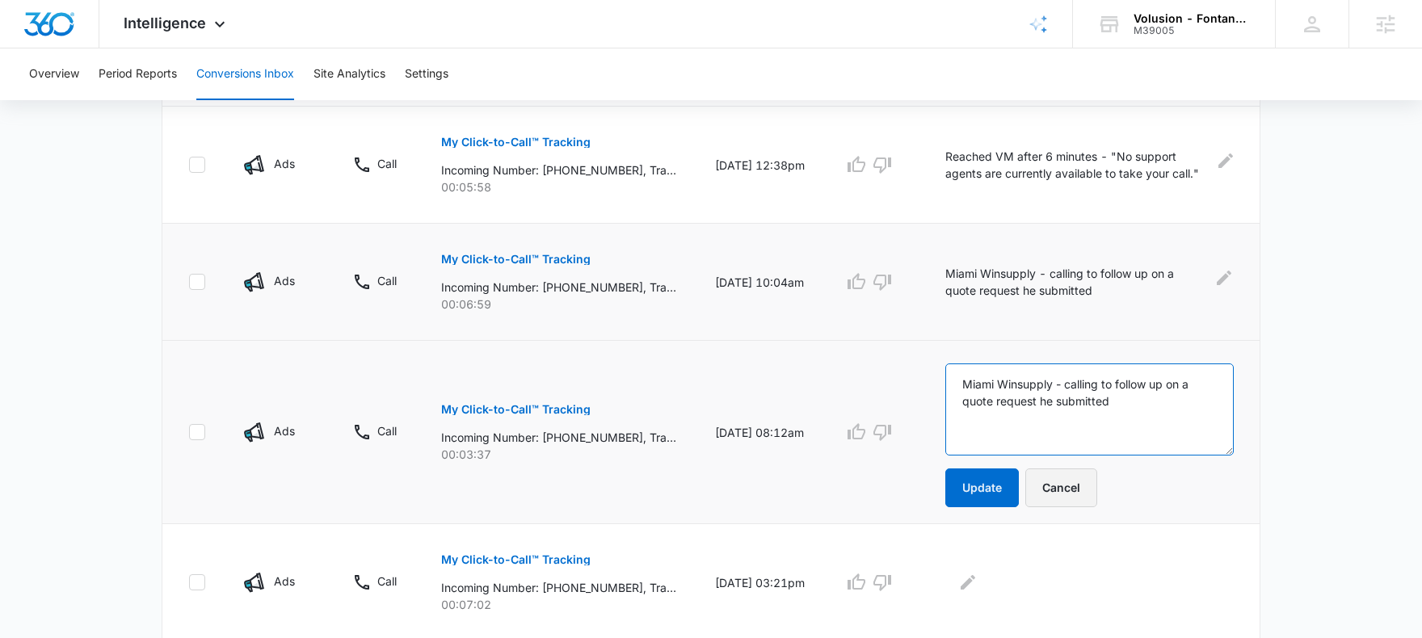
scroll to position [633, 0]
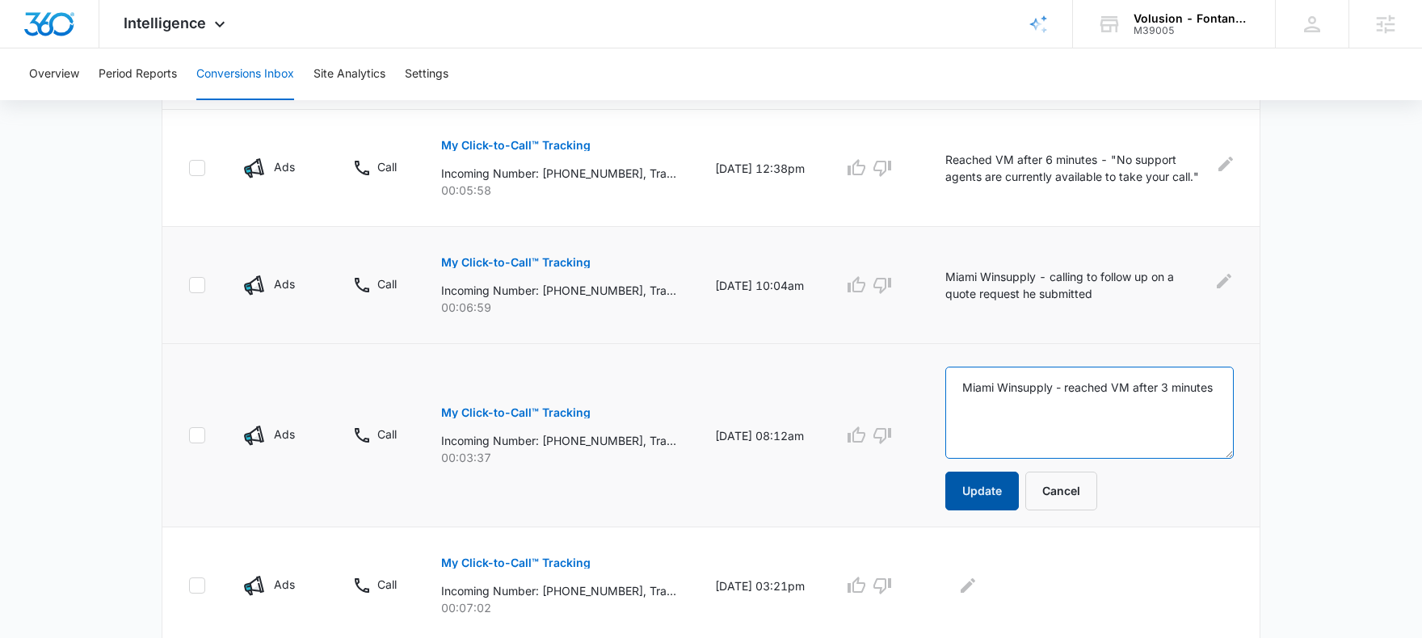
type textarea "Miami Winsupply - reached VM after 3 minutes"
click at [1010, 494] on button "Update" at bounding box center [982, 491] width 74 height 39
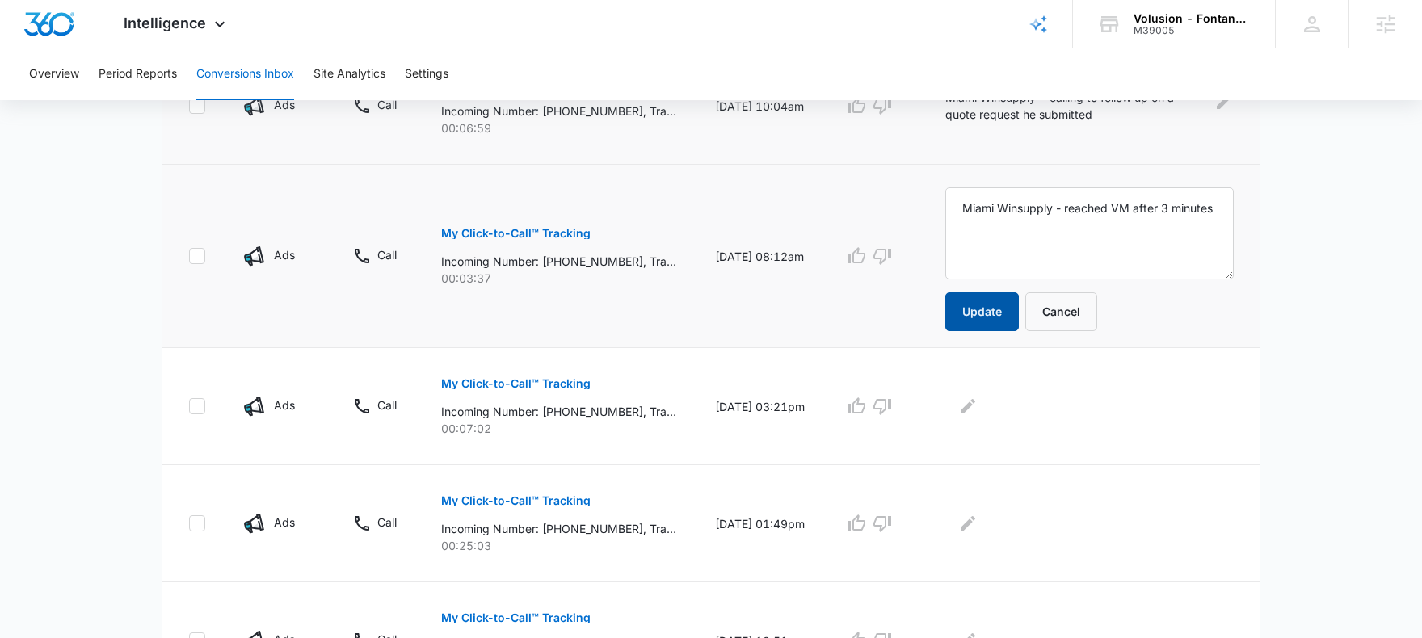
scroll to position [885, 0]
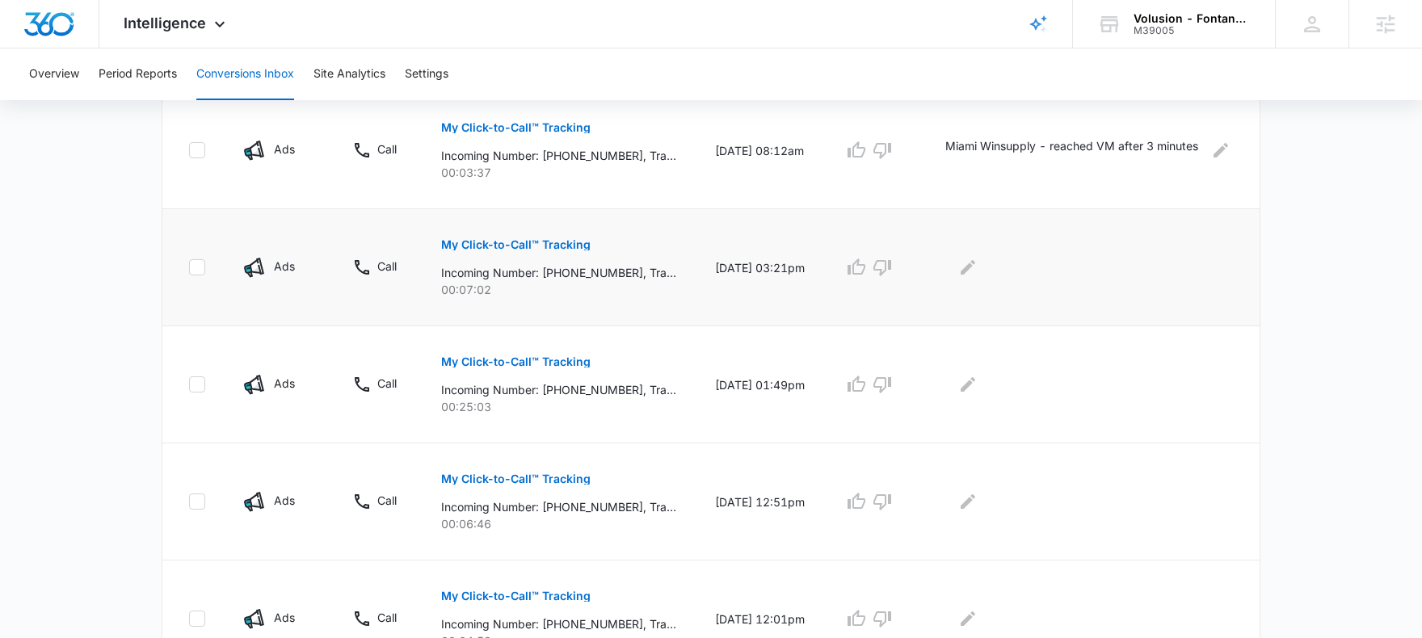
click at [559, 243] on p "My Click-to-Call™ Tracking" at bounding box center [515, 244] width 149 height 11
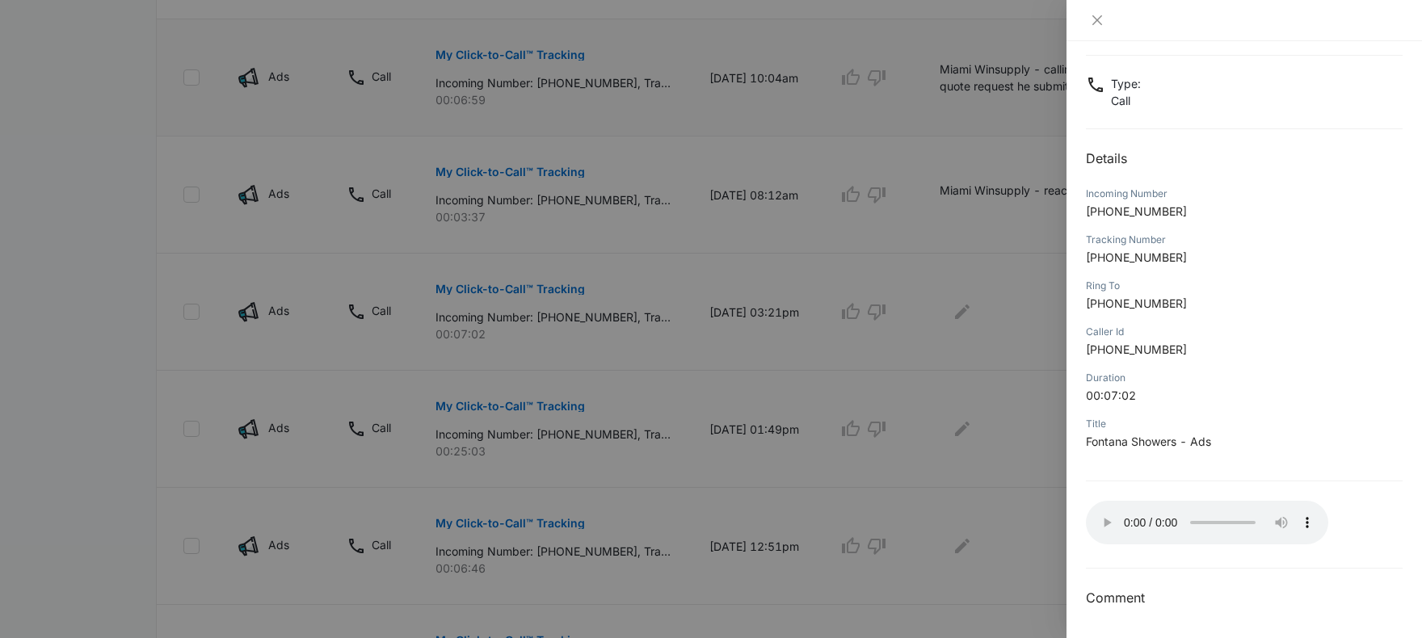
scroll to position [857, 0]
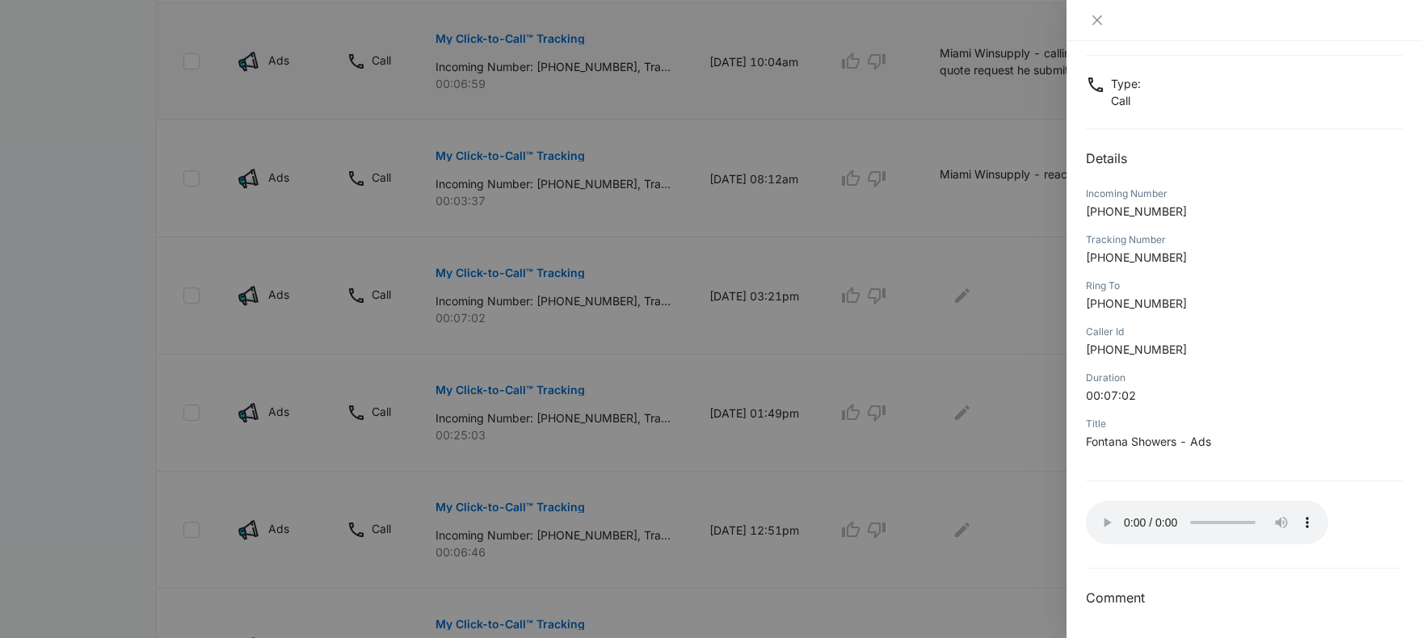
click at [977, 287] on div at bounding box center [711, 319] width 1422 height 638
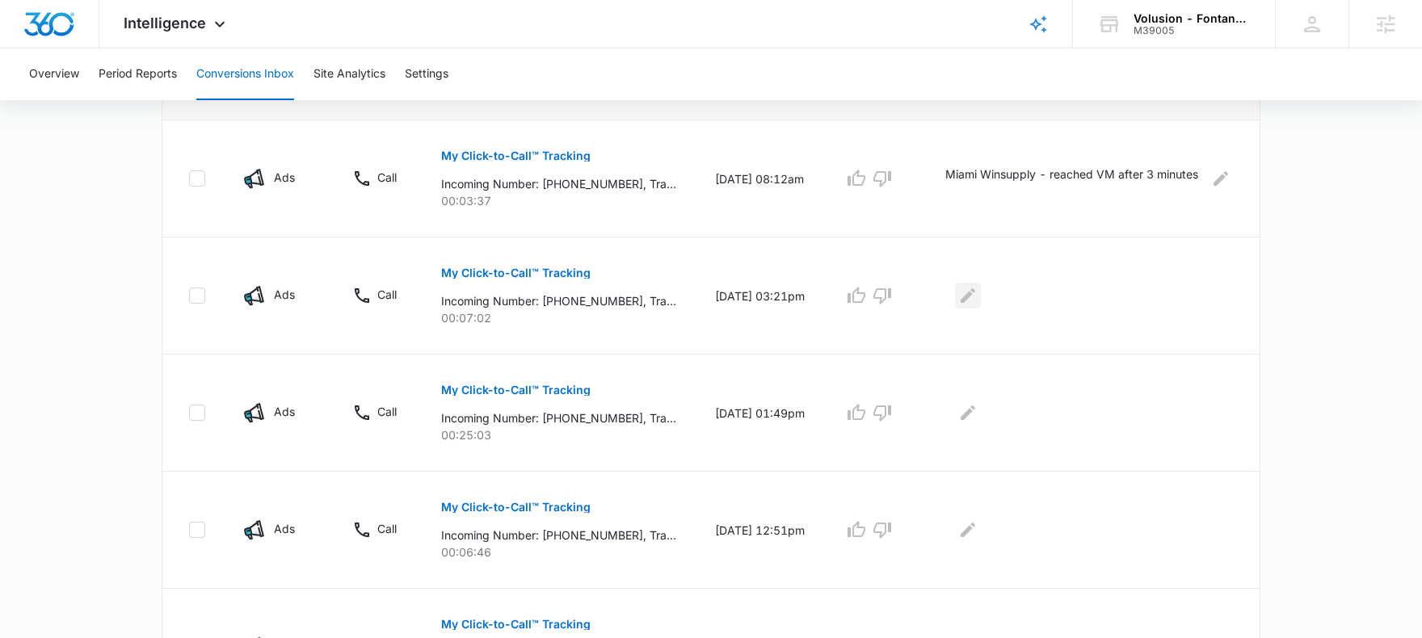
click at [971, 300] on icon "Edit Comments" at bounding box center [967, 295] width 15 height 15
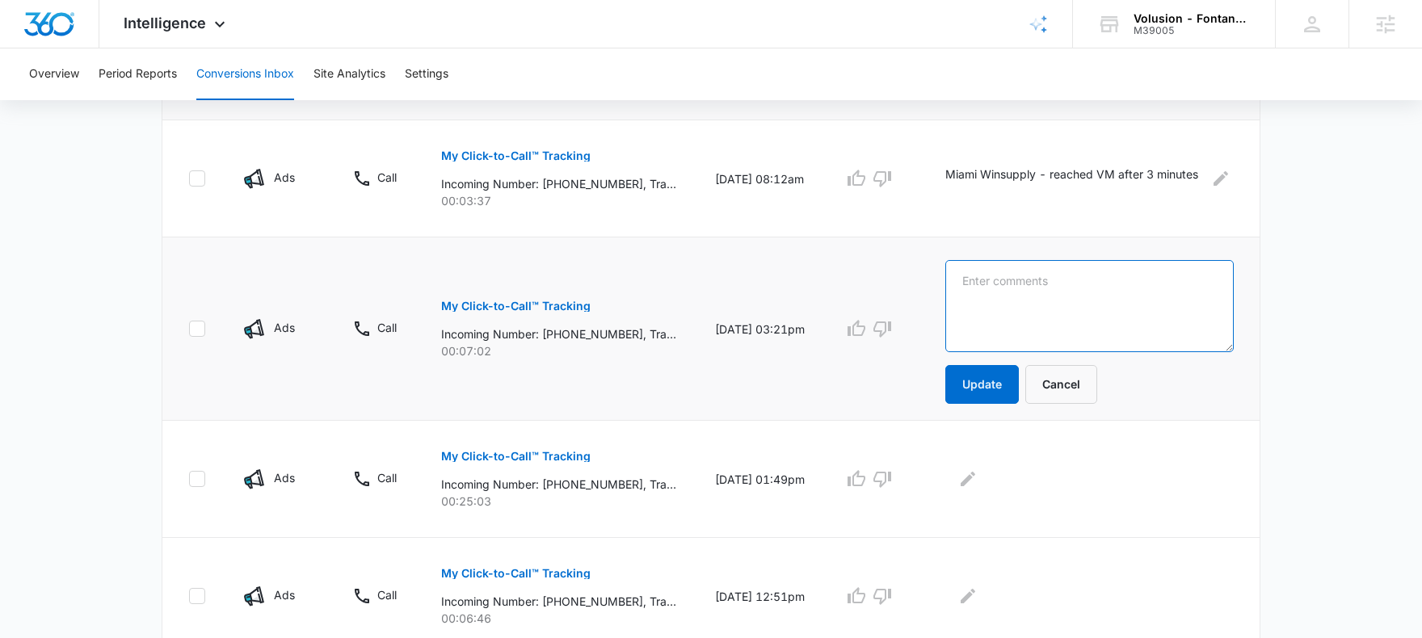
click at [1030, 317] on textarea at bounding box center [1089, 306] width 288 height 92
type textarea "Plumbing showroom looking for info on wholesale pricing"
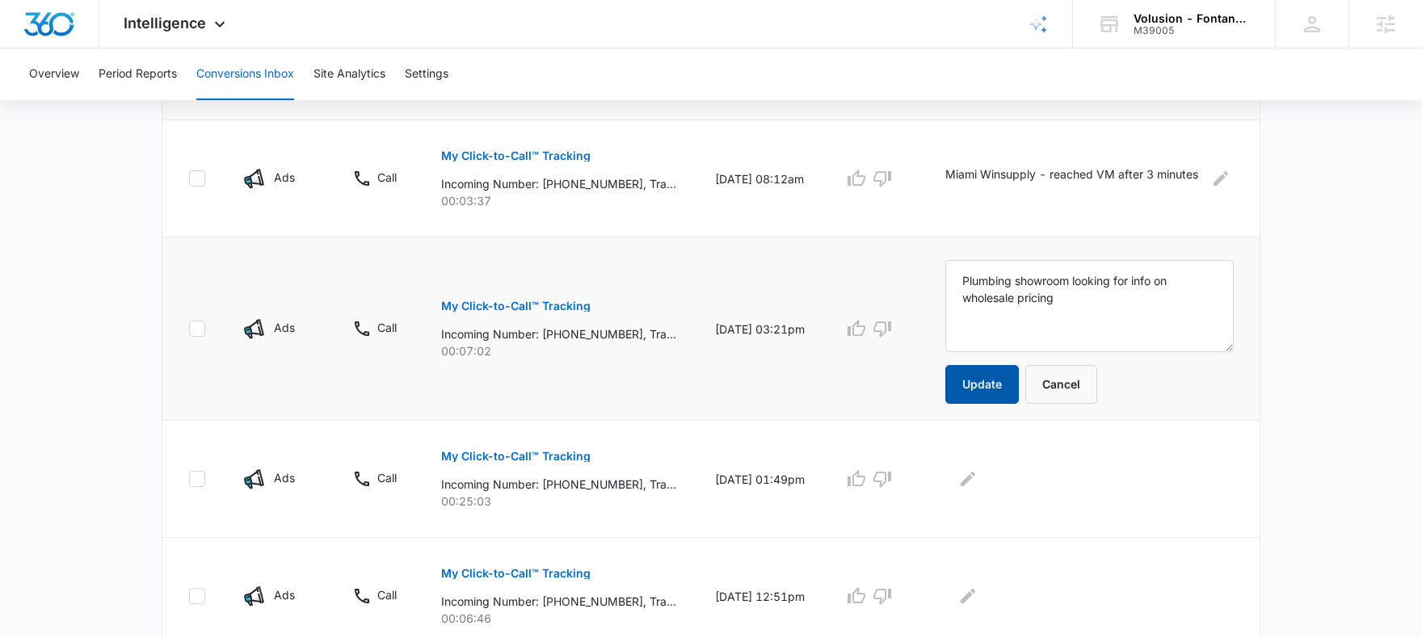
click at [1000, 382] on button "Update" at bounding box center [982, 384] width 74 height 39
click at [852, 337] on td at bounding box center [875, 328] width 102 height 183
click at [859, 327] on icon "button" at bounding box center [856, 328] width 18 height 16
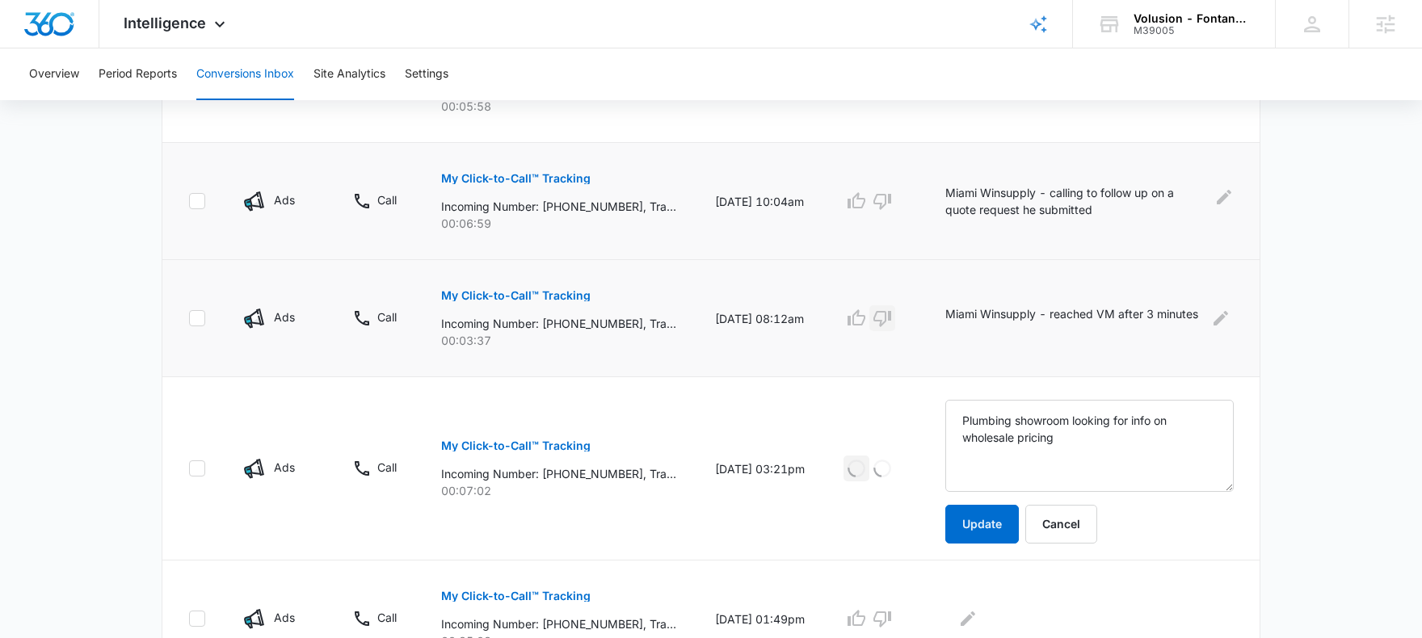
click at [880, 311] on button "button" at bounding box center [882, 318] width 26 height 26
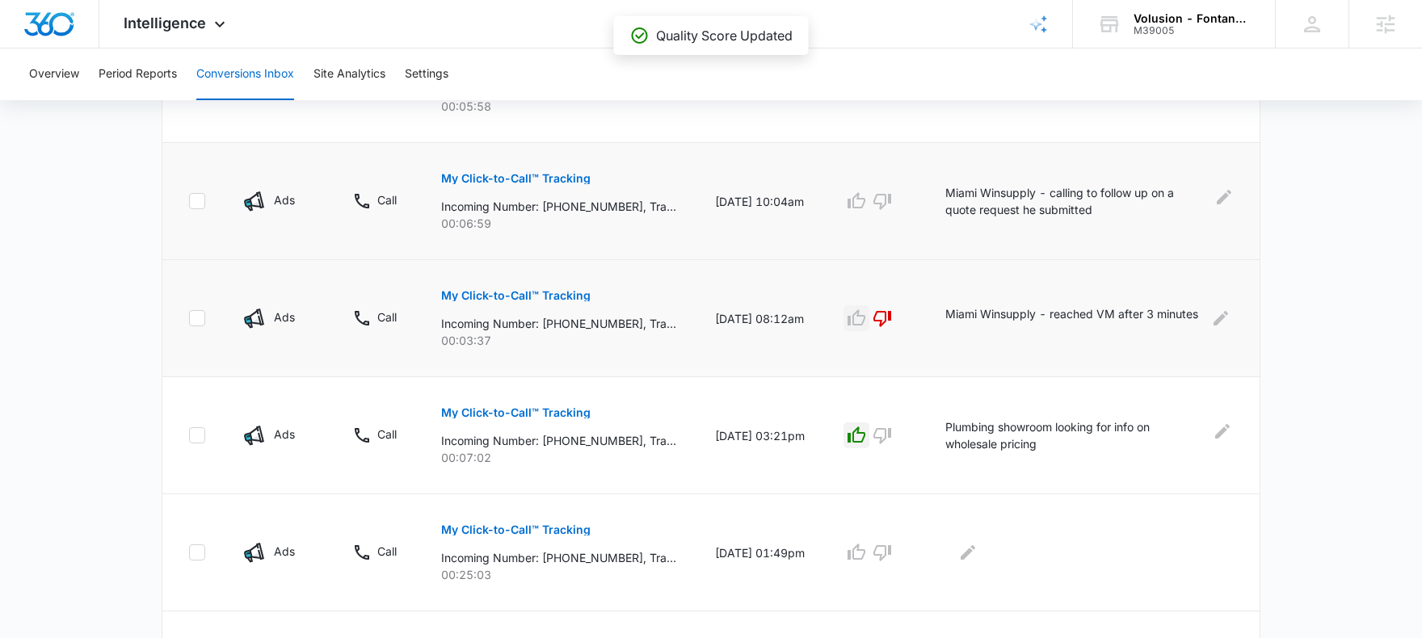
click at [866, 317] on icon "button" at bounding box center [856, 318] width 19 height 19
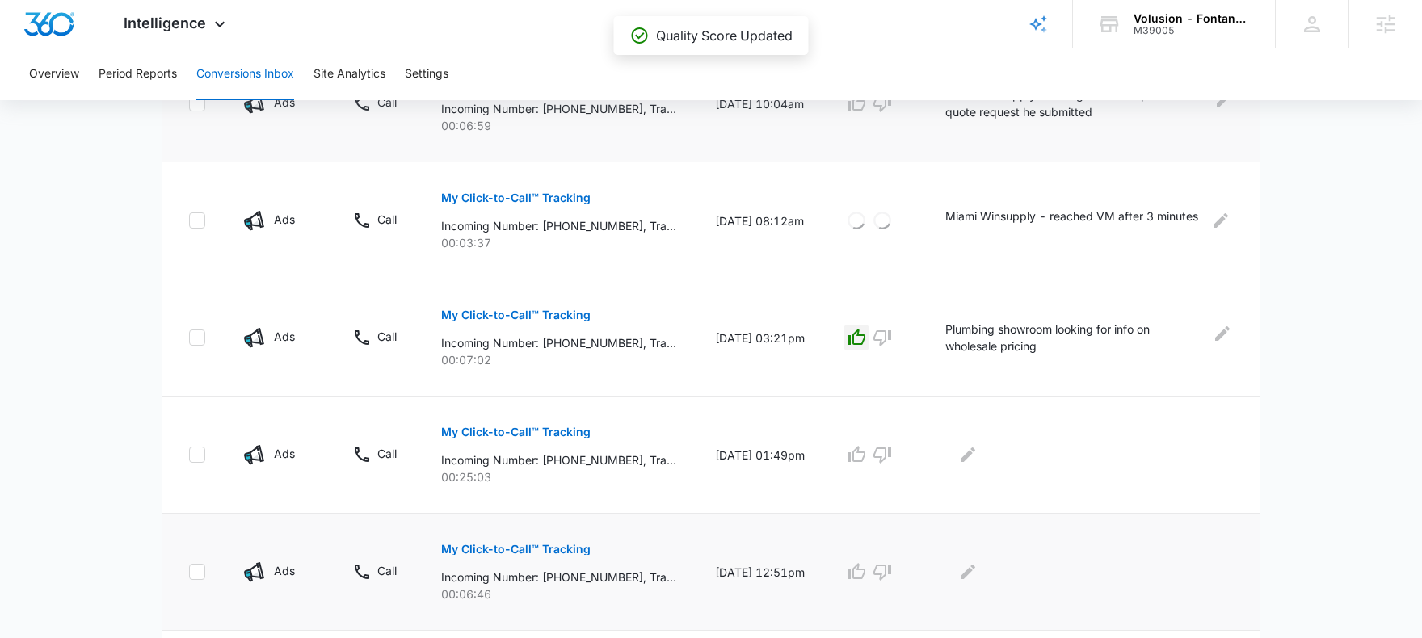
scroll to position [942, 0]
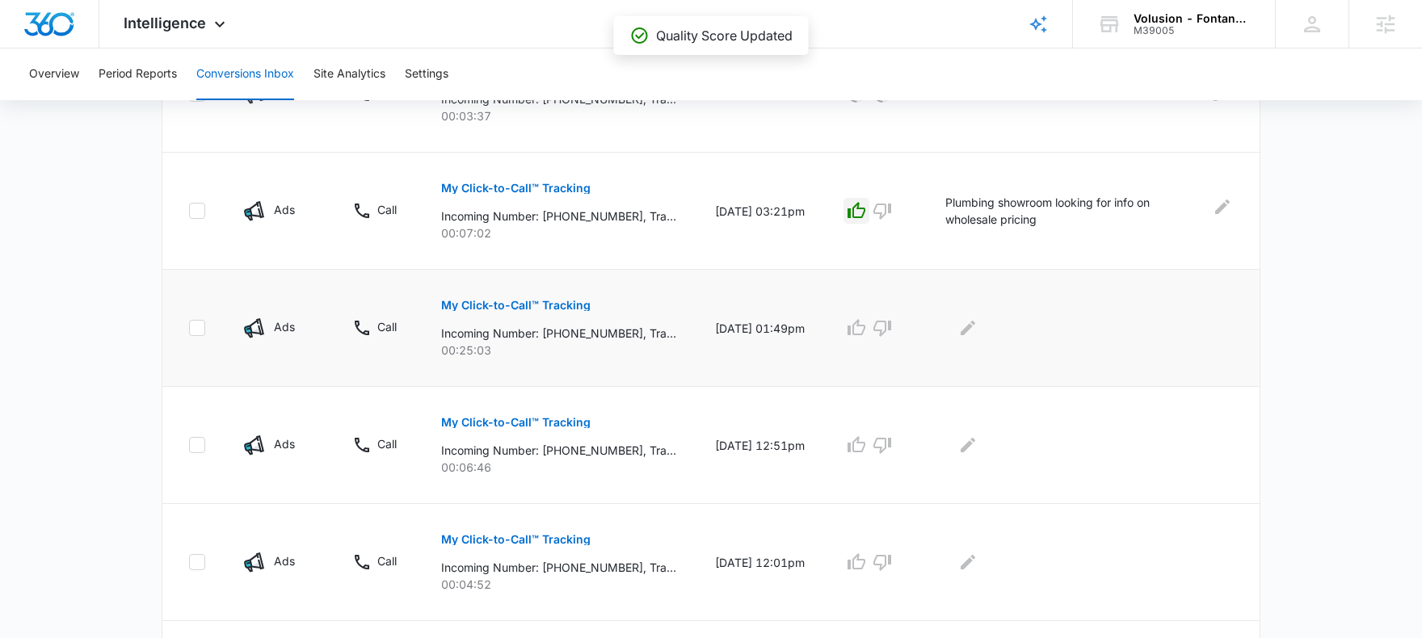
click at [513, 300] on p "My Click-to-Call™ Tracking" at bounding box center [515, 305] width 149 height 11
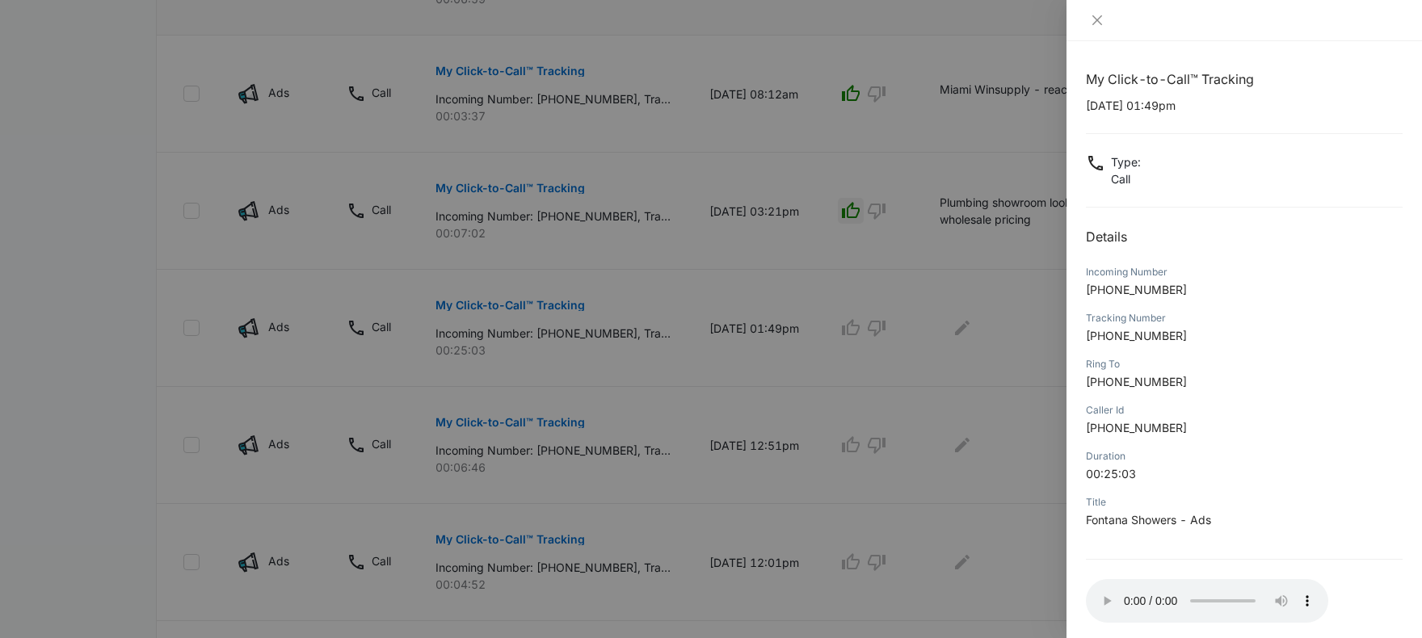
click at [933, 537] on div at bounding box center [711, 319] width 1422 height 638
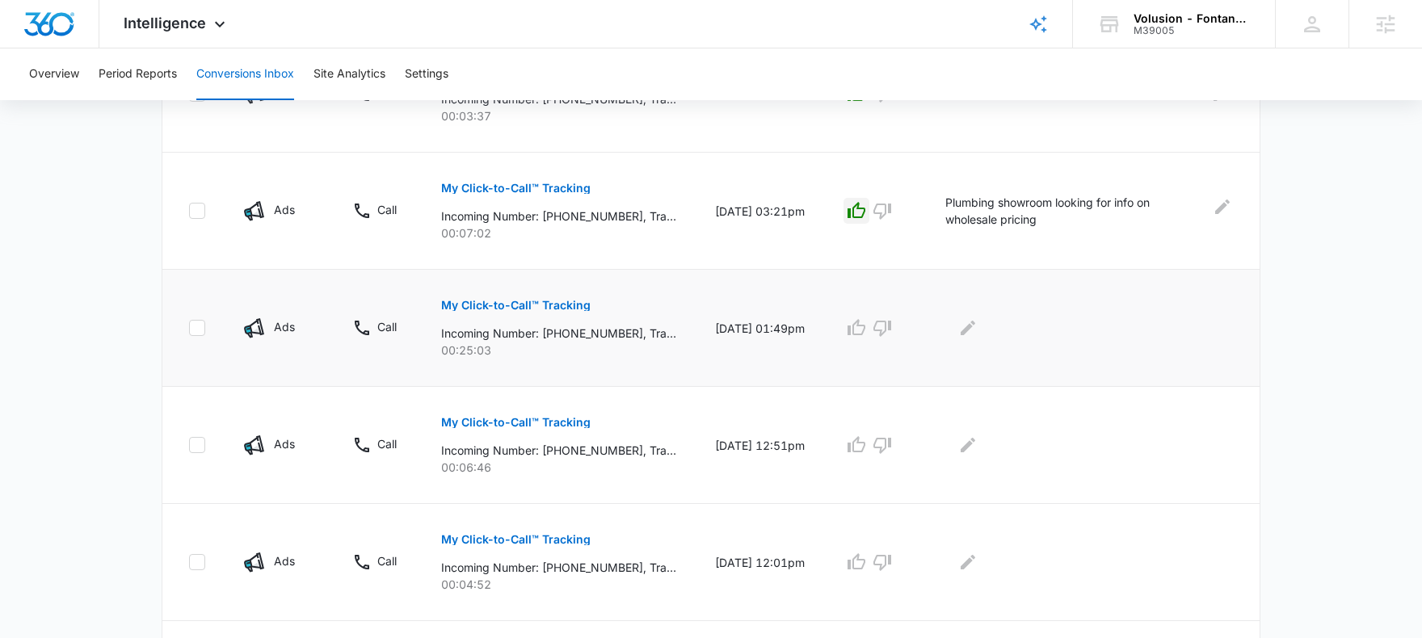
click at [980, 350] on td at bounding box center [1093, 328] width 334 height 117
click at [976, 323] on icon "Edit Comments" at bounding box center [967, 327] width 19 height 19
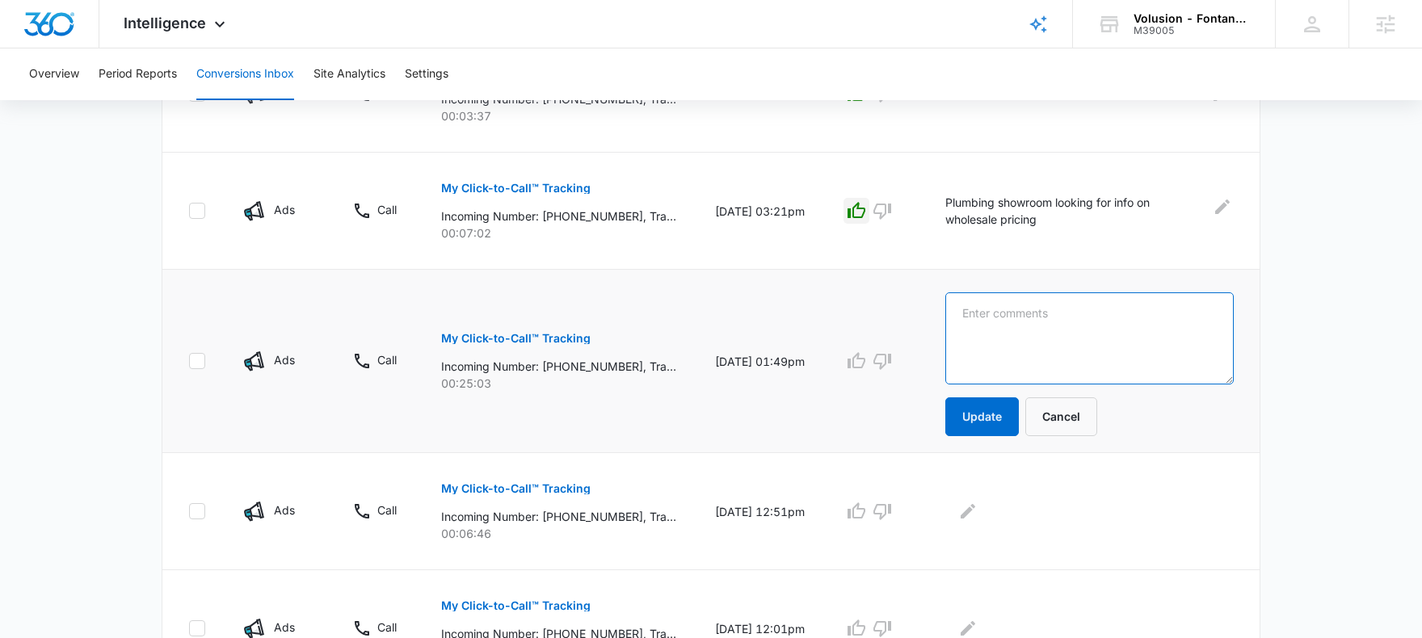
click at [1028, 345] on textarea at bounding box center [1089, 338] width 288 height 92
type textarea "Calling to follow up on an order"
click at [989, 407] on button "Update" at bounding box center [982, 416] width 74 height 39
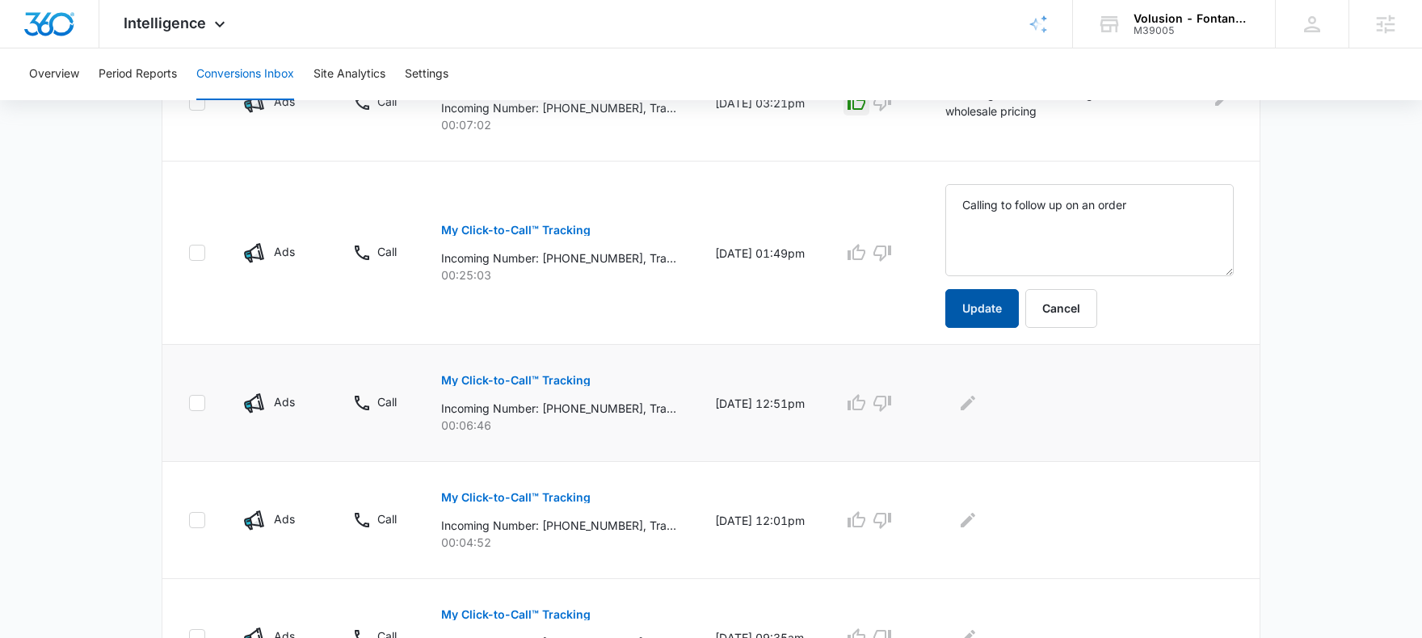
scroll to position [1054, 0]
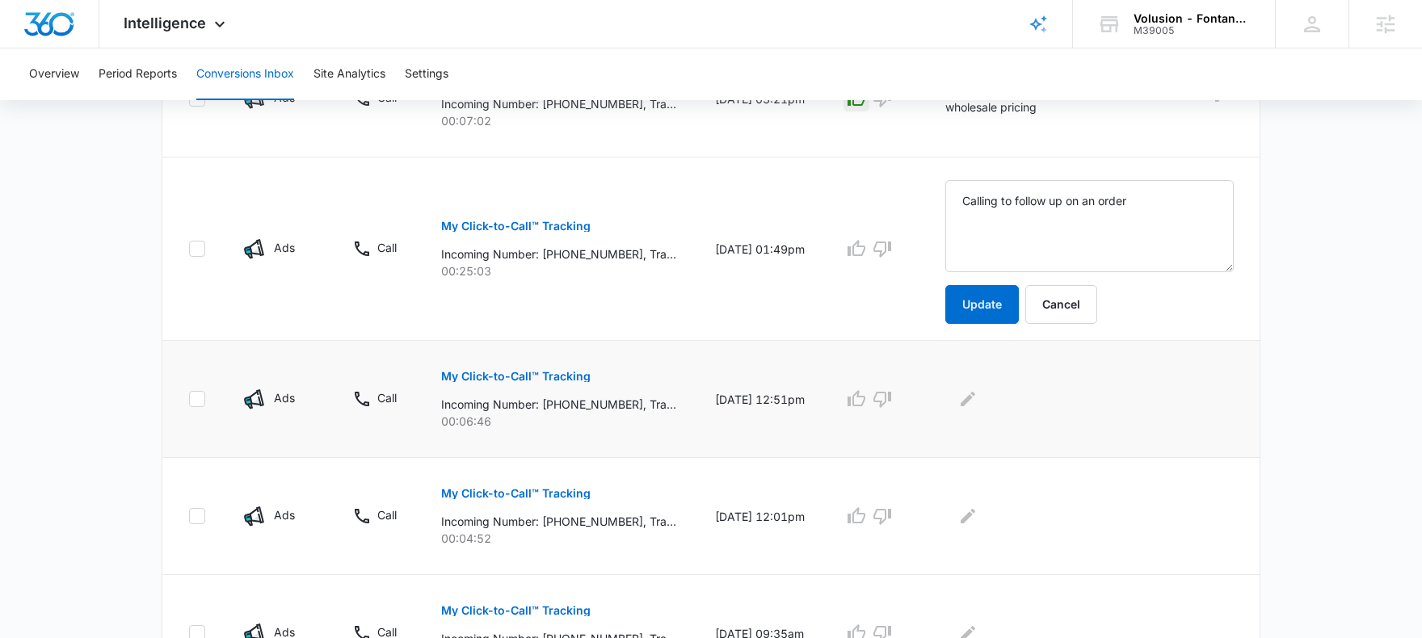
click at [559, 377] on p "My Click-to-Call™ Tracking" at bounding box center [515, 376] width 149 height 11
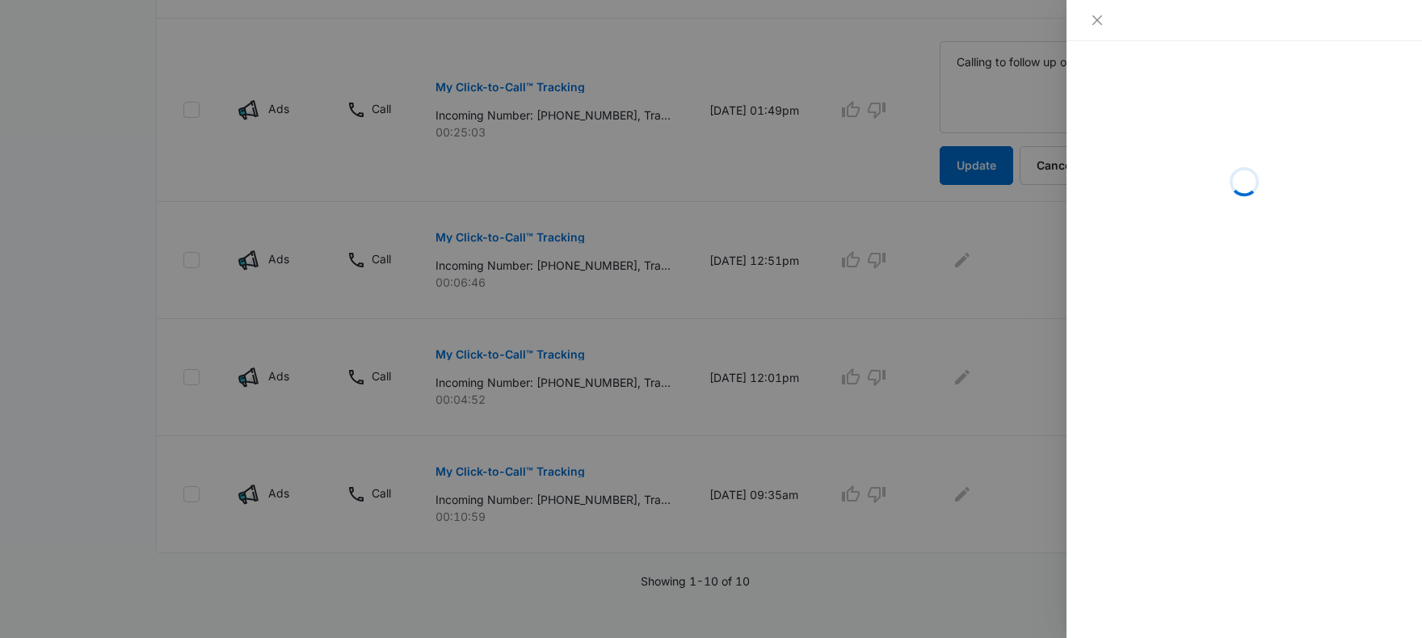
scroll to position [1139, 0]
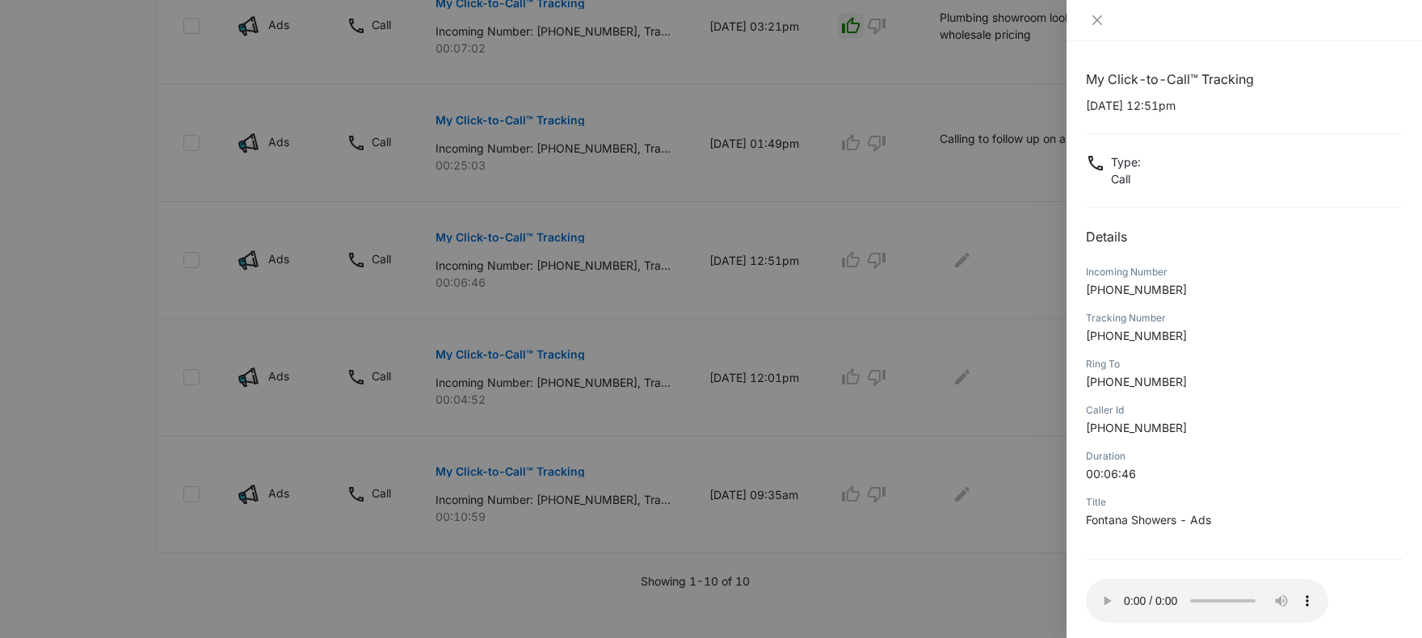
click at [972, 250] on div at bounding box center [711, 319] width 1422 height 638
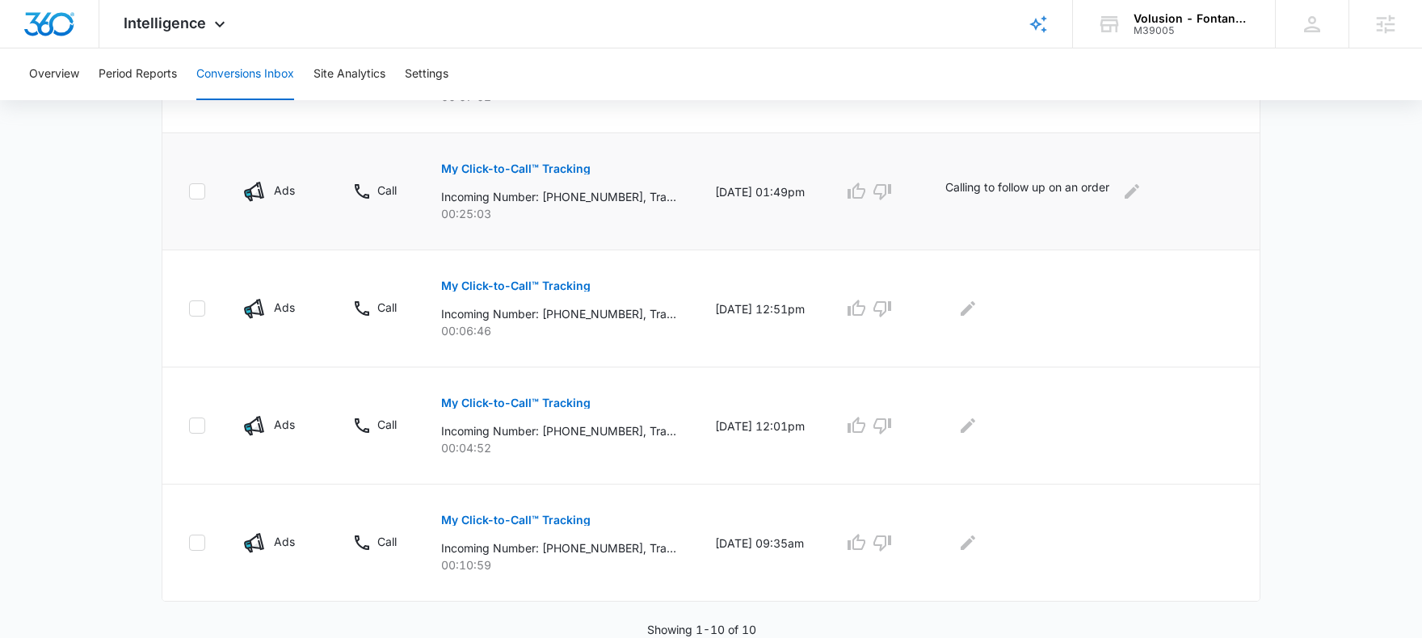
scroll to position [1078, 0]
click at [969, 248] on td "Calling to follow up on an order" at bounding box center [1093, 191] width 334 height 117
click at [977, 304] on icon "Edit Comments" at bounding box center [967, 308] width 19 height 19
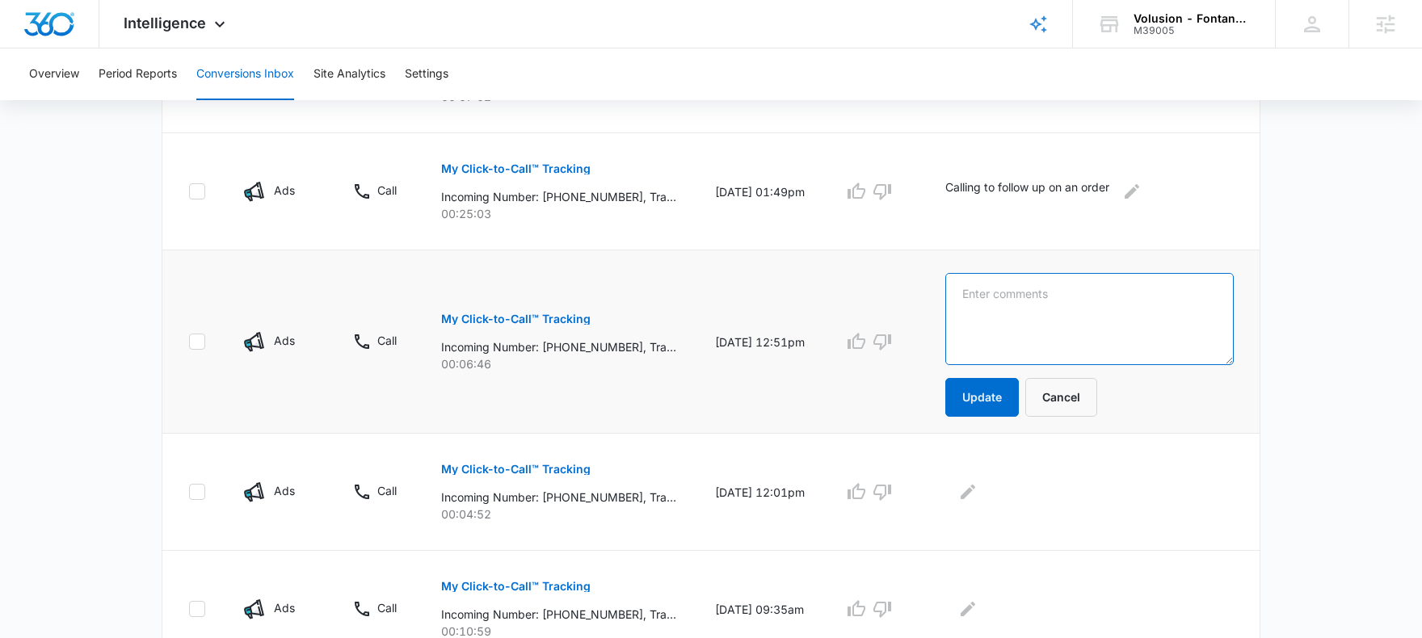
drag, startPoint x: 1082, startPoint y: 336, endPoint x: 1082, endPoint y: 317, distance: 18.6
click at [1082, 334] on textarea at bounding box center [1089, 319] width 288 height 92
type textarea "Calling to acquire faucets and soap dispensers for a restaurant - left VM"
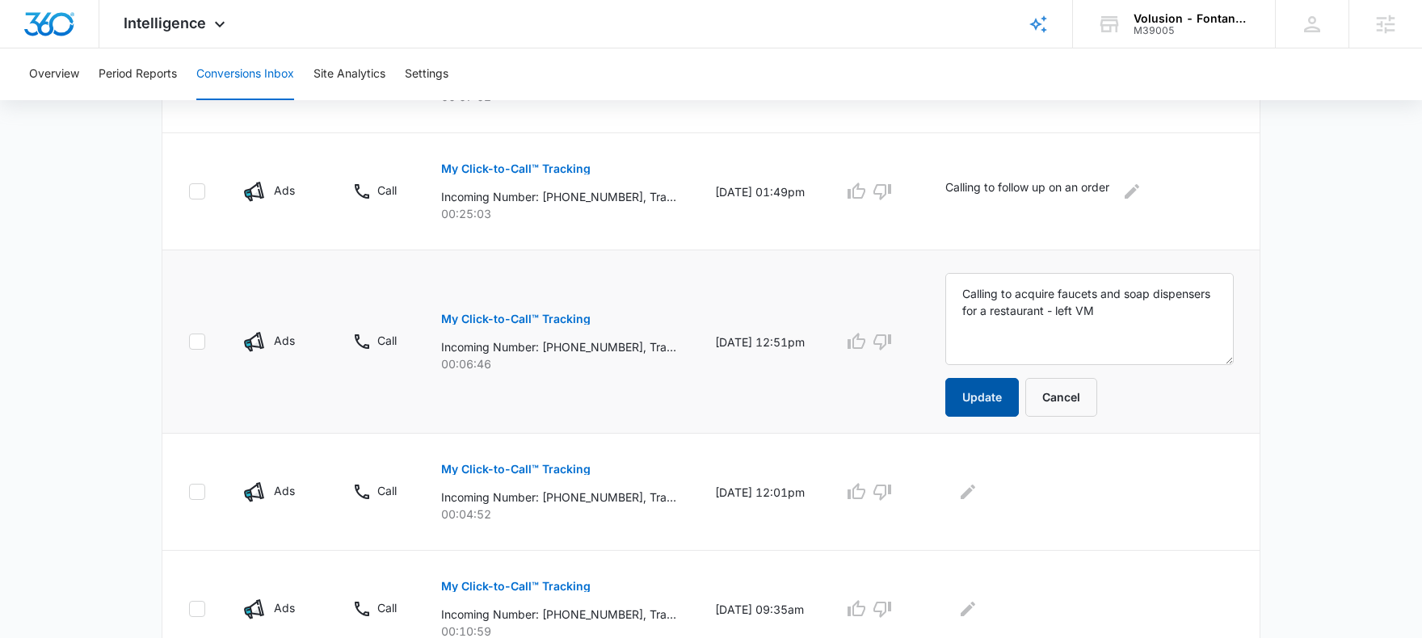
click at [979, 393] on button "Update" at bounding box center [982, 397] width 74 height 39
click at [857, 343] on icon "button" at bounding box center [856, 341] width 19 height 19
click at [532, 473] on p "My Click-to-Call™ Tracking" at bounding box center [515, 469] width 149 height 11
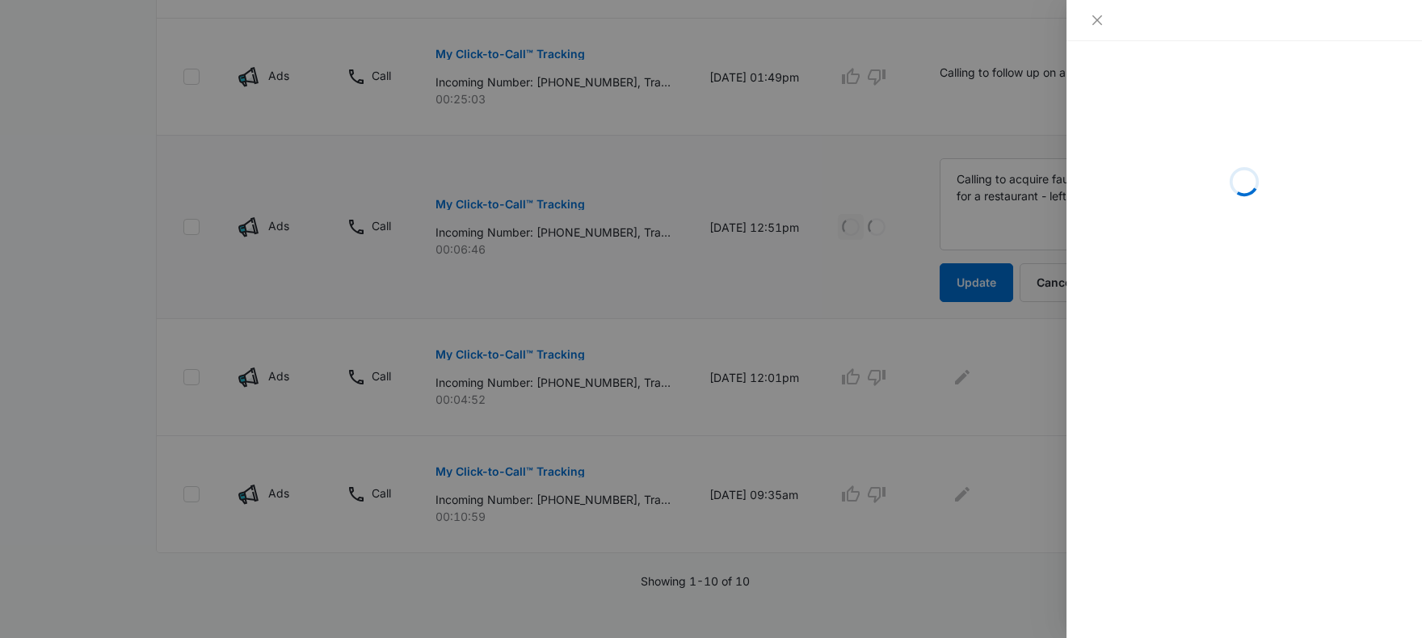
scroll to position [1139, 0]
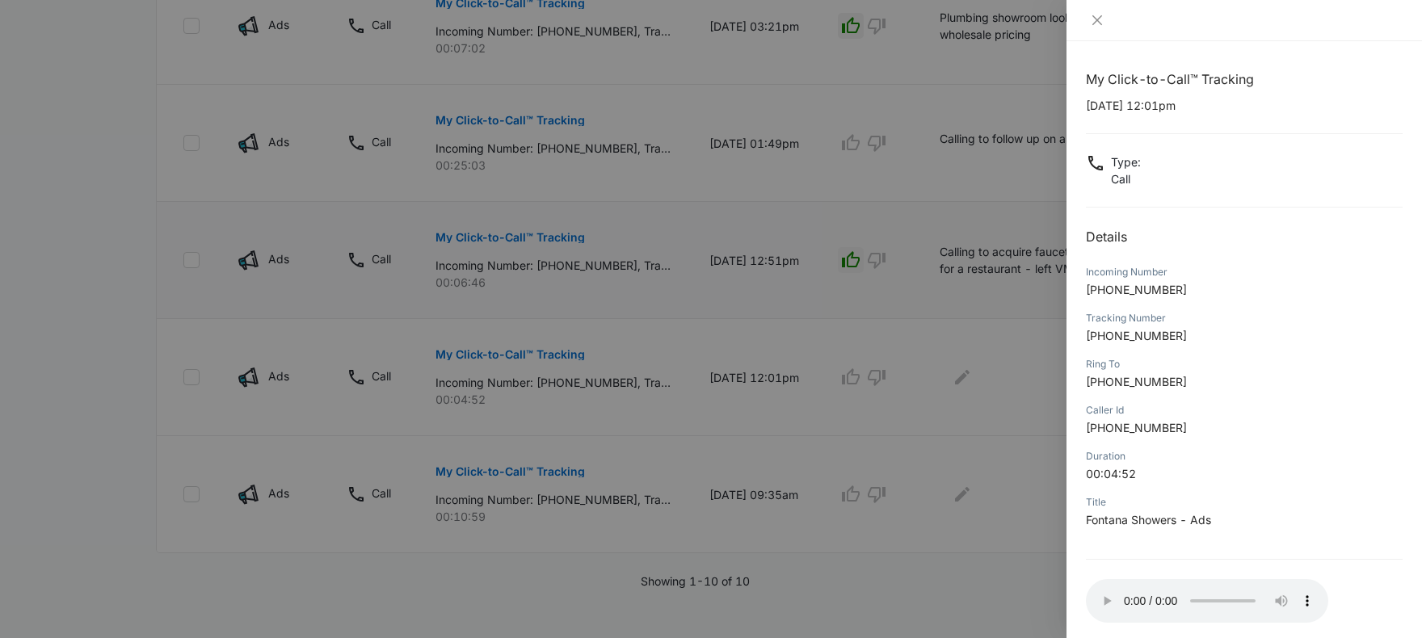
click at [922, 446] on div at bounding box center [711, 319] width 1422 height 638
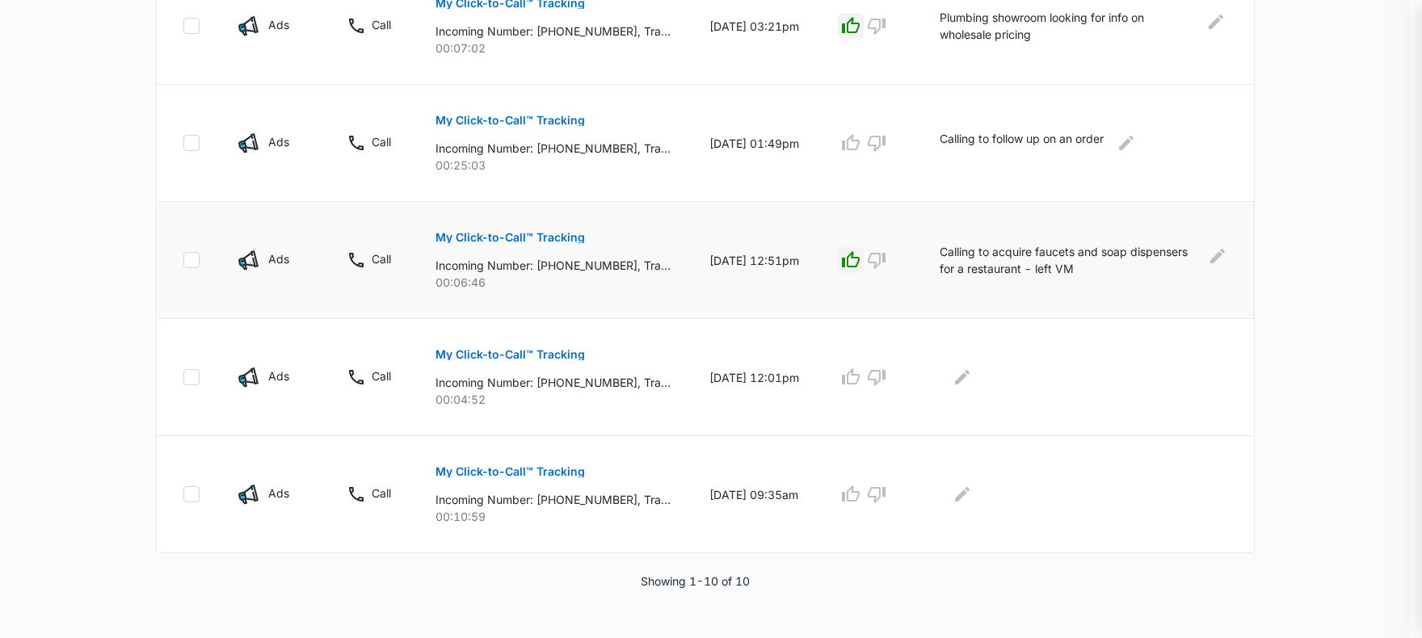
scroll to position [1078, 0]
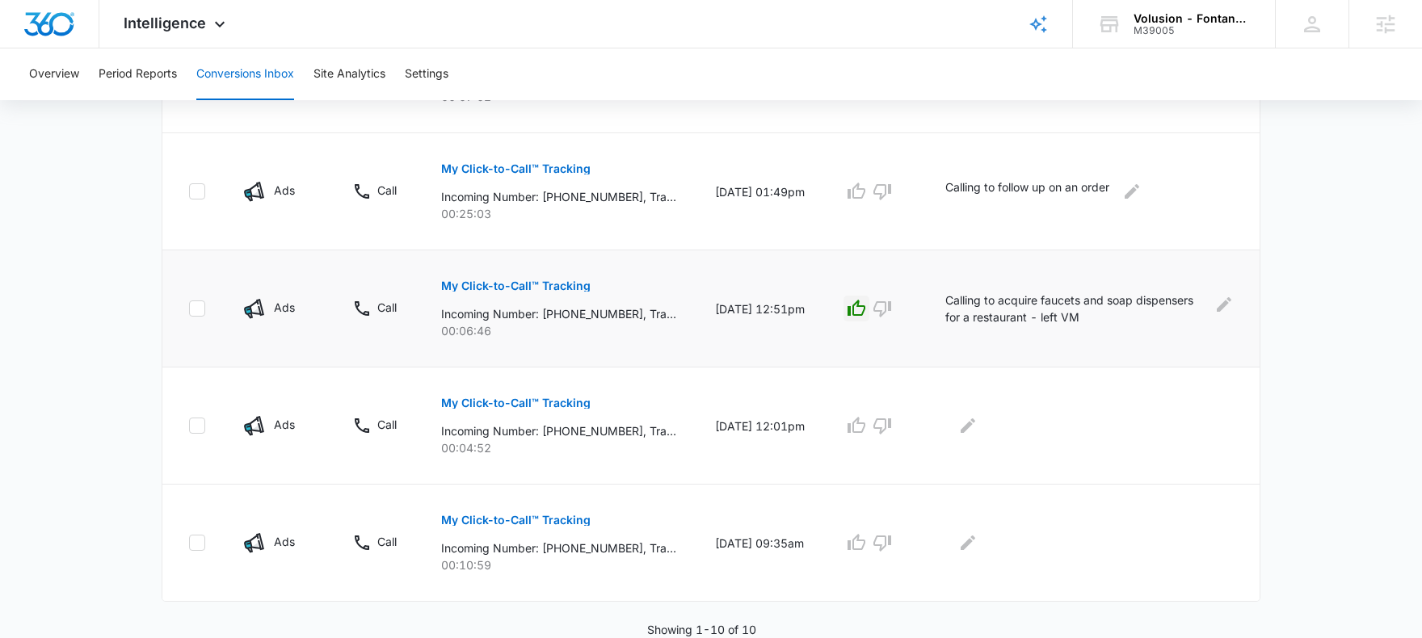
click at [971, 364] on td "Calling to acquire faucets and soap dispensers for a restaurant - left VM" at bounding box center [1093, 308] width 334 height 117
click at [973, 418] on icon "Edit Comments" at bounding box center [967, 425] width 19 height 19
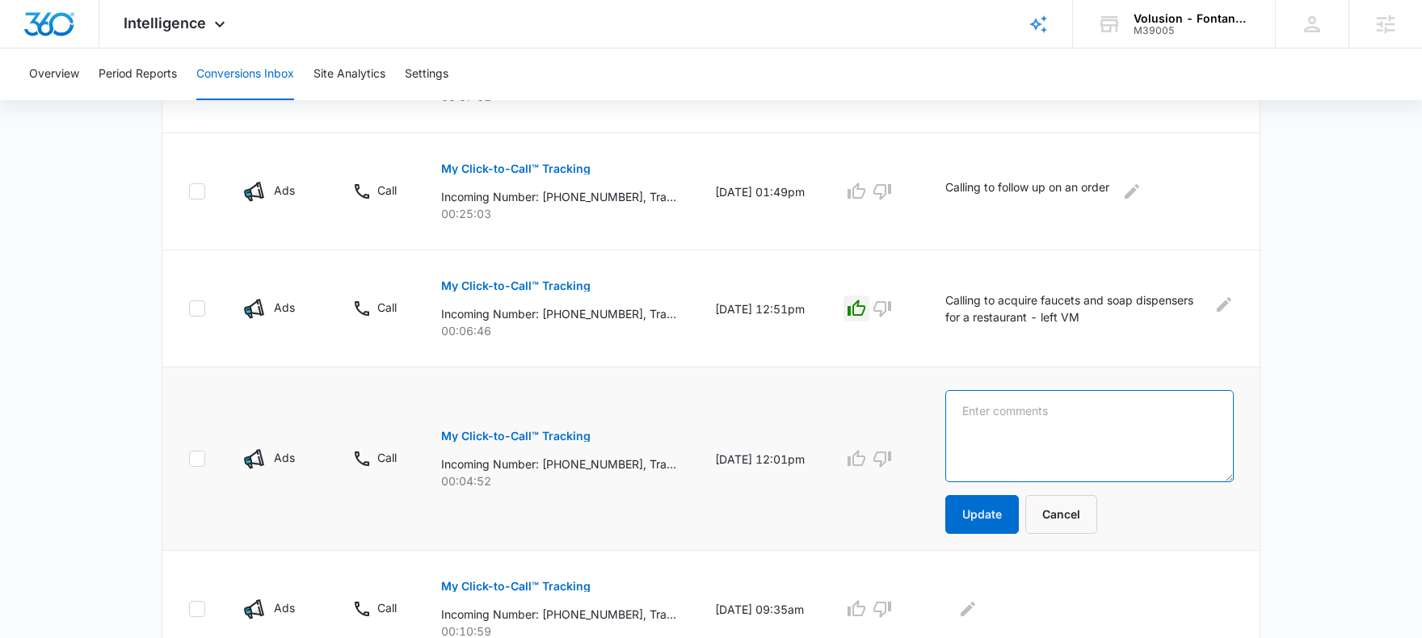
click at [1065, 432] on textarea at bounding box center [1089, 436] width 288 height 92
type textarea "Calling for a leaky faucet, told they had the wrong company"
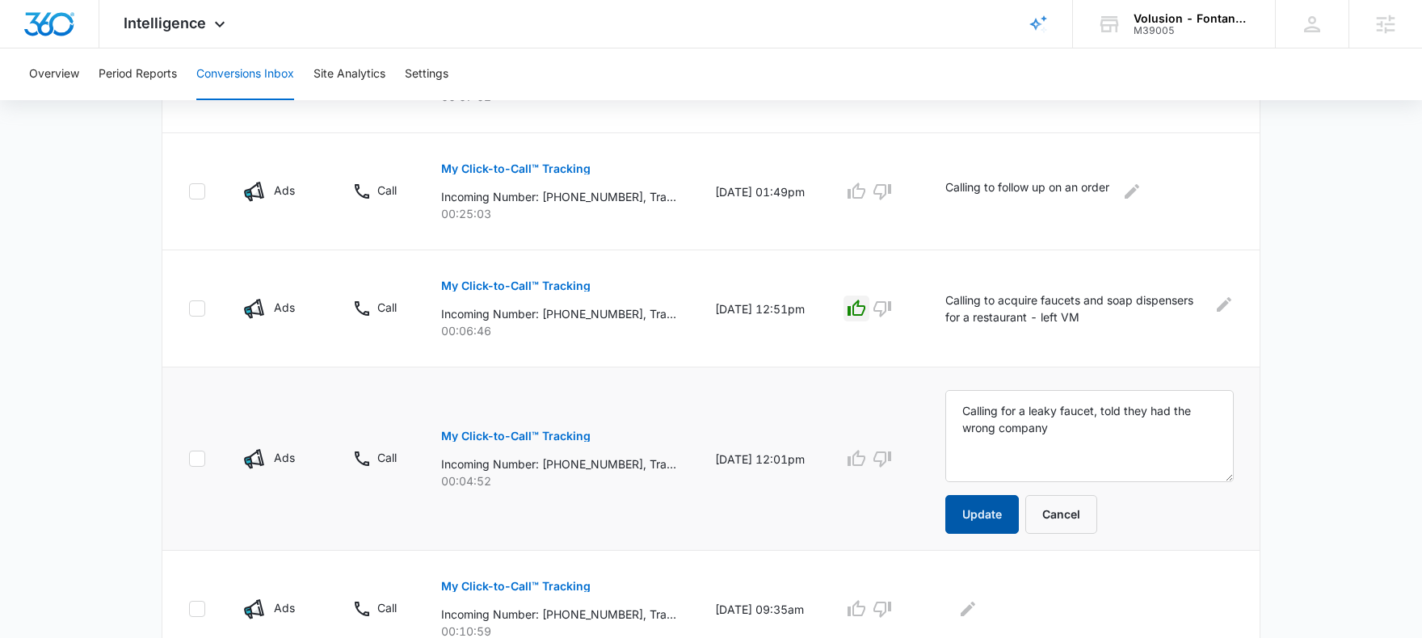
click at [1008, 506] on button "Update" at bounding box center [982, 514] width 74 height 39
click at [892, 449] on icon "button" at bounding box center [881, 458] width 19 height 19
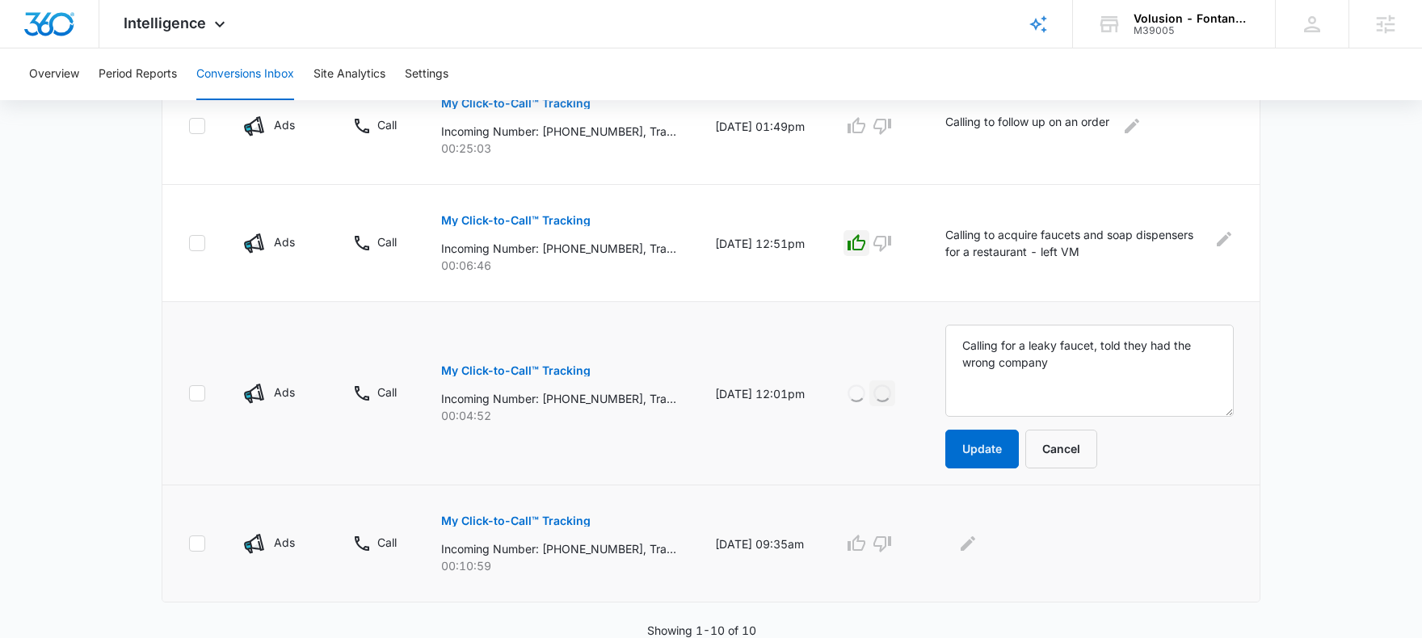
scroll to position [1145, 0]
click at [519, 517] on p "My Click-to-Call™ Tracking" at bounding box center [515, 520] width 149 height 11
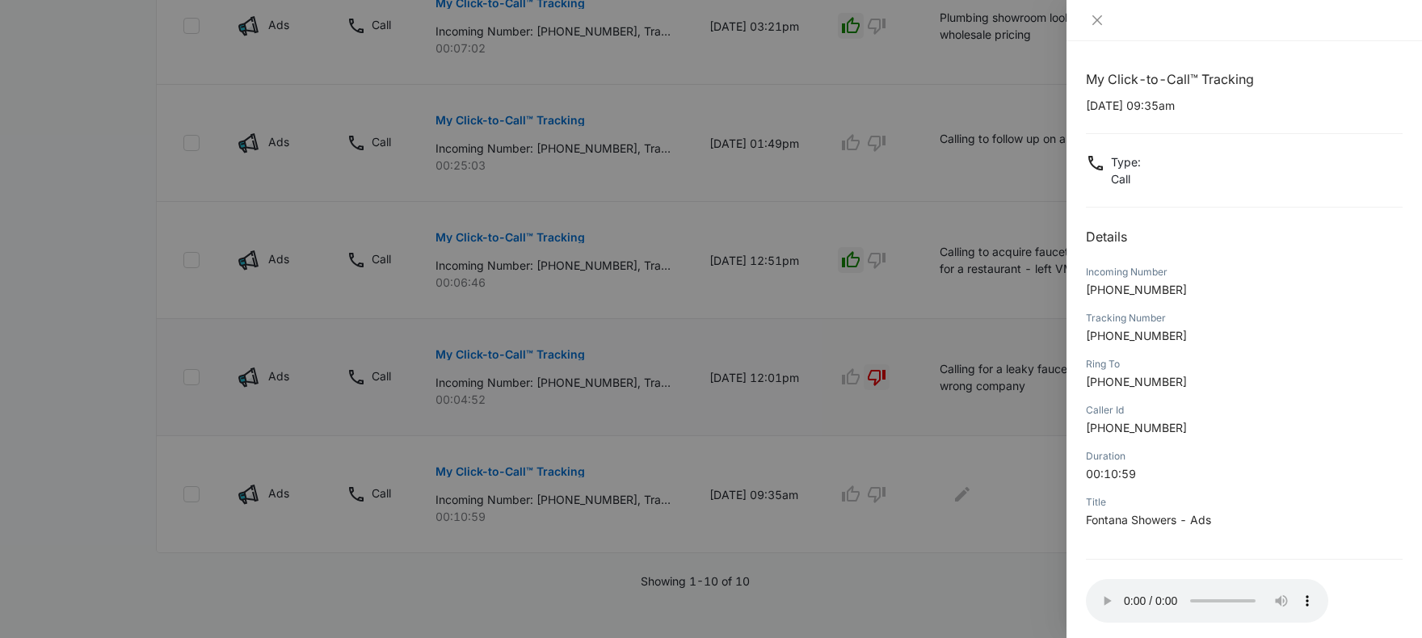
scroll to position [1139, 0]
click at [981, 488] on div at bounding box center [711, 319] width 1422 height 638
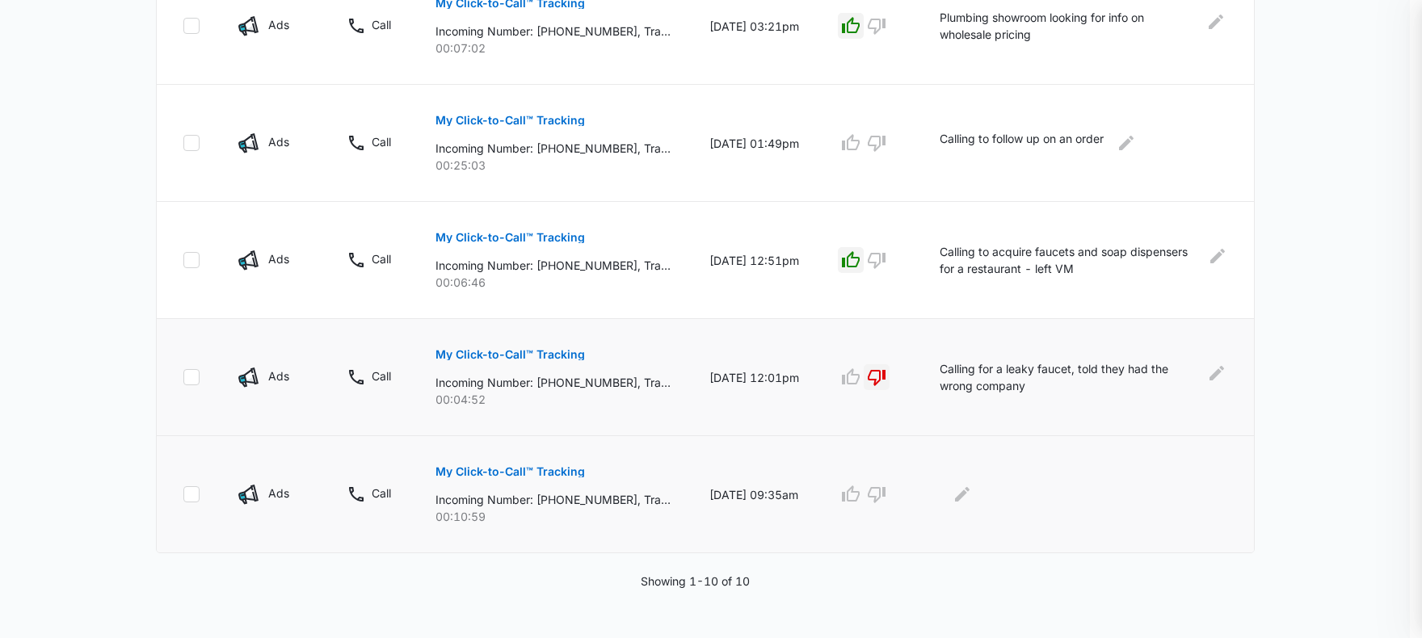
scroll to position [1078, 0]
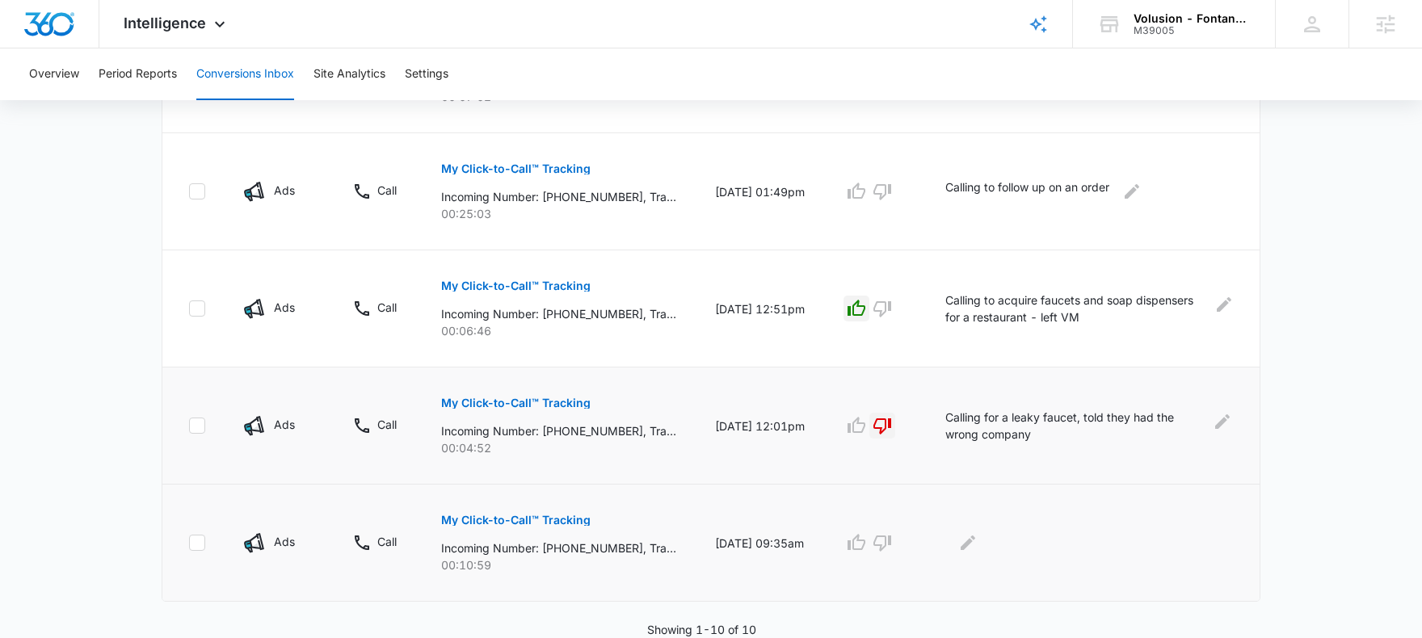
click at [978, 485] on td at bounding box center [1093, 543] width 334 height 117
click at [974, 548] on icon "Edit Comments" at bounding box center [967, 543] width 15 height 15
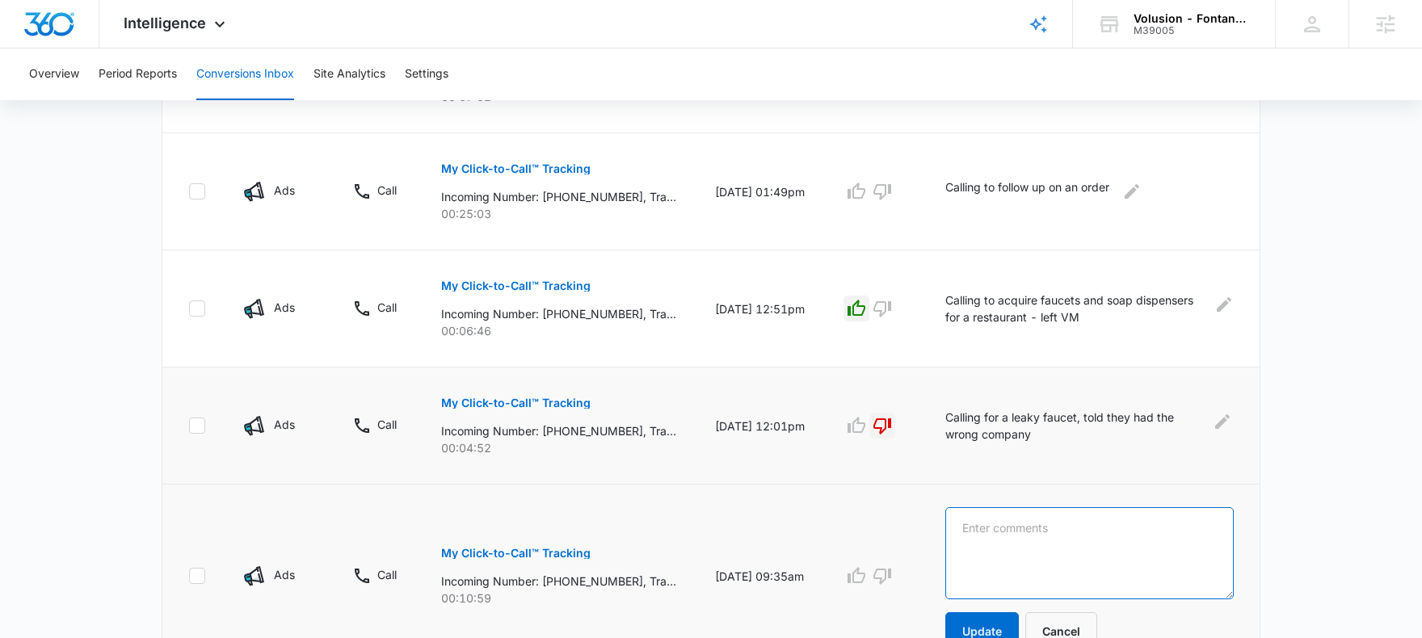
click at [1039, 534] on textarea at bounding box center [1089, 553] width 288 height 92
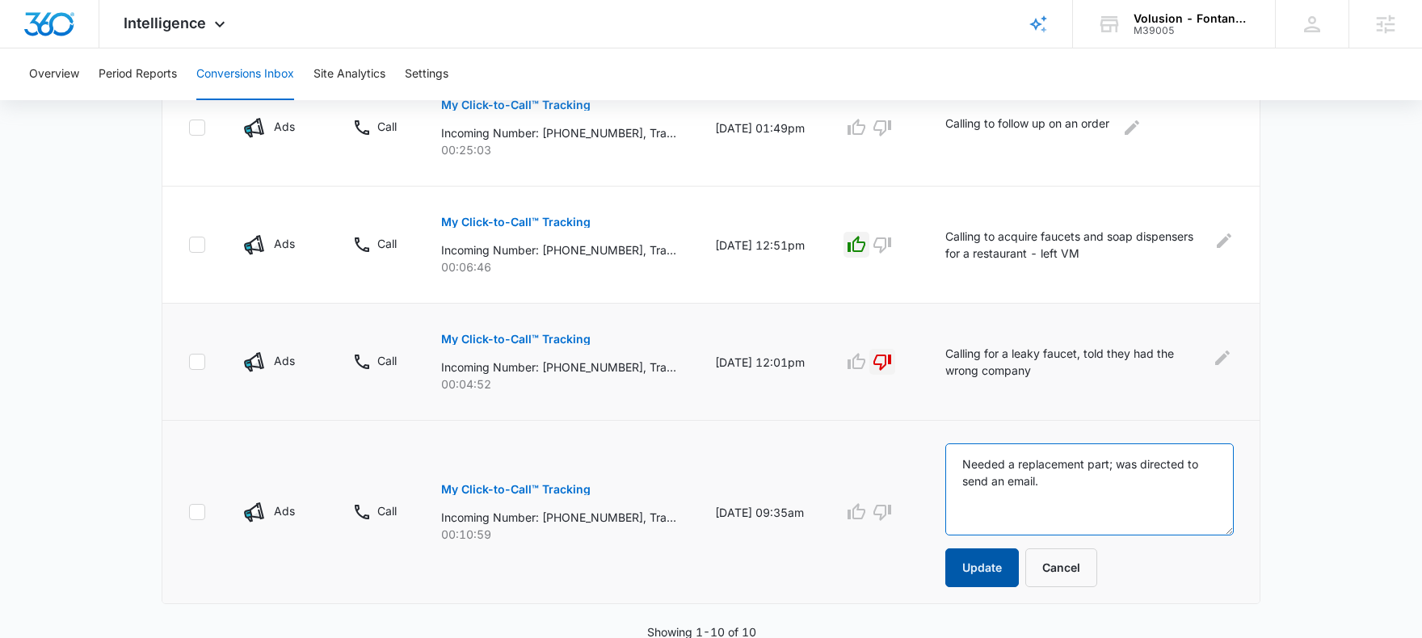
scroll to position [1145, 0]
type textarea "Needed a replacement part; was directed to send an email."
click at [998, 573] on button "Update" at bounding box center [982, 565] width 74 height 39
click at [892, 519] on icon "button" at bounding box center [881, 509] width 19 height 19
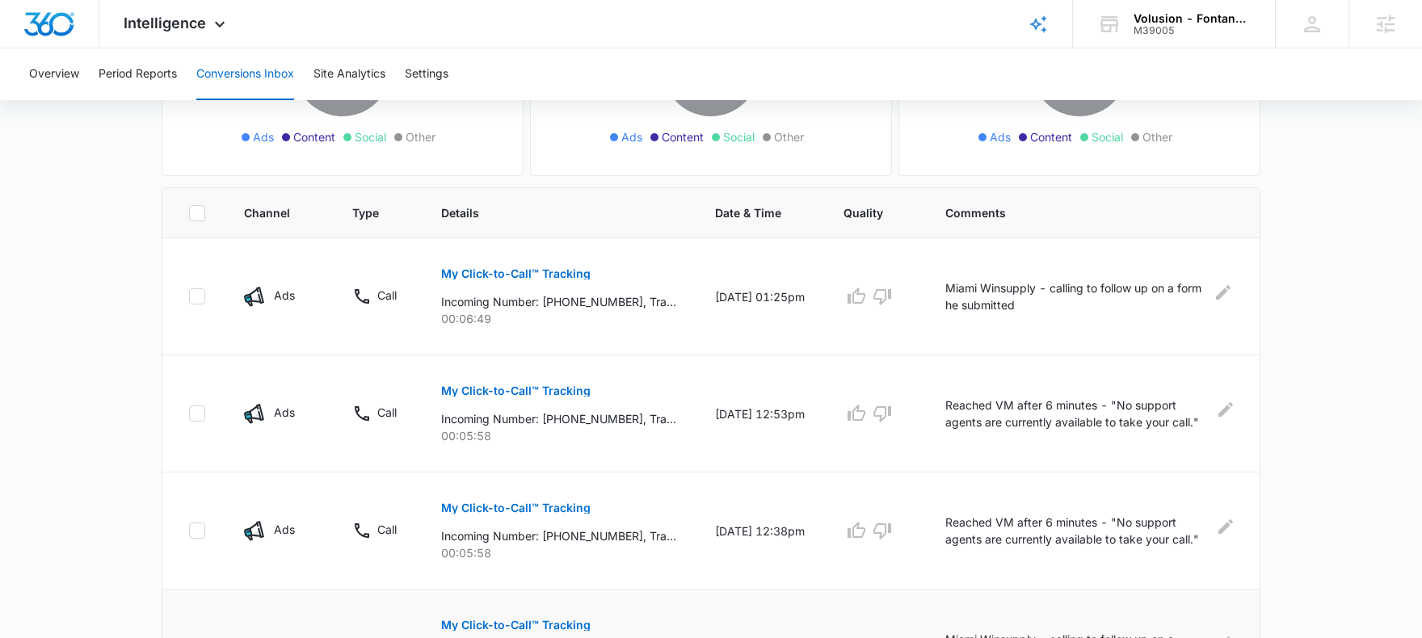
scroll to position [0, 0]
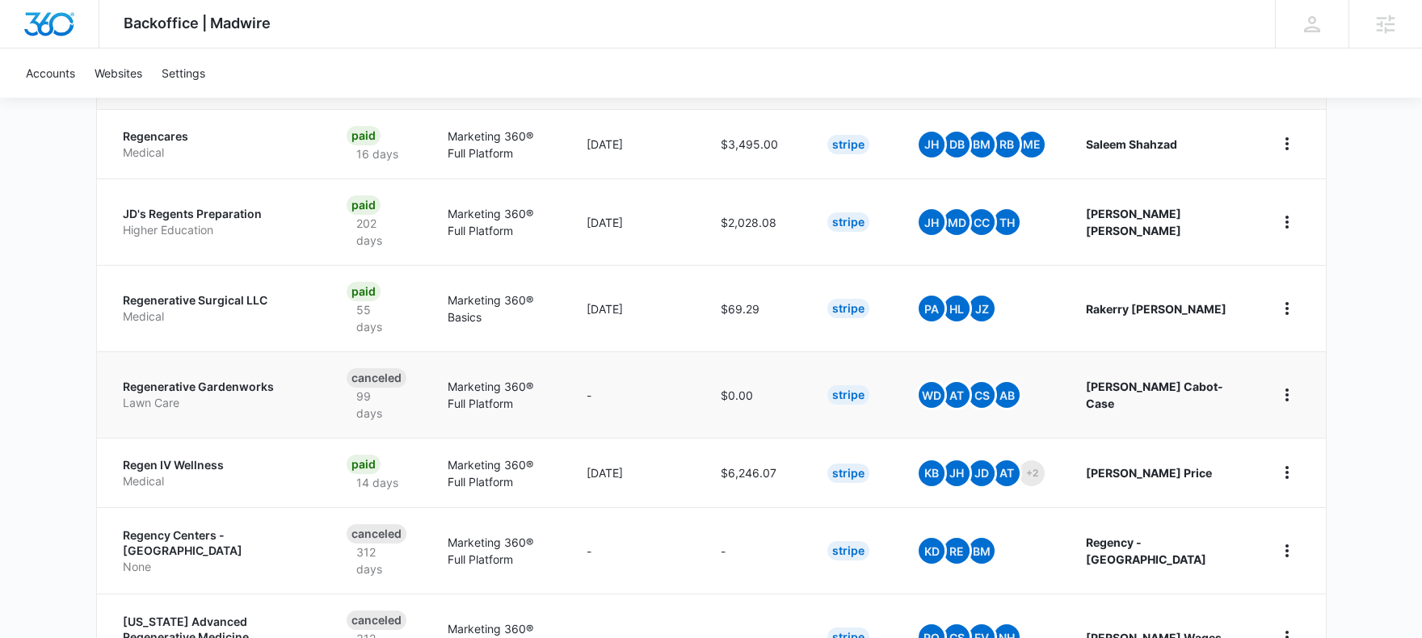
scroll to position [397, 0]
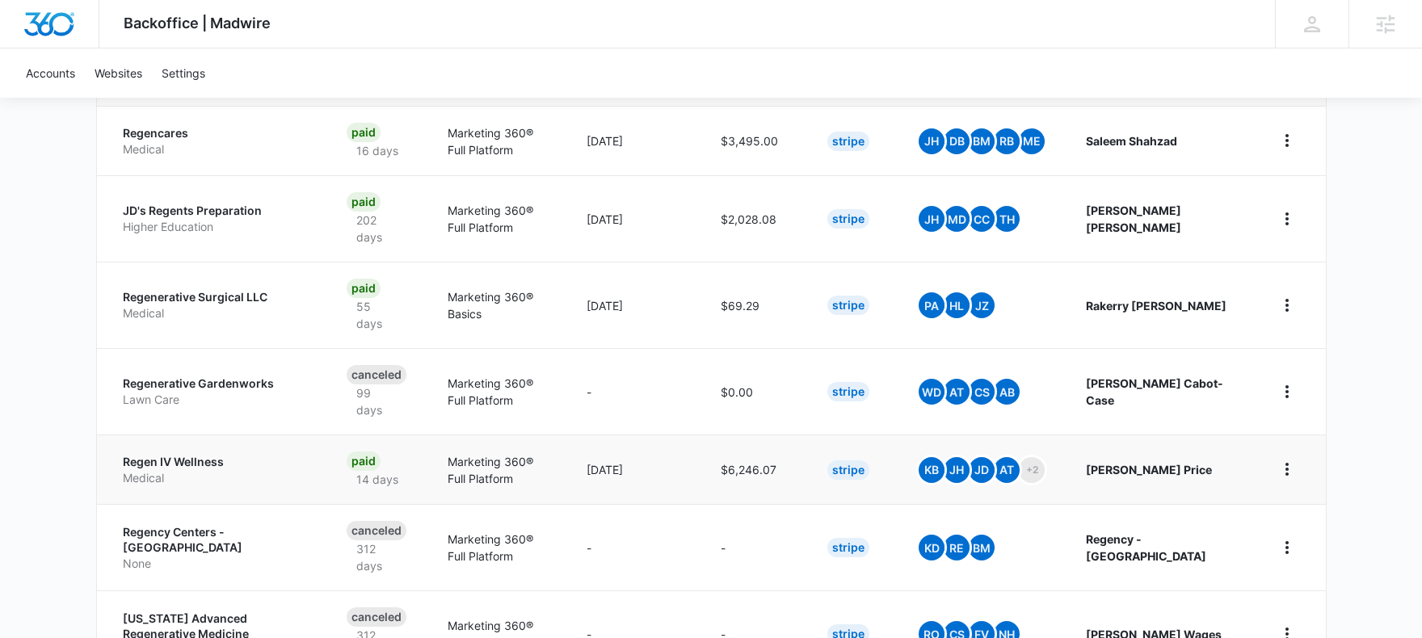
click at [206, 454] on p "Regen IV Wellness" at bounding box center [215, 462] width 185 height 16
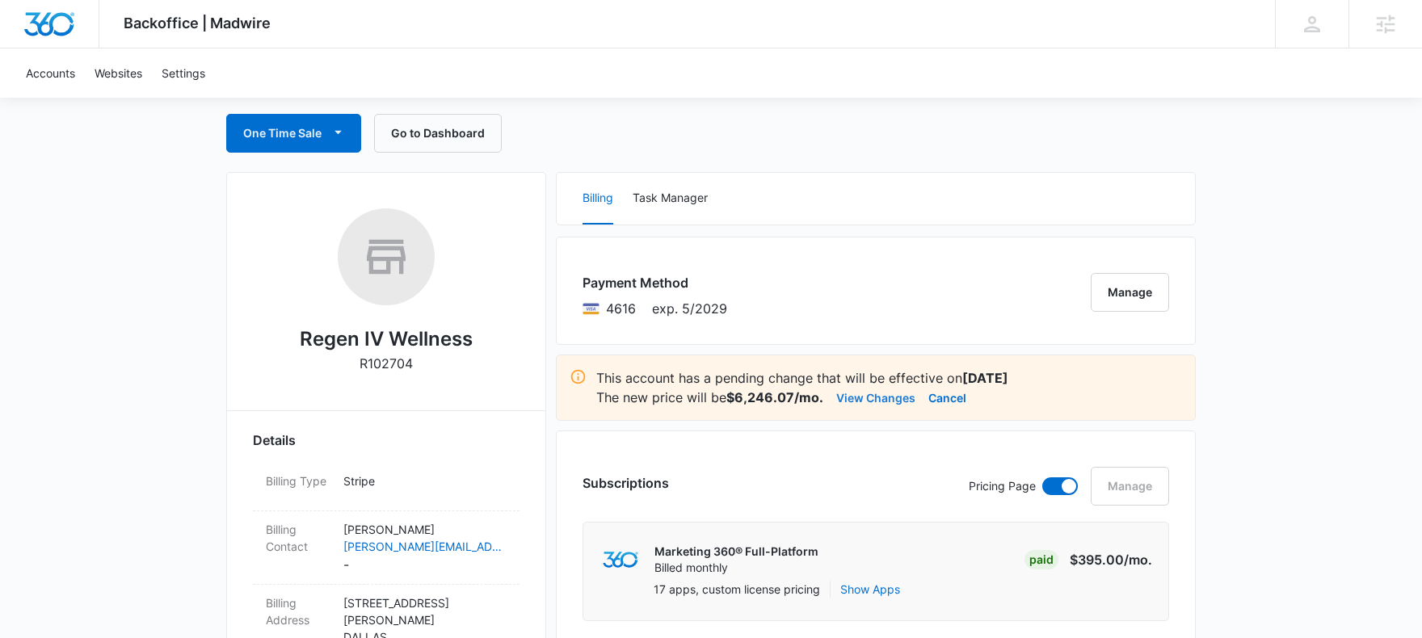
scroll to position [143, 0]
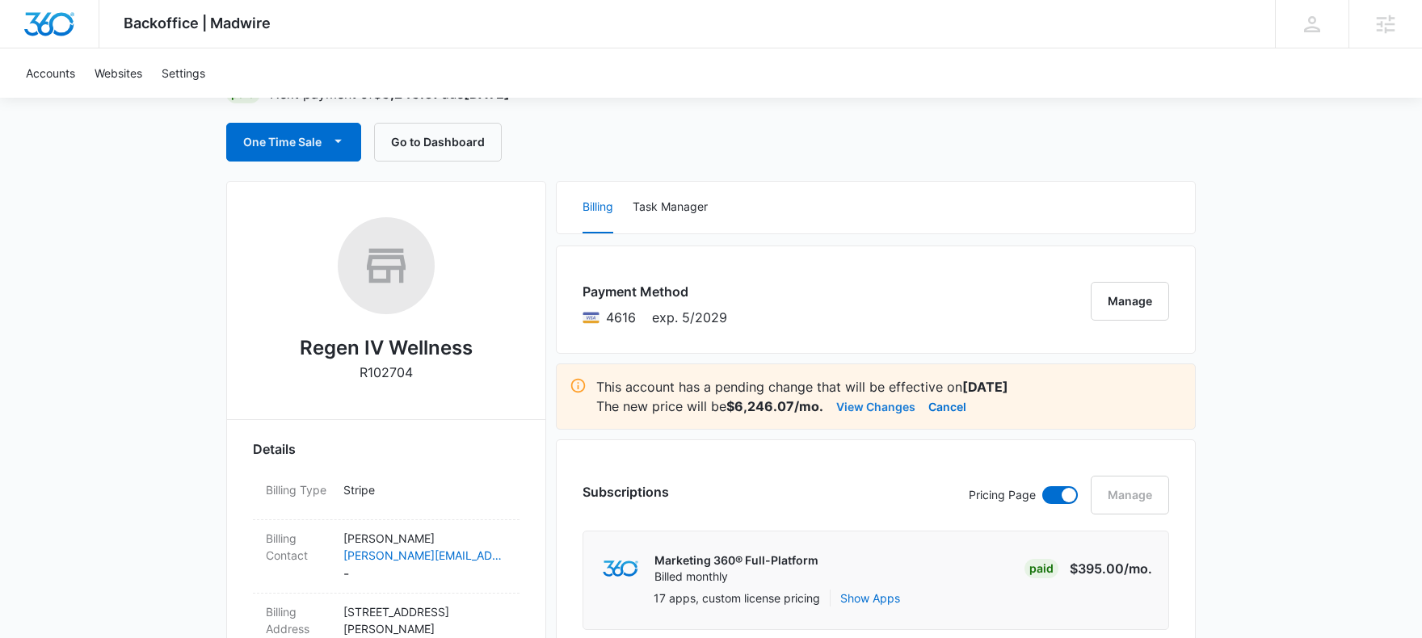
click at [871, 406] on button "View Changes" at bounding box center [875, 406] width 79 height 19
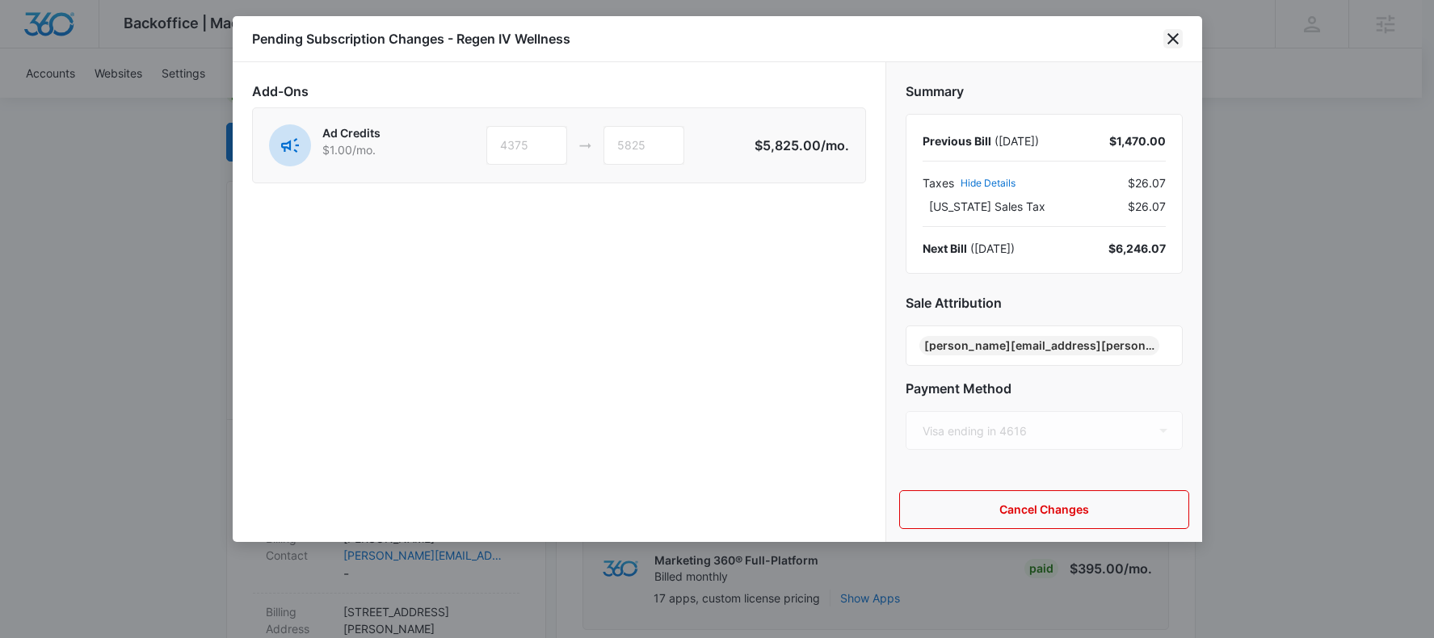
click at [1172, 42] on icon "close" at bounding box center [1172, 38] width 19 height 19
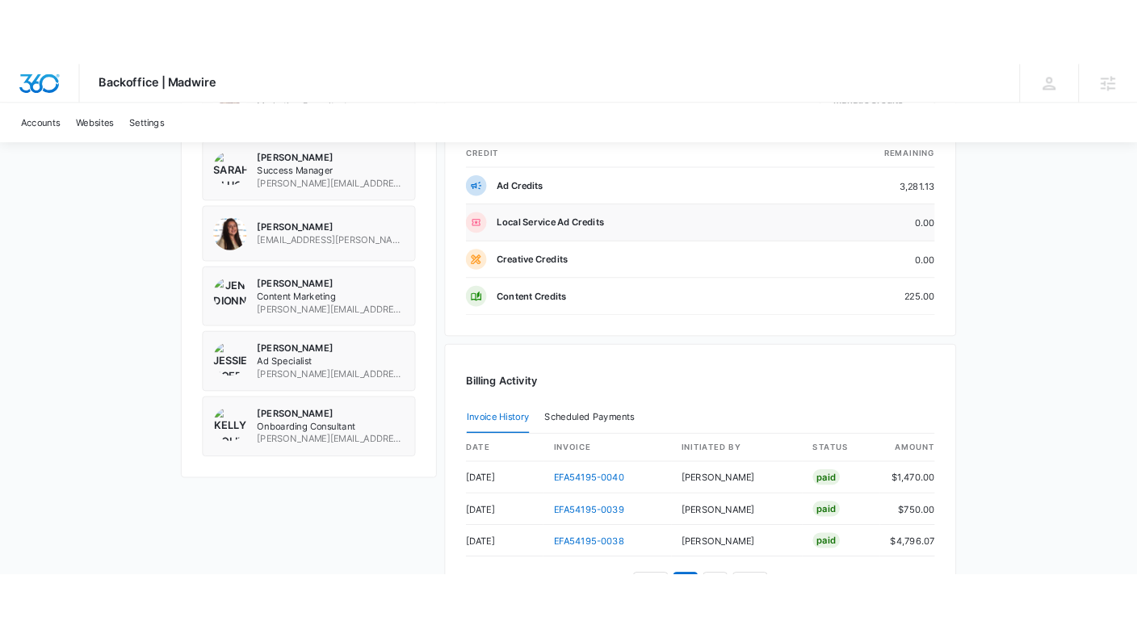
scroll to position [1334, 0]
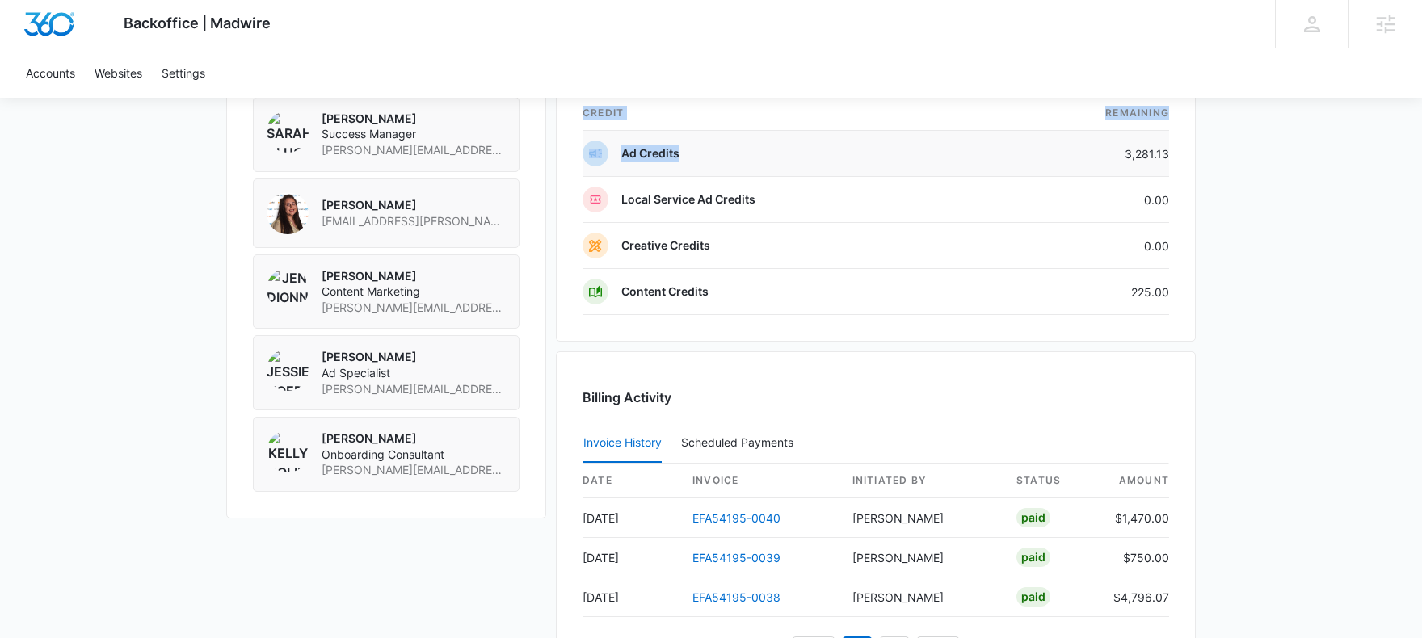
drag, startPoint x: 1172, startPoint y: 158, endPoint x: 1123, endPoint y: 160, distance: 49.3
click at [1123, 160] on div "Credits Manage Credits Credit Balance Credit Holds Credit Activity credit Remai…" at bounding box center [876, 166] width 640 height 351
click at [1123, 160] on td "3,281.13" at bounding box center [1083, 154] width 171 height 46
drag, startPoint x: 1123, startPoint y: 155, endPoint x: 1169, endPoint y: 157, distance: 46.1
click at [1169, 157] on div "Credits Manage Credits Credit Balance Credit Holds Credit Activity credit Remai…" at bounding box center [876, 166] width 640 height 351
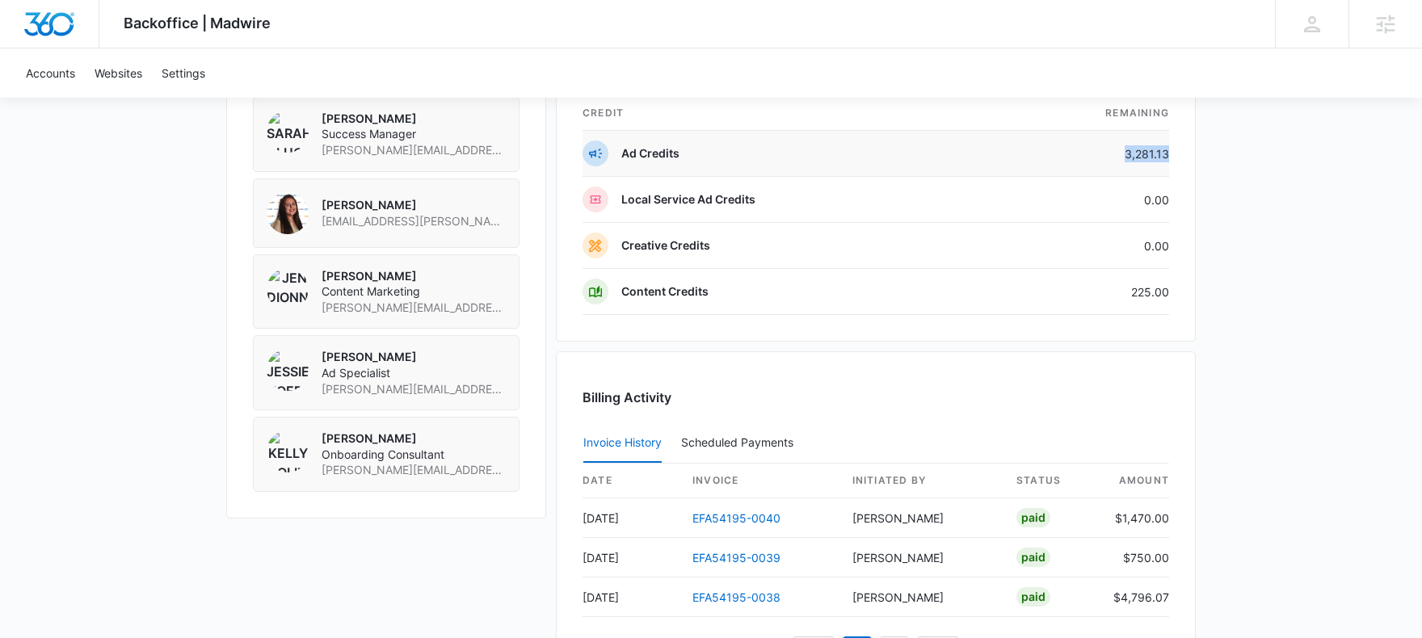
copy td "3,281.13"
click at [1158, 155] on td "3,281.13" at bounding box center [1083, 154] width 171 height 46
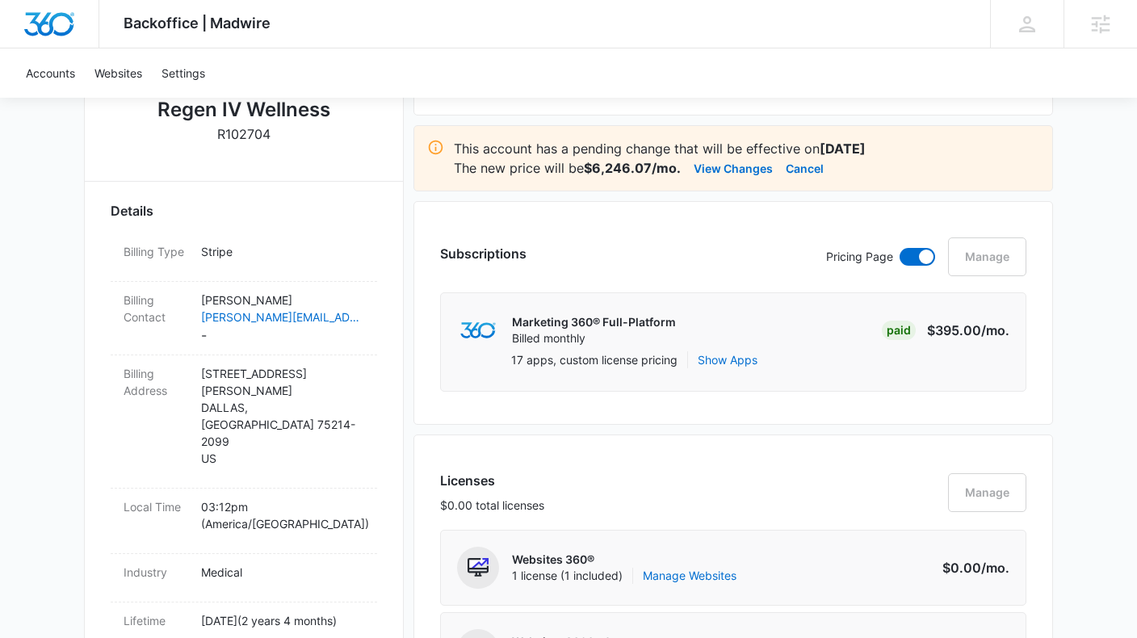
scroll to position [254, 0]
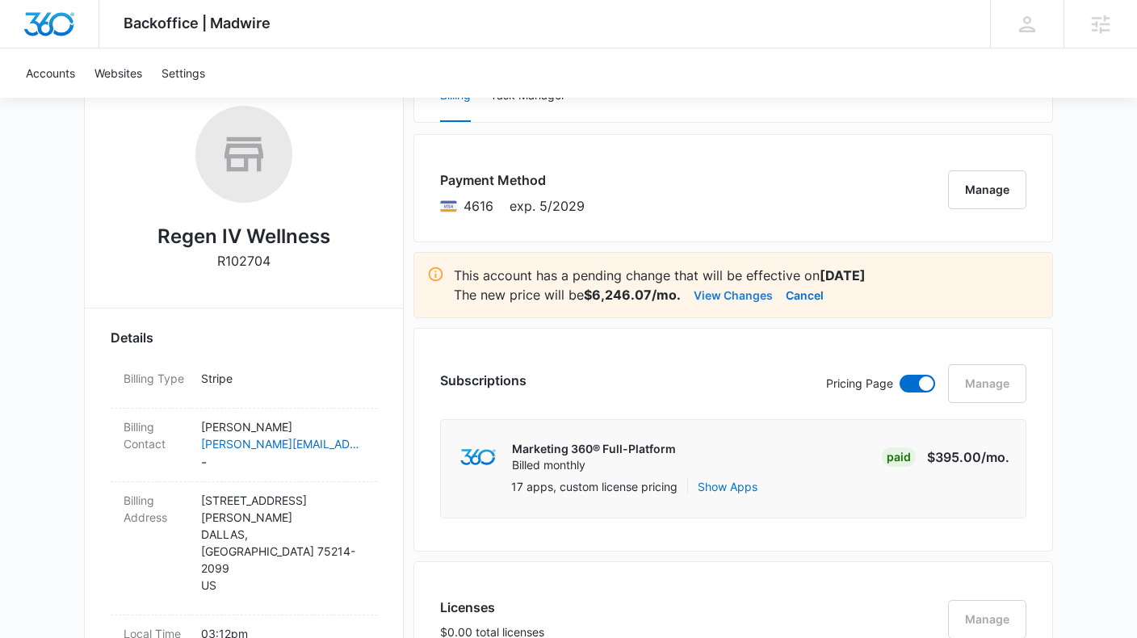
click at [737, 295] on button "View Changes" at bounding box center [733, 294] width 79 height 19
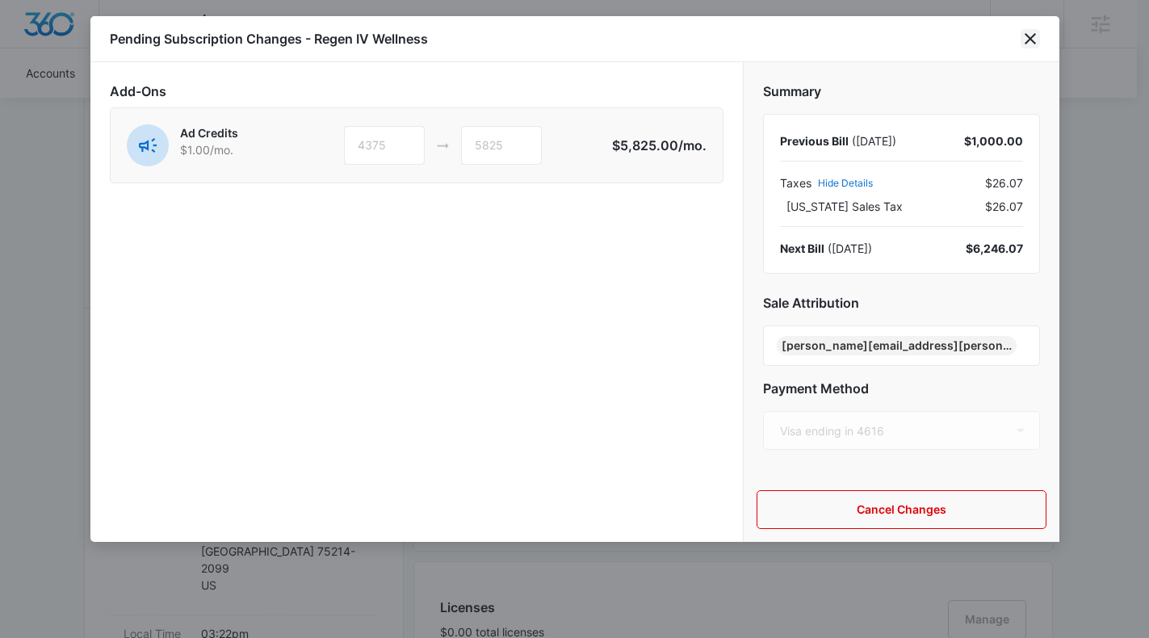
click at [1033, 40] on icon "close" at bounding box center [1030, 38] width 19 height 19
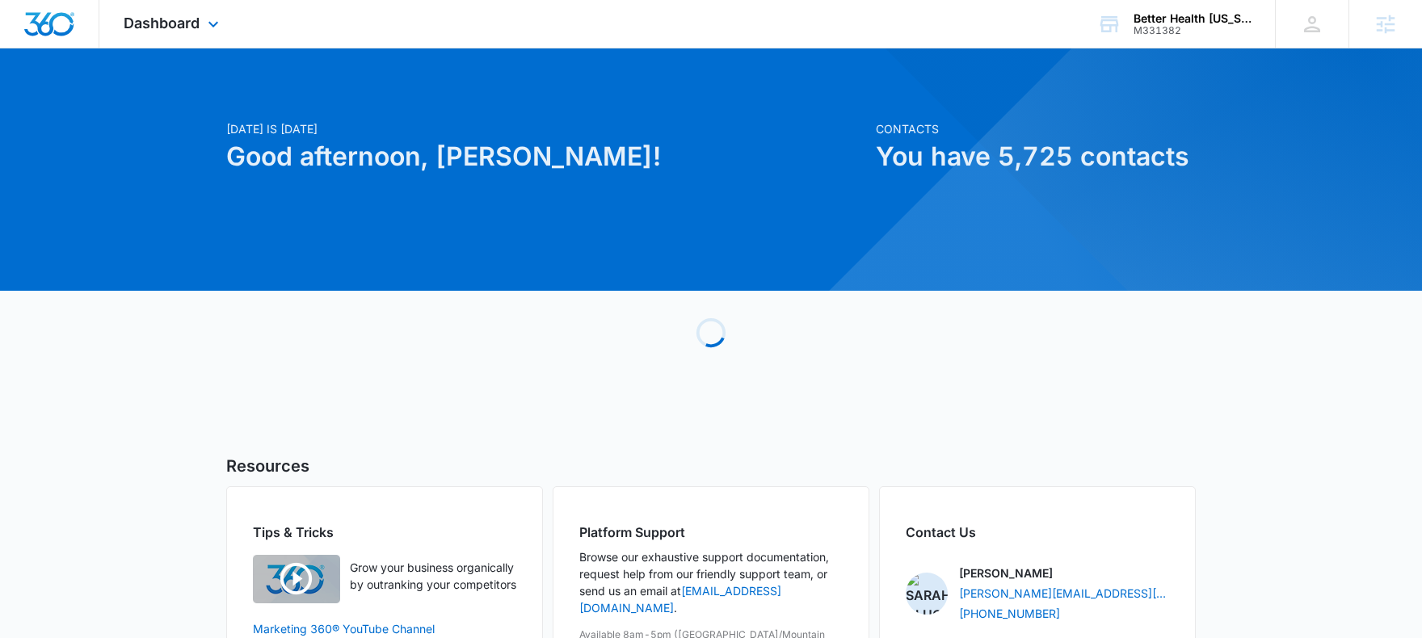
click at [148, 35] on div "Dashboard Apps Reputation Forms CRM Email Social POS Content Ads Intelligence F…" at bounding box center [173, 24] width 148 height 48
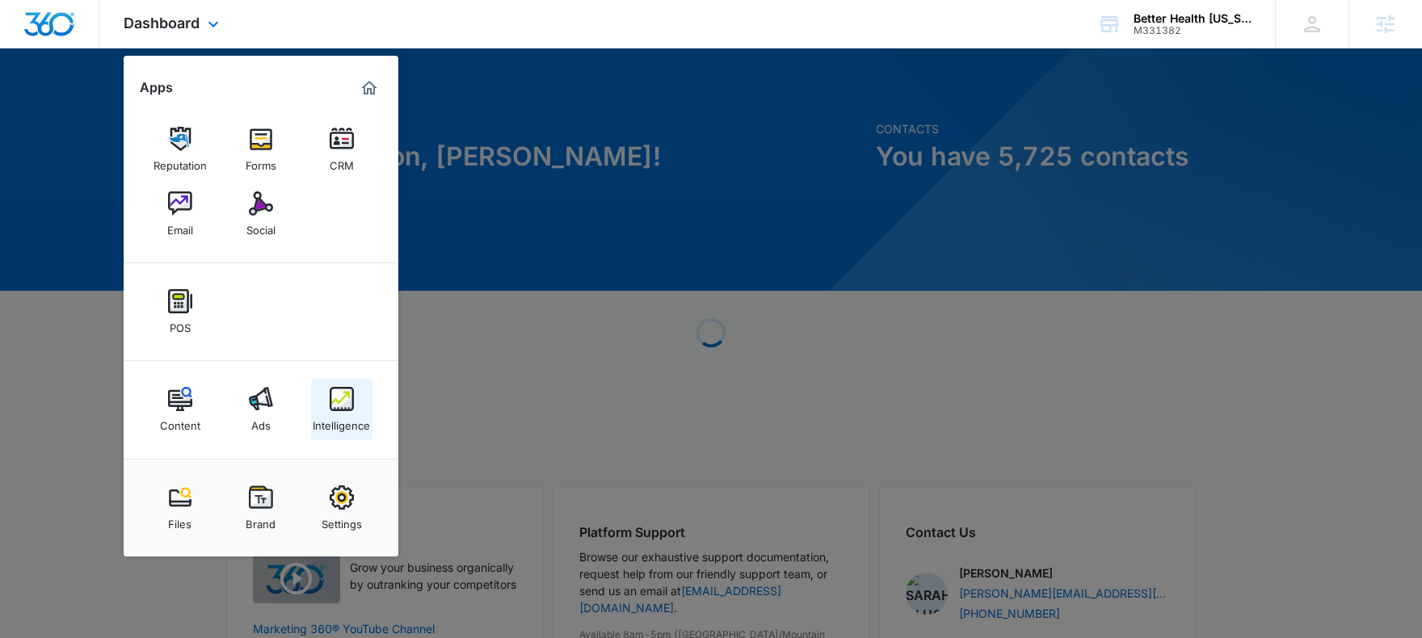
click at [344, 417] on div "Intelligence" at bounding box center [341, 421] width 57 height 21
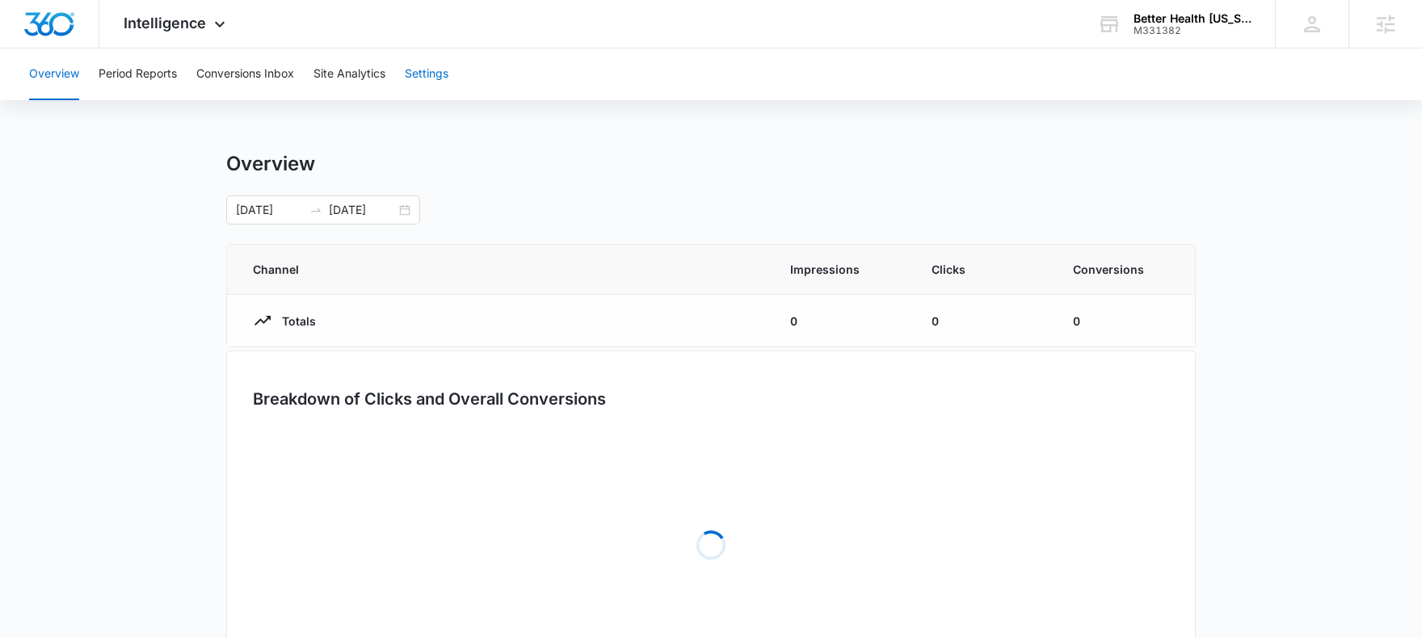
click at [440, 55] on button "Settings" at bounding box center [427, 74] width 44 height 52
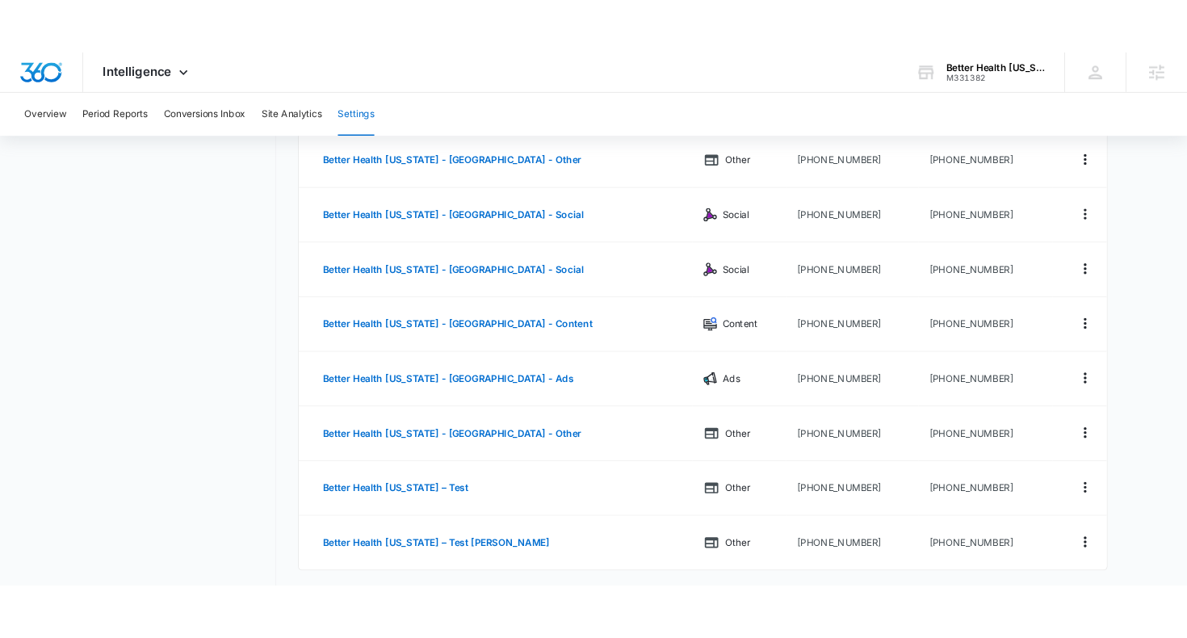
scroll to position [527, 0]
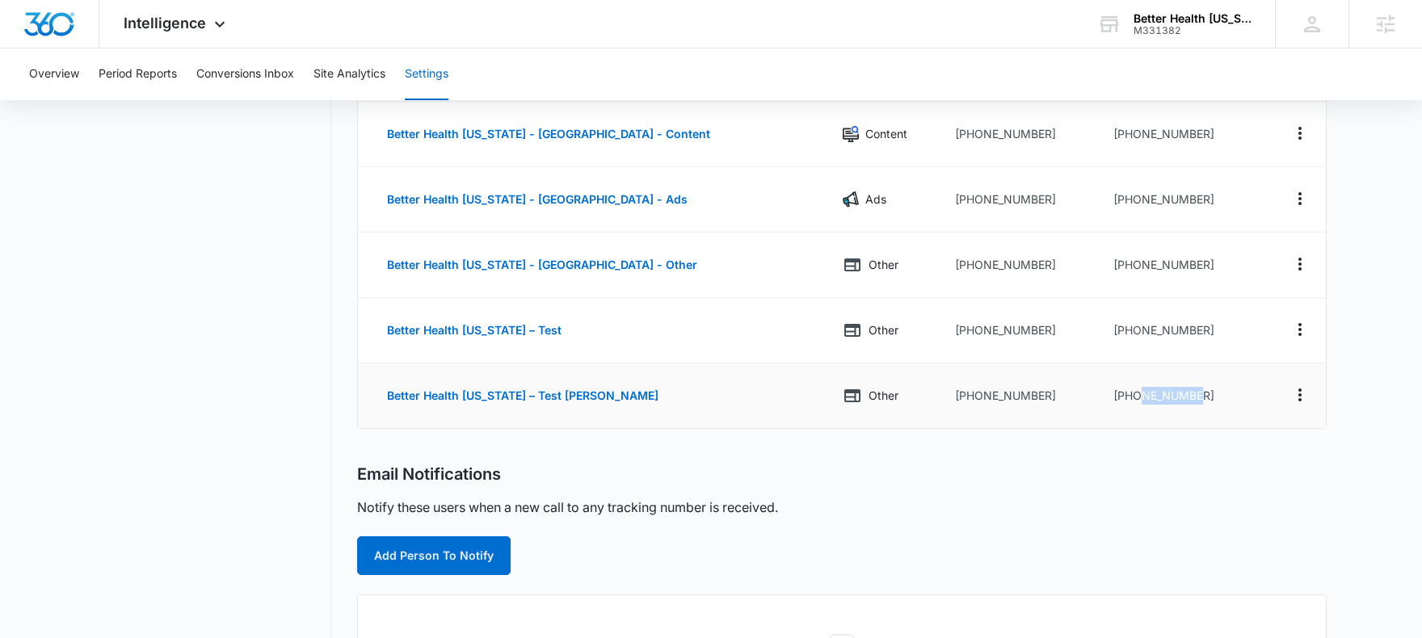
drag, startPoint x: 1209, startPoint y: 398, endPoint x: 1122, endPoint y: 401, distance: 87.3
click at [1123, 401] on td "+18336273226" at bounding box center [1180, 395] width 161 height 65
drag, startPoint x: 1141, startPoint y: 325, endPoint x: 1111, endPoint y: 326, distance: 29.1
click at [1111, 326] on td "+18336273217" at bounding box center [1180, 330] width 161 height 65
copy td "8336273217"
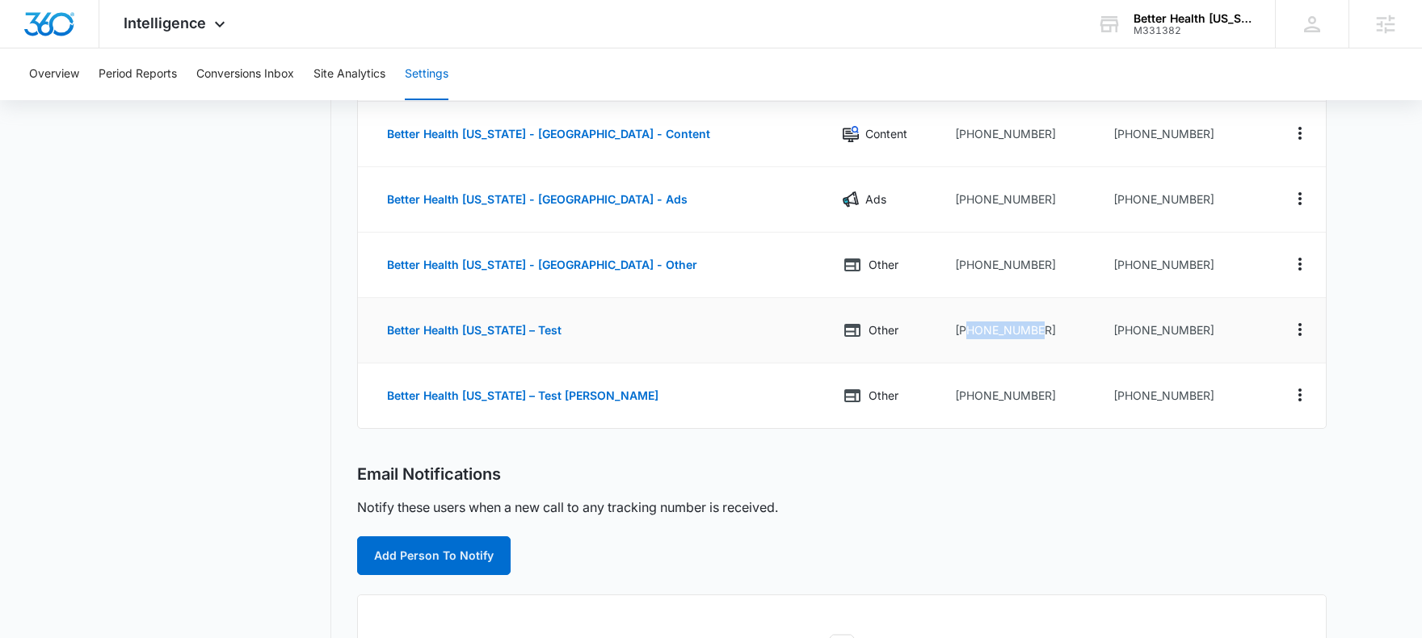
drag, startPoint x: 1035, startPoint y: 335, endPoint x: 939, endPoint y: 336, distance: 95.3
click at [942, 336] on td "+19077430110" at bounding box center [1021, 330] width 158 height 65
copy td "9077430110"
click at [1172, 388] on td "+18336273226" at bounding box center [1180, 395] width 161 height 65
drag, startPoint x: 1196, startPoint y: 396, endPoint x: 1112, endPoint y: 397, distance: 84.0
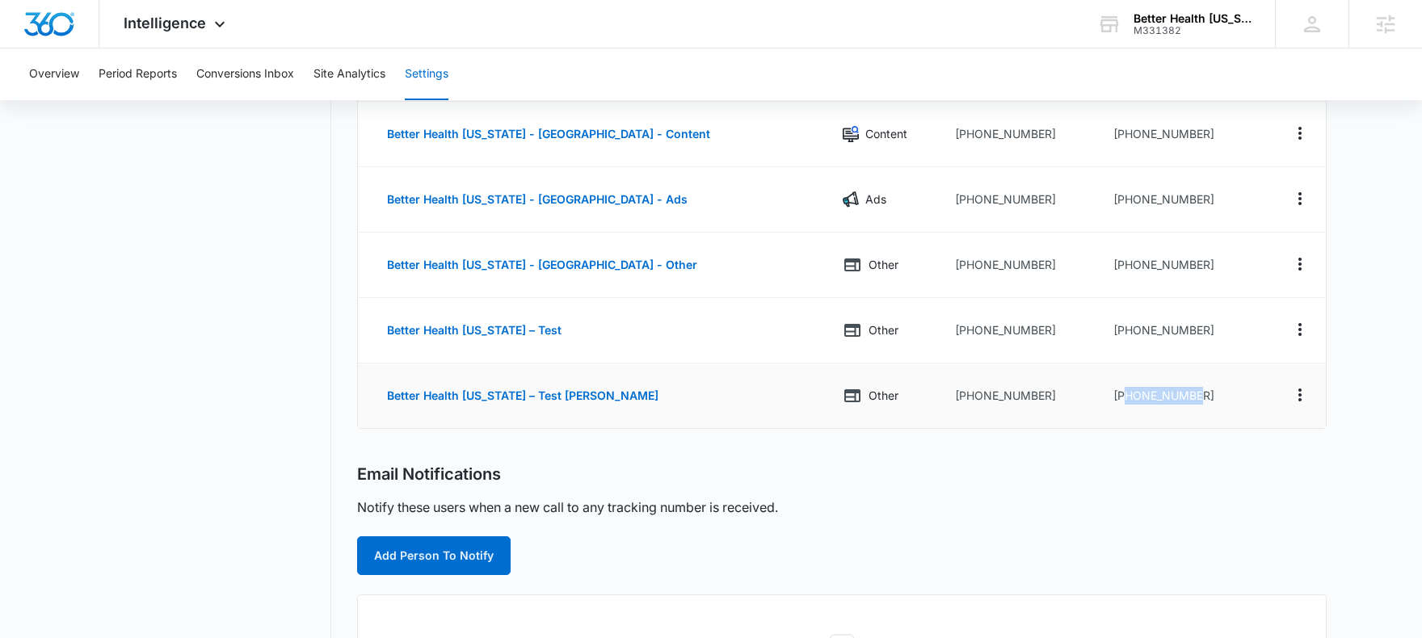
click at [1112, 397] on td "+18336273226" at bounding box center [1180, 395] width 161 height 65
copy td "8336273226"
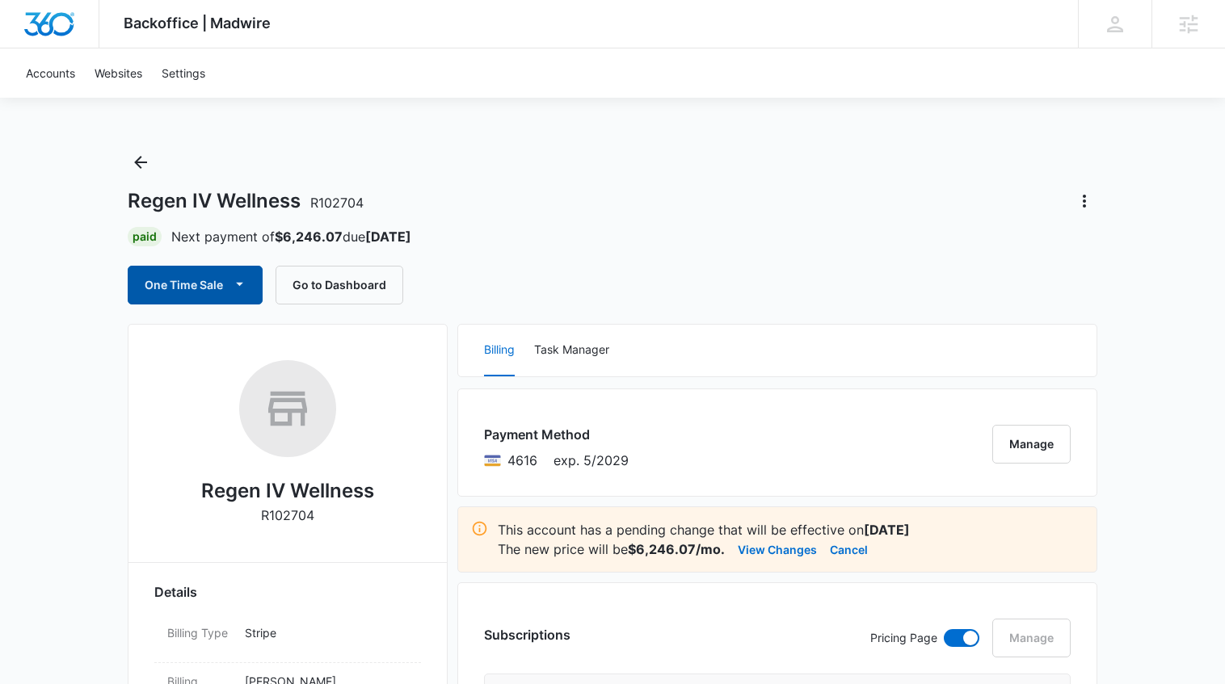
click at [171, 292] on button "One Time Sale" at bounding box center [195, 285] width 135 height 39
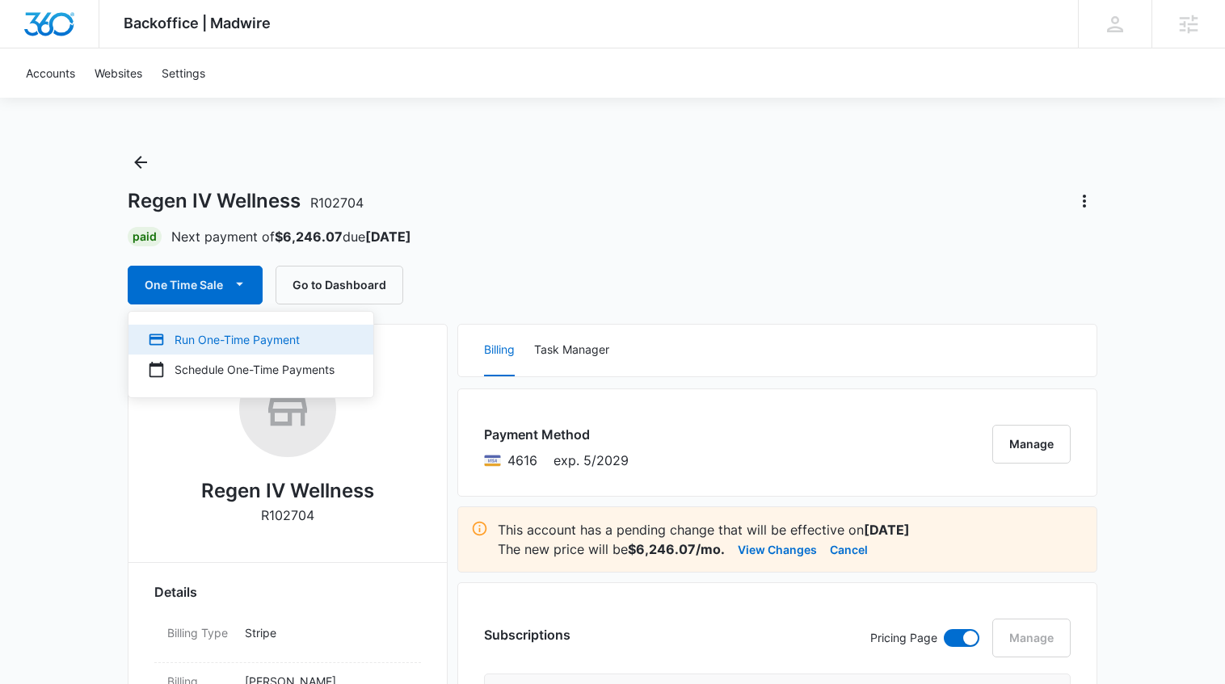
click at [191, 340] on div "Run One-Time Payment" at bounding box center [241, 339] width 187 height 17
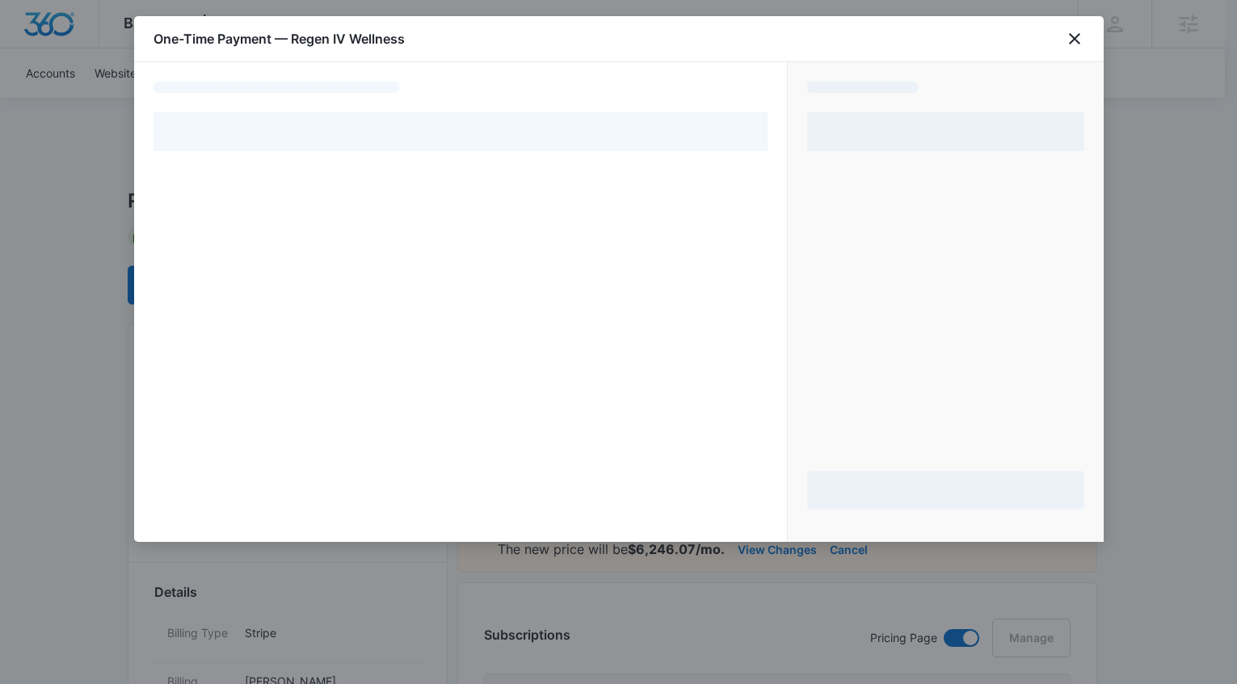
select select "pm_1S0hebA4n8RTgNjUnzOM3ew7"
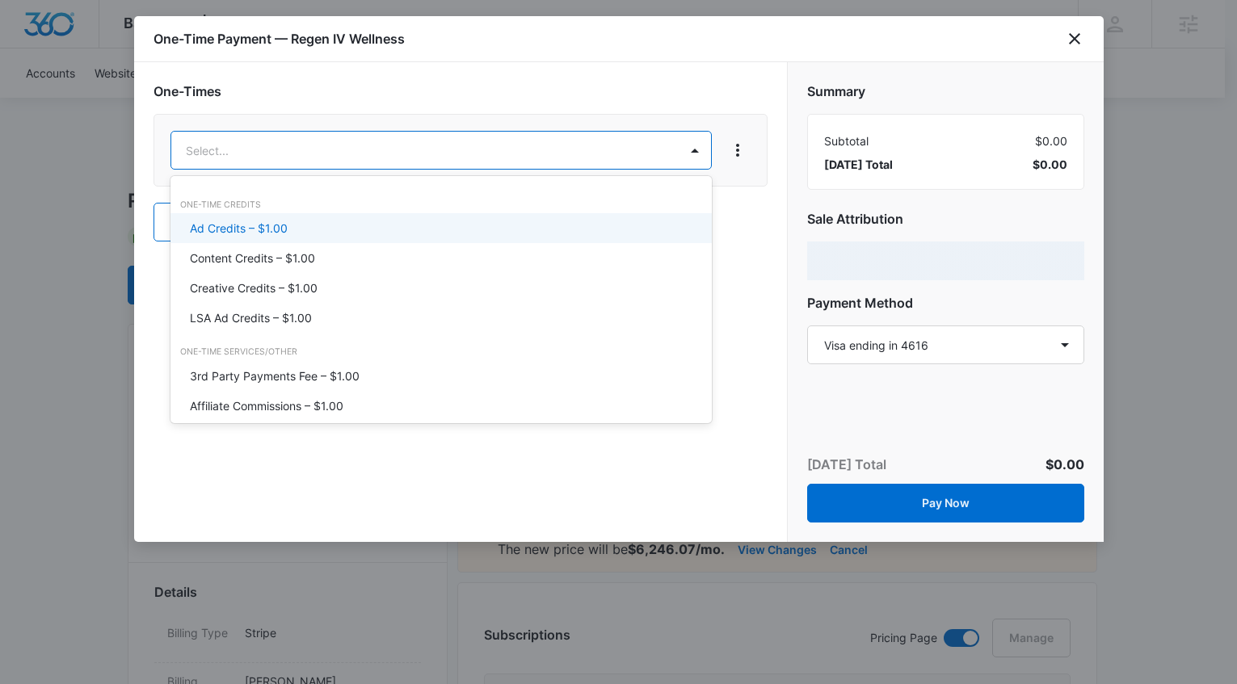
click at [351, 230] on div "Ad Credits – $1.00" at bounding box center [439, 228] width 499 height 17
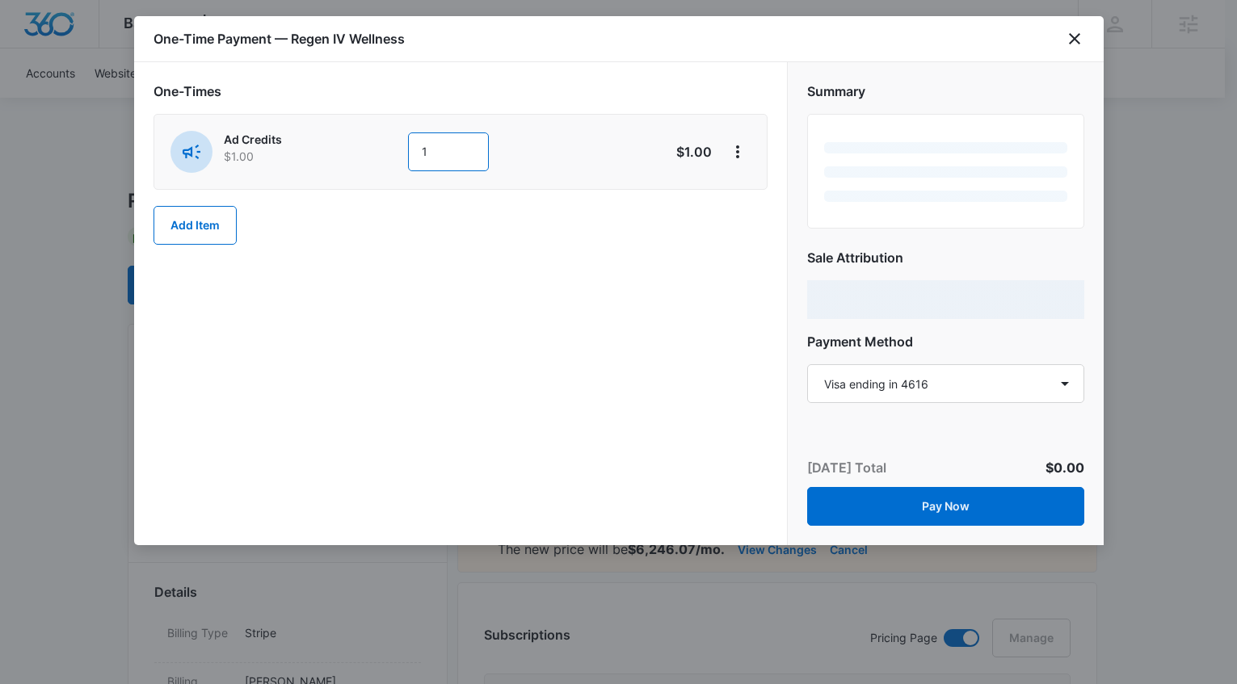
click at [465, 155] on input "1" at bounding box center [448, 151] width 81 height 39
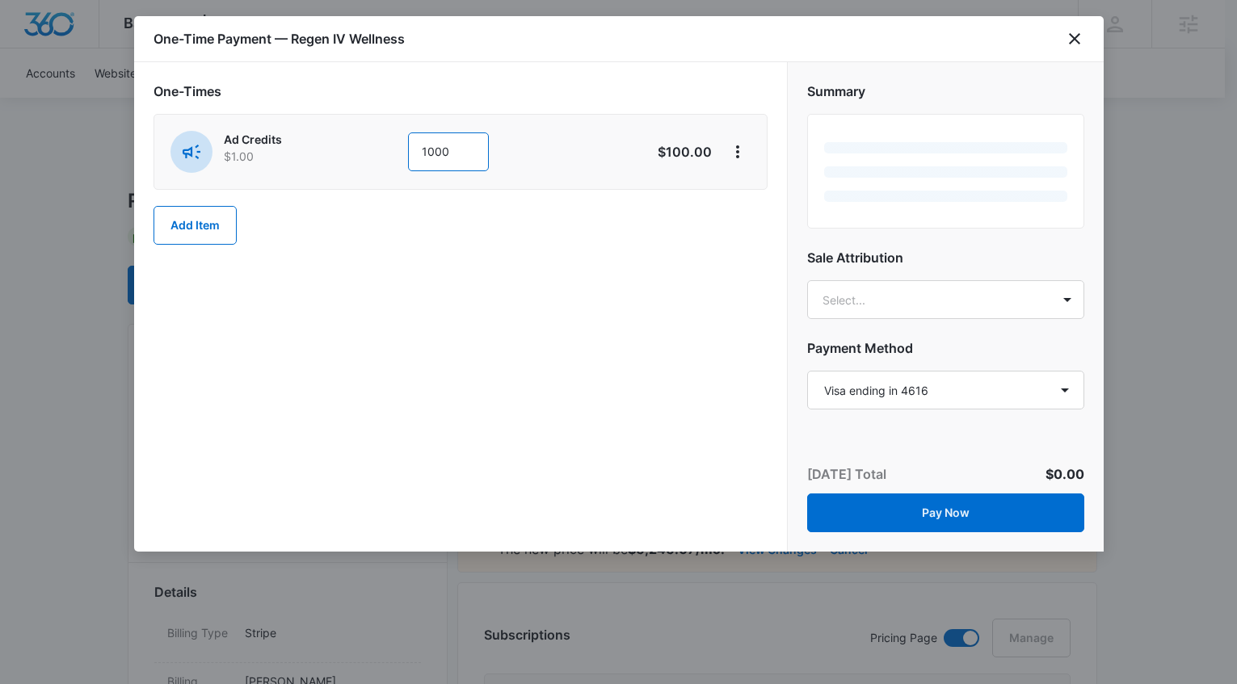
type input "1000"
click at [686, 247] on div "One-Times Ad Credits $1.00 1000 $100.00 Add Item" at bounding box center [460, 171] width 614 height 179
click at [880, 304] on div "Summary Sale Attribution Select... Payment Method Select a payment method Visa …" at bounding box center [946, 235] width 316 height 347
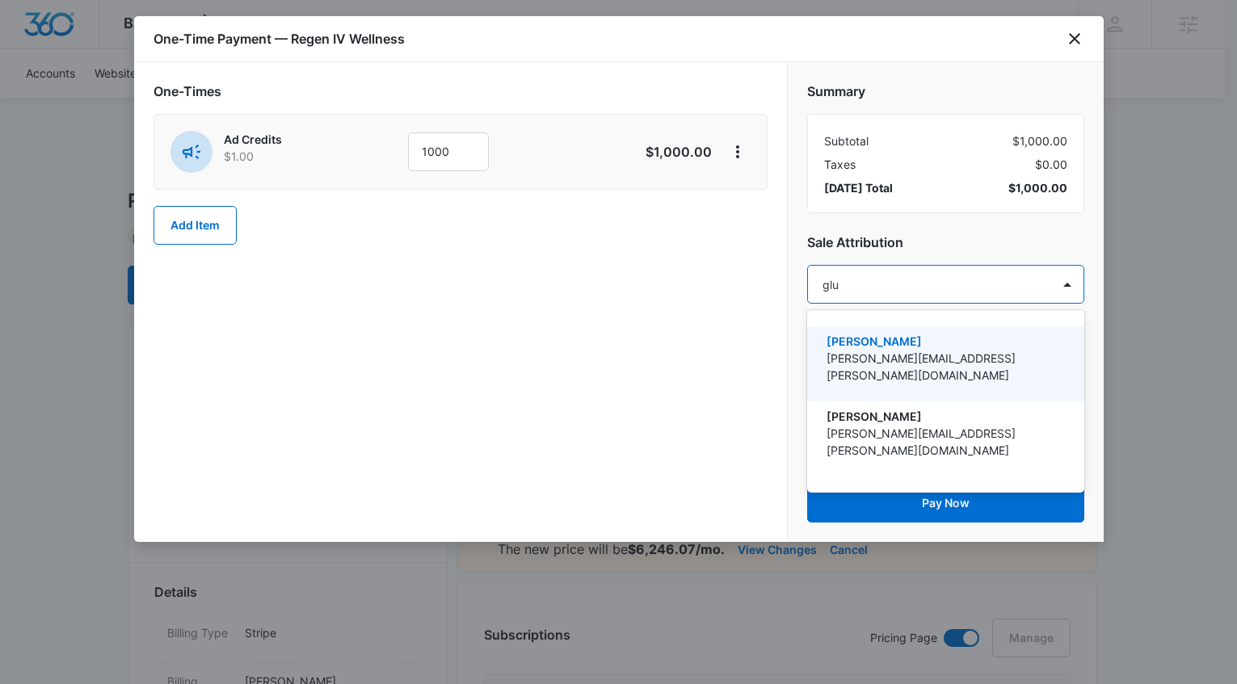
type input "gluc"
click at [884, 351] on p "[PERSON_NAME][EMAIL_ADDRESS][PERSON_NAME][DOMAIN_NAME]" at bounding box center [943, 367] width 235 height 34
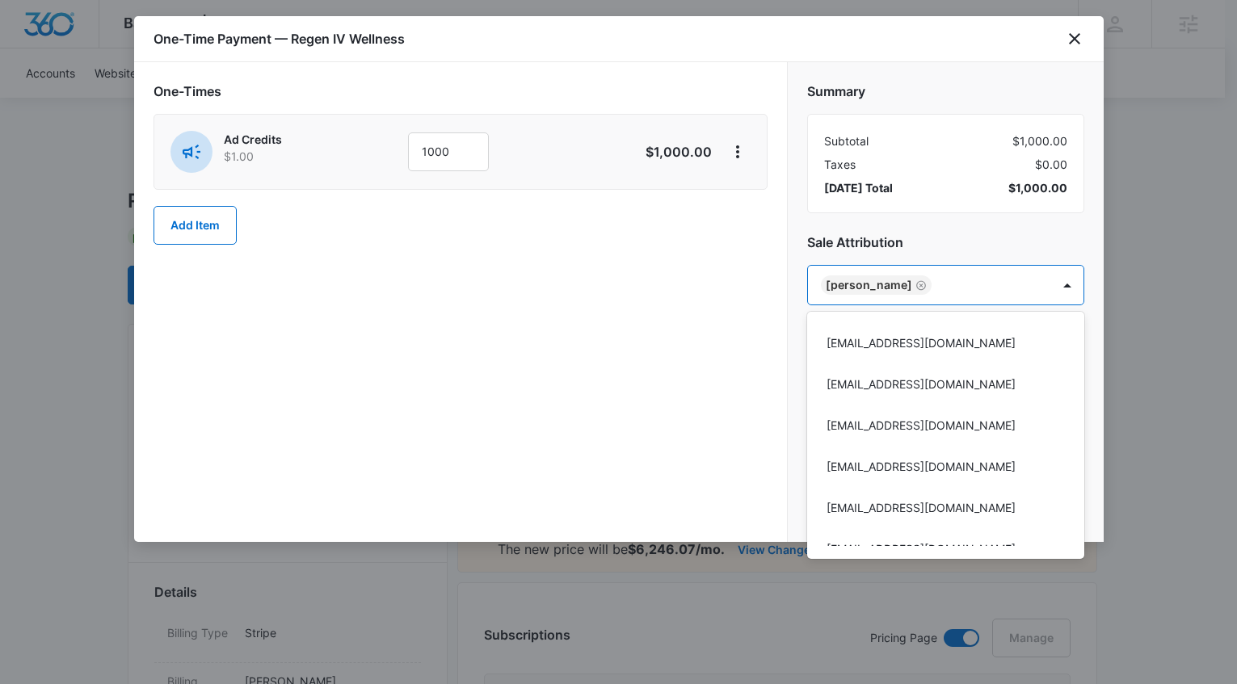
click at [947, 255] on div at bounding box center [618, 342] width 1237 height 684
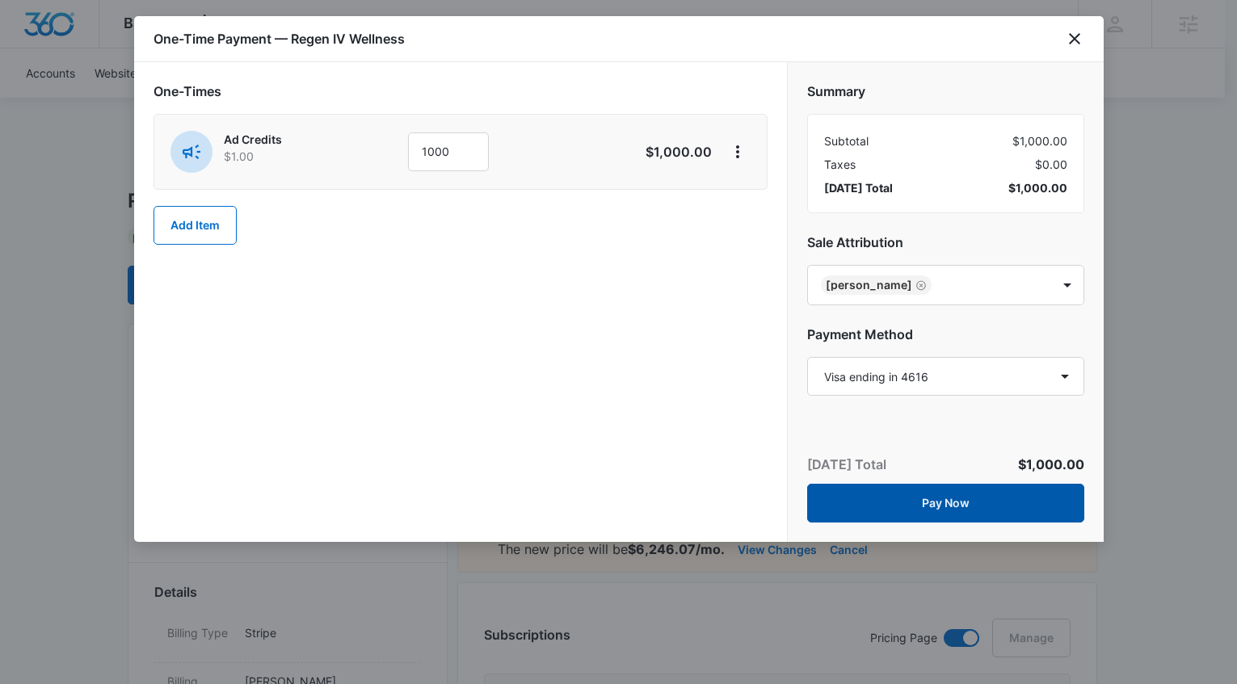
click at [943, 486] on button "Pay Now" at bounding box center [945, 503] width 277 height 39
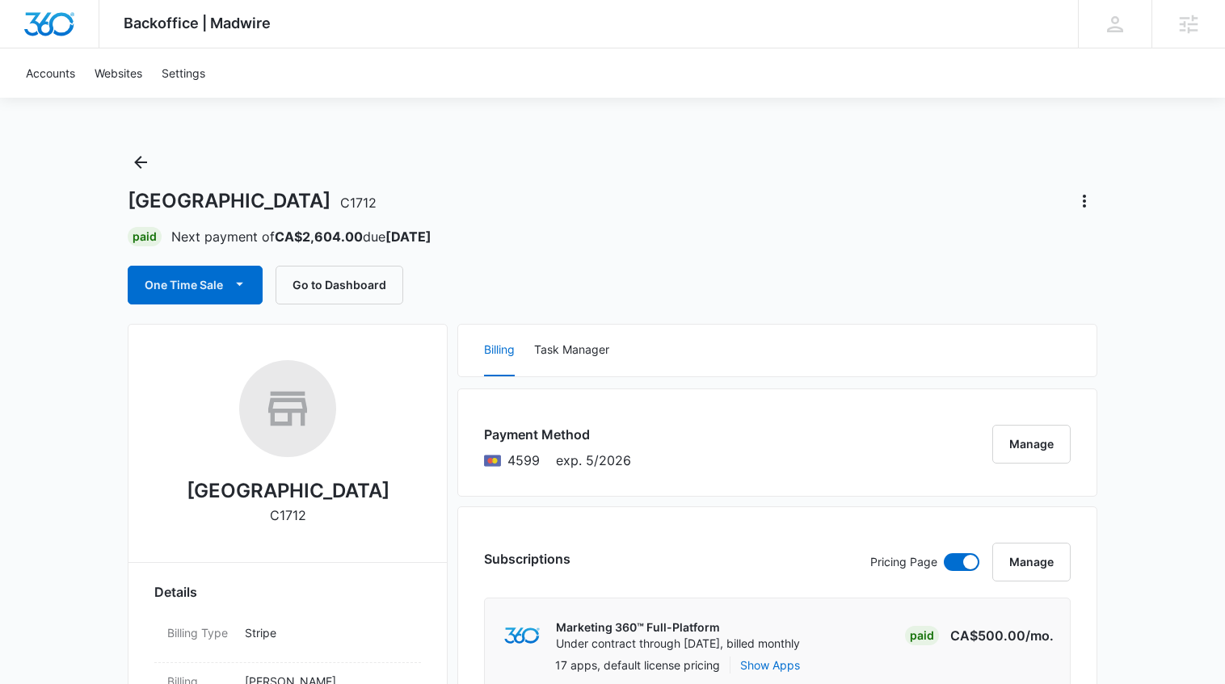
click at [180, 264] on div "Overlander Mountain Lodge C1712 Paid Next payment of CA$2,604.00 due [DATE] One…" at bounding box center [612, 226] width 969 height 155
click at [187, 284] on button "One Time Sale" at bounding box center [195, 285] width 135 height 39
click at [191, 332] on div "Run One-Time Payment" at bounding box center [241, 339] width 187 height 17
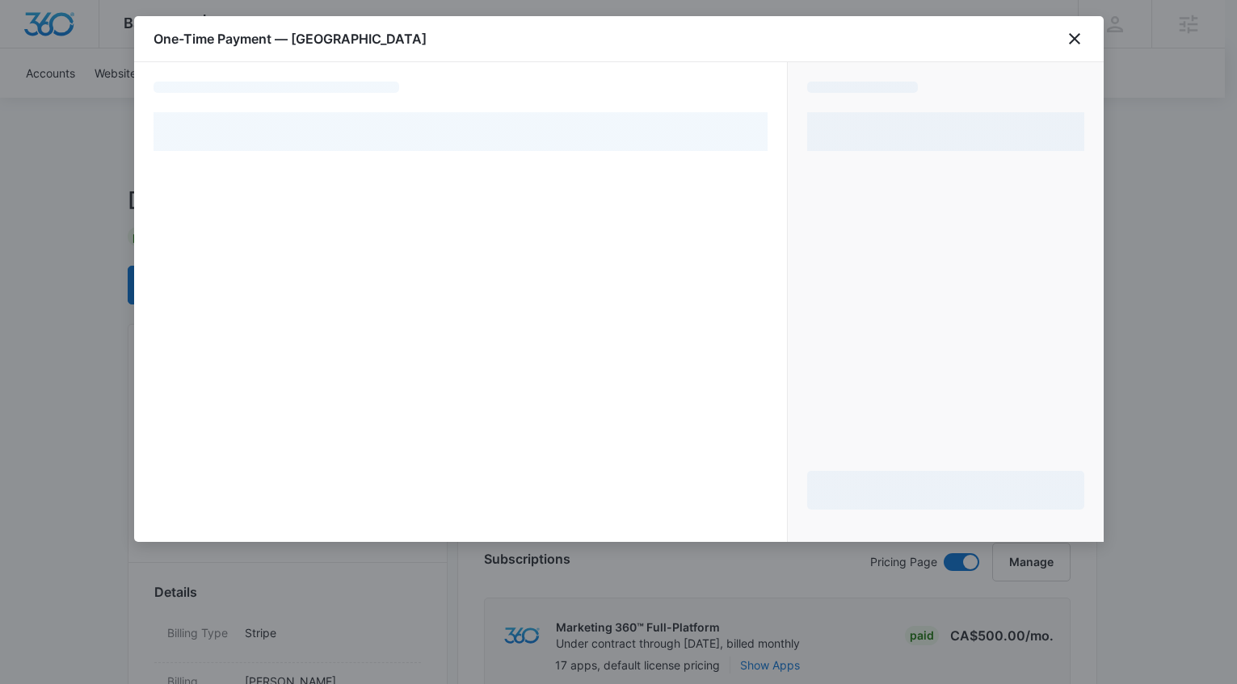
select select "pm_1QoTgZH0inx9gx8rUBsq5ubd"
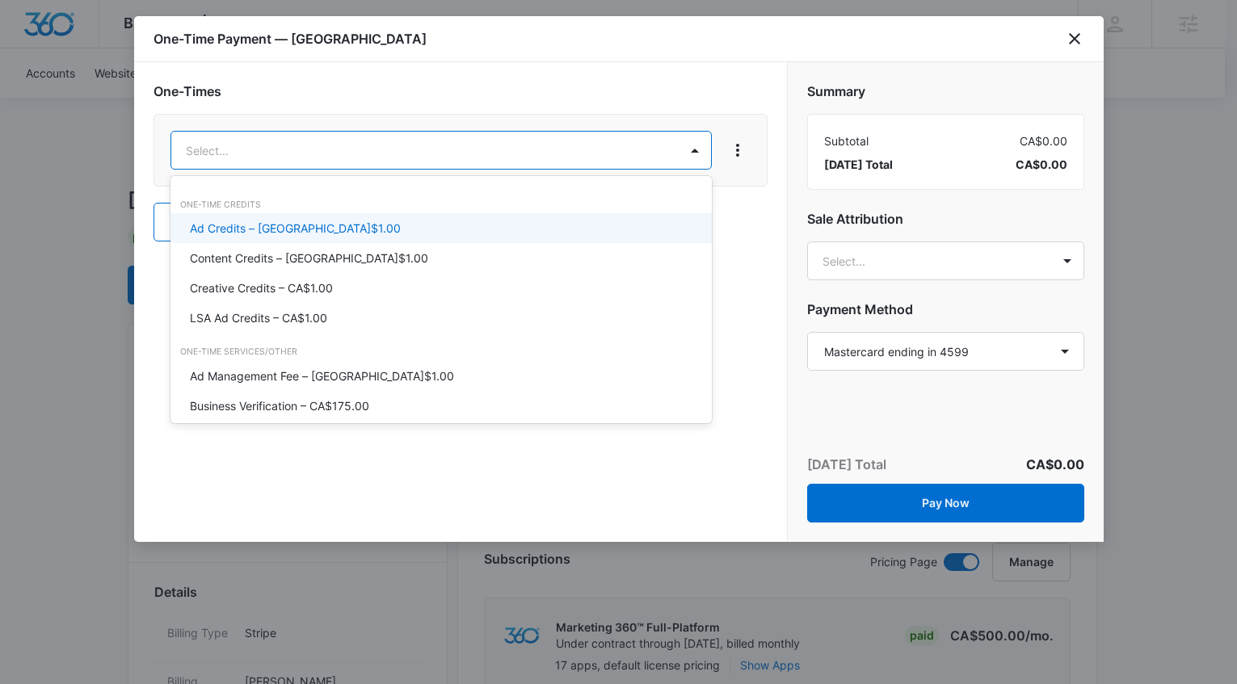
click at [260, 231] on p "Ad Credits – CA$1.00" at bounding box center [295, 228] width 211 height 17
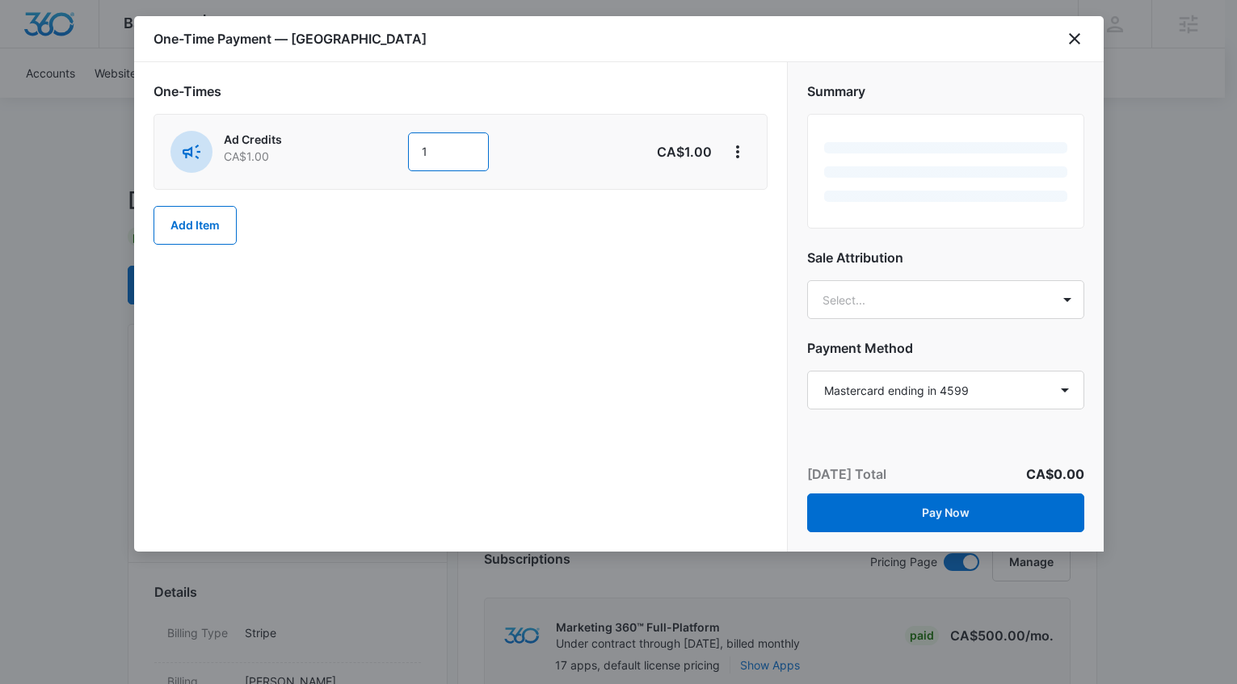
click at [456, 154] on input "1" at bounding box center [448, 151] width 81 height 39
type input "900"
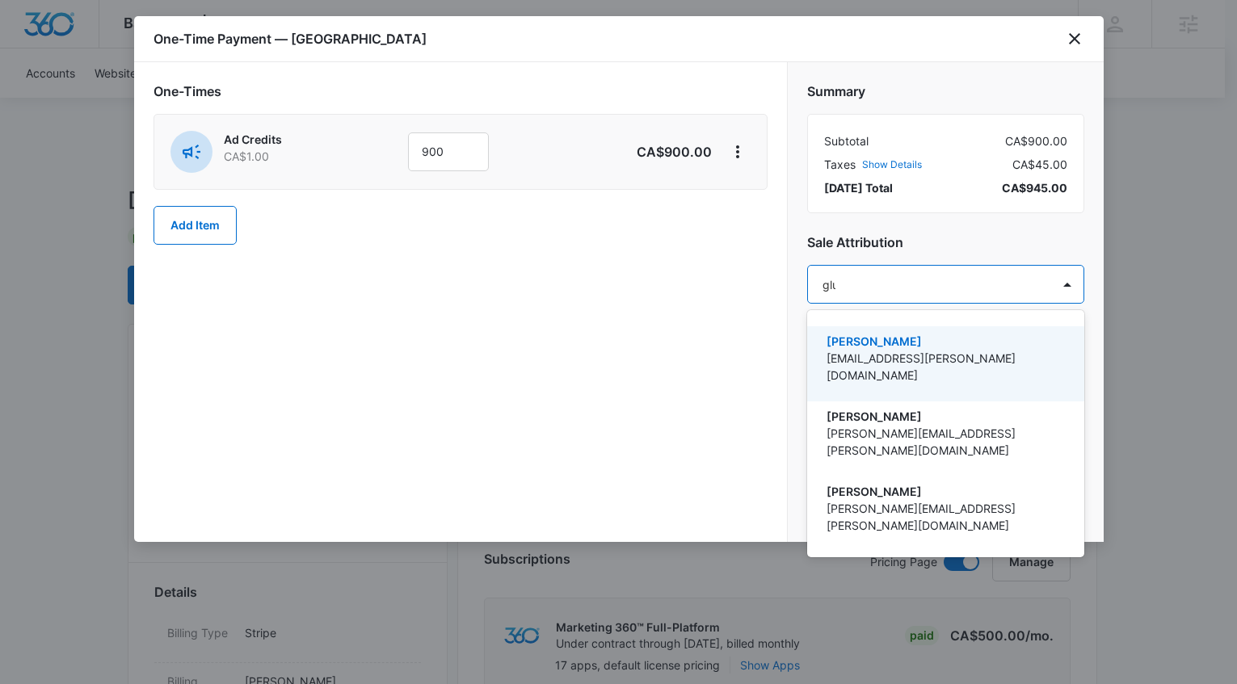
type input "gluch"
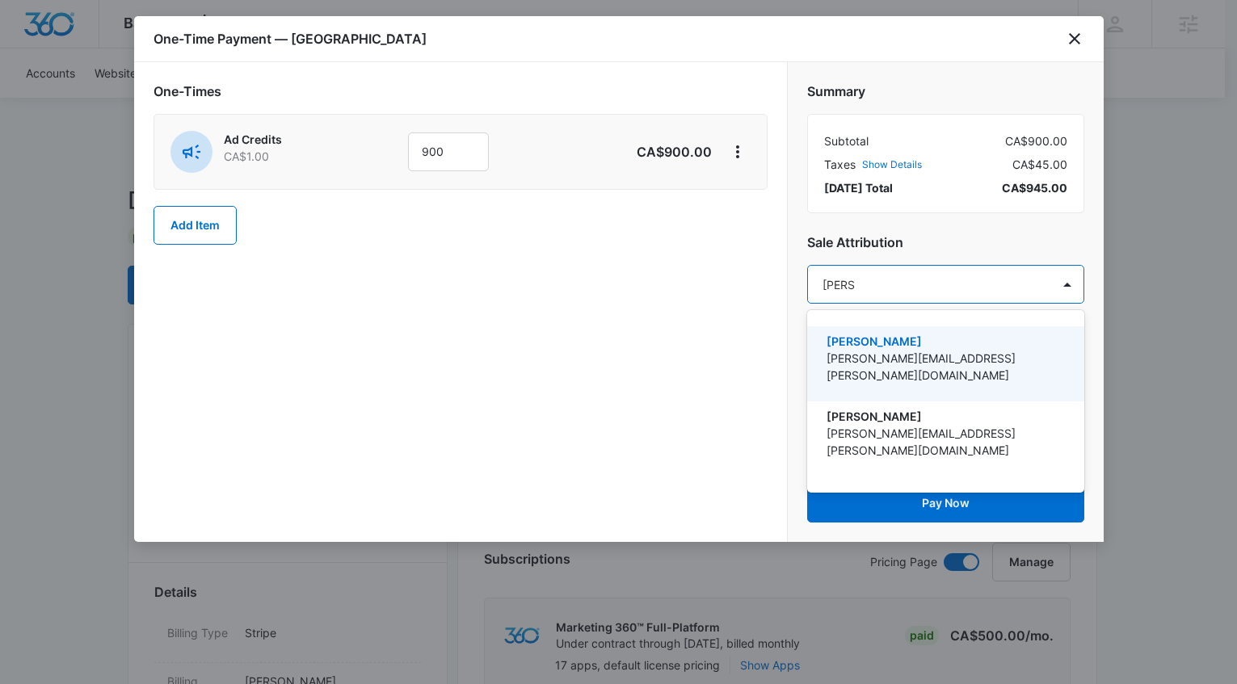
click at [903, 344] on p "[PERSON_NAME]" at bounding box center [943, 341] width 235 height 17
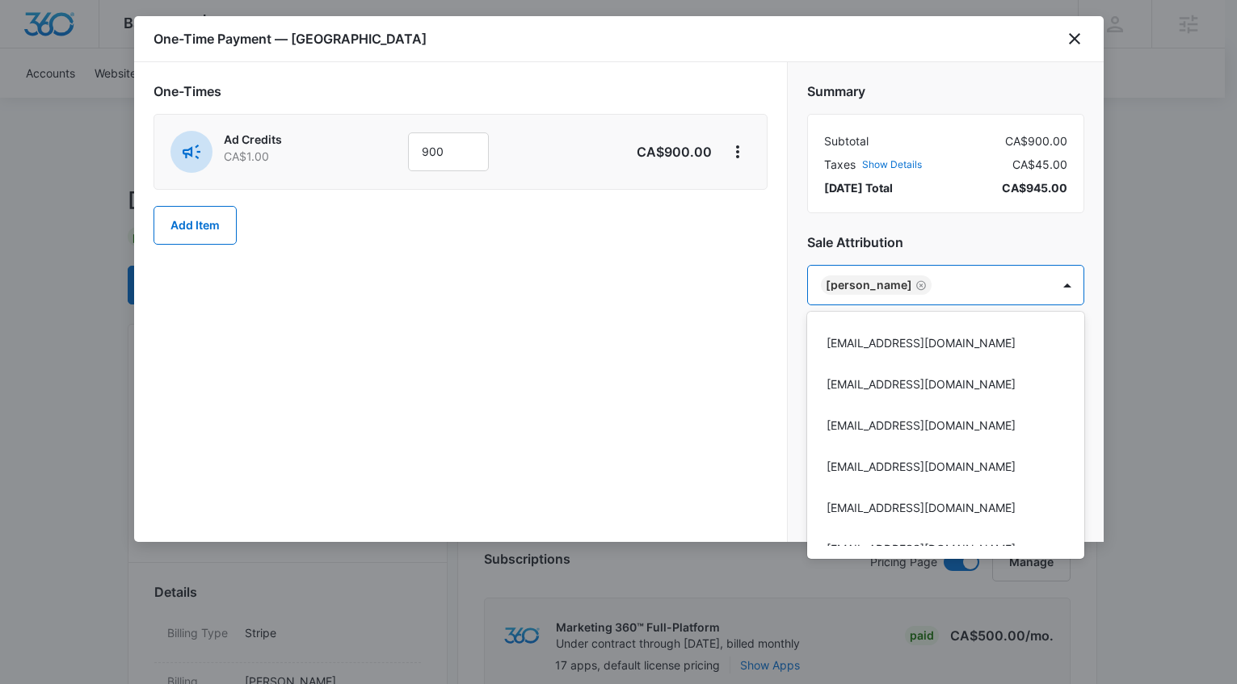
click at [936, 290] on div at bounding box center [618, 342] width 1237 height 684
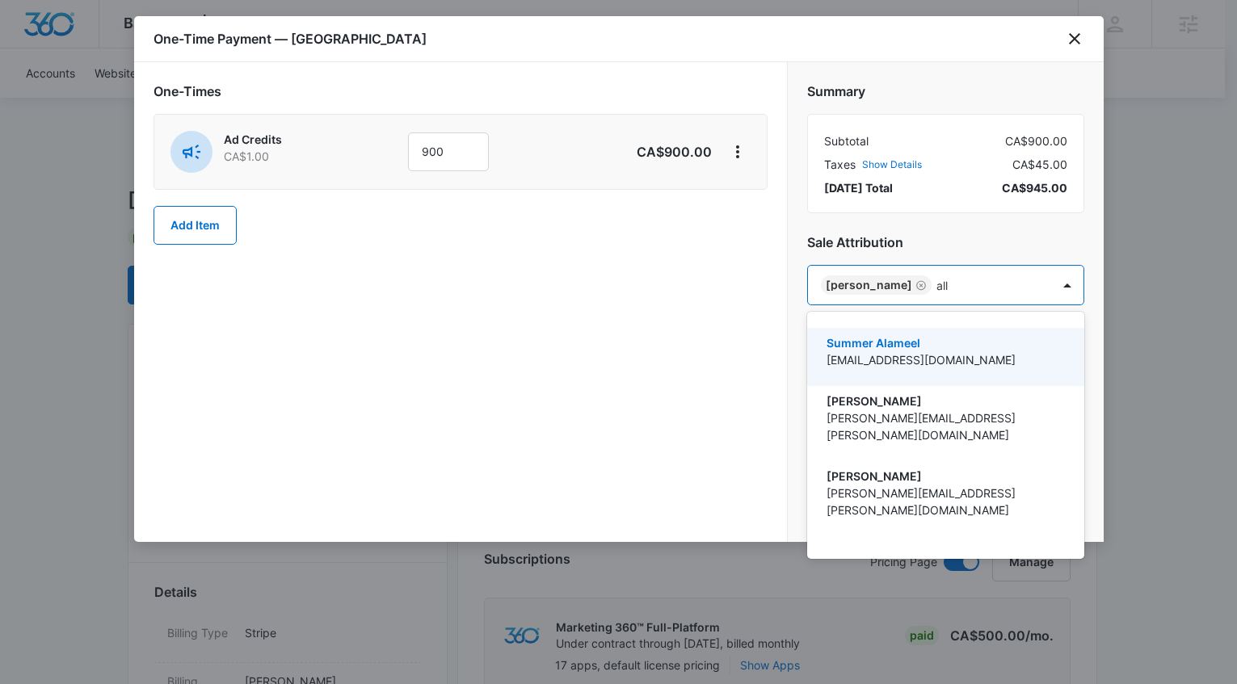
type input "ally"
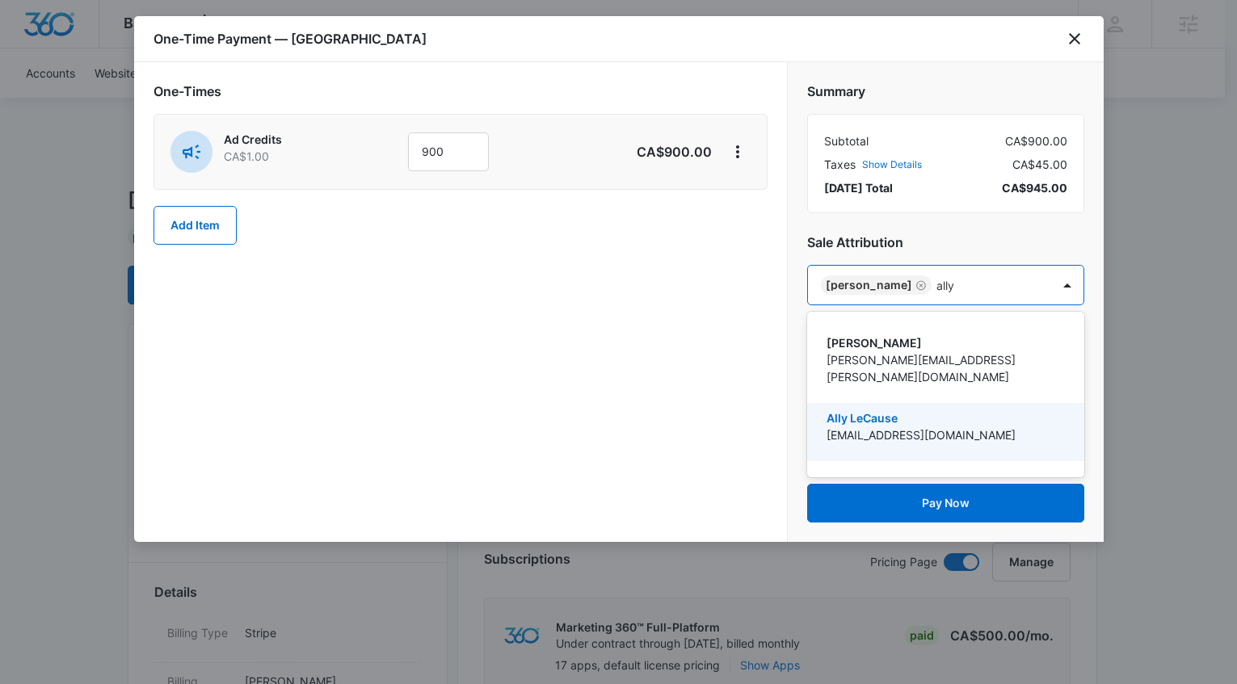
click at [921, 410] on p "Ally LeCause" at bounding box center [943, 418] width 235 height 17
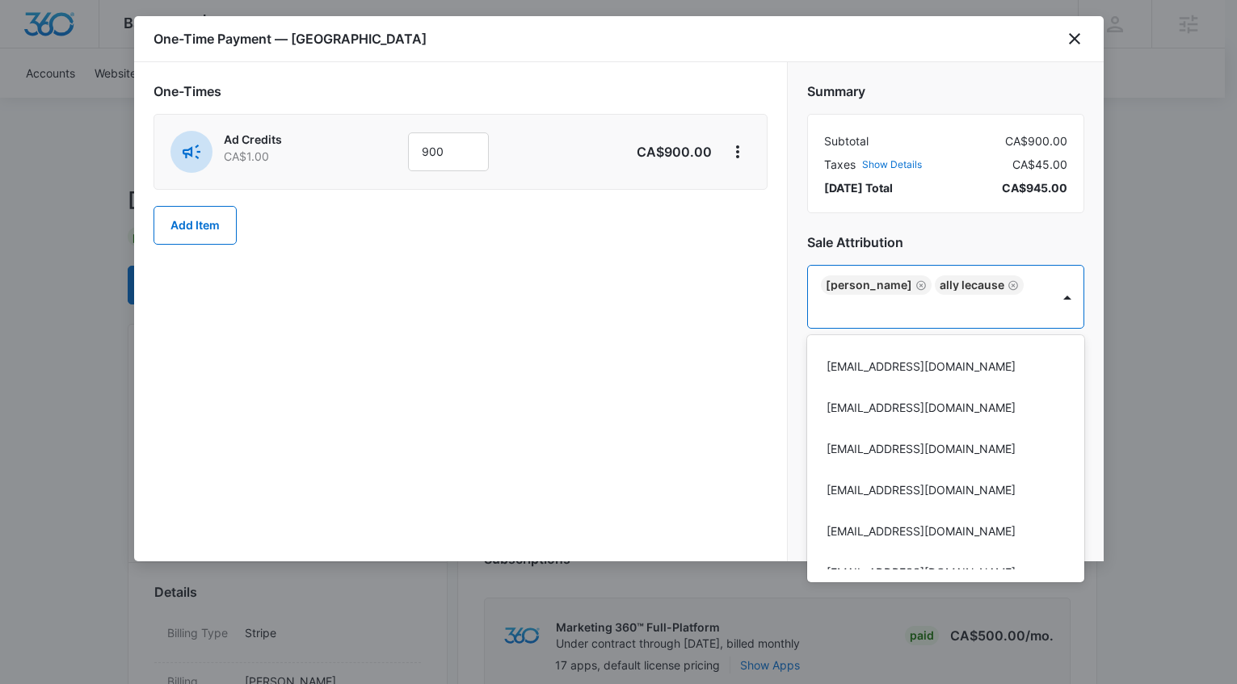
click at [981, 217] on div at bounding box center [618, 342] width 1237 height 684
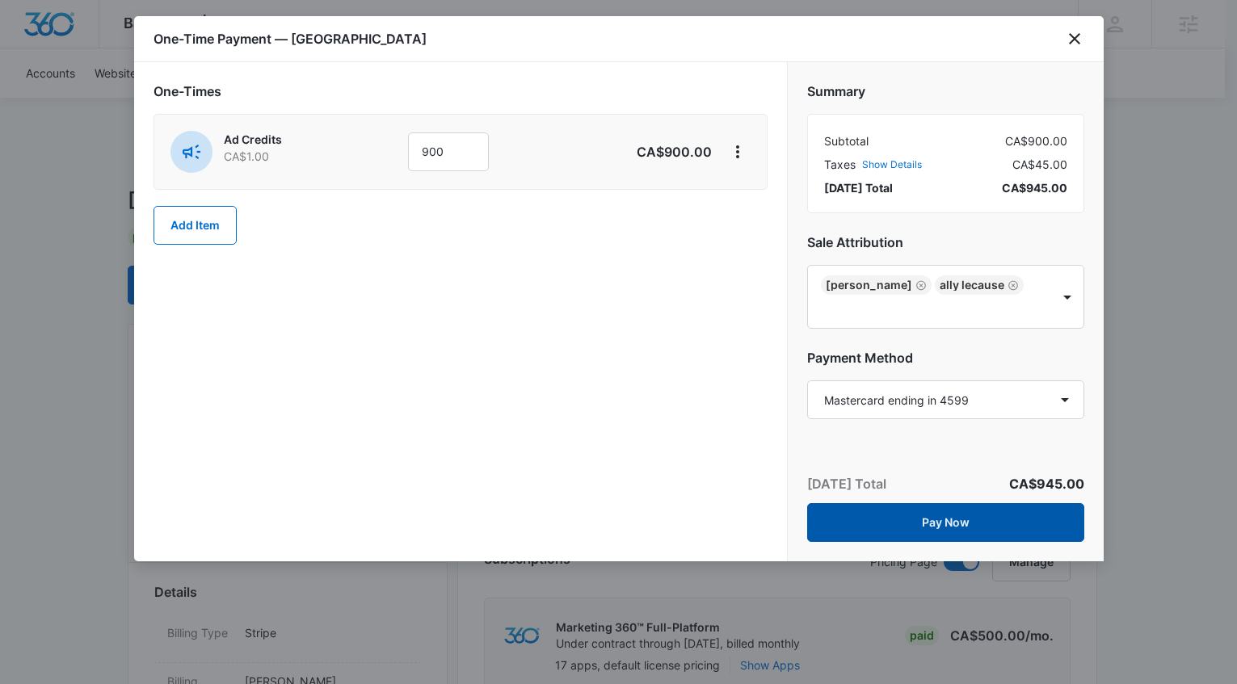
click at [952, 513] on button "Pay Now" at bounding box center [945, 522] width 277 height 39
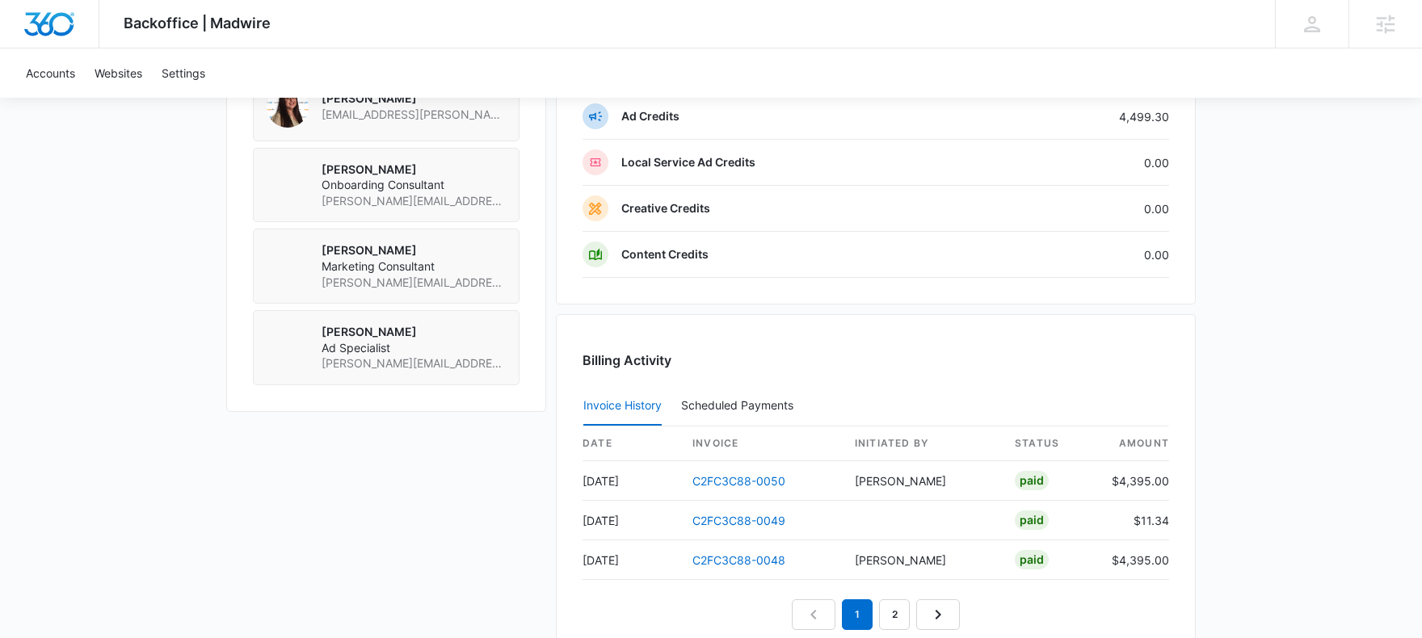
scroll to position [1384, 0]
click at [721, 482] on link "C2FC3C88-0050" at bounding box center [738, 484] width 93 height 14
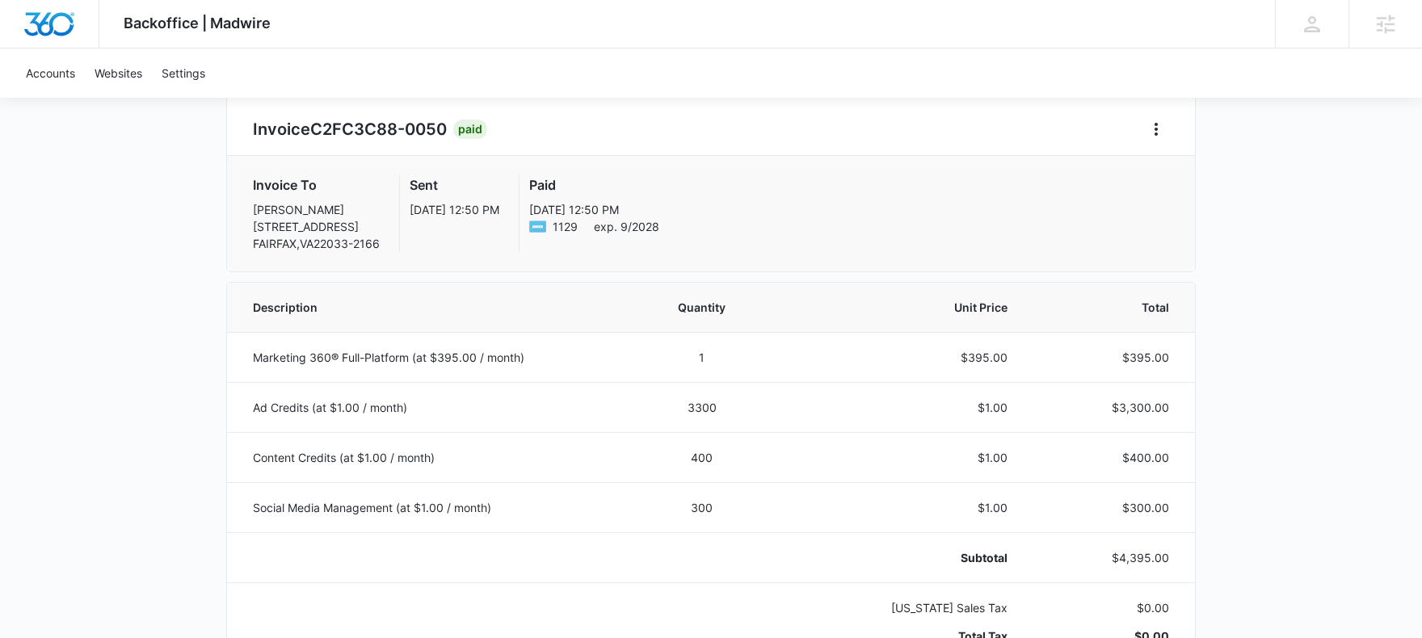
scroll to position [228, 0]
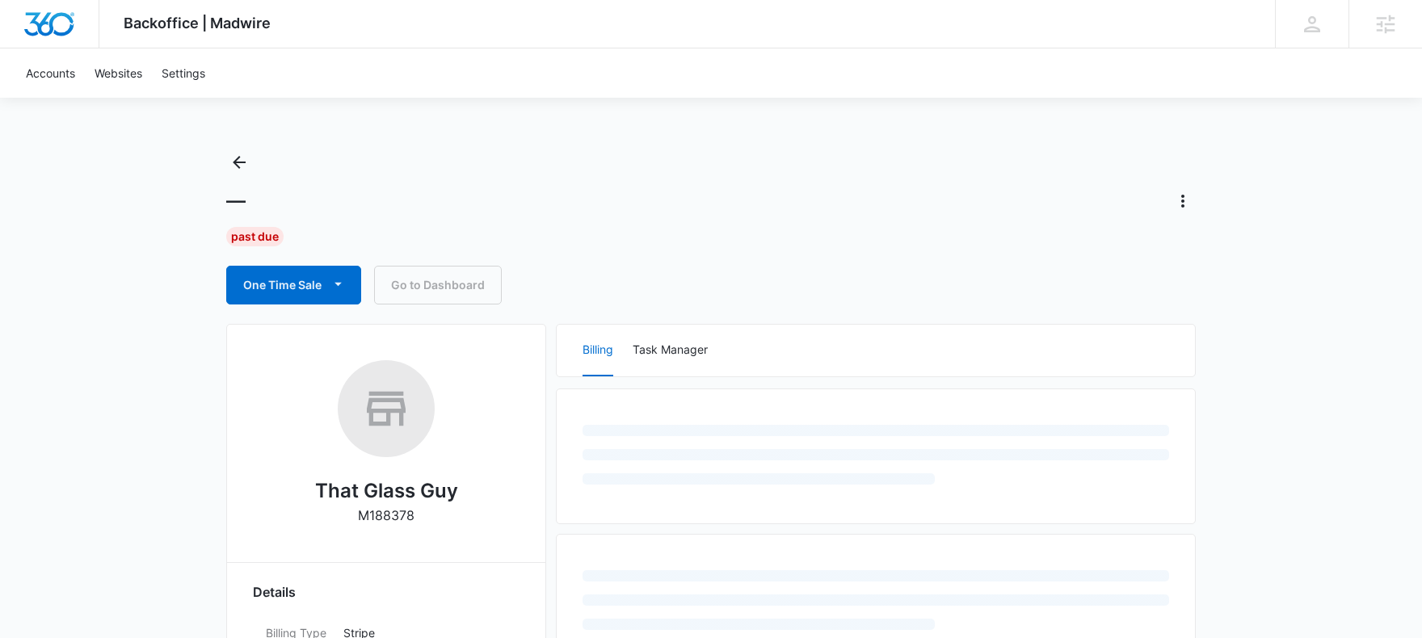
click at [1188, 199] on icon "Actions" at bounding box center [1182, 200] width 19 height 19
click at [926, 199] on div "— Undo Cancellation Close Account" at bounding box center [710, 201] width 969 height 26
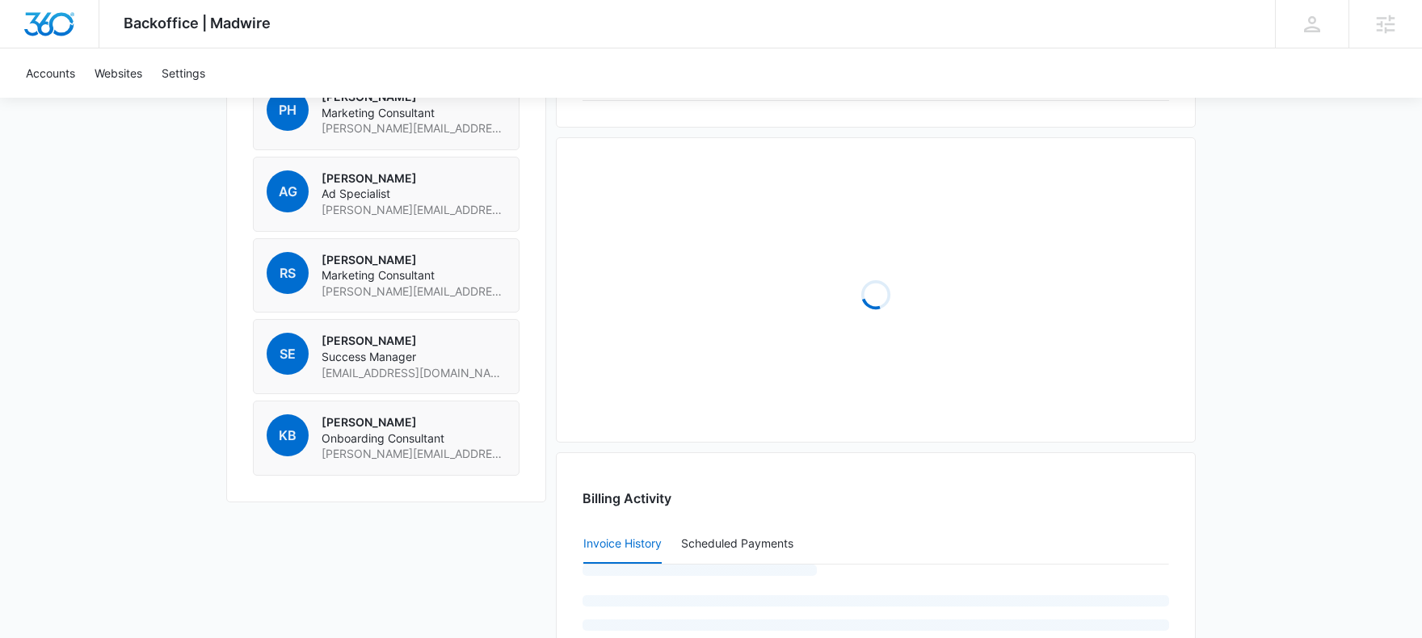
scroll to position [1554, 0]
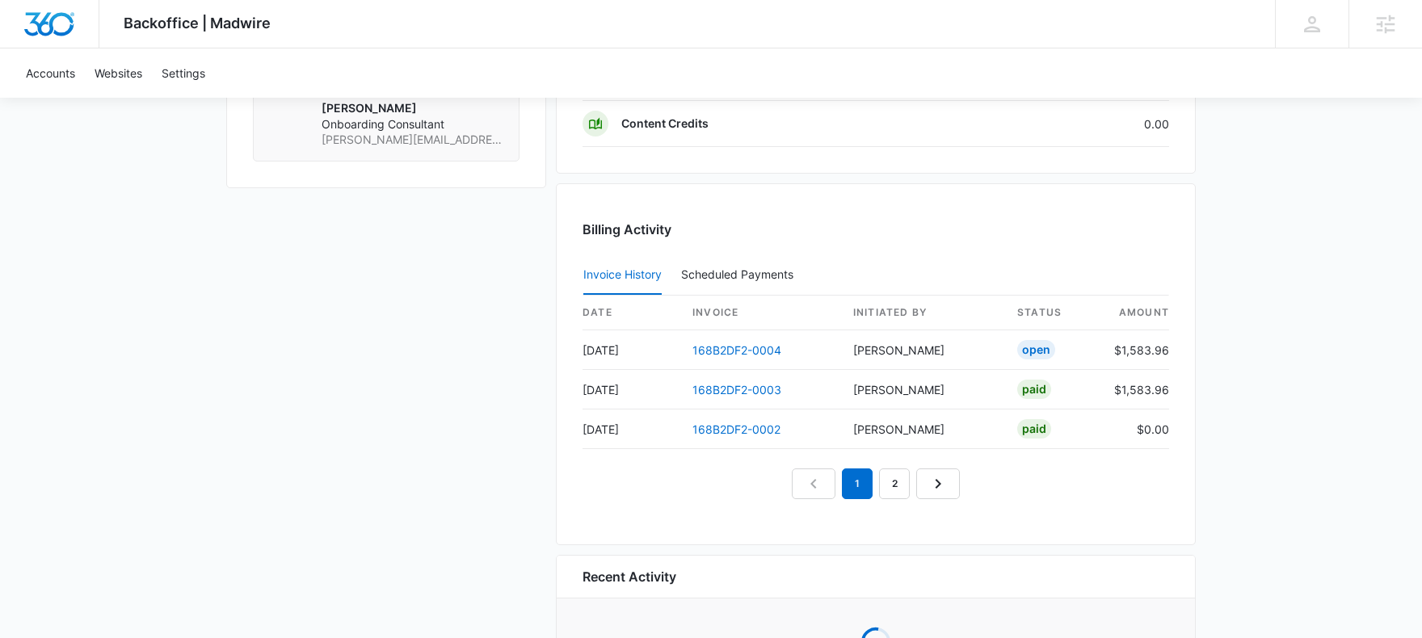
click at [724, 309] on th "invoice" at bounding box center [759, 313] width 161 height 35
click at [734, 354] on link "168B2DF2-0004" at bounding box center [736, 350] width 89 height 14
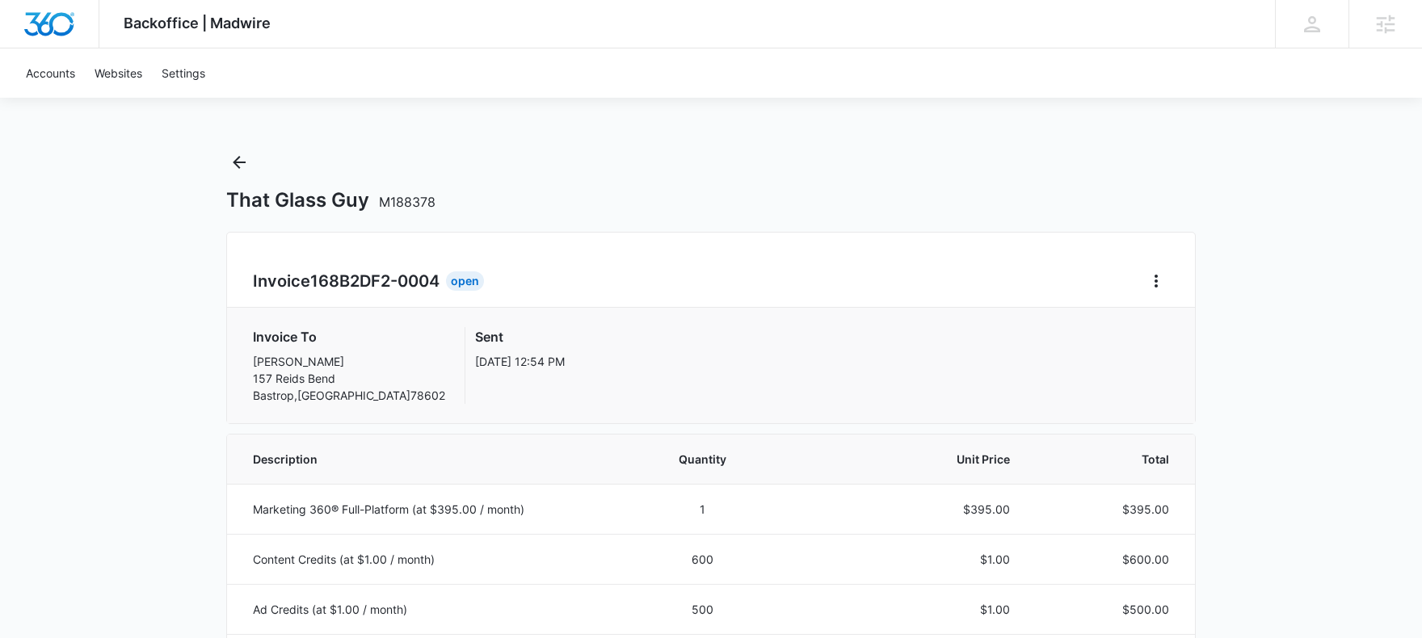
click at [1153, 263] on div "Invoice 168B2DF2-0004 Open Invoice To [PERSON_NAME] [STREET_ADDRESS] Sent [DATE…" at bounding box center [710, 328] width 969 height 192
click at [1157, 271] on icon "Home" at bounding box center [1155, 280] width 19 height 19
click at [1176, 353] on div "Retry Payment" at bounding box center [1210, 350] width 94 height 11
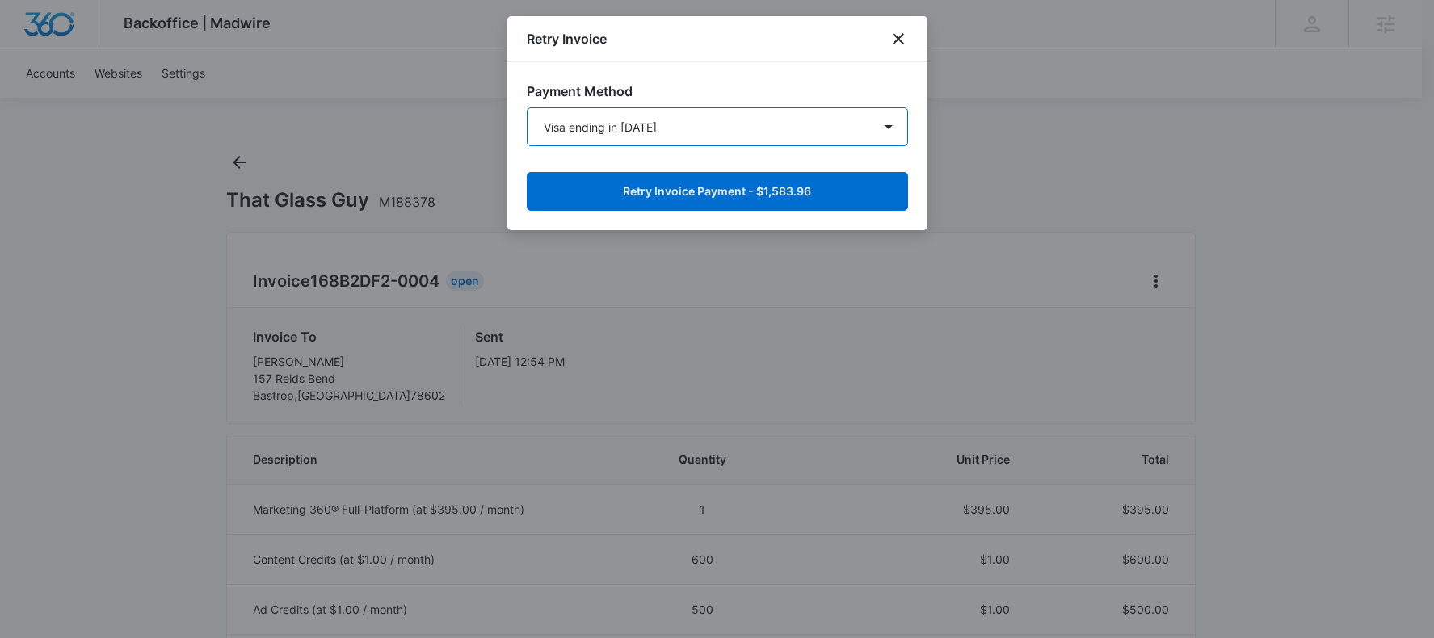
click at [686, 116] on select "Visa ending in [DATE] New Payment Method" at bounding box center [717, 126] width 381 height 39
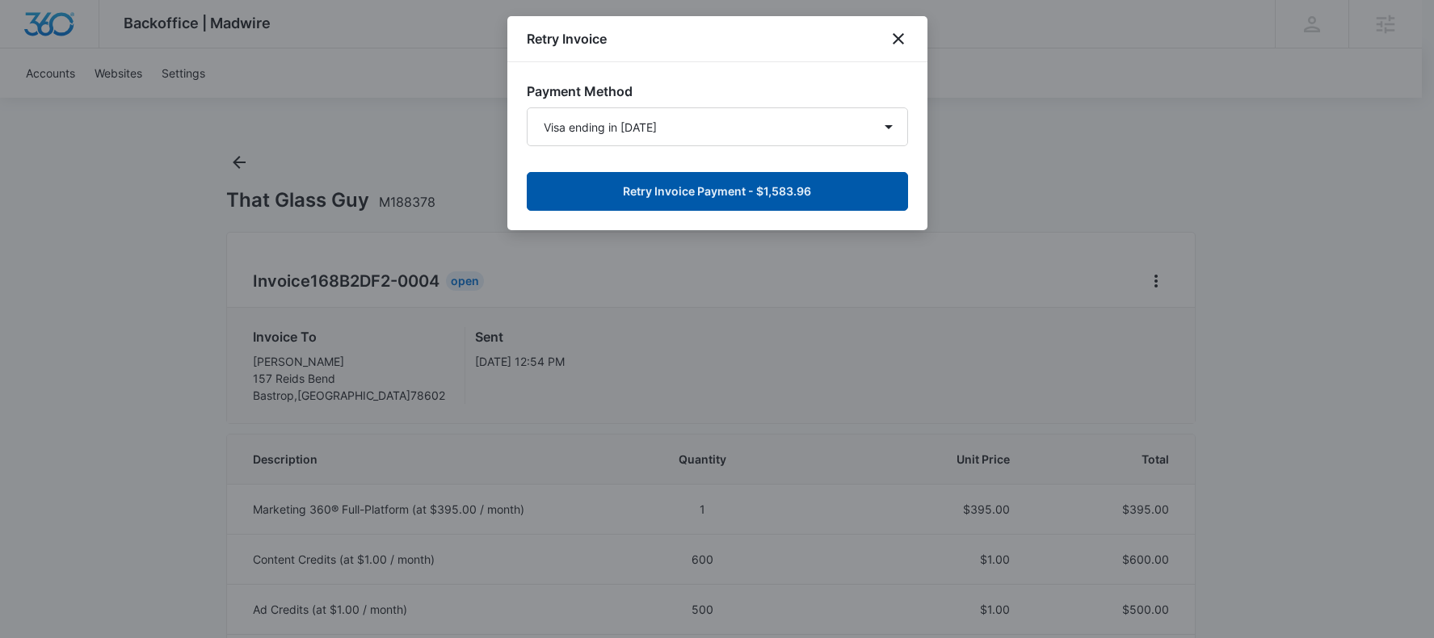
click at [727, 194] on button "Retry Invoice Payment - $1,583.96" at bounding box center [717, 191] width 381 height 39
